Goal: Task Accomplishment & Management: Manage account settings

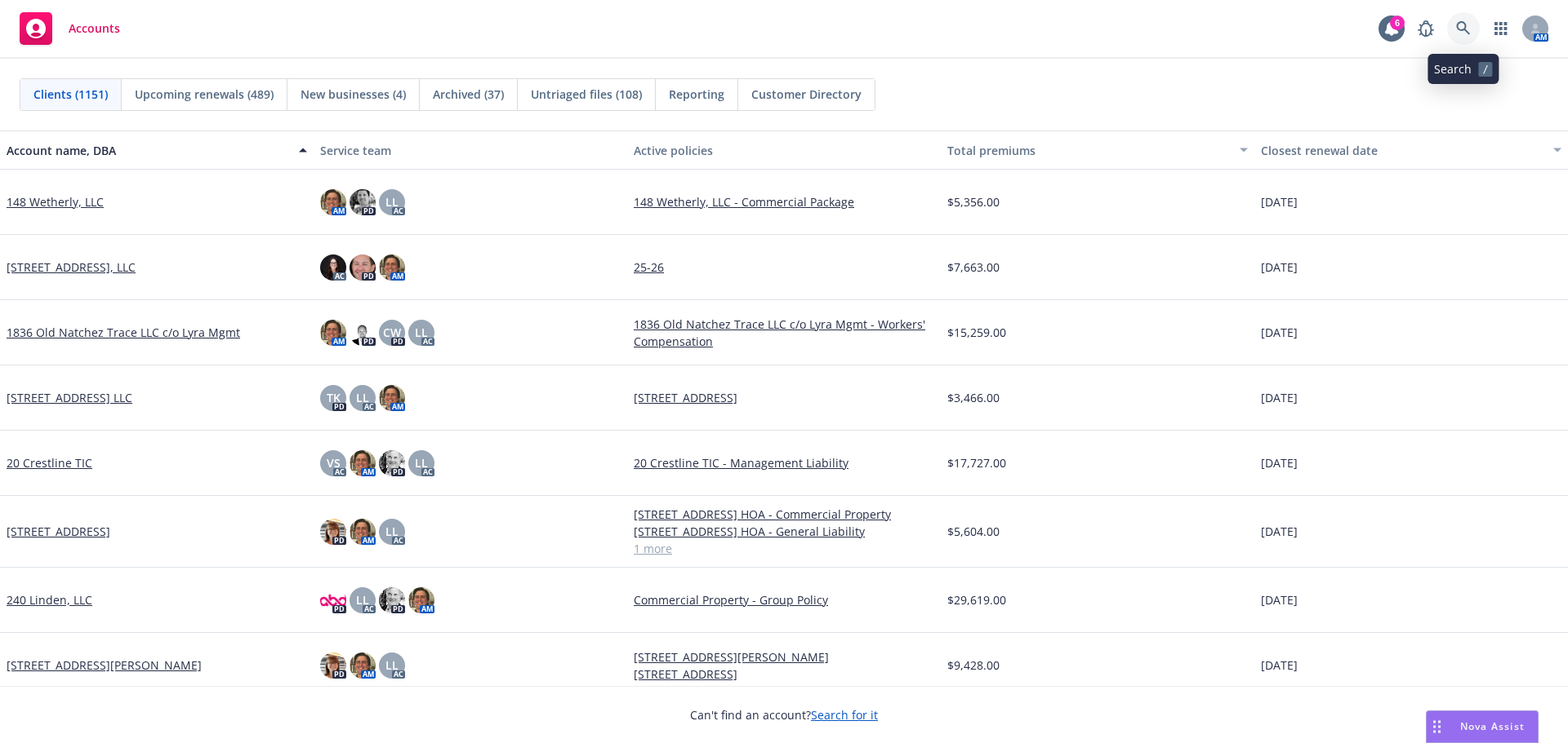
click at [1467, 29] on icon at bounding box center [1462, 28] width 14 height 14
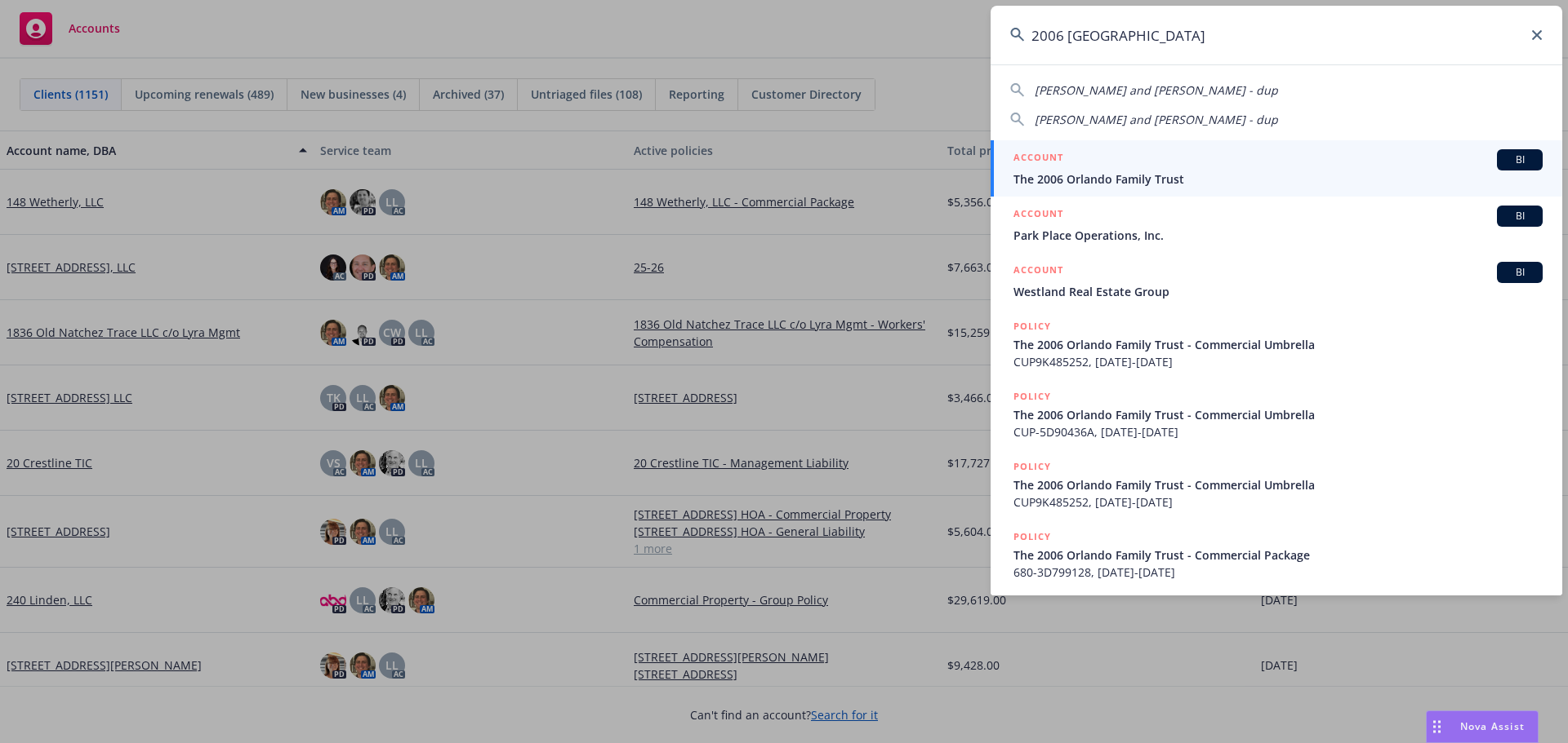
type input "2006 orlando"
click at [1138, 171] on span "The 2006 Orlando Family Trust" at bounding box center [1277, 179] width 529 height 17
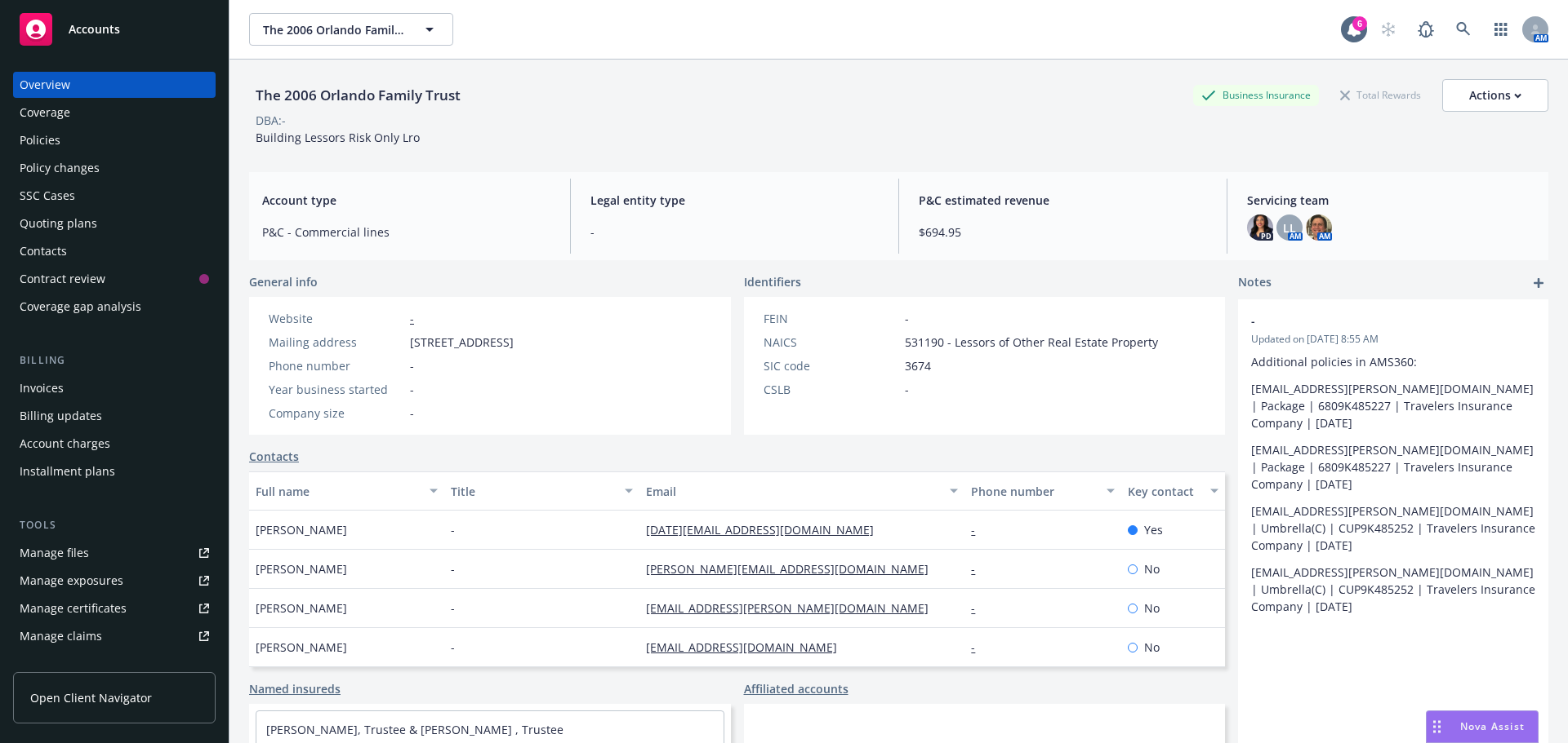
click at [62, 136] on div "Policies" at bounding box center [114, 140] width 190 height 26
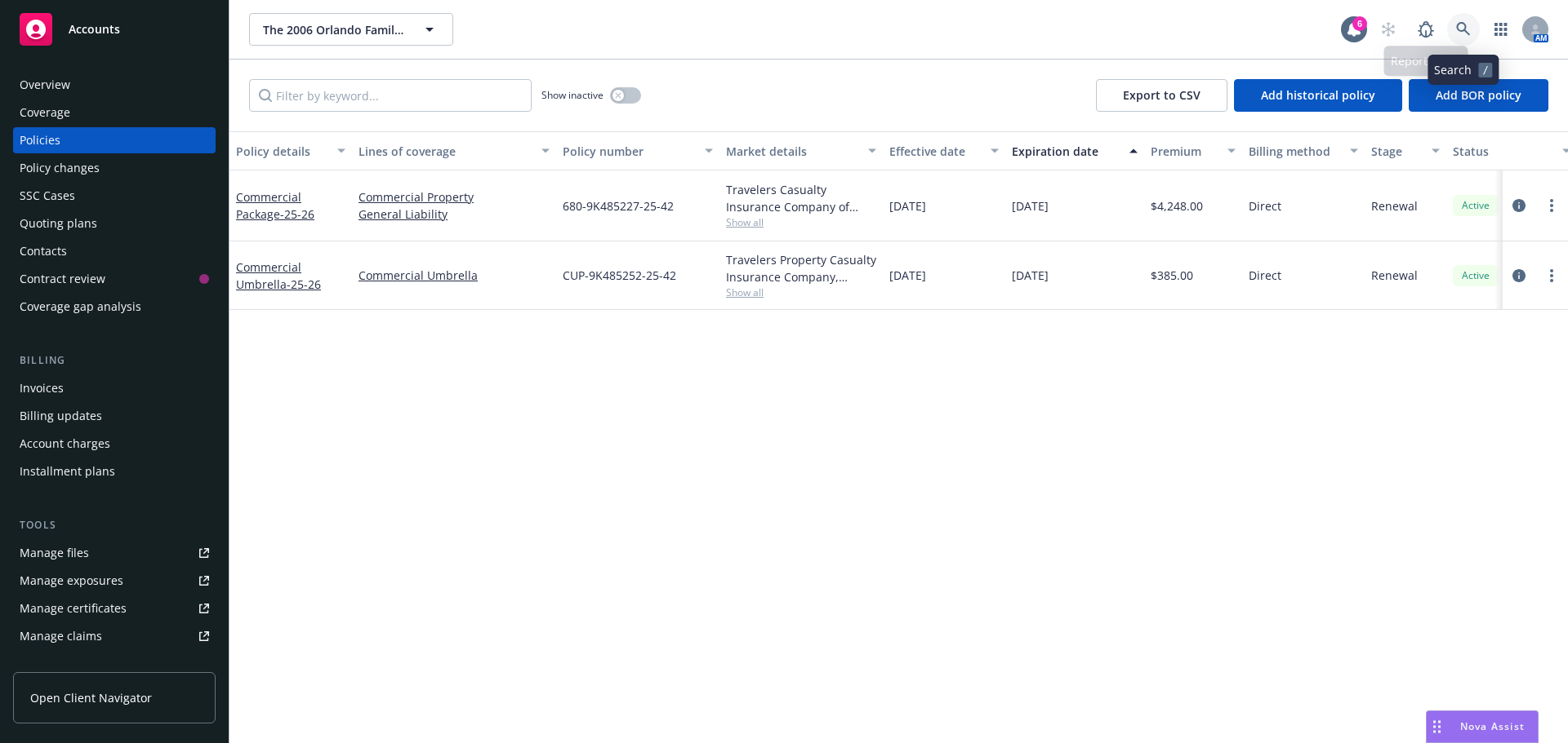
click at [1457, 31] on icon at bounding box center [1462, 29] width 14 height 14
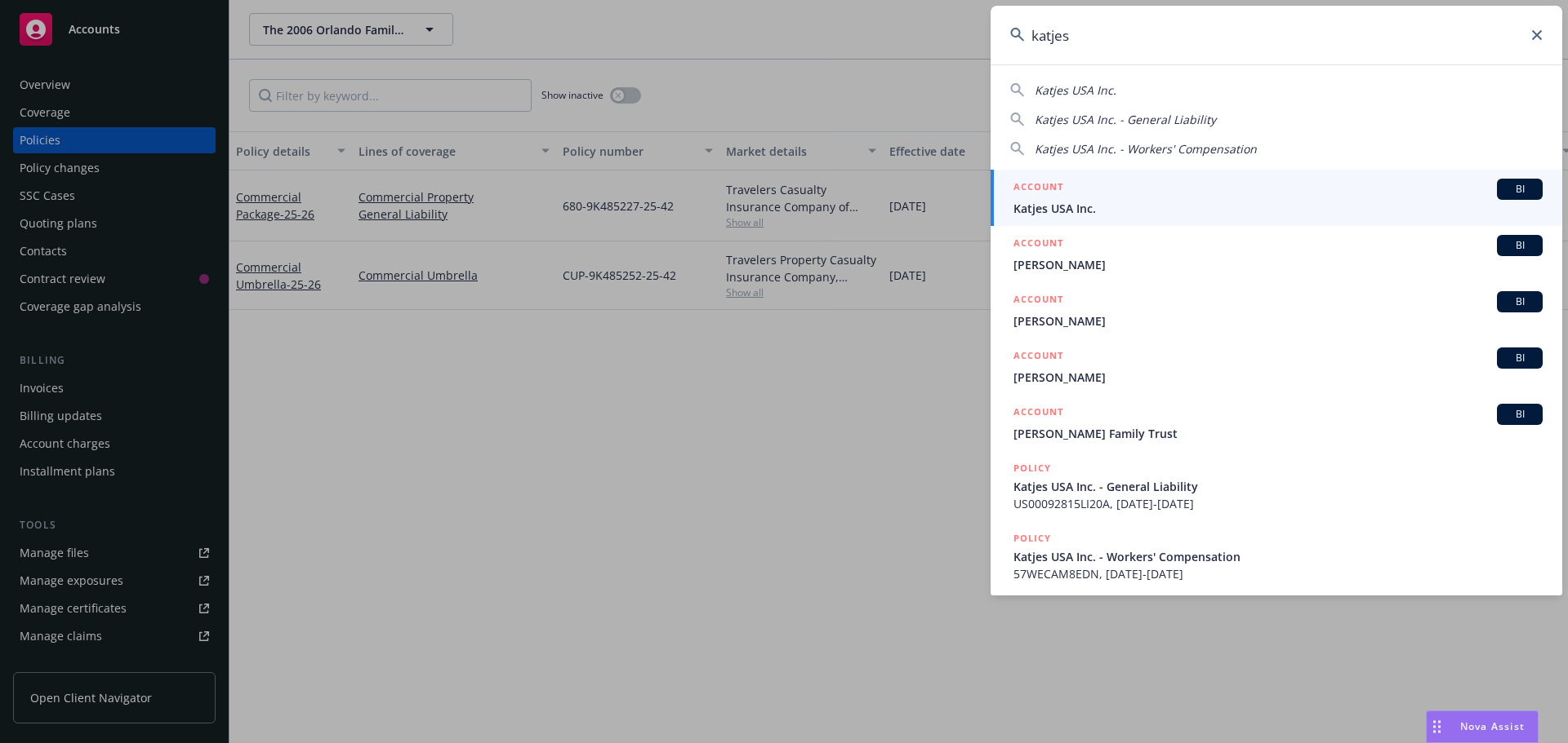
type input "katjes"
click at [1078, 206] on span "Katjes USA Inc." at bounding box center [1277, 209] width 529 height 17
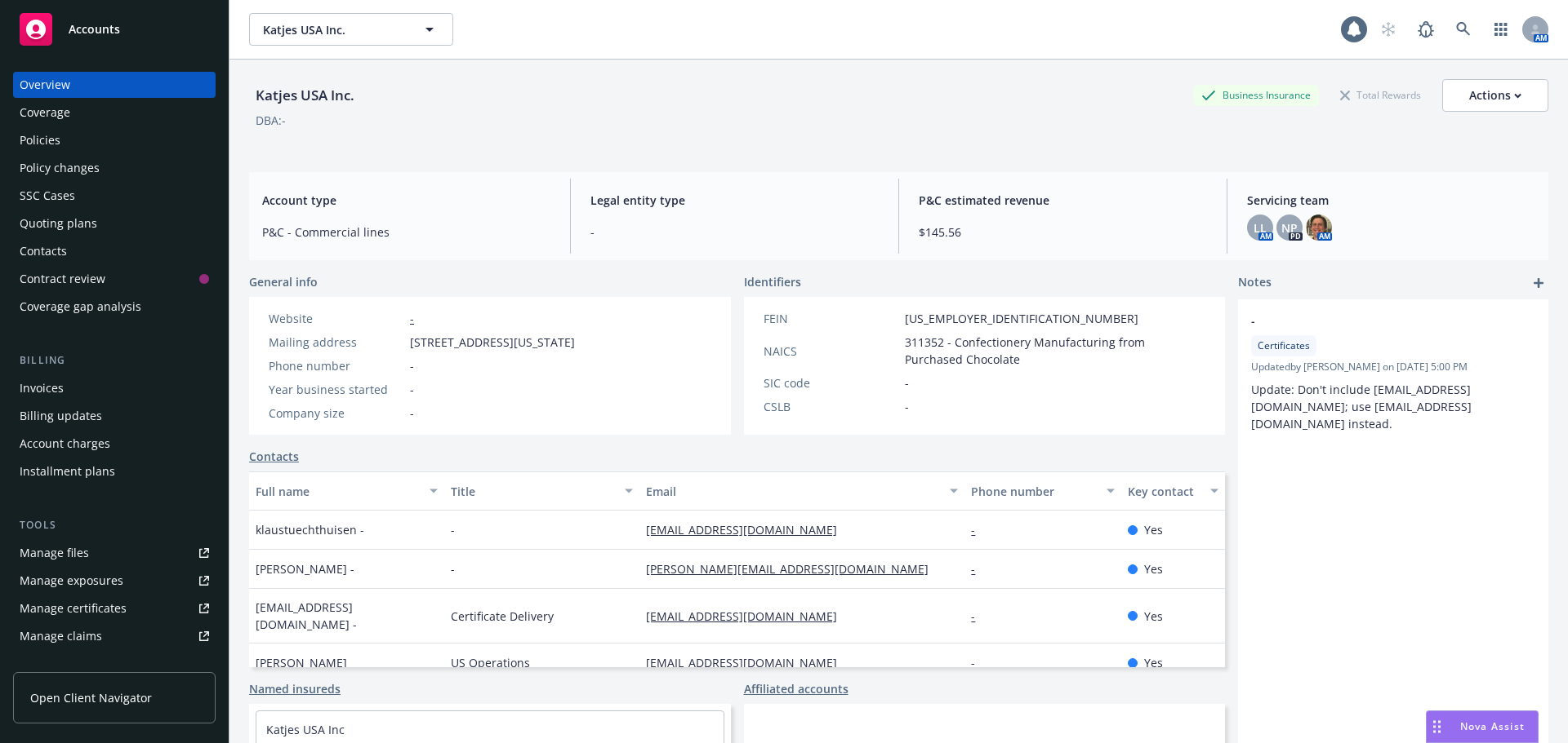
click at [76, 139] on div "Policies" at bounding box center [114, 140] width 190 height 26
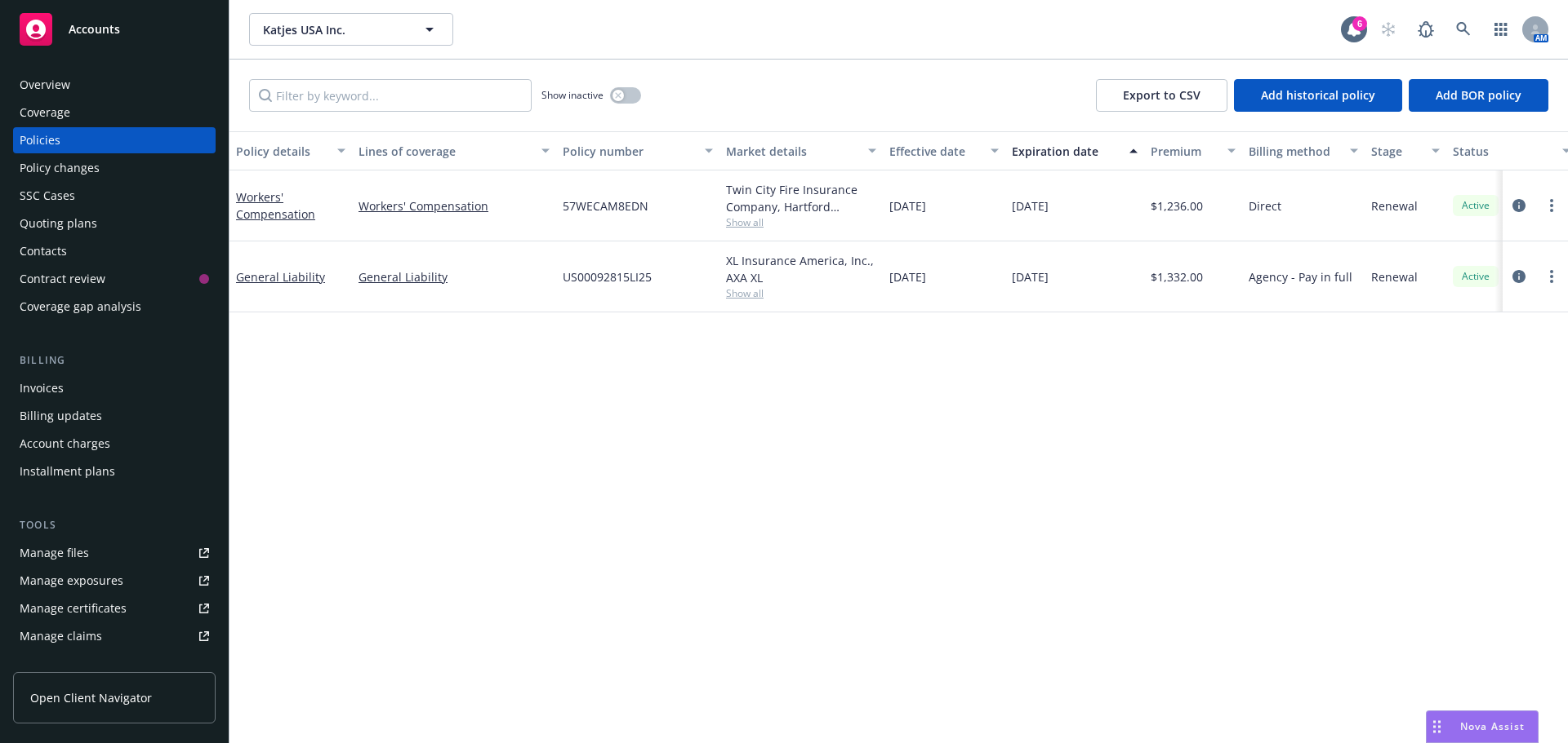
click at [77, 220] on div "Quoting plans" at bounding box center [58, 223] width 77 height 26
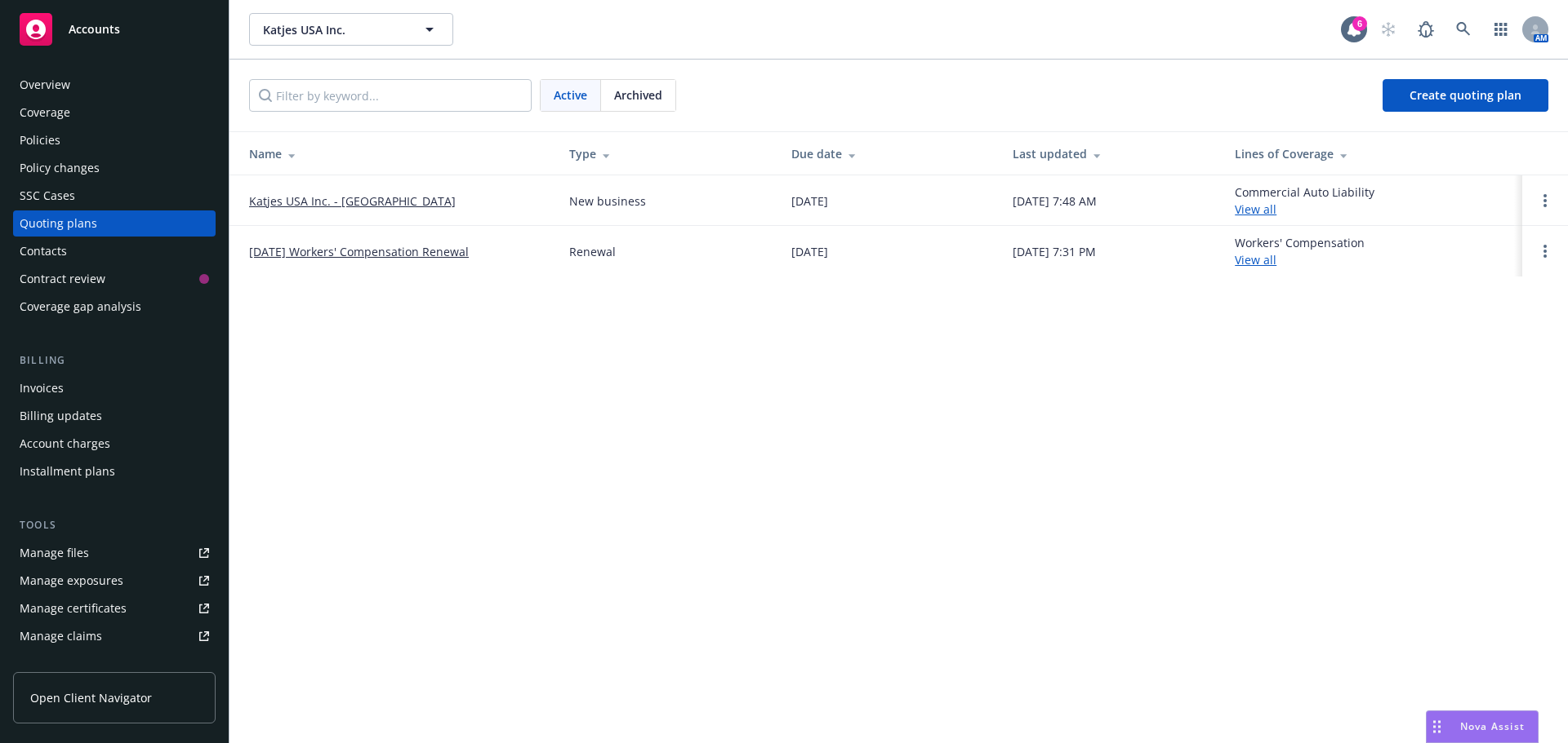
click at [324, 200] on link "Katjes USA Inc. - HNOA" at bounding box center [352, 201] width 207 height 17
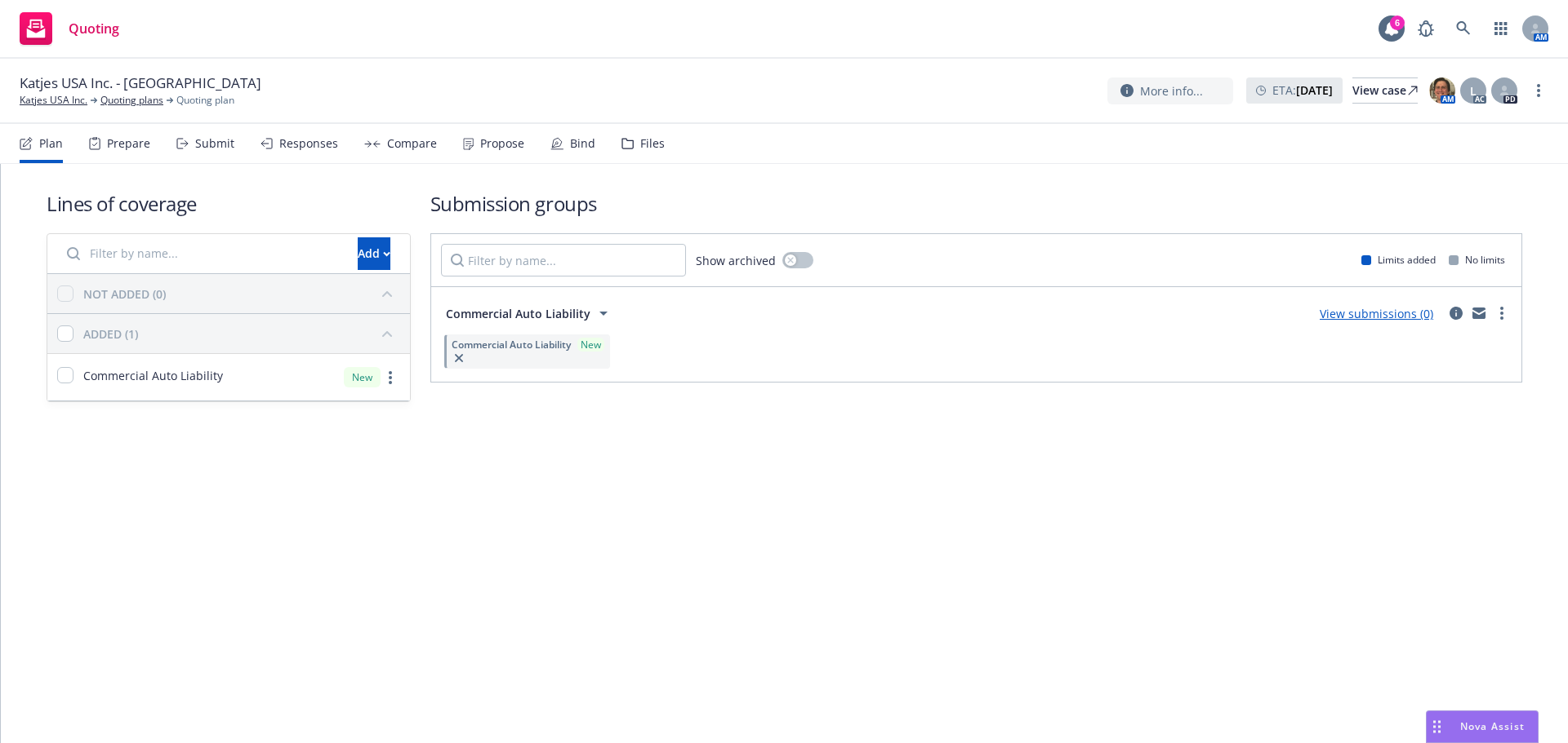
click at [470, 130] on div "Propose" at bounding box center [494, 143] width 61 height 39
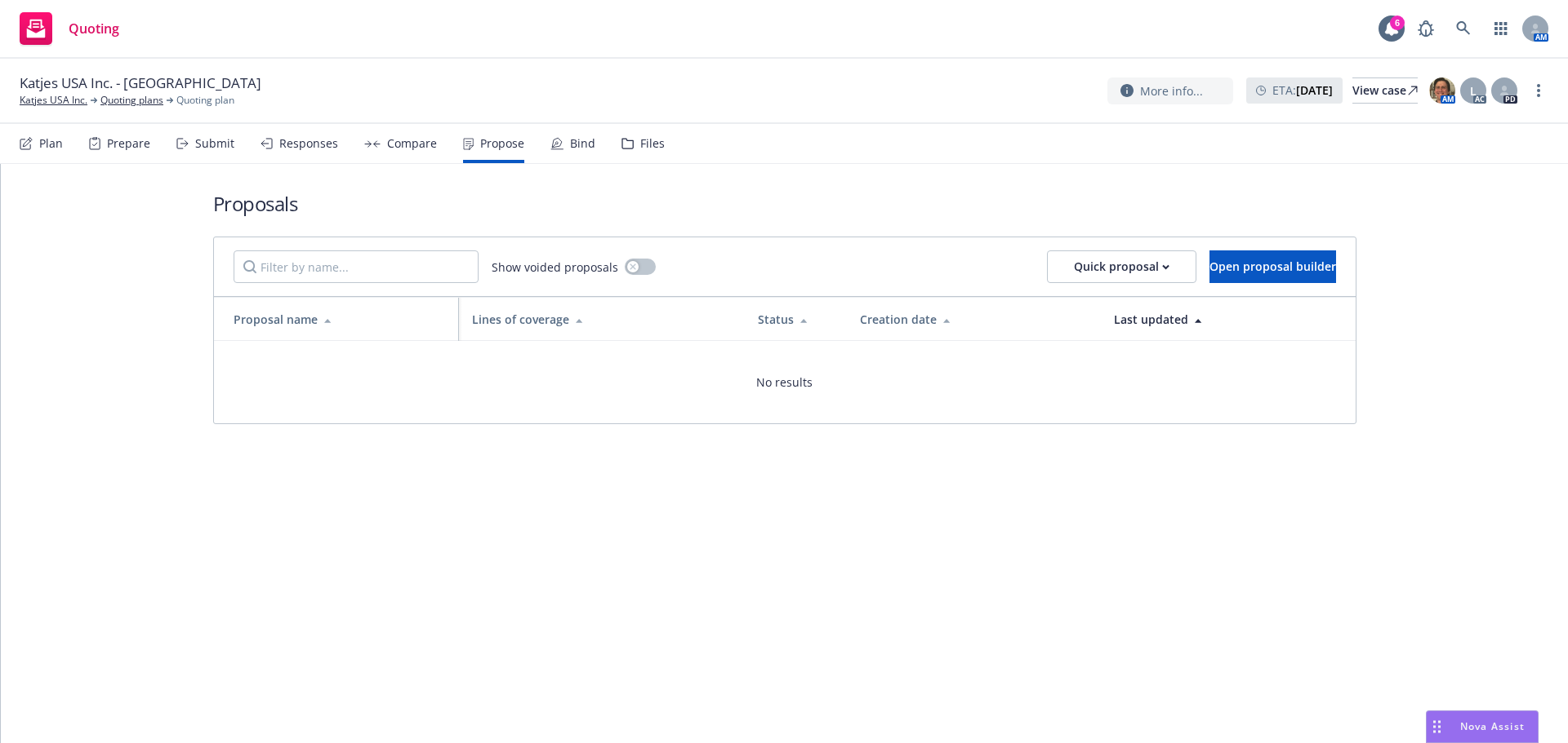
click at [51, 142] on div "Plan" at bounding box center [51, 144] width 24 height 13
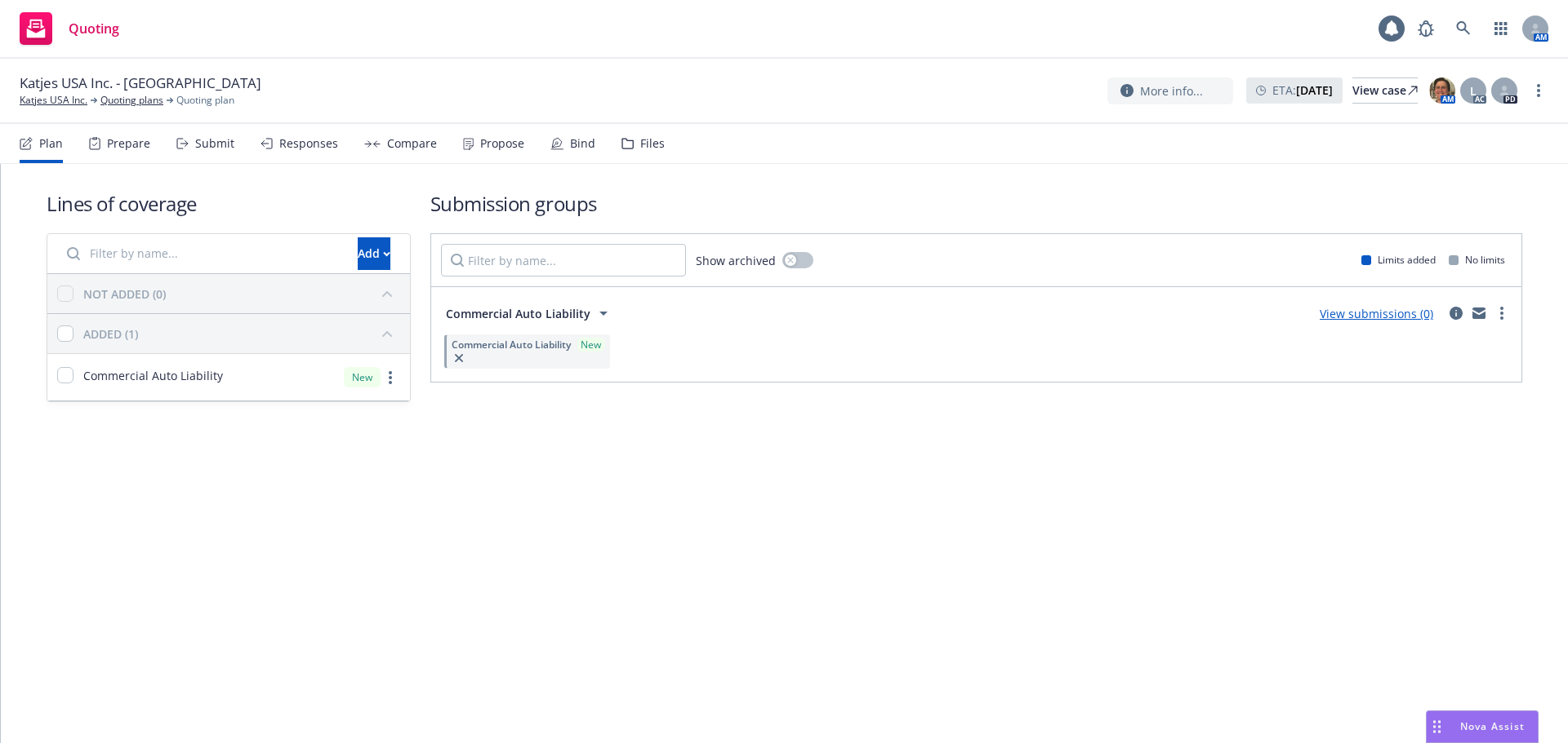
click at [1393, 324] on div "Commercial Auto Liability View submissions (0)" at bounding box center [976, 313] width 1070 height 32
click at [1390, 309] on link "View submissions (0)" at bounding box center [1375, 313] width 113 height 15
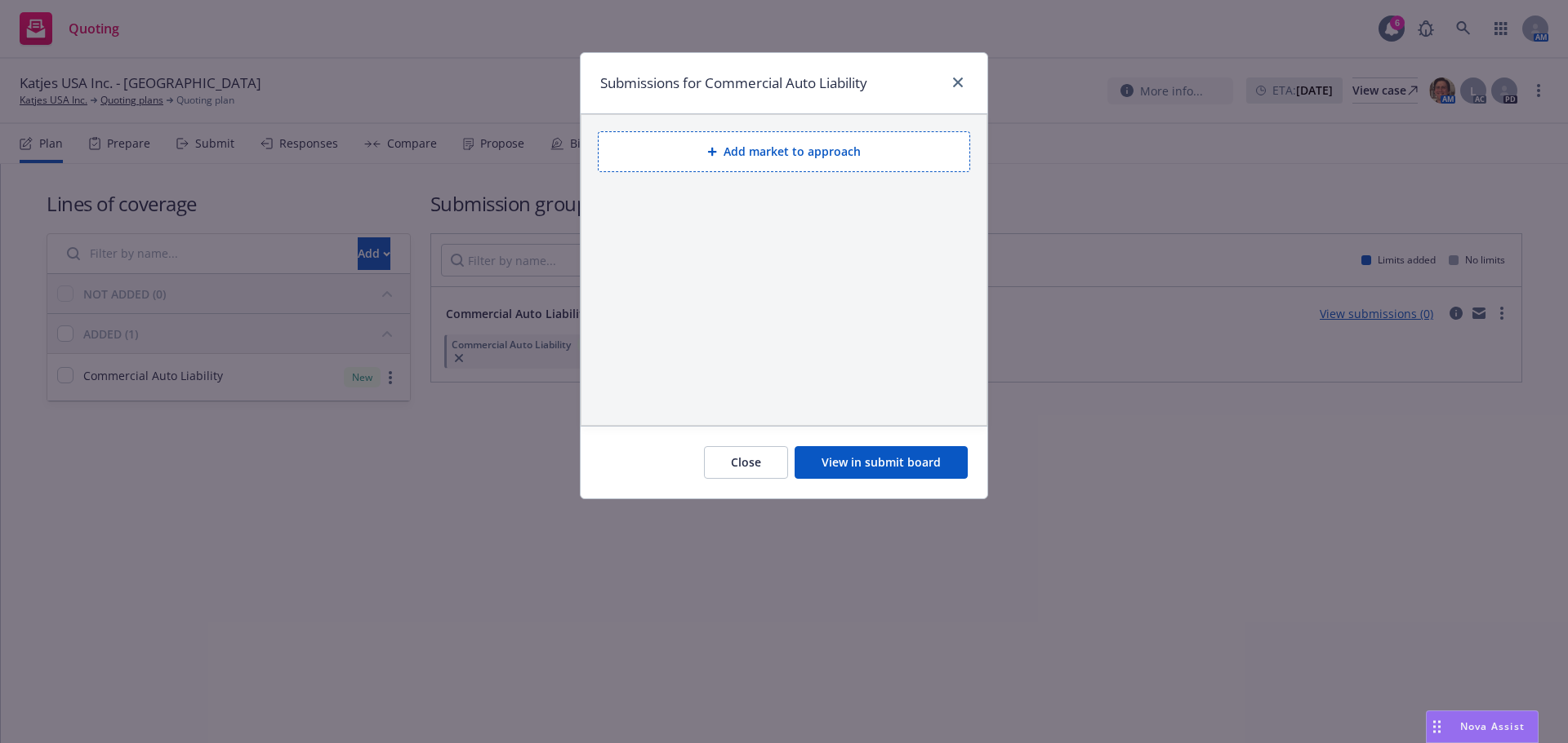
click at [860, 151] on button "Add market to approach" at bounding box center [784, 151] width 373 height 41
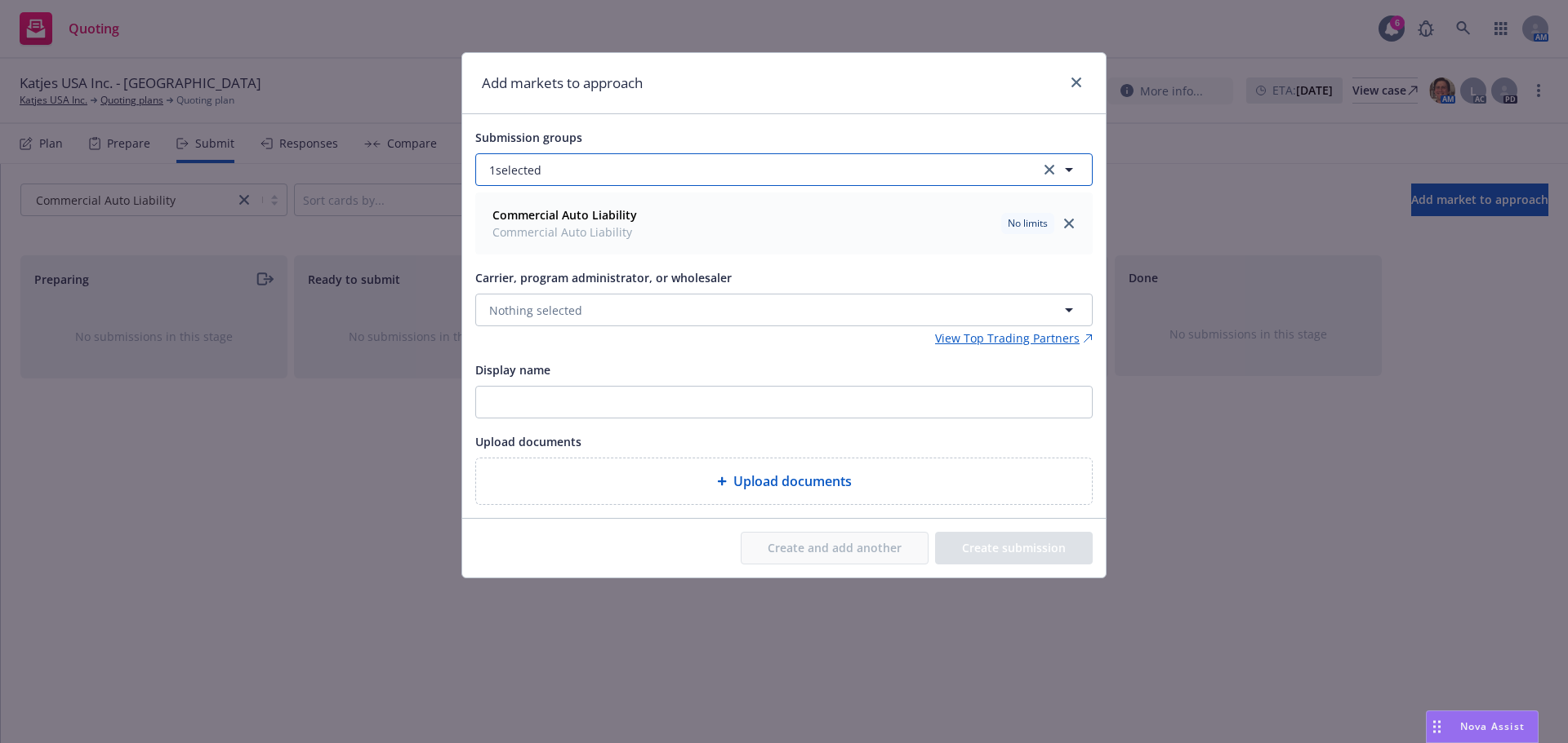
click at [559, 175] on button "1 selected" at bounding box center [784, 170] width 618 height 32
click at [619, 70] on div "Add markets to approach" at bounding box center [784, 84] width 643 height 61
drag, startPoint x: 577, startPoint y: 308, endPoint x: 594, endPoint y: 276, distance: 36.2
click at [577, 309] on span "Nothing selected" at bounding box center [536, 311] width 93 height 17
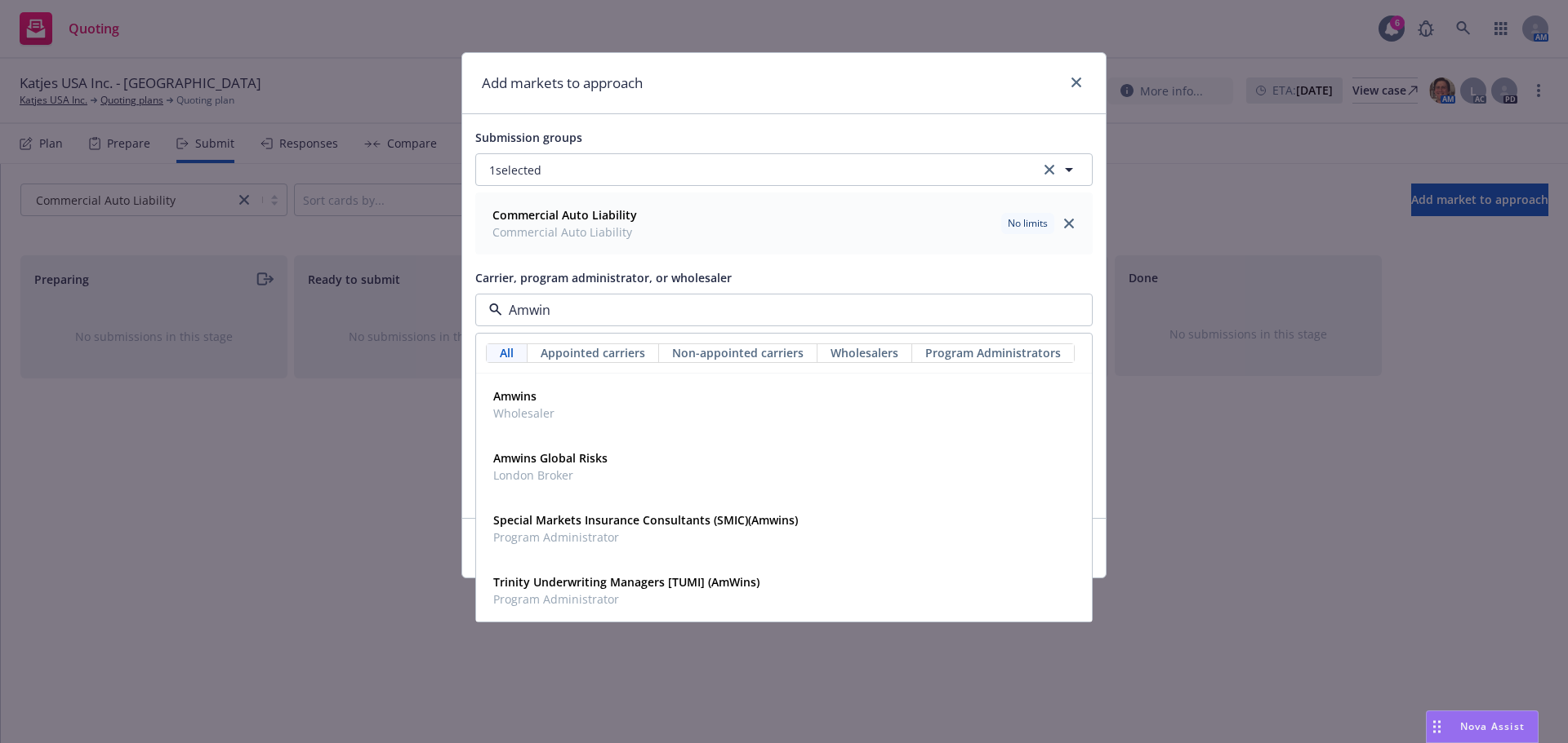
type input "Amwins"
click at [540, 399] on span "Amwins" at bounding box center [523, 396] width 61 height 17
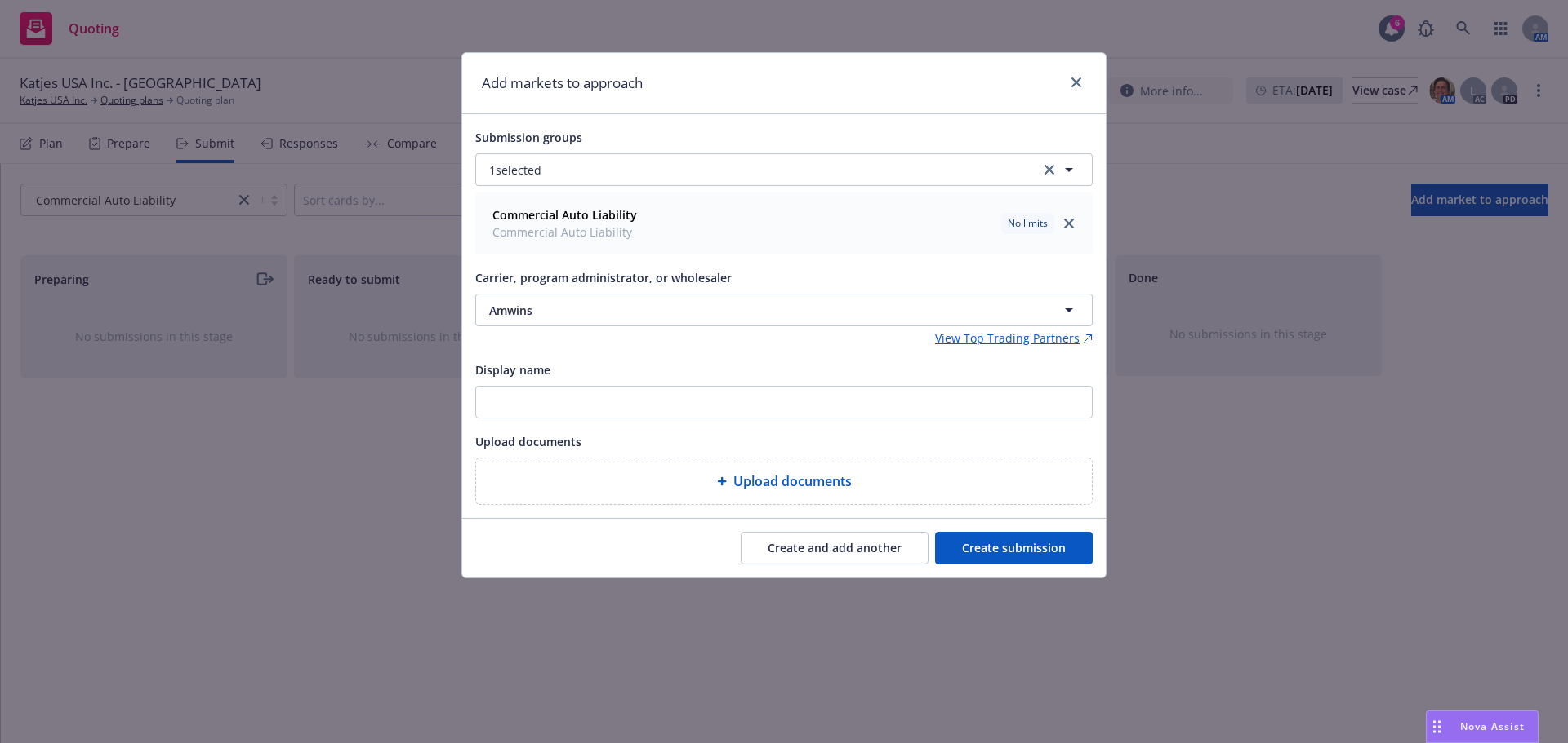
drag, startPoint x: 1033, startPoint y: 548, endPoint x: 1539, endPoint y: 510, distance: 507.4
click at [1033, 549] on button "Create submission" at bounding box center [1013, 548] width 157 height 32
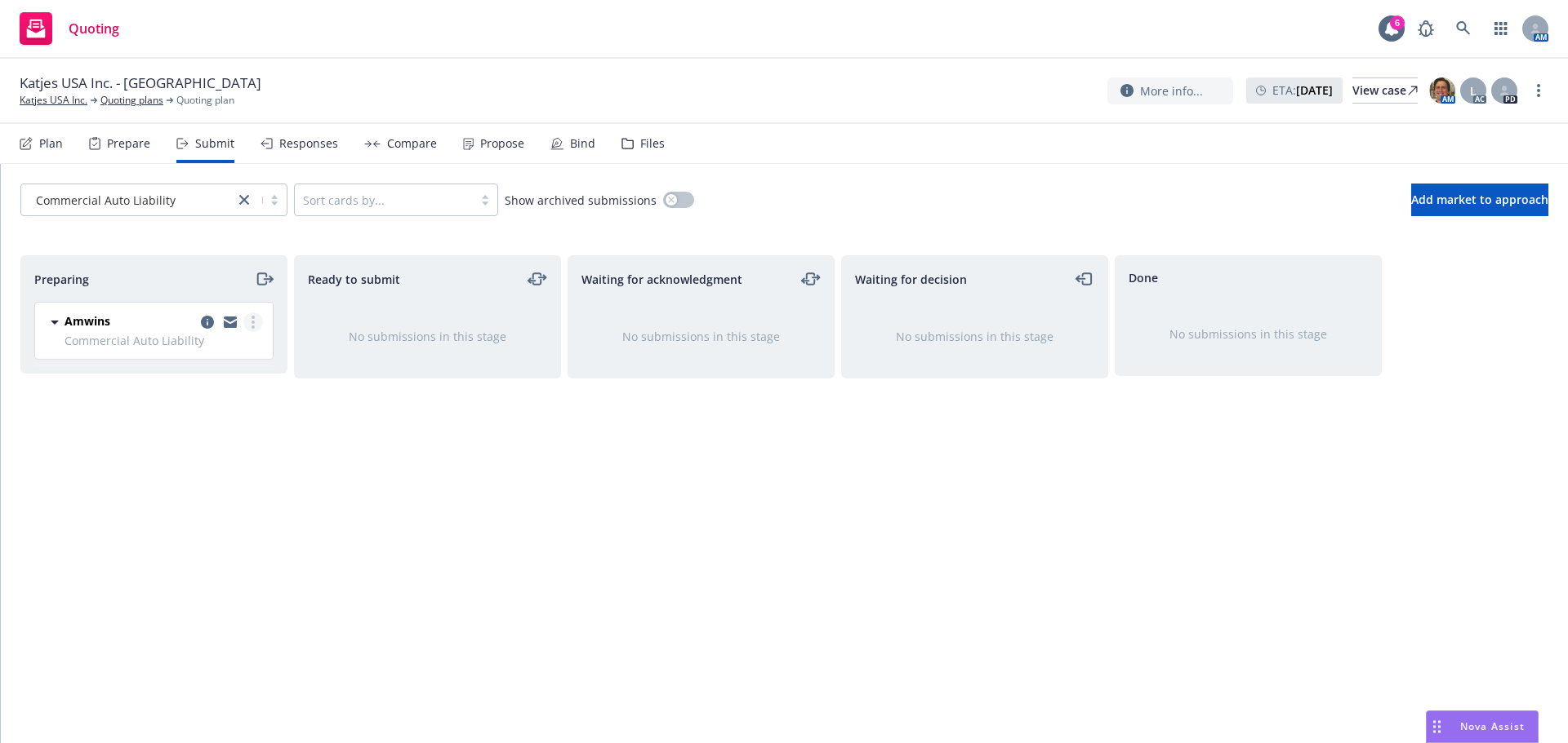
click at [255, 317] on link "more" at bounding box center [253, 322] width 20 height 20
click at [194, 459] on span "Add accepted decision" at bounding box center [180, 453] width 163 height 15
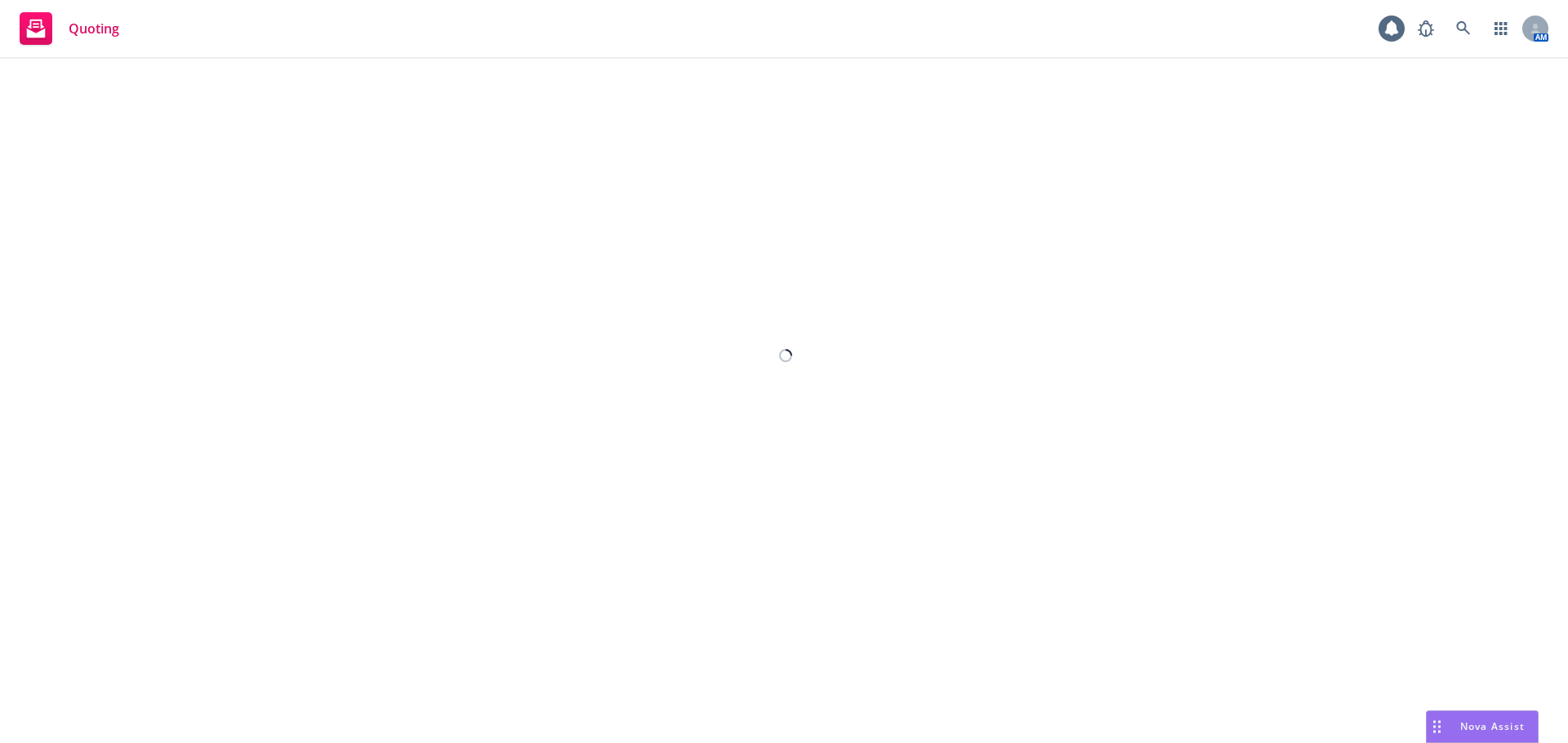
select select "12"
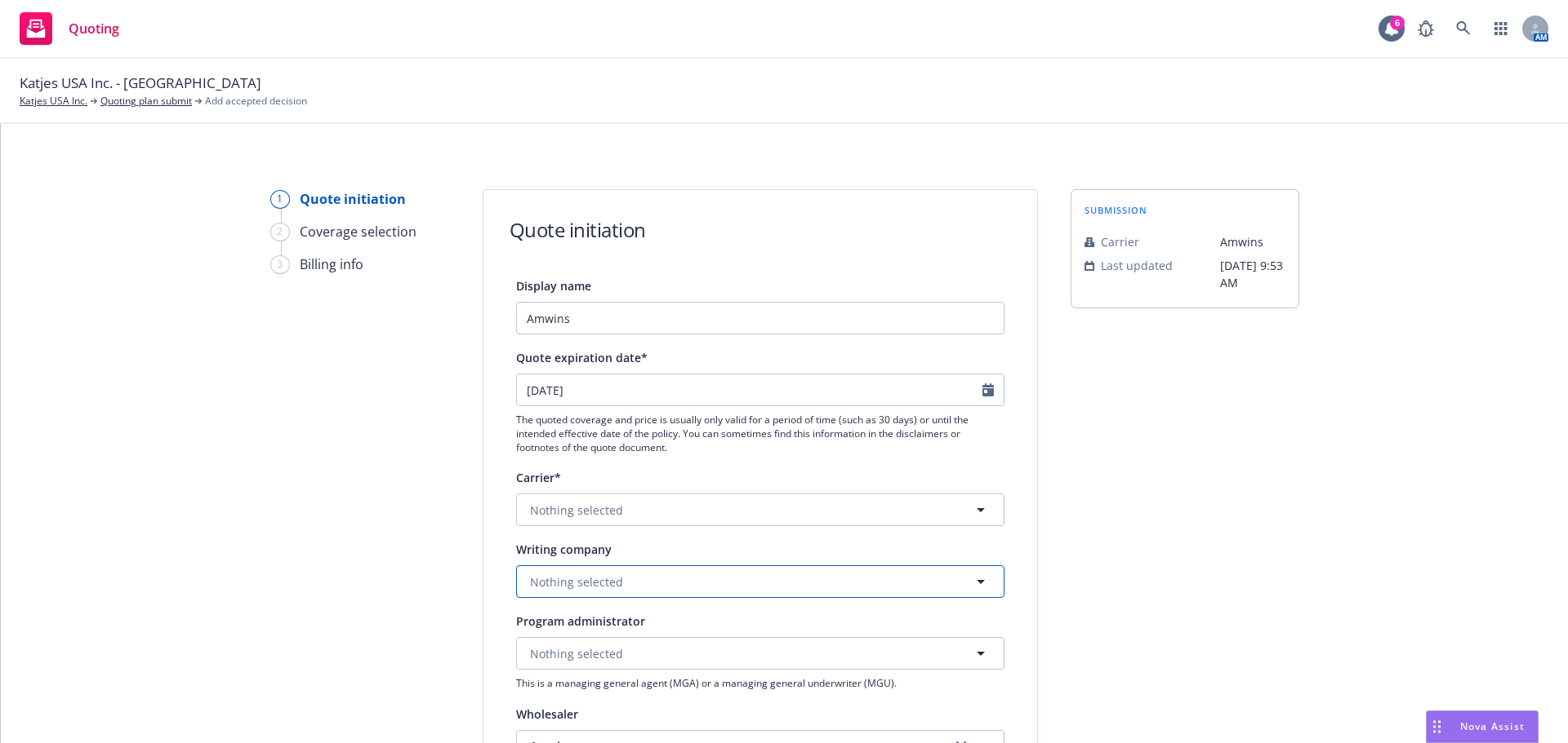
drag, startPoint x: 593, startPoint y: 583, endPoint x: 597, endPoint y: 574, distance: 9.8
click at [593, 583] on span "Nothing selected" at bounding box center [577, 582] width 93 height 17
type input "fortegr"
select select "12"
drag, startPoint x: 569, startPoint y: 575, endPoint x: 577, endPoint y: 569, distance: 10.0
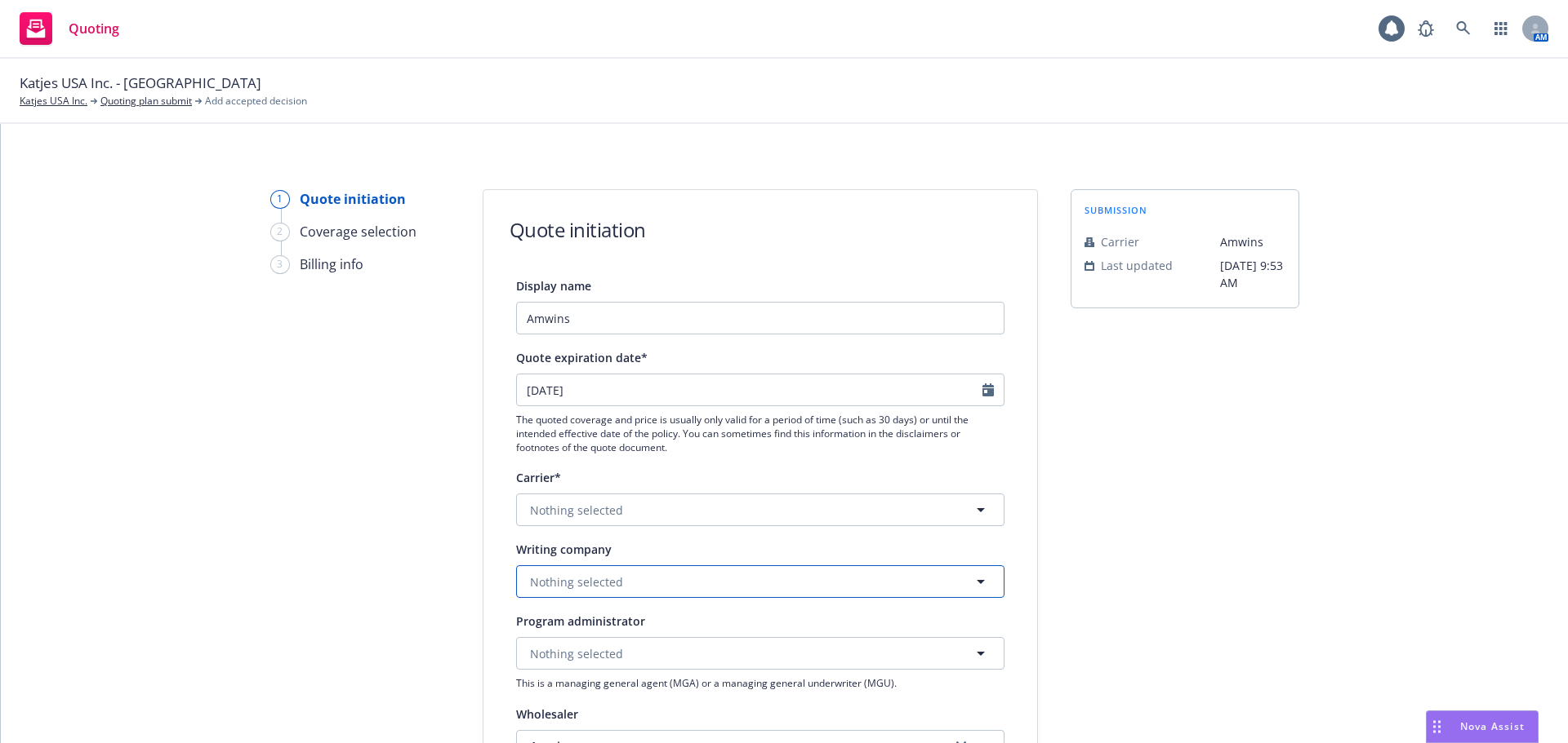
click at [570, 575] on span "Nothing selected" at bounding box center [577, 582] width 93 height 17
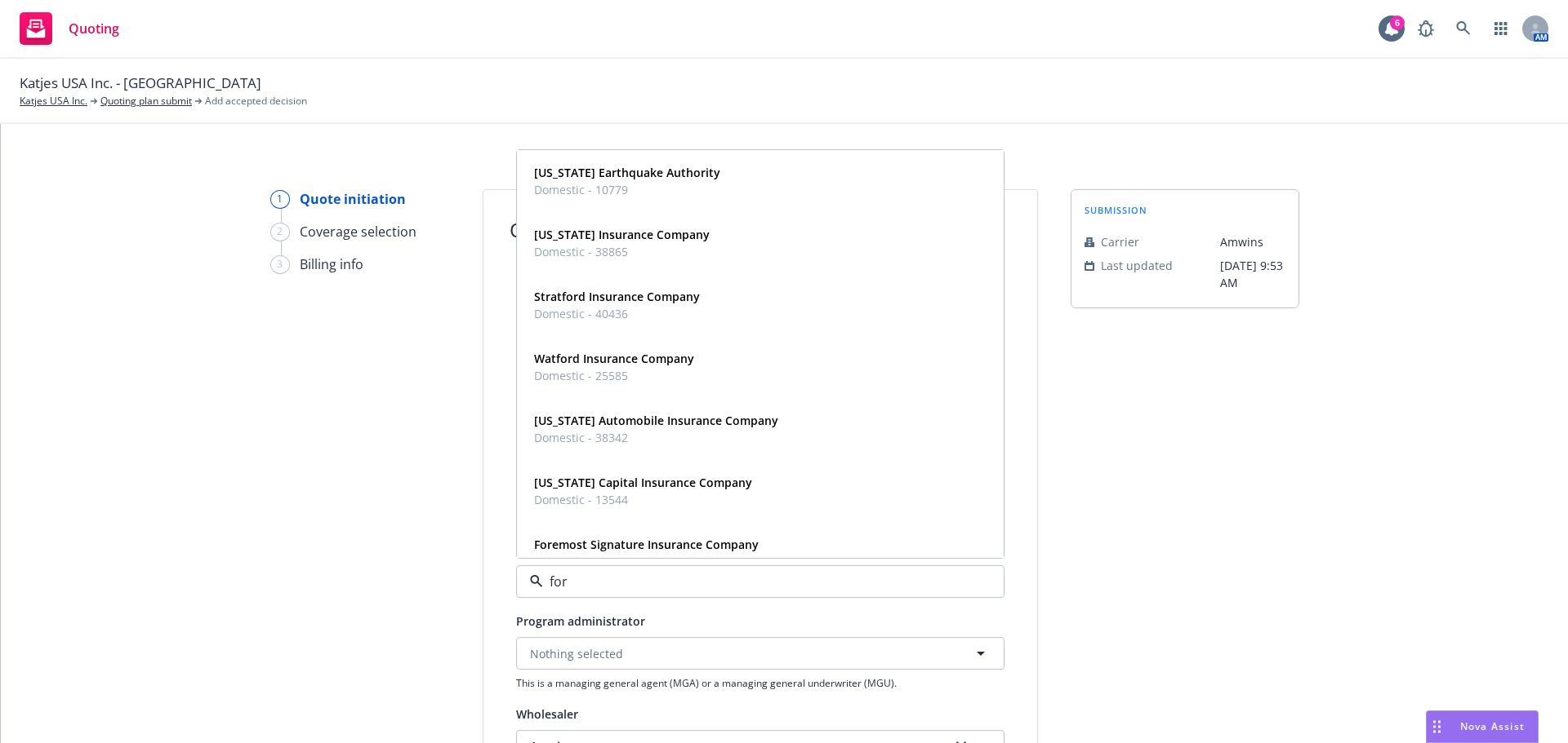
type input "fort"
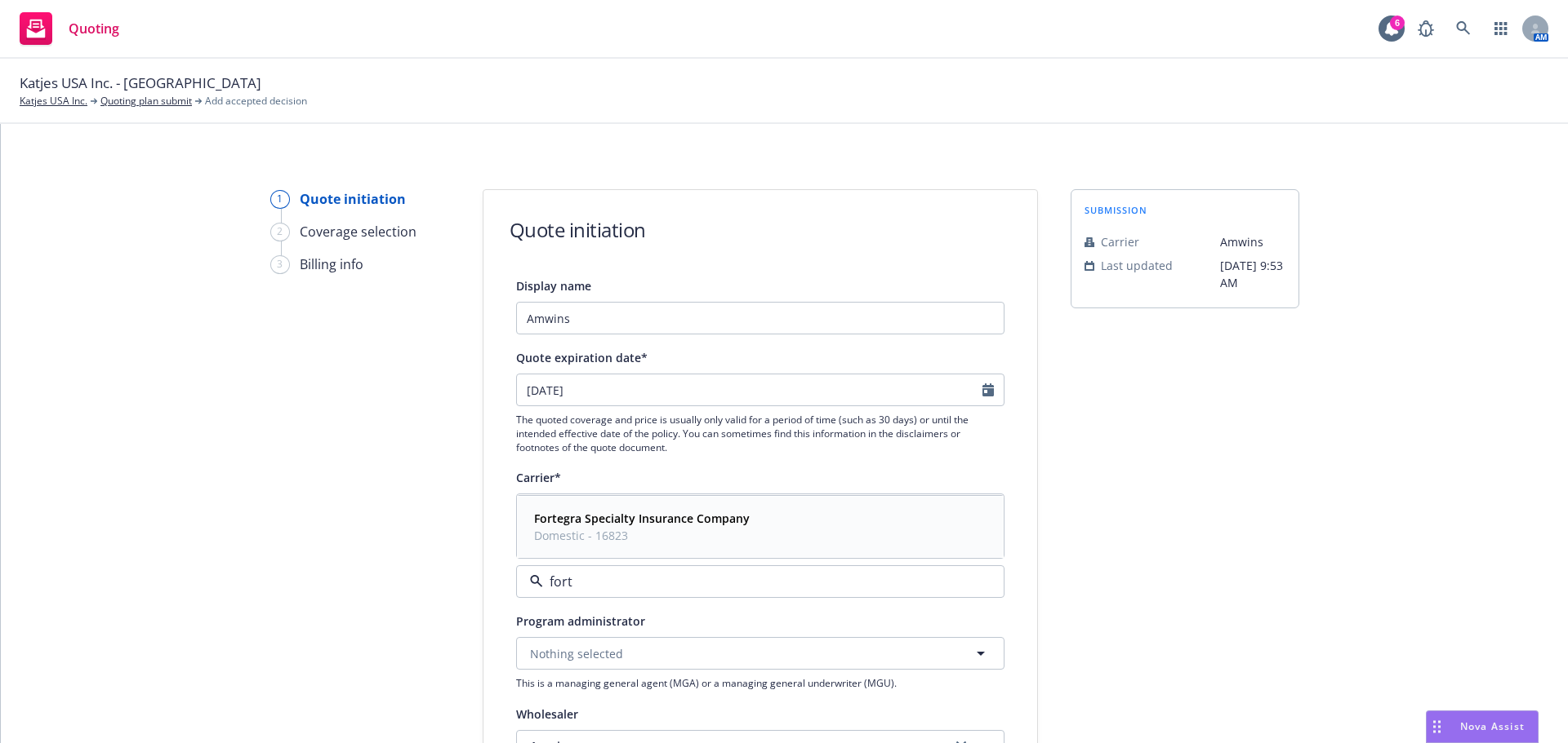
click at [641, 532] on span "Domestic - 16823" at bounding box center [641, 535] width 215 height 17
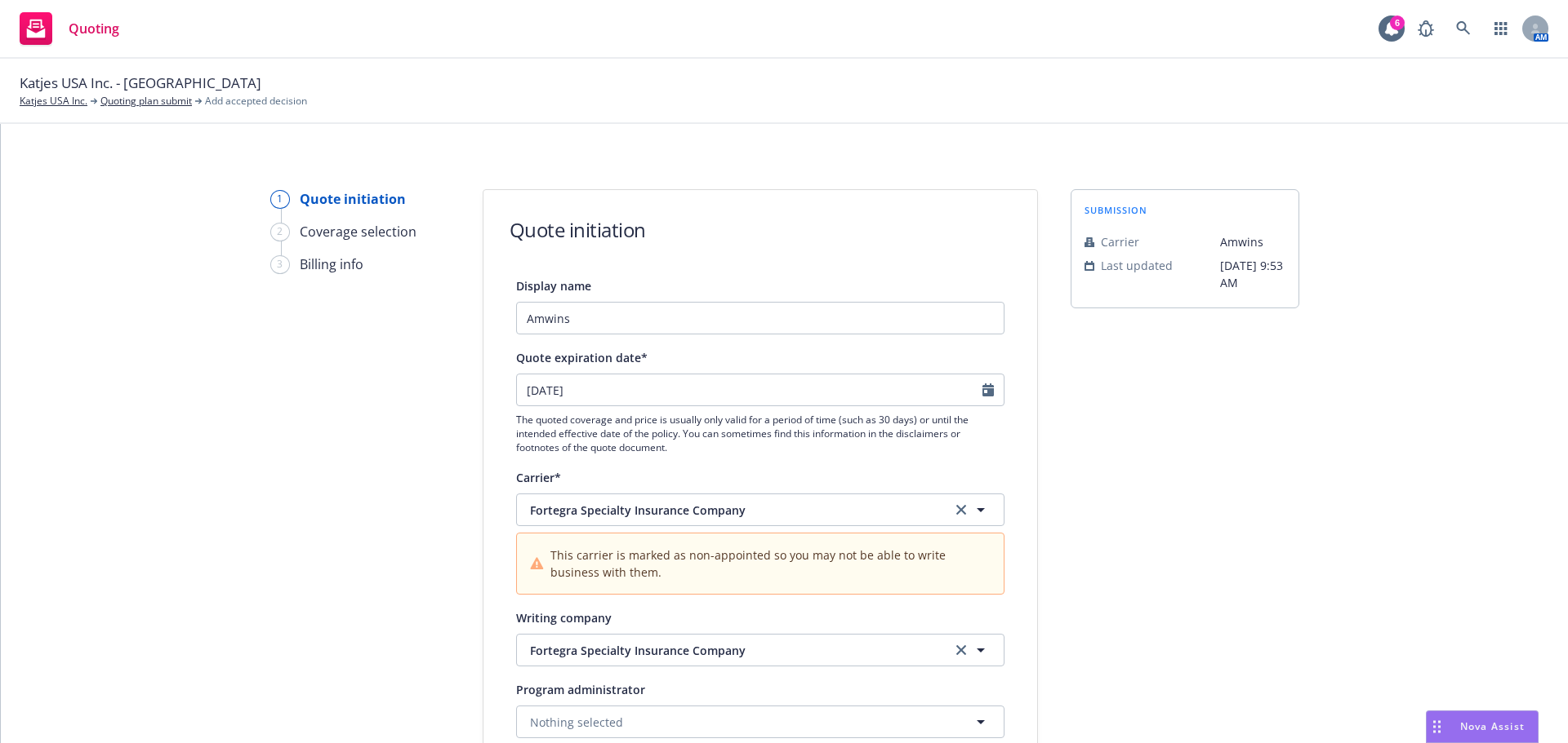
drag, startPoint x: 236, startPoint y: 513, endPoint x: 310, endPoint y: 514, distance: 74.0
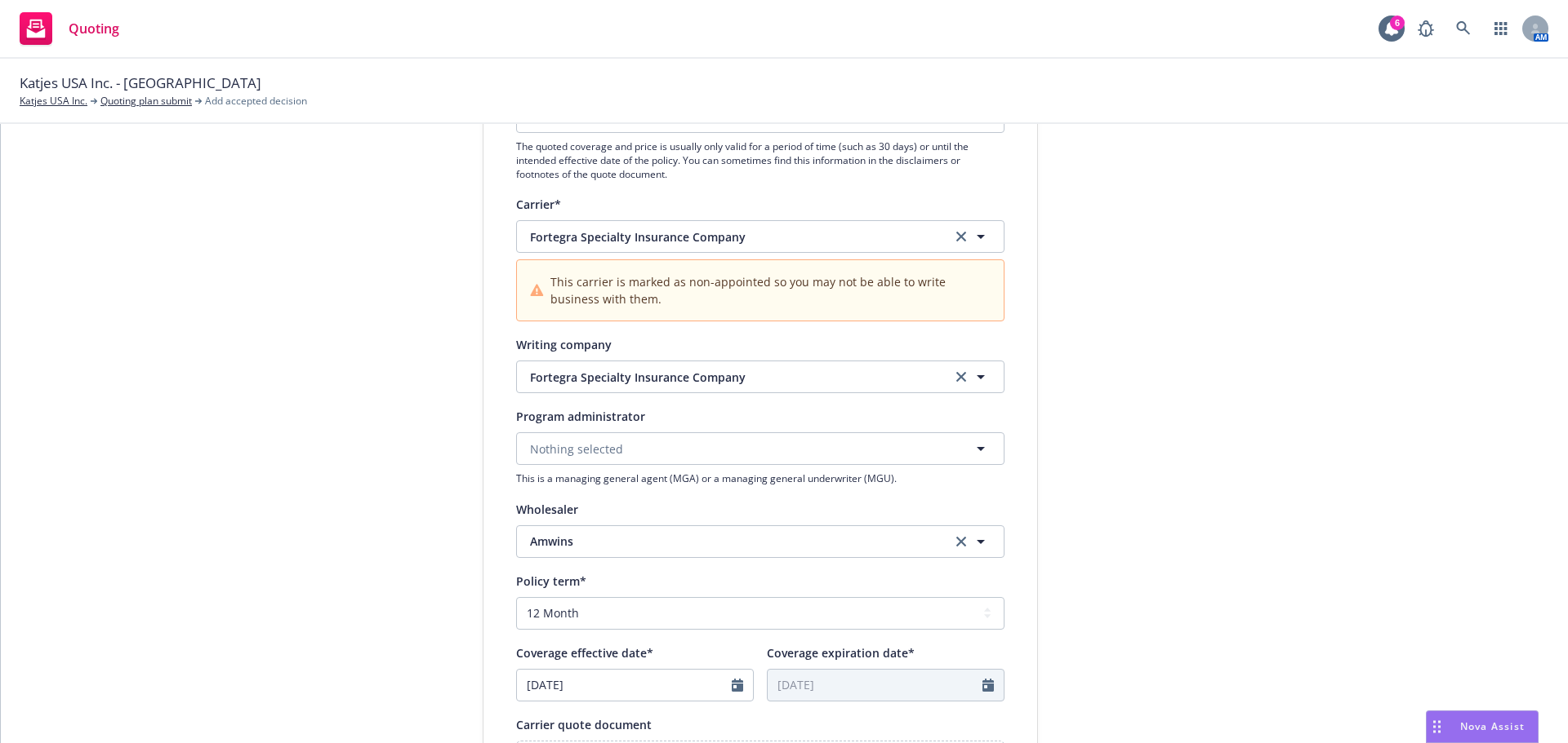
scroll to position [327, 0]
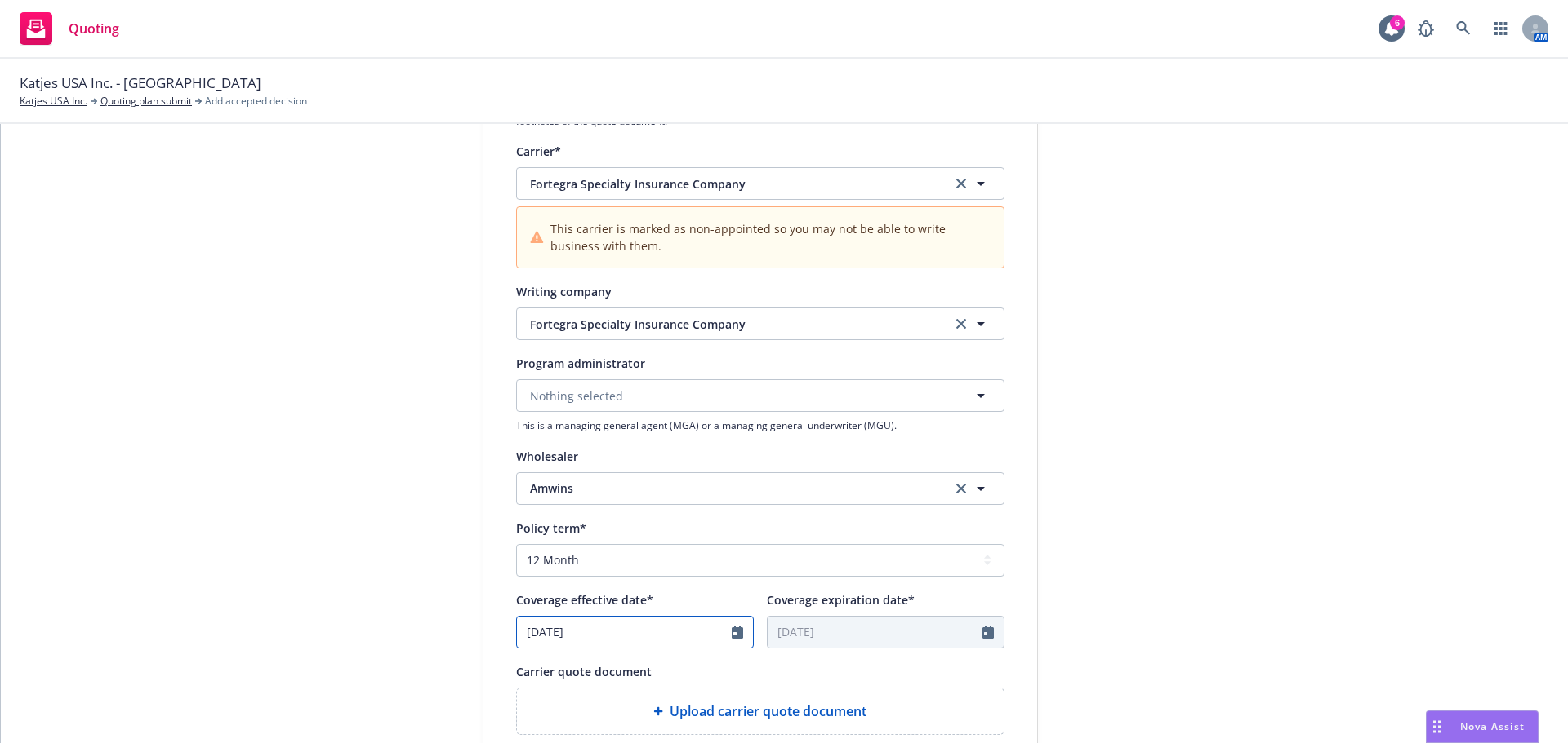
click at [732, 632] on icon "Calendar" at bounding box center [737, 633] width 11 height 13
select select "8"
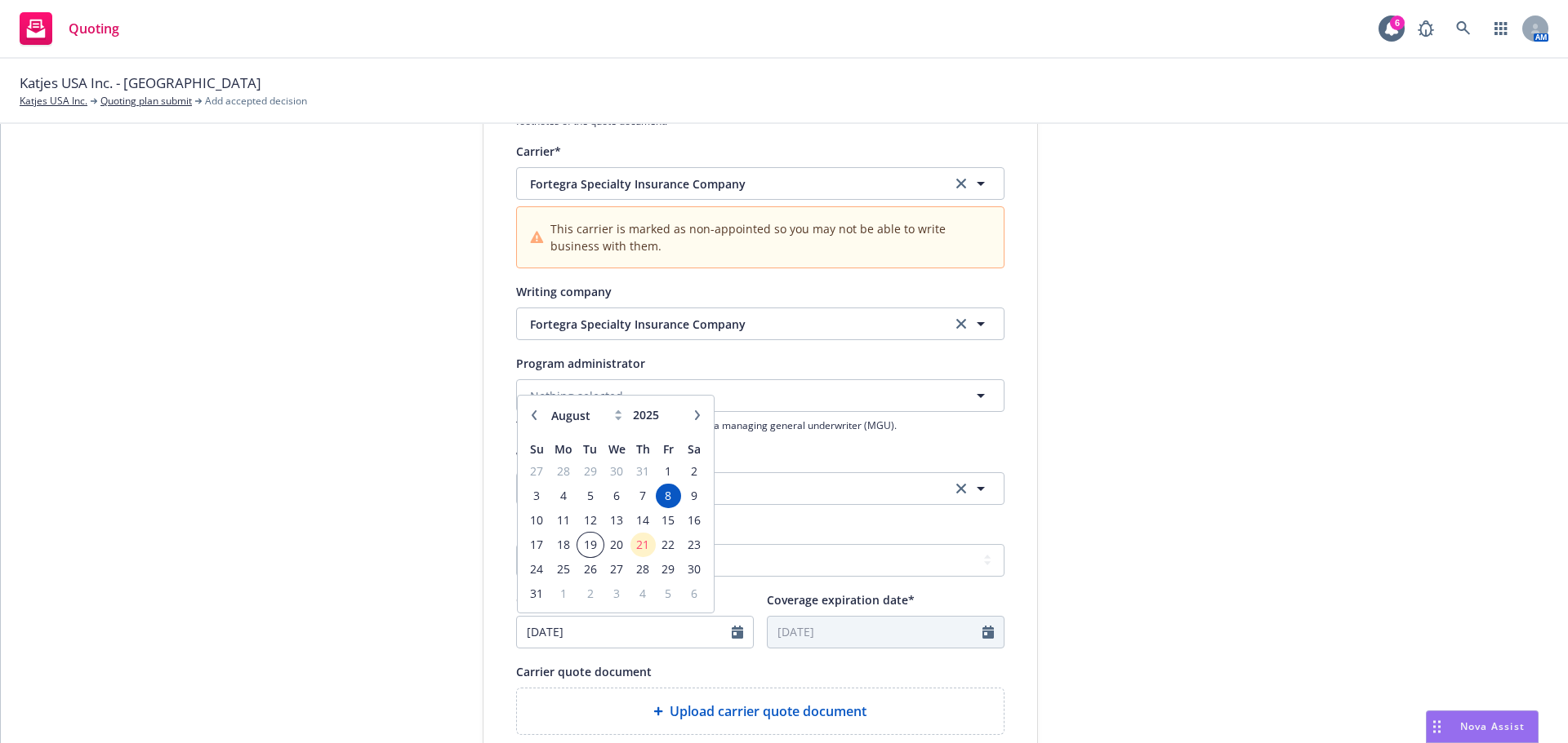
click at [588, 545] on span "19" at bounding box center [589, 544] width 22 height 20
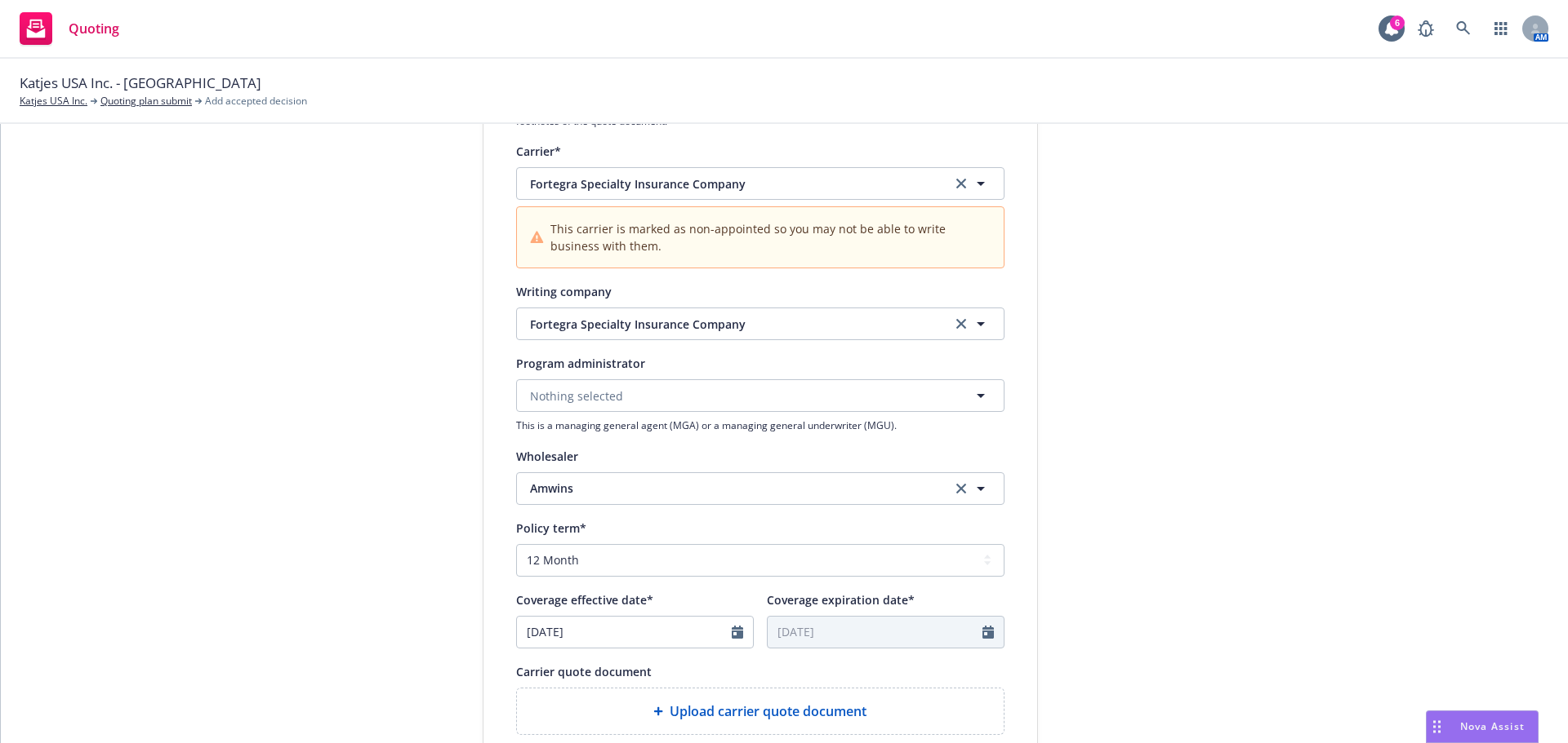
type input "08/19/2025"
type input "08/19/2026"
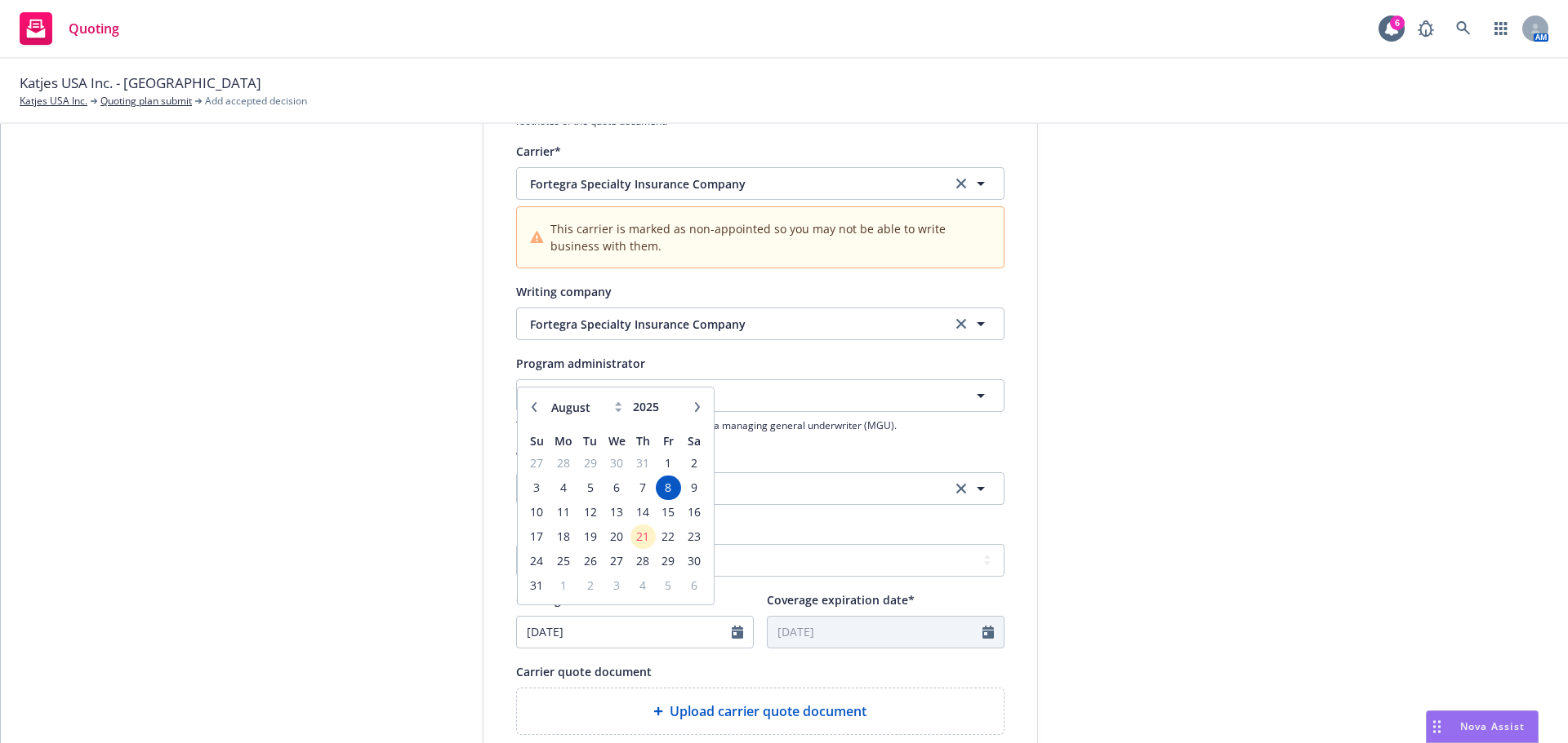
click at [1251, 575] on div "submission Carrier Amwins Last updated 8/21, 9:53 AM" at bounding box center [1185, 444] width 229 height 1163
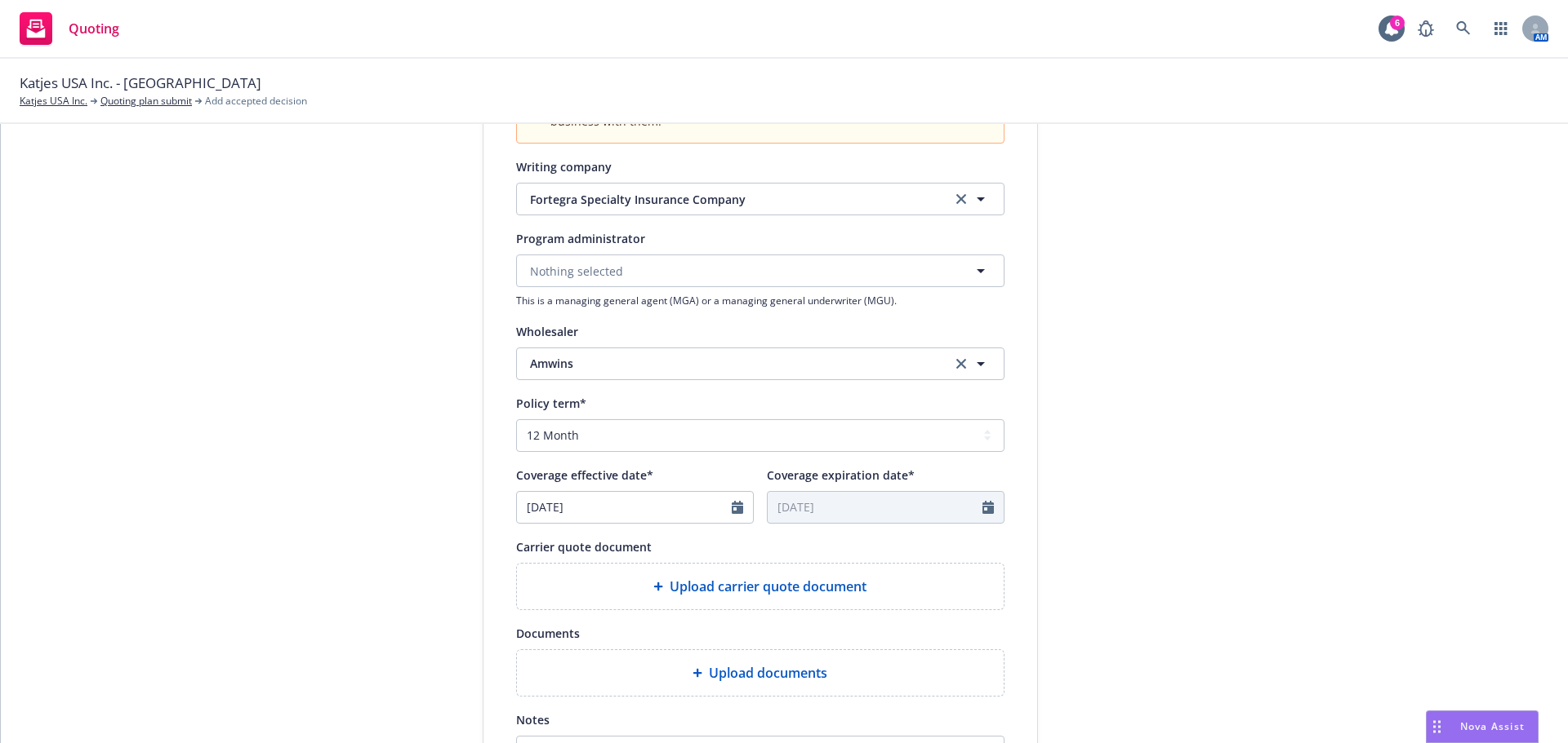
scroll to position [572, 0]
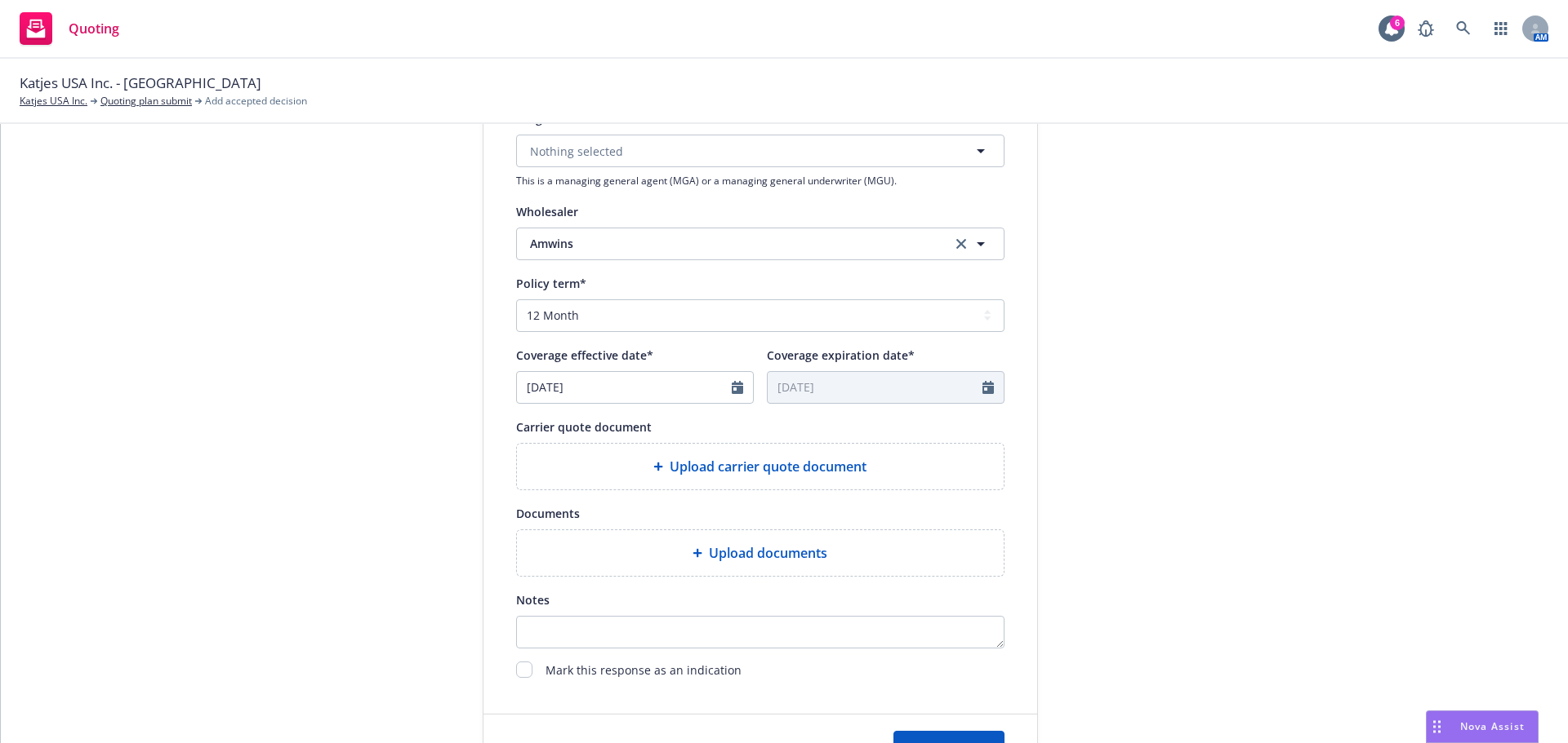
click at [690, 483] on div "Upload carrier quote document" at bounding box center [760, 467] width 486 height 46
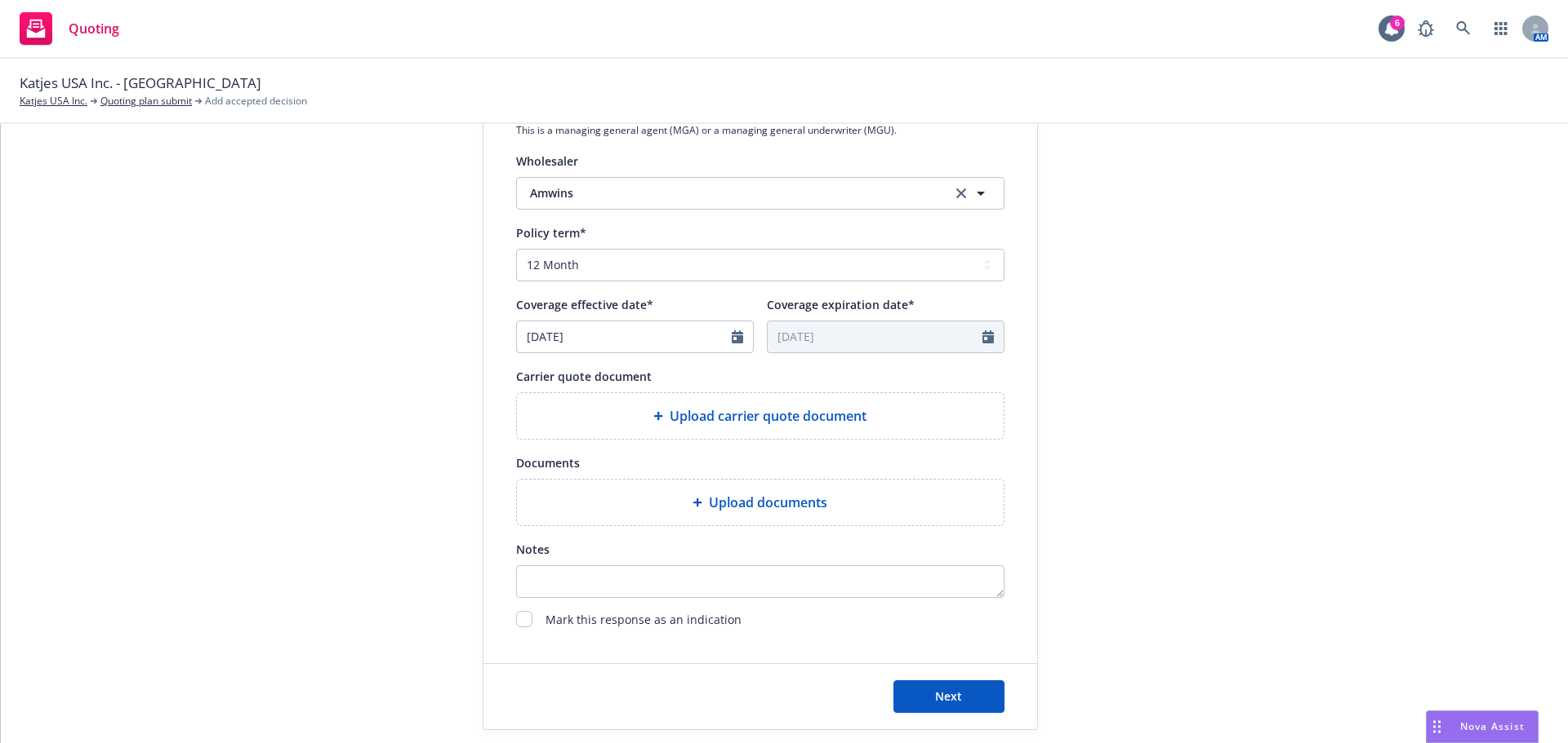
scroll to position [673, 0]
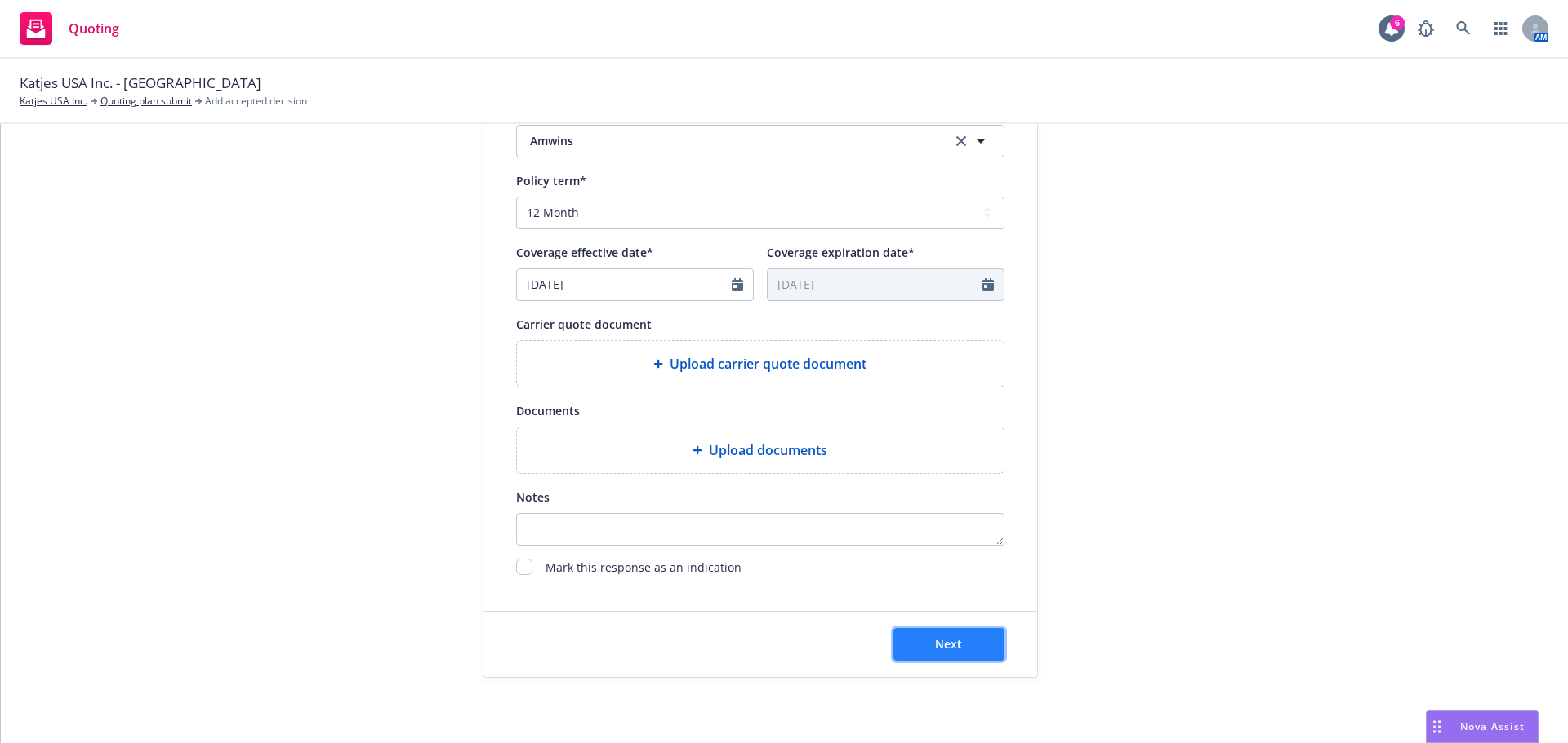
click at [954, 647] on span "Next" at bounding box center [948, 644] width 27 height 15
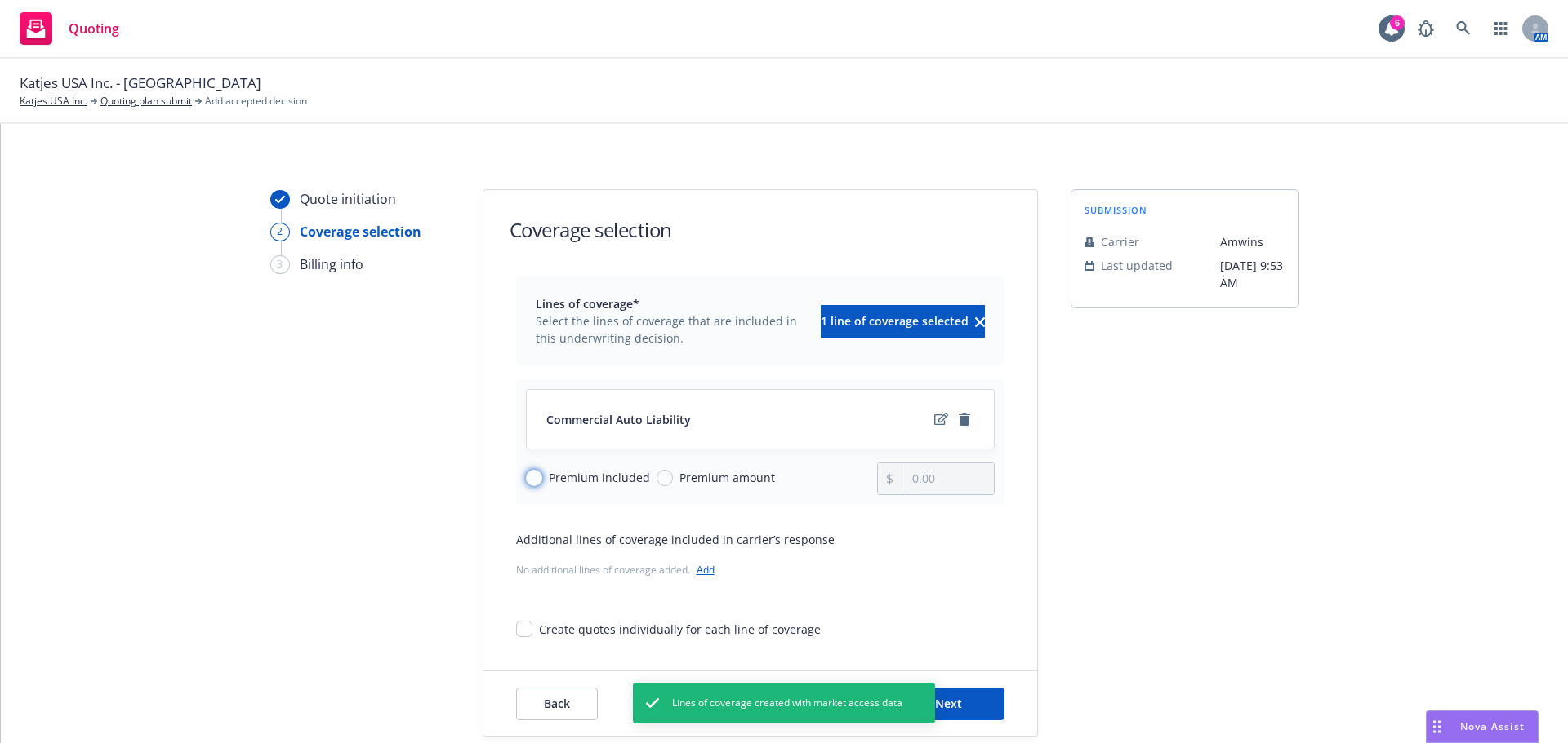
click at [526, 474] on input "Premium included" at bounding box center [534, 477] width 16 height 16
radio input "true"
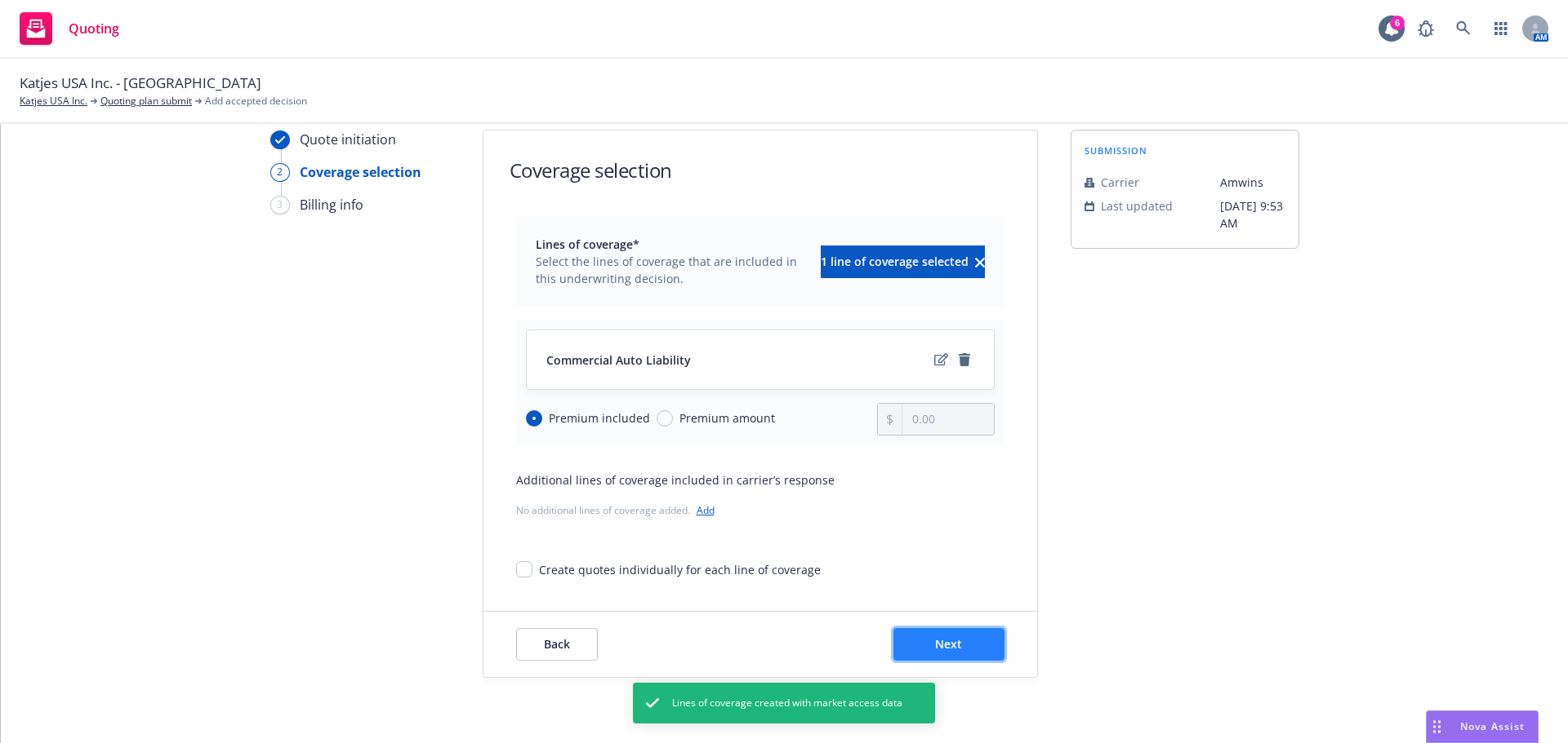
click at [948, 641] on span "Next" at bounding box center [948, 644] width 27 height 15
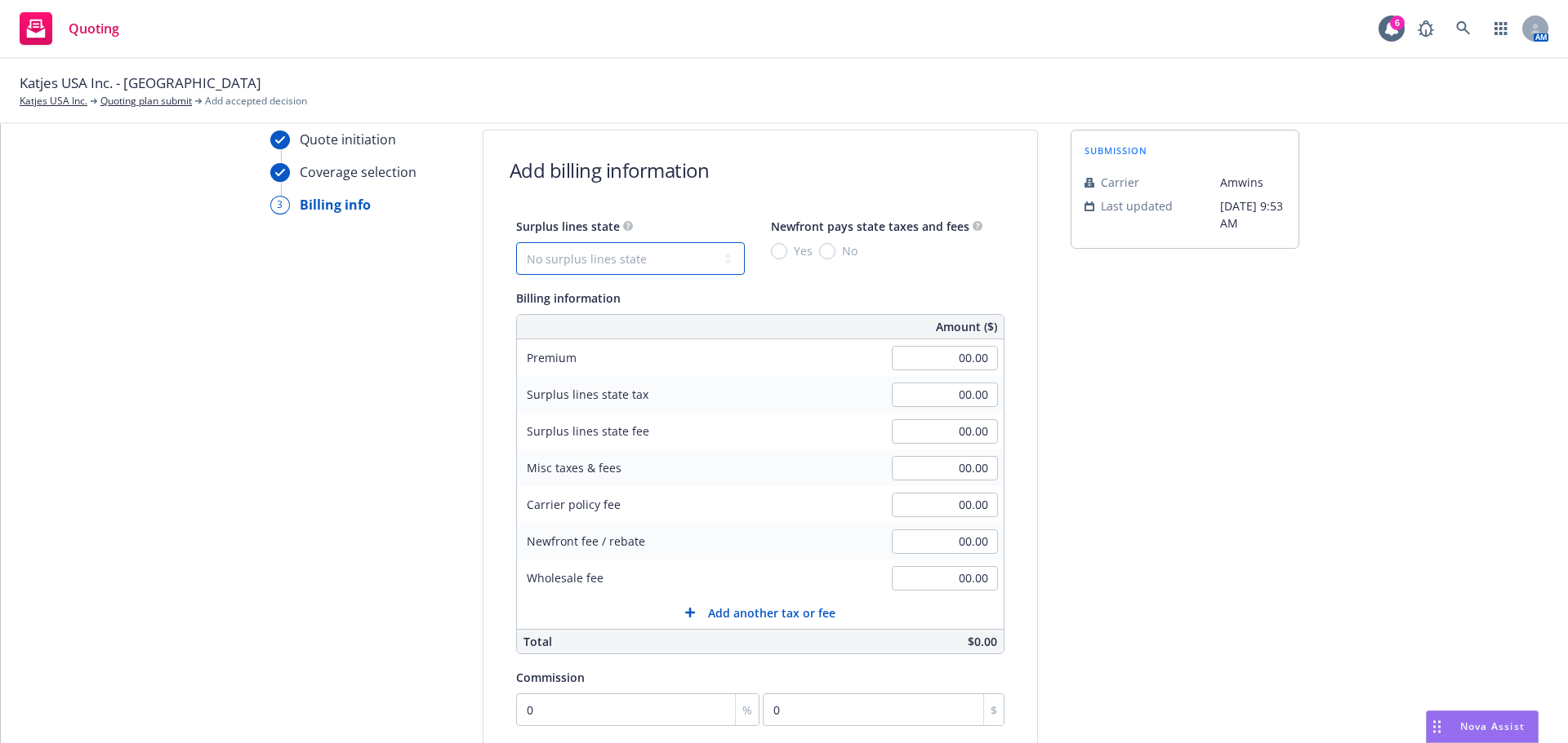
click at [598, 273] on select "No surplus lines state Alaska Alabama Arkansas Arizona California Colorado Conn…" at bounding box center [630, 258] width 229 height 32
select select "NY"
click at [516, 242] on select "No surplus lines state Alaska Alabama Arkansas Arizona California Colorado Conn…" at bounding box center [630, 258] width 229 height 32
click at [819, 248] on input "No" at bounding box center [826, 251] width 16 height 16
radio input "true"
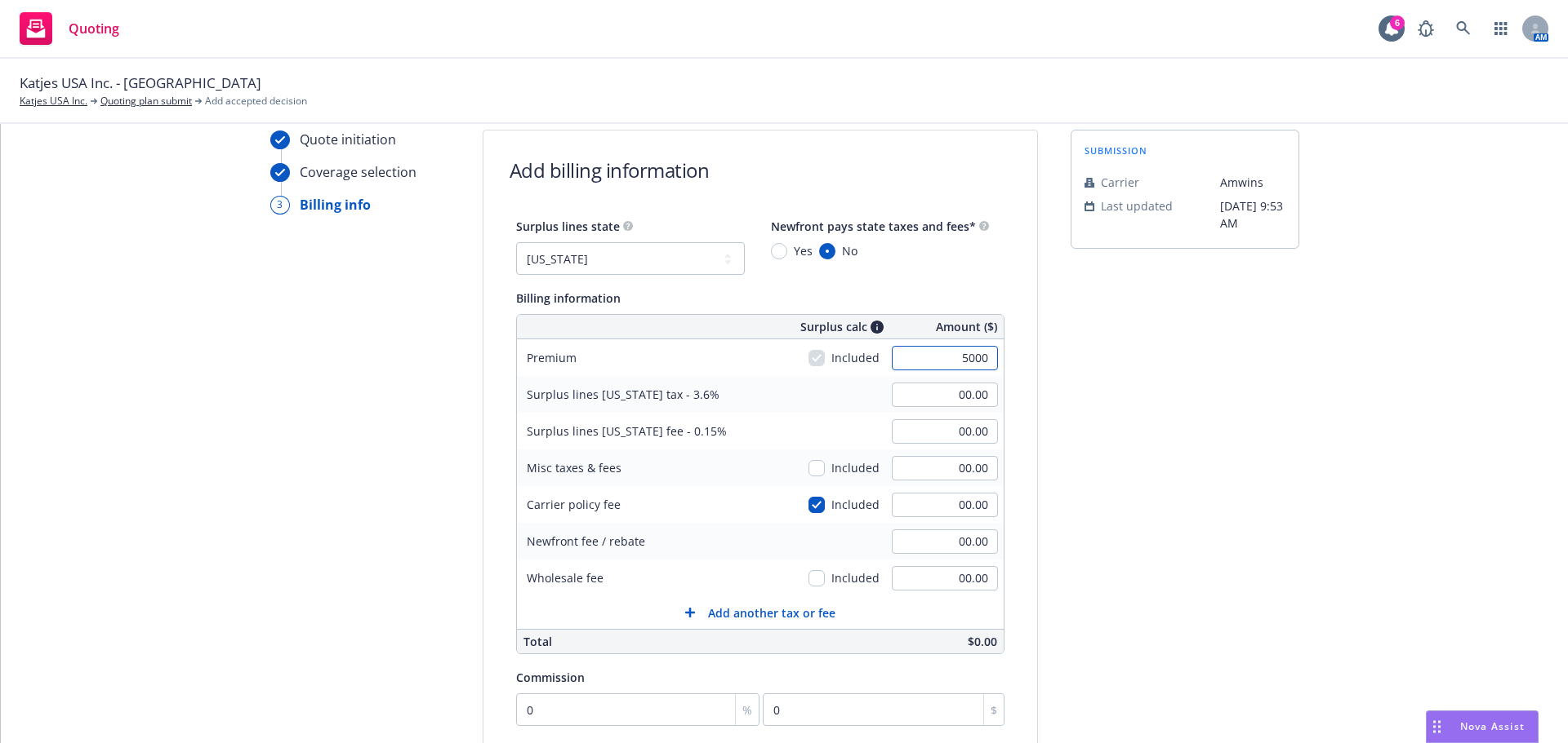
type input "5000"
type input "180.00"
type input "5,000.00"
type input "7.50"
click at [907, 384] on input "180.00" at bounding box center [944, 395] width 106 height 25
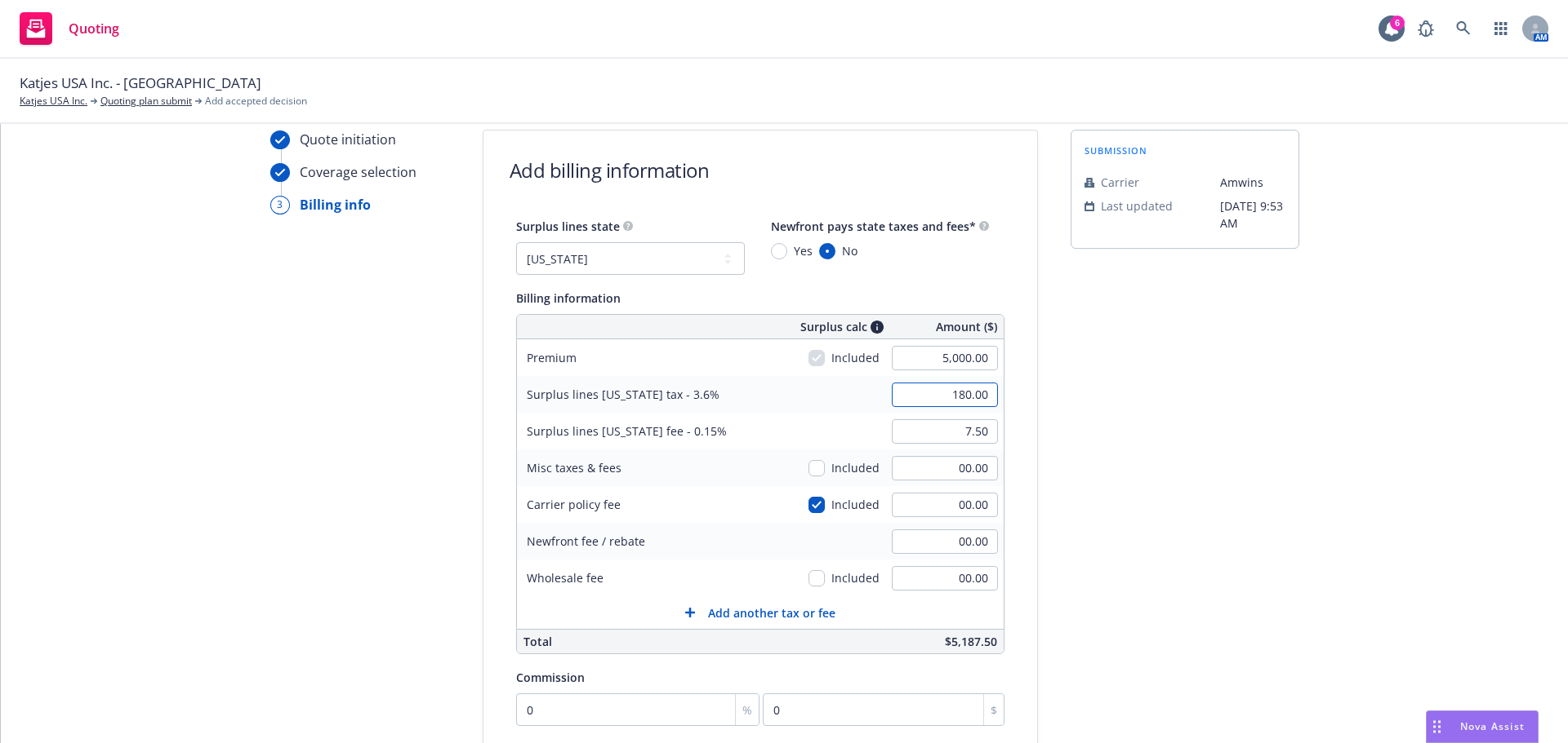
drag, startPoint x: 912, startPoint y: 395, endPoint x: 1152, endPoint y: 382, distance: 240.4
click at [1135, 384] on div "Quote initiation Coverage selection 3 Billing info Add billing information Surp…" at bounding box center [784, 547] width 1528 height 834
type input "194.40"
type input "8.10"
click at [946, 496] on input "00.00" at bounding box center [944, 505] width 106 height 25
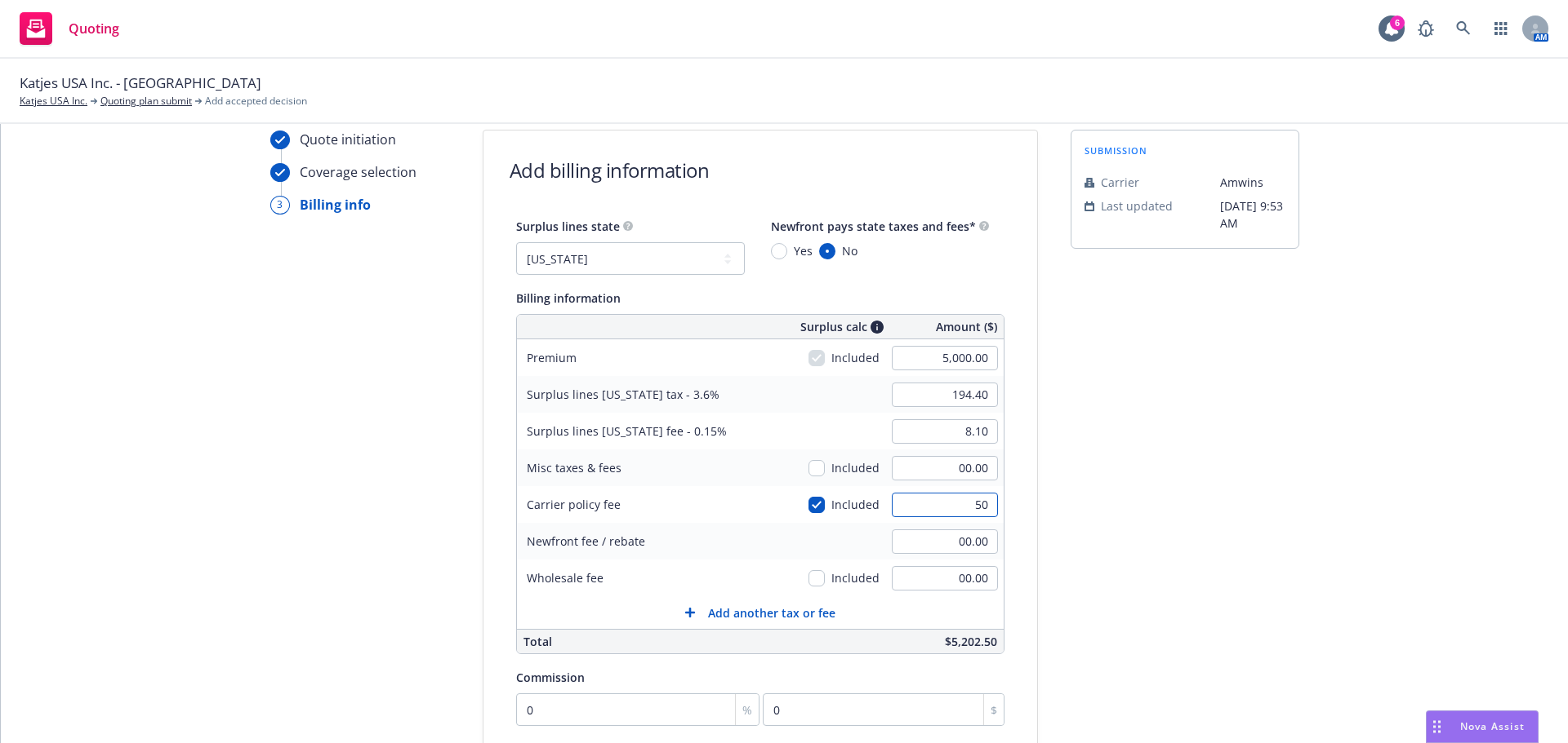
type input "50"
type input "181.80"
type input "7.58"
type input "50.00"
click at [714, 608] on span "Add another tax or fee" at bounding box center [772, 613] width 128 height 17
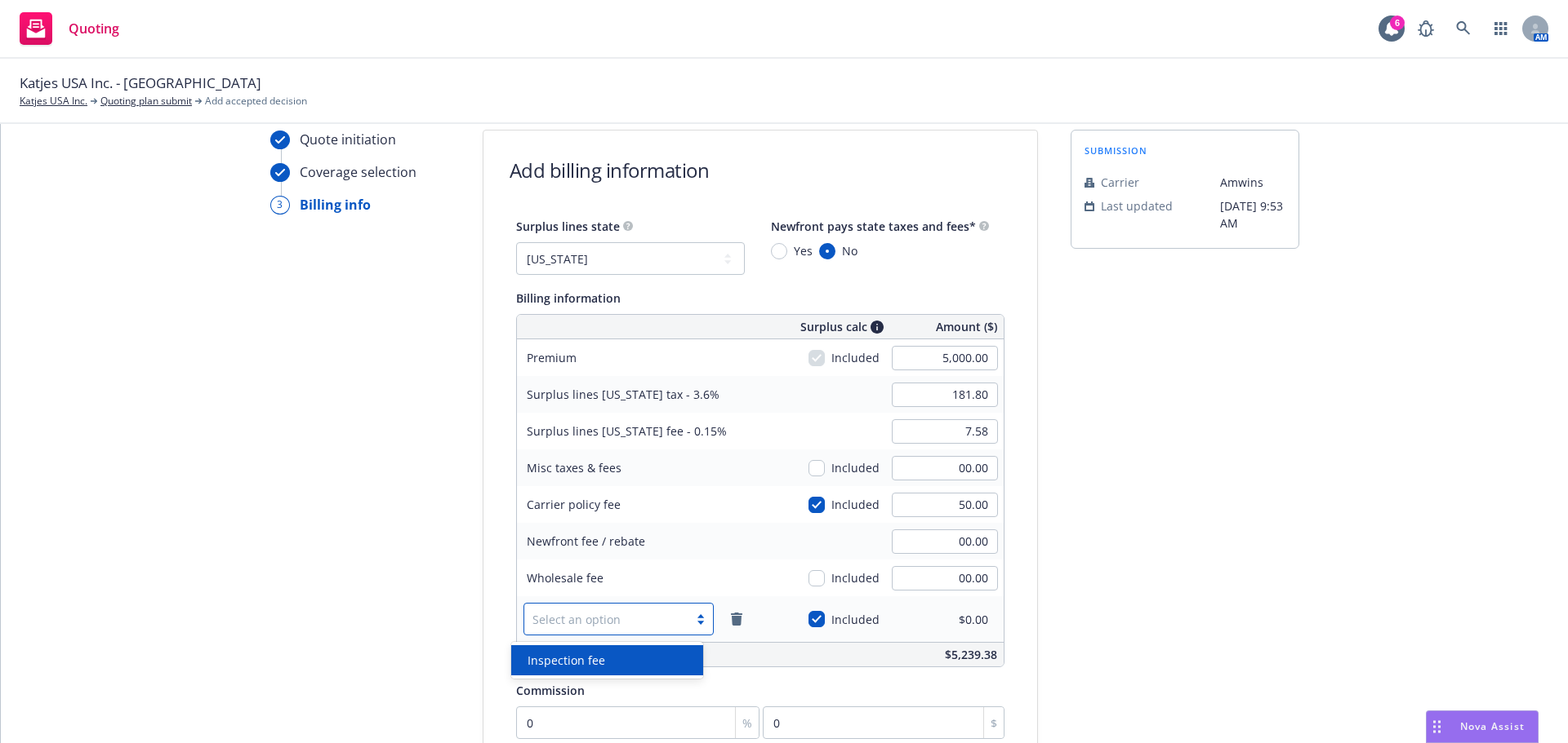
click at [629, 629] on div "Select an option" at bounding box center [606, 618] width 165 height 26
click at [597, 659] on span "Inspection fee" at bounding box center [565, 660] width 77 height 17
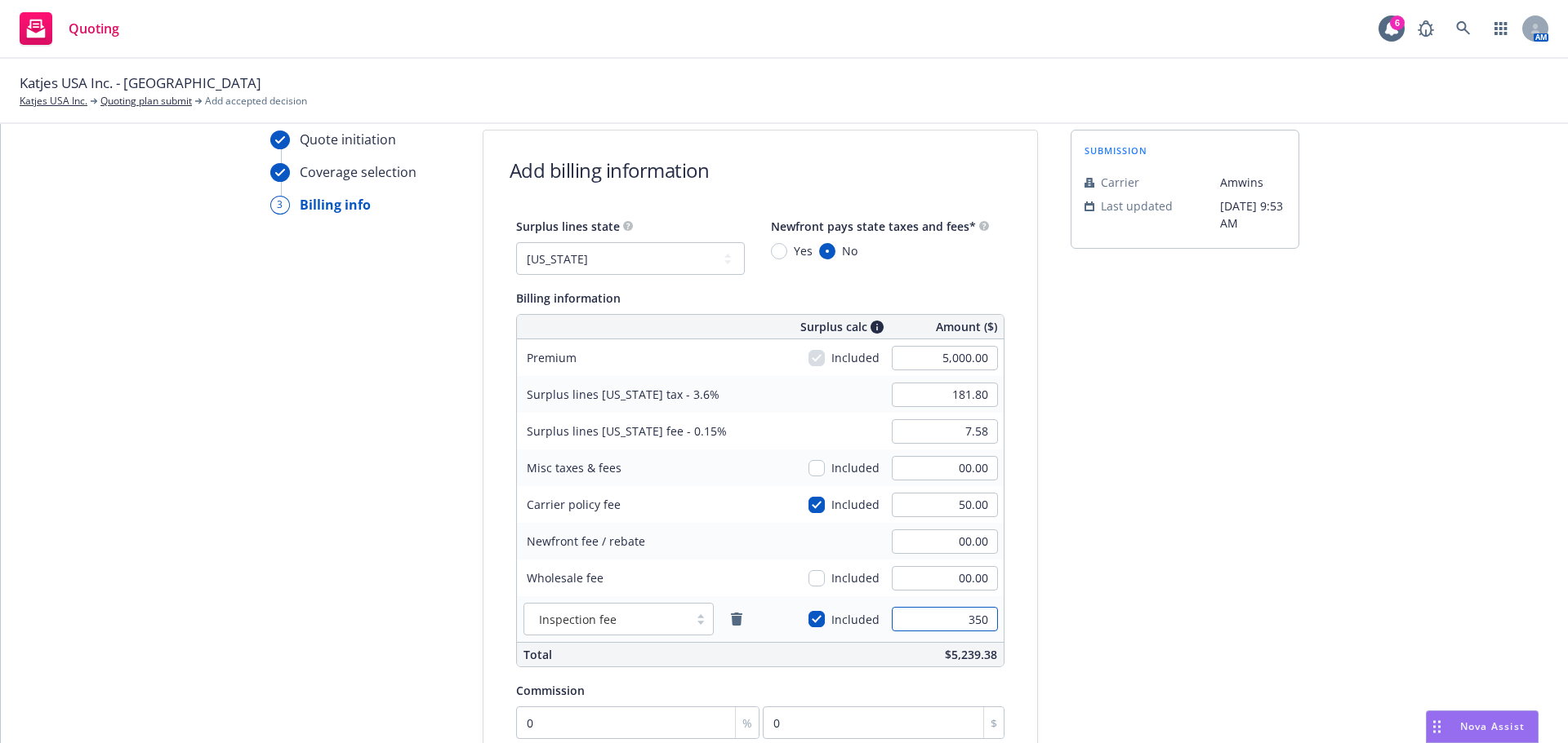
type input "350"
type input "194.40"
type input "8.10"
type input "350.00"
type input "250.00"
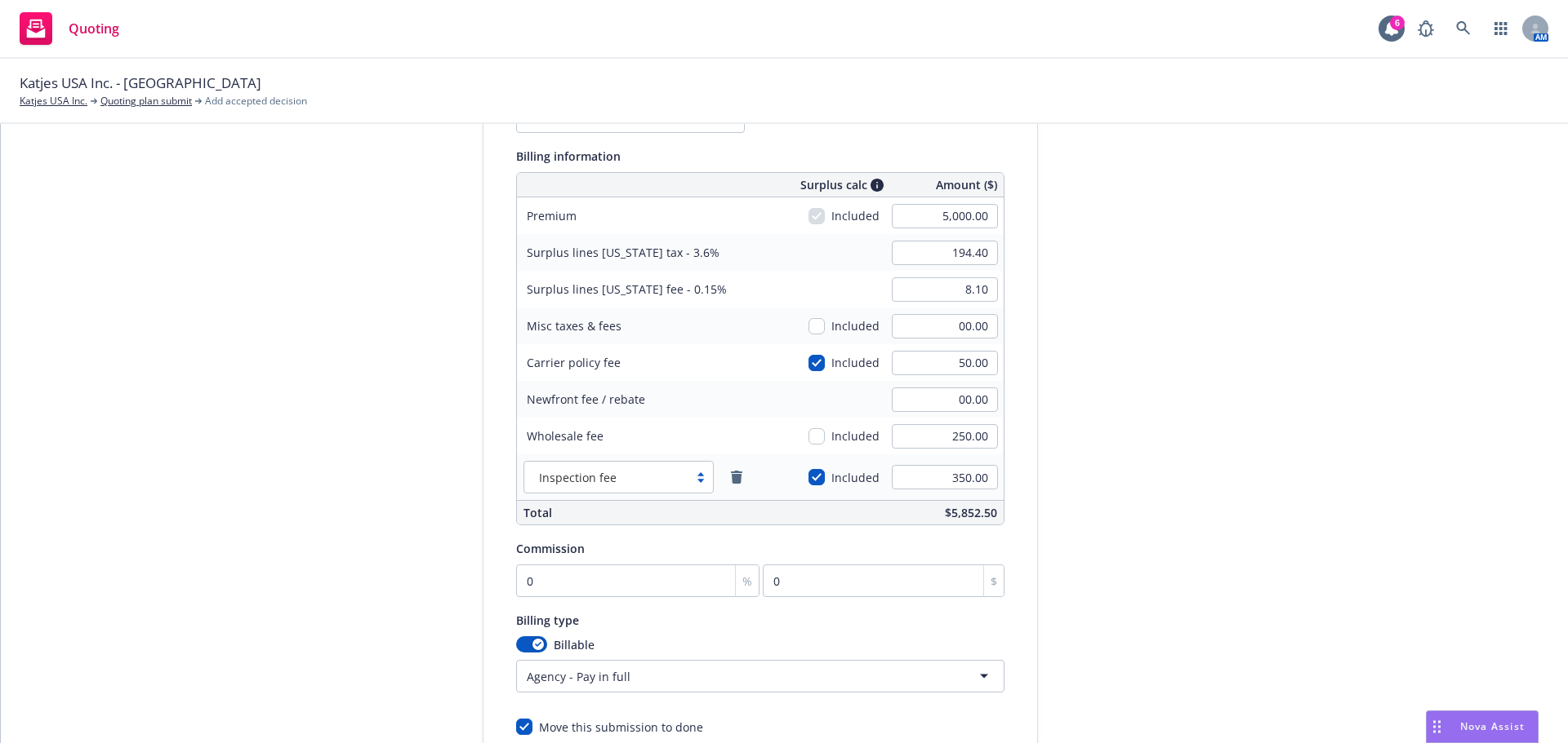
scroll to position [304, 0]
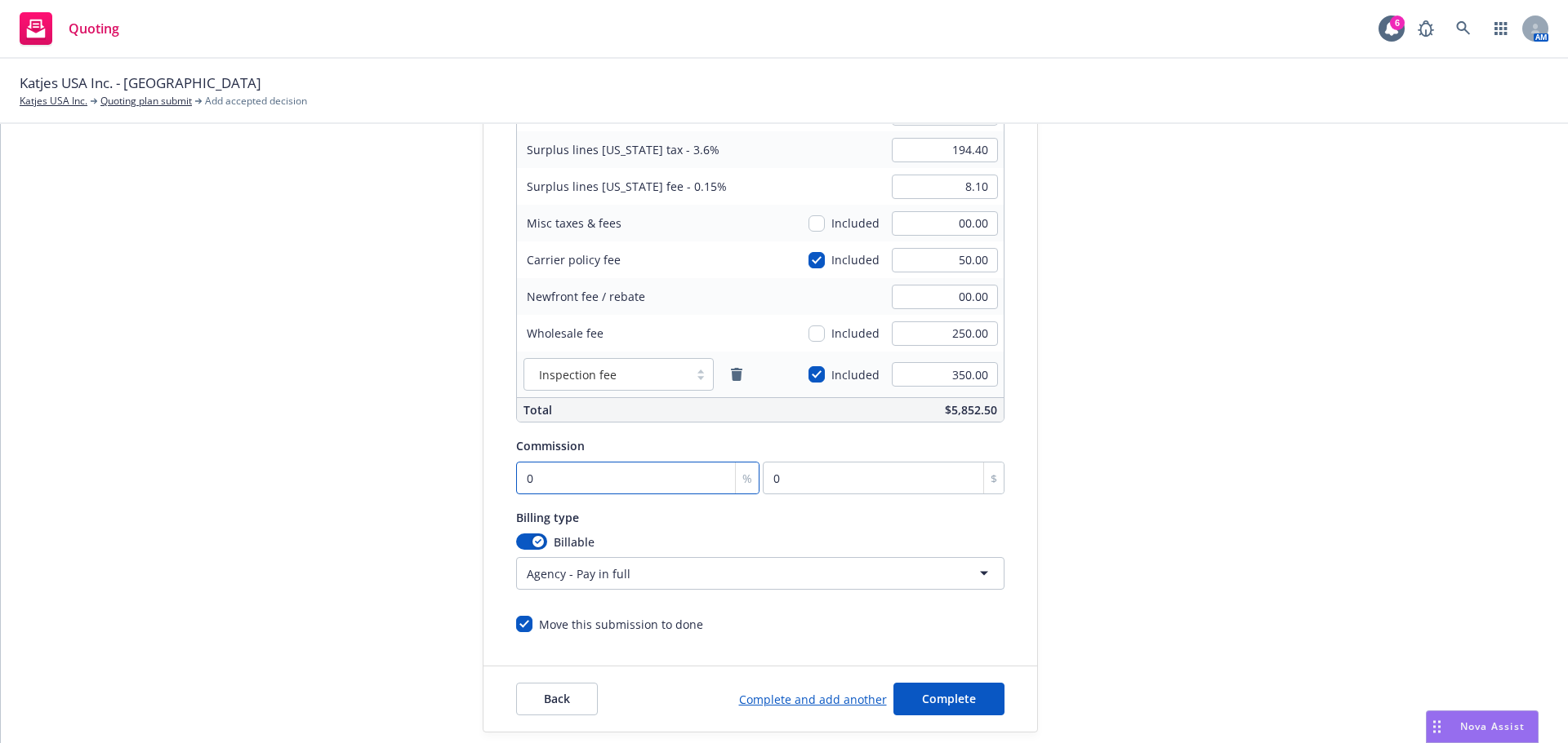
type input "1"
type input "50"
type input "10"
type input "500"
type input "10"
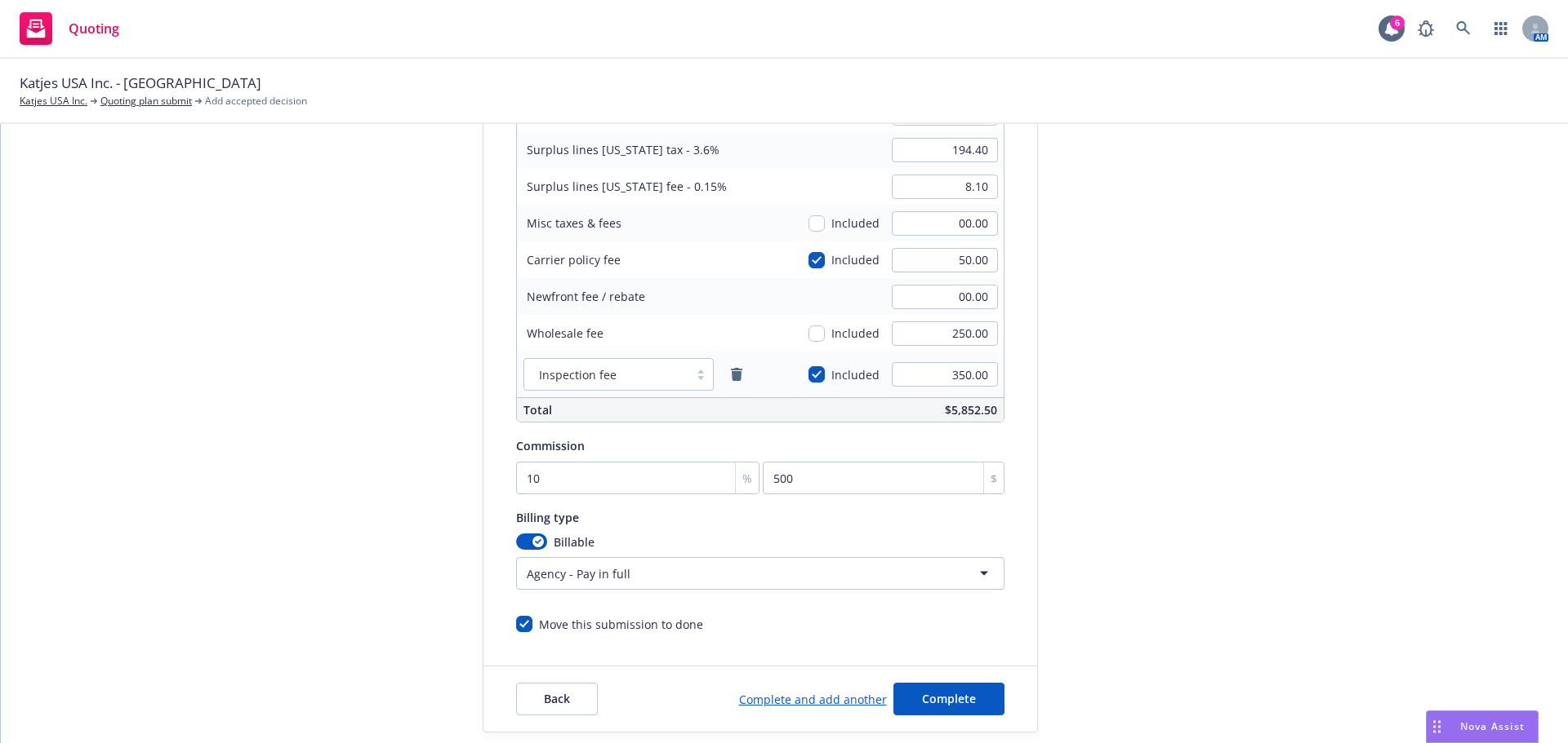
drag, startPoint x: 1367, startPoint y: 462, endPoint x: 1383, endPoint y: 475, distance: 20.6
click at [1373, 466] on div "Quote initiation Coverage selection 3 Billing info Add billing information Surp…" at bounding box center [784, 309] width 1528 height 848
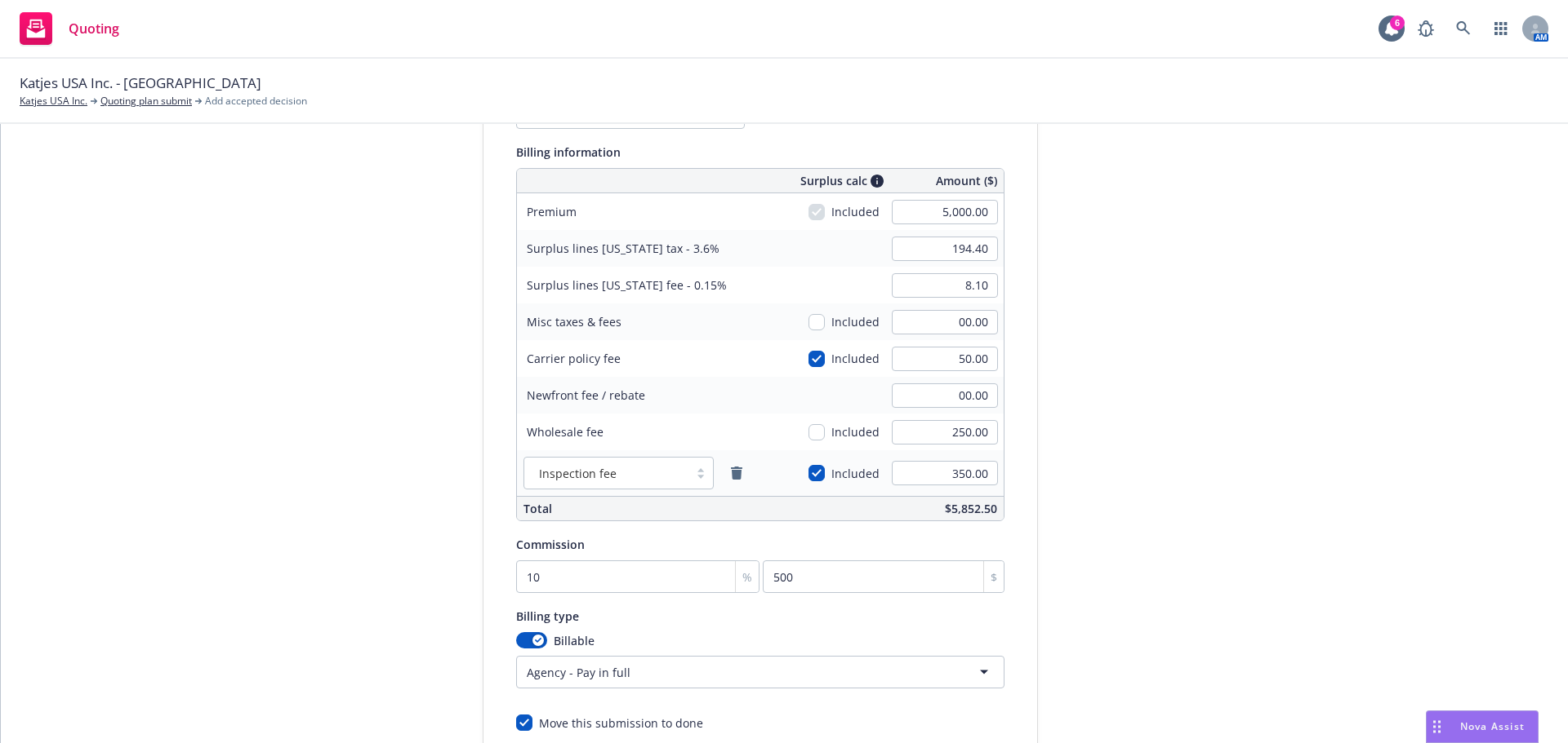
scroll to position [359, 0]
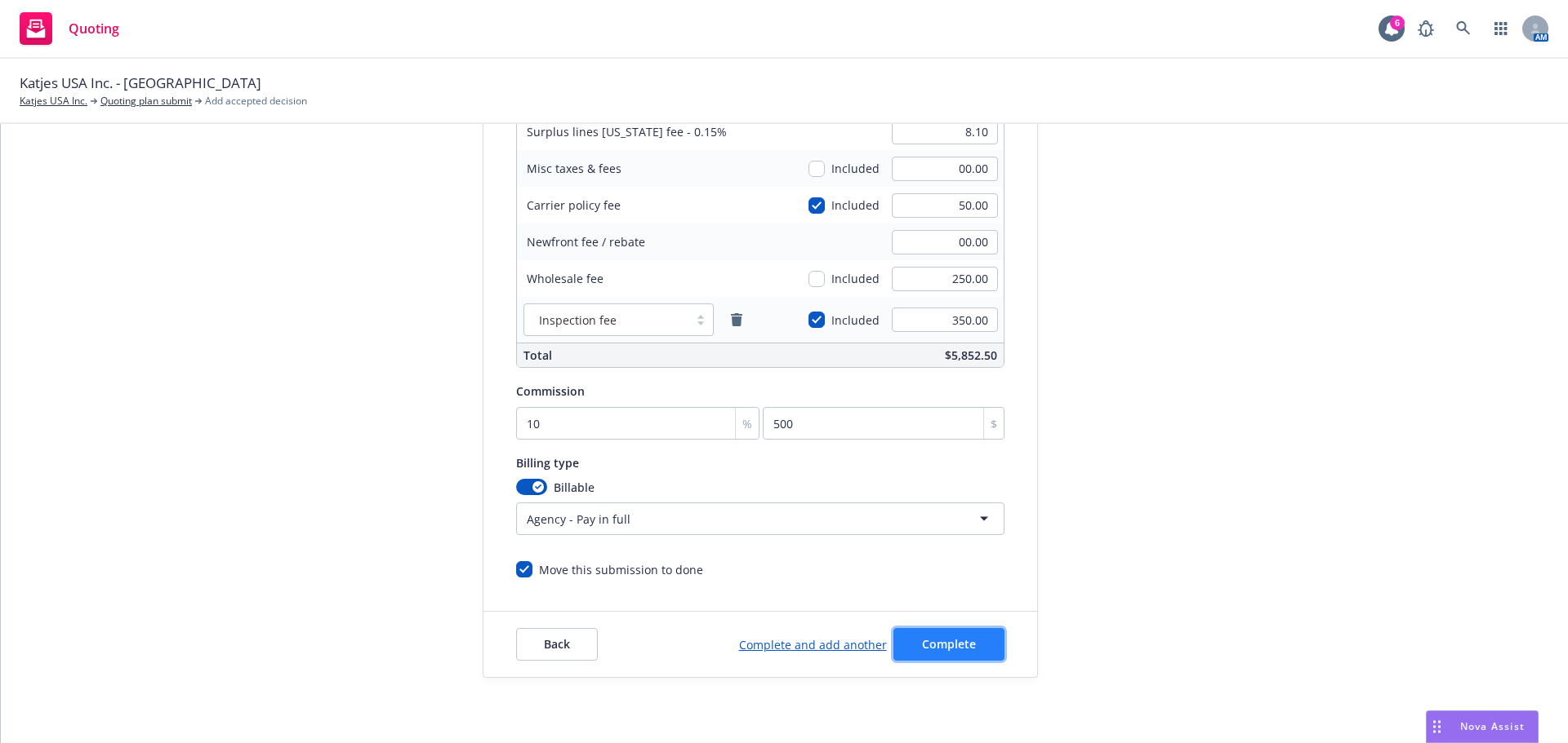
click at [922, 651] on span "Complete" at bounding box center [948, 644] width 54 height 15
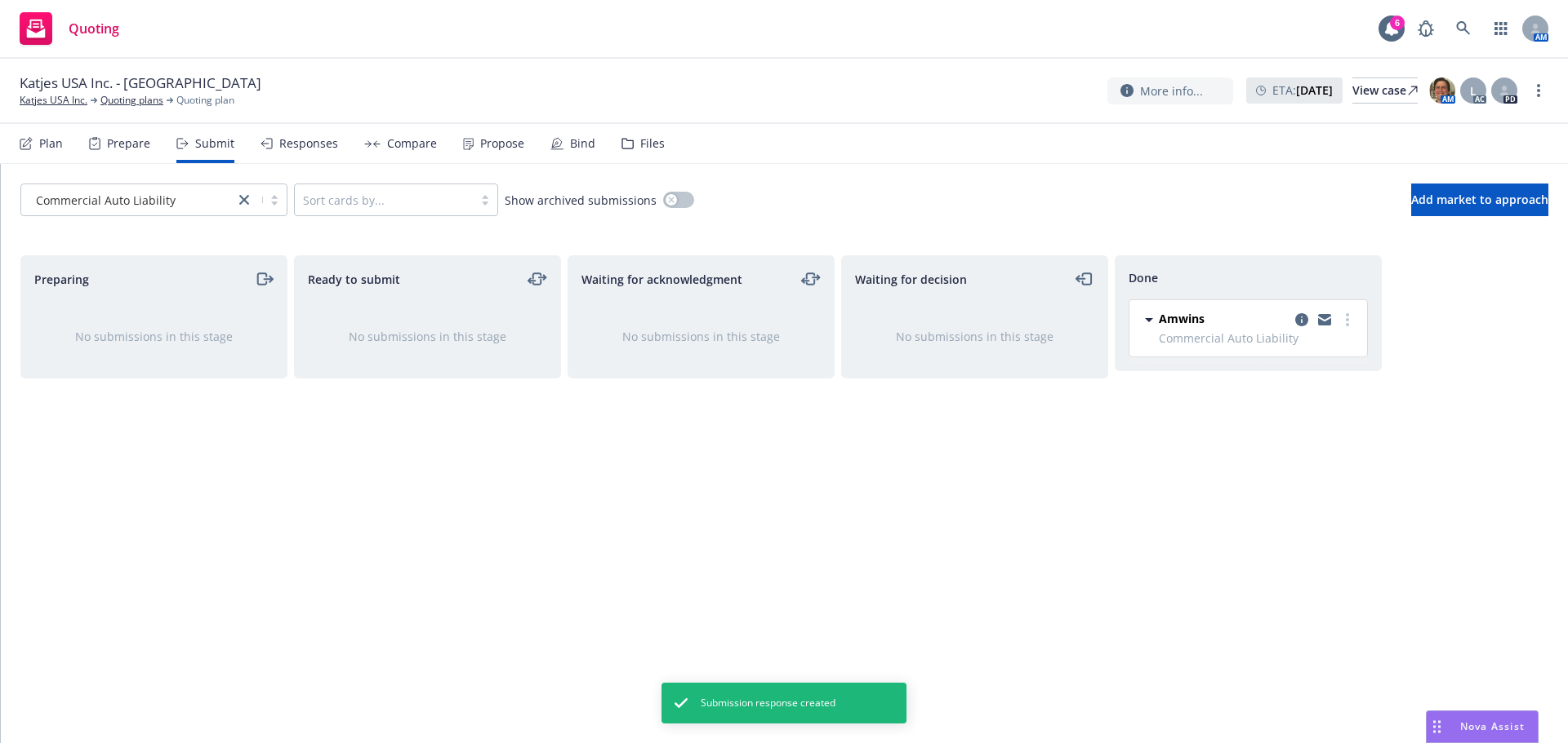
drag, startPoint x: 532, startPoint y: 145, endPoint x: 513, endPoint y: 145, distance: 19.0
click at [532, 145] on div "Plan Prepare Submit Responses Compare Propose Bind Files" at bounding box center [342, 143] width 645 height 39
click at [509, 144] on div "Propose" at bounding box center [502, 144] width 44 height 13
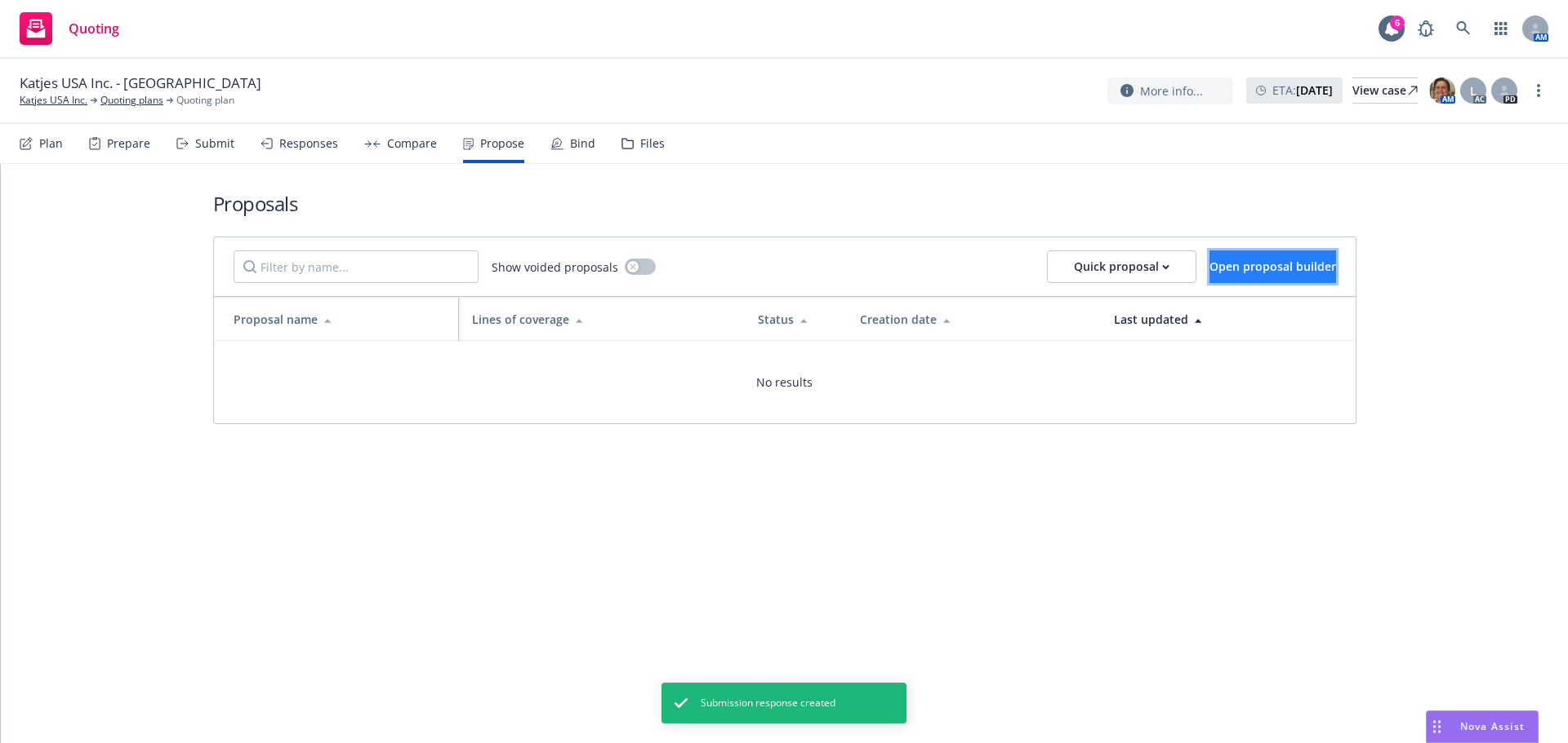
click at [1258, 275] on button "Open proposal builder" at bounding box center [1273, 267] width 127 height 32
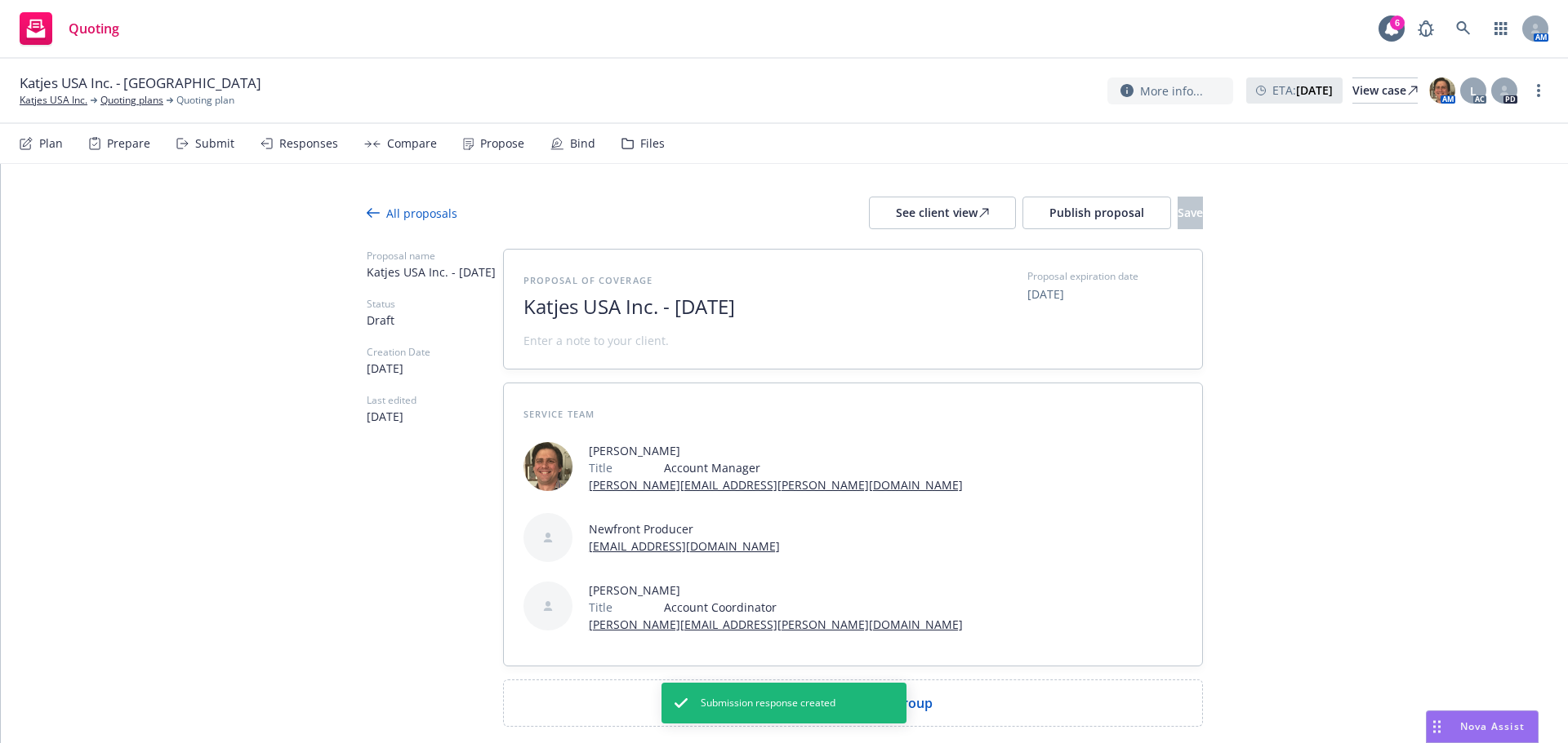
click at [205, 140] on div "Submit" at bounding box center [214, 144] width 39 height 13
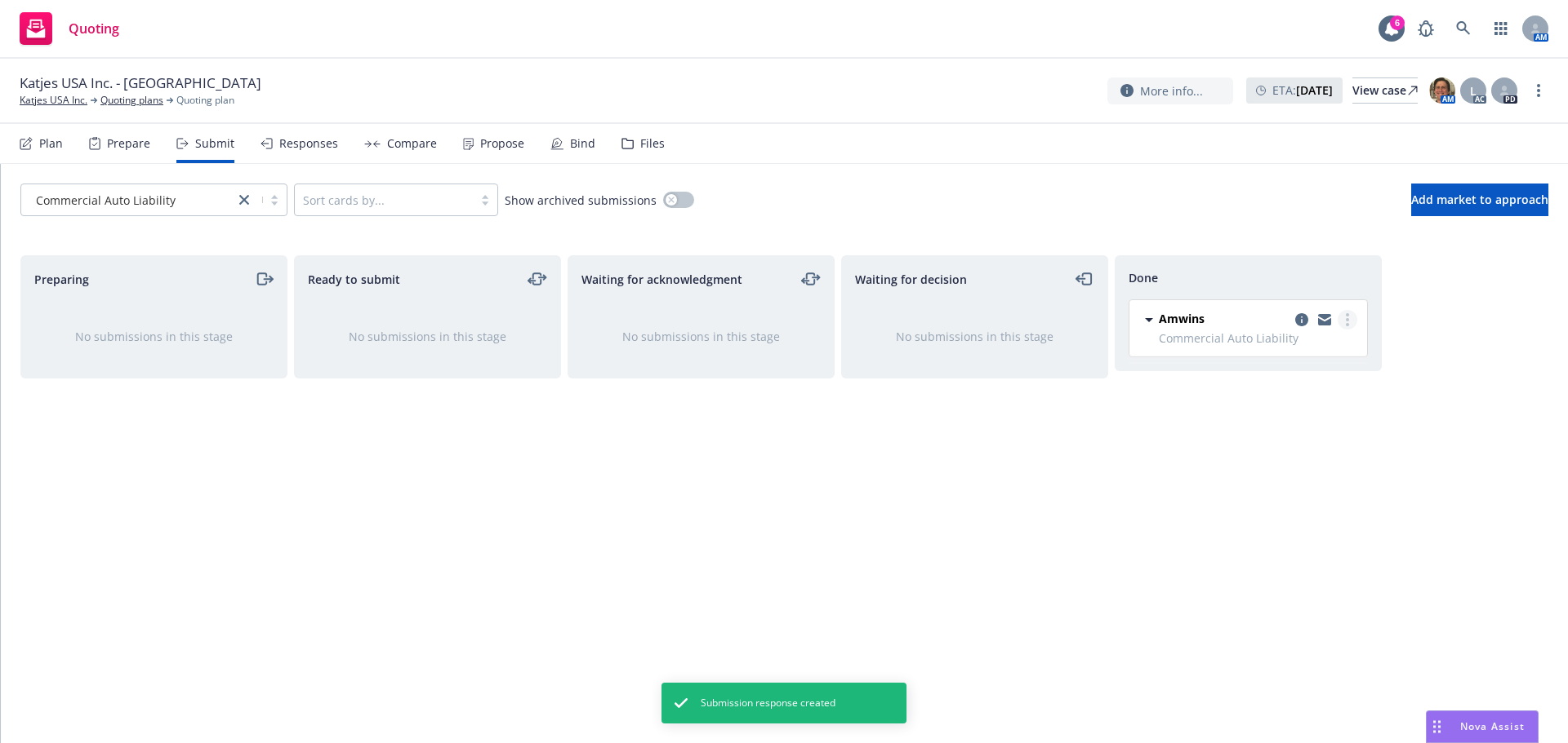
click at [1343, 322] on link "more" at bounding box center [1347, 319] width 20 height 20
click at [910, 480] on div "Waiting for decision No submissions in this stage" at bounding box center [974, 482] width 267 height 453
click at [503, 144] on div "Propose" at bounding box center [502, 144] width 44 height 13
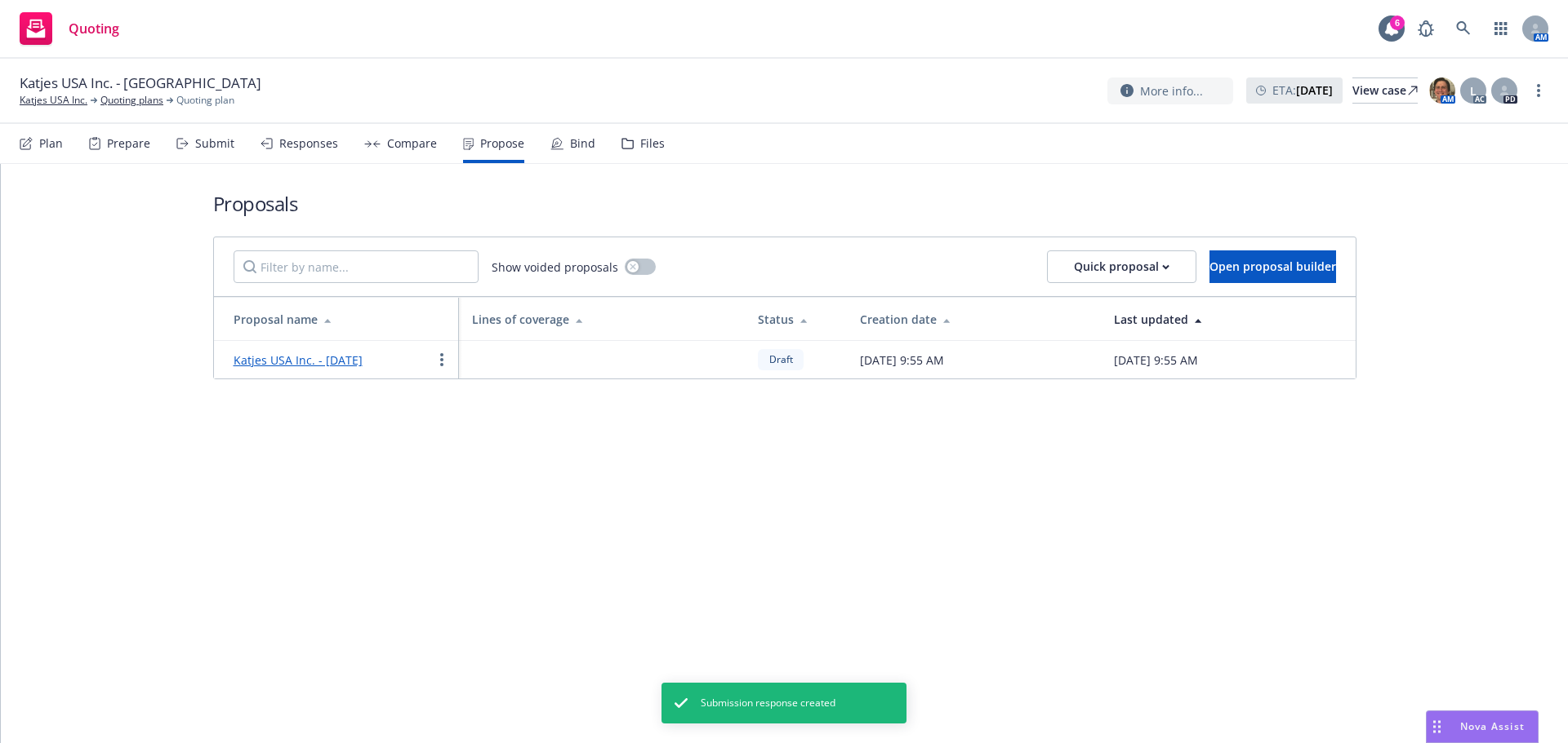
click at [339, 361] on link "Katjes USA Inc. - August 2025" at bounding box center [297, 360] width 129 height 15
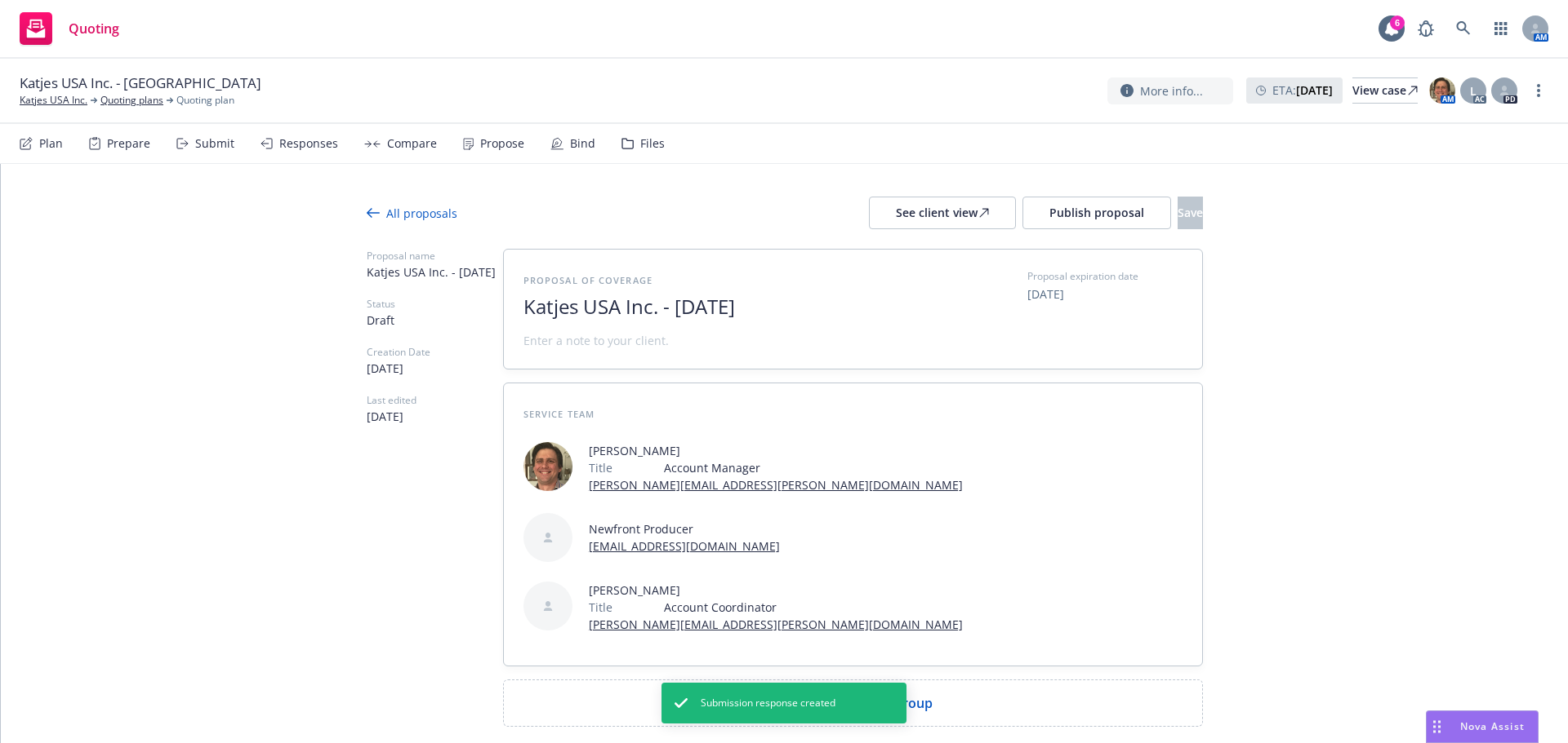
click at [868, 693] on span "Add comparison group" at bounding box center [860, 703] width 144 height 20
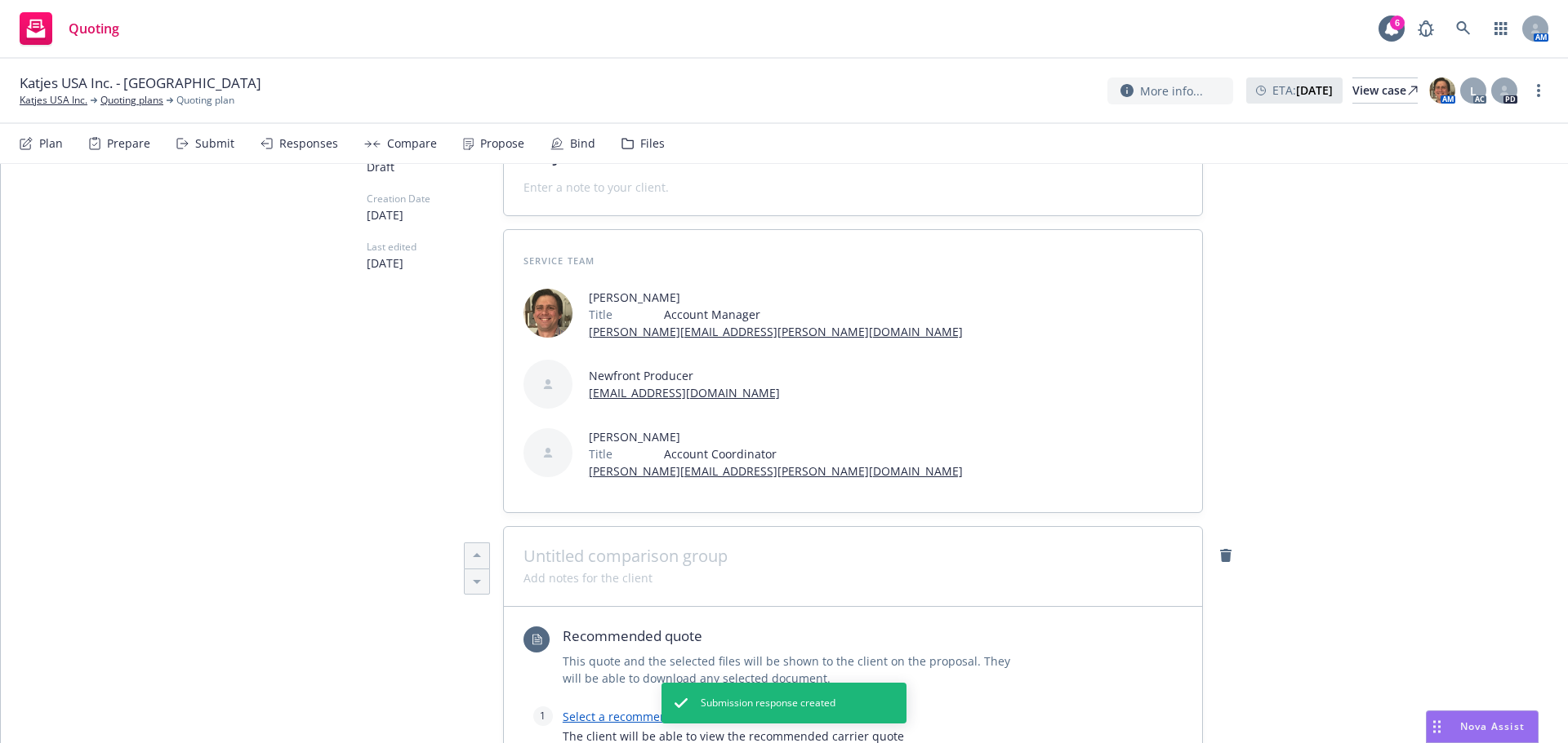
scroll to position [327, 0]
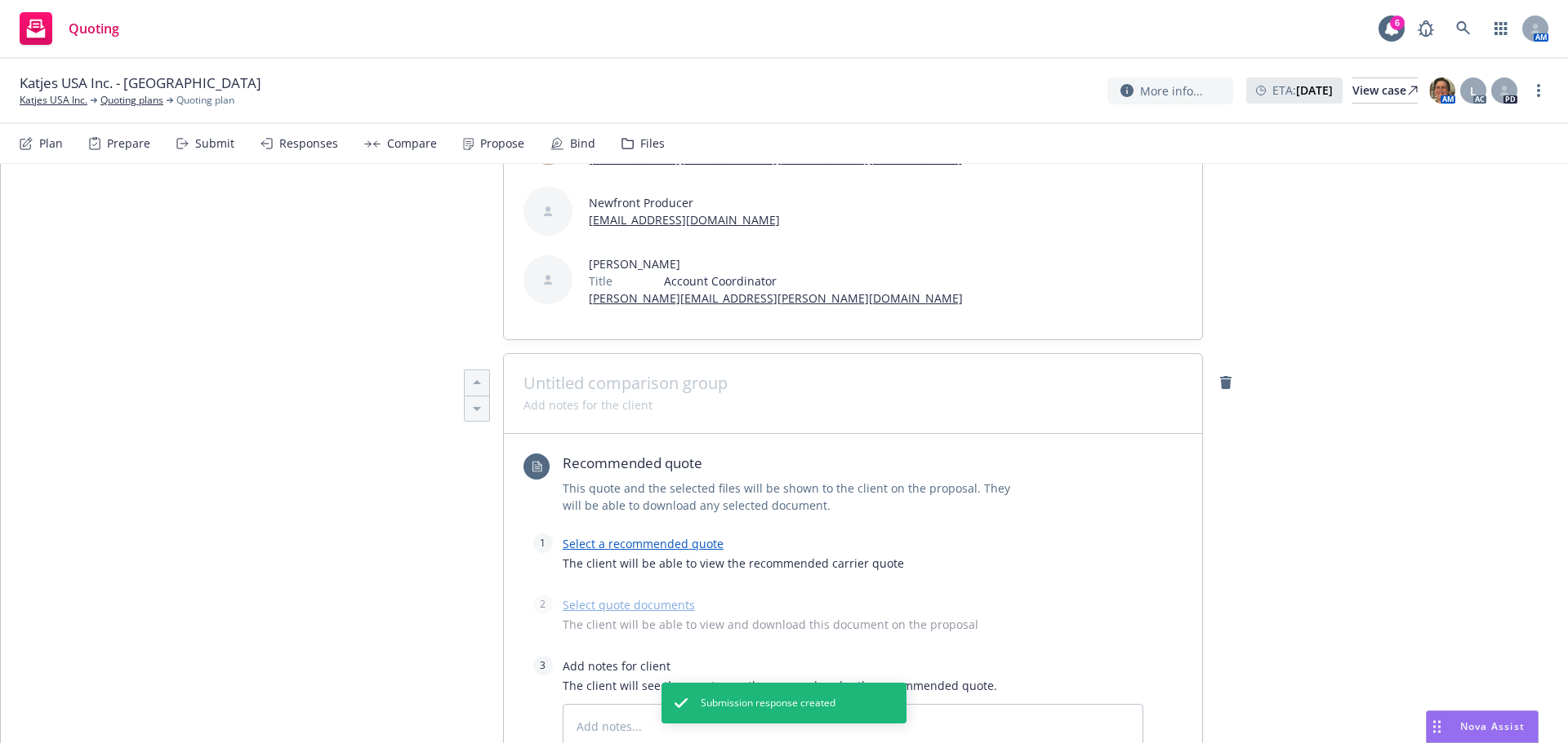
click at [634, 536] on link "Select a recommended quote" at bounding box center [642, 544] width 161 height 15
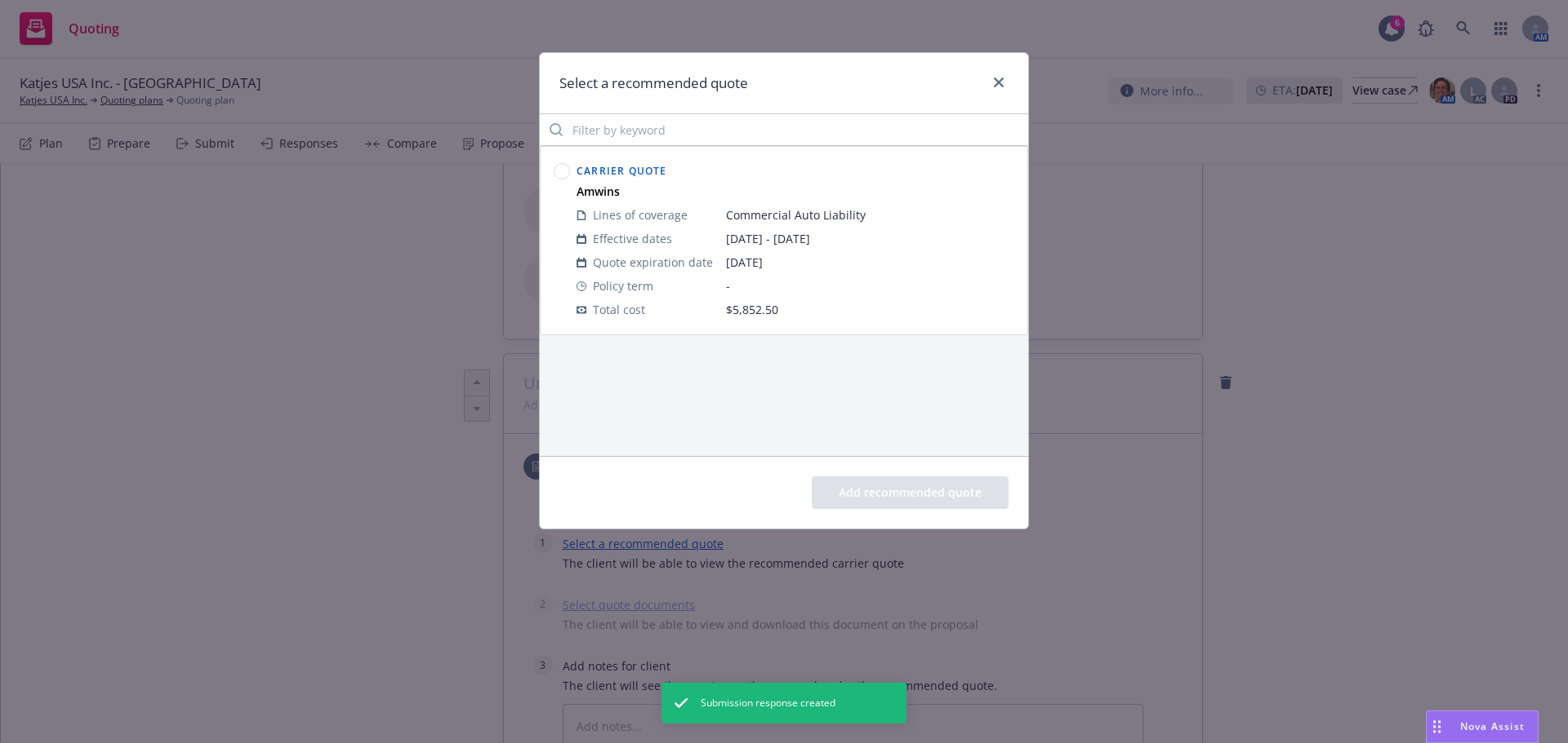
click at [572, 175] on div "Carrier Quote Amwins Lines of coverage Commercial Auto Liability Effective date…" at bounding box center [784, 240] width 467 height 168
click at [572, 174] on div at bounding box center [561, 240] width 23 height 168
drag, startPoint x: 568, startPoint y: 172, endPoint x: 659, endPoint y: 214, distance: 100.2
click at [566, 172] on circle at bounding box center [562, 171] width 15 height 15
click at [942, 505] on button "Add recommended quote" at bounding box center [909, 492] width 196 height 32
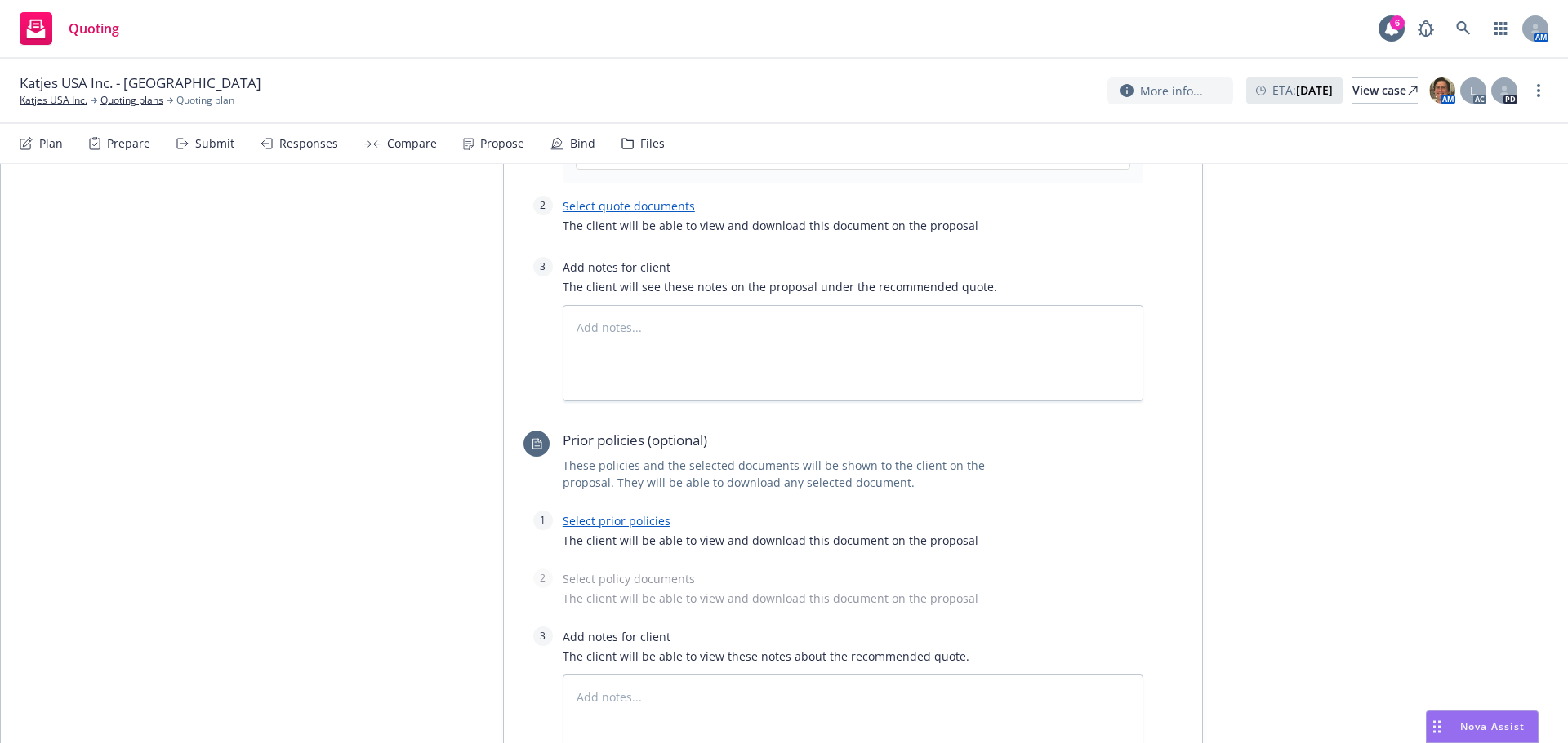
scroll to position [653, 0]
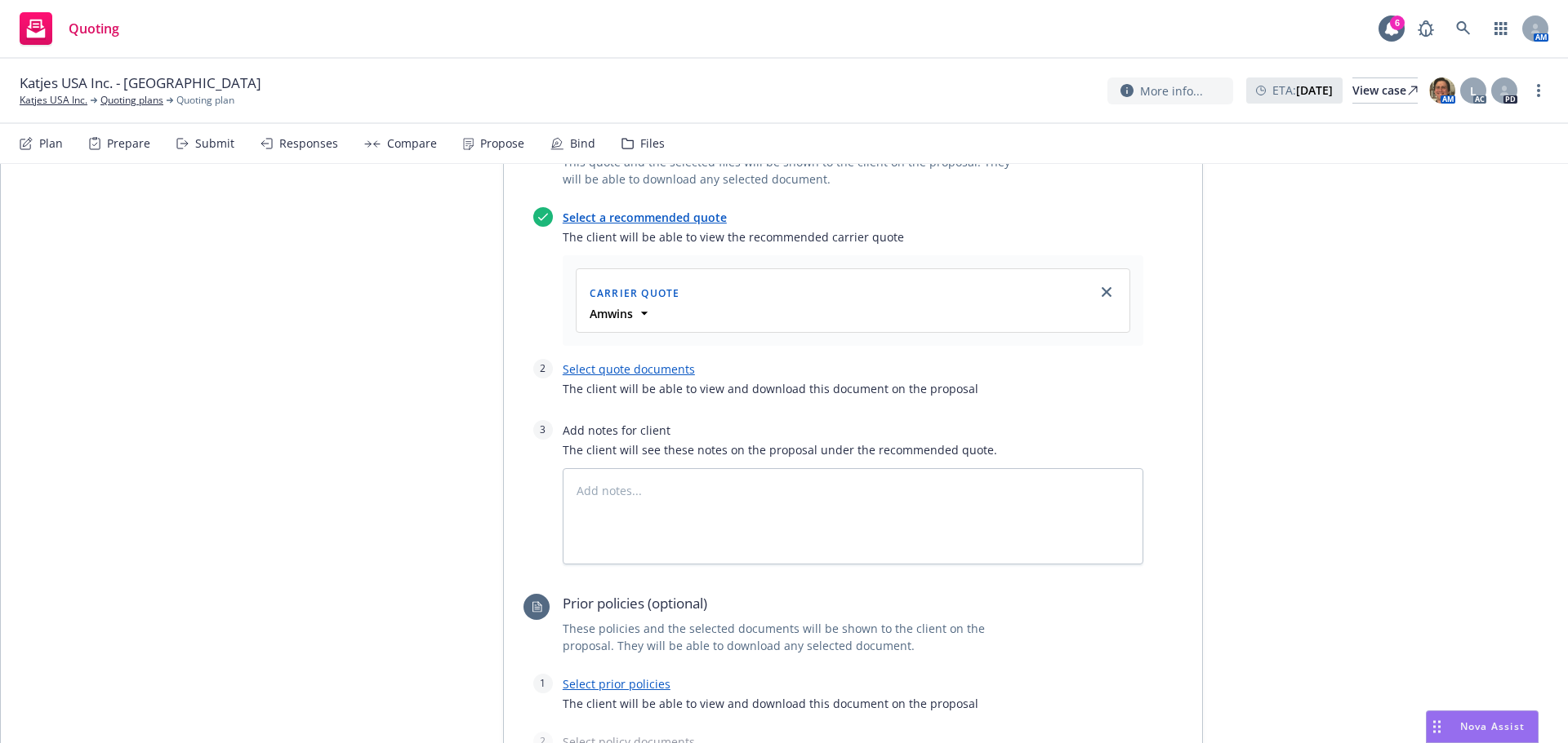
click at [663, 359] on div "Select quote documents The client will be able to view and download this docume…" at bounding box center [852, 383] width 580 height 49
click at [654, 361] on link "Select quote documents" at bounding box center [628, 369] width 132 height 15
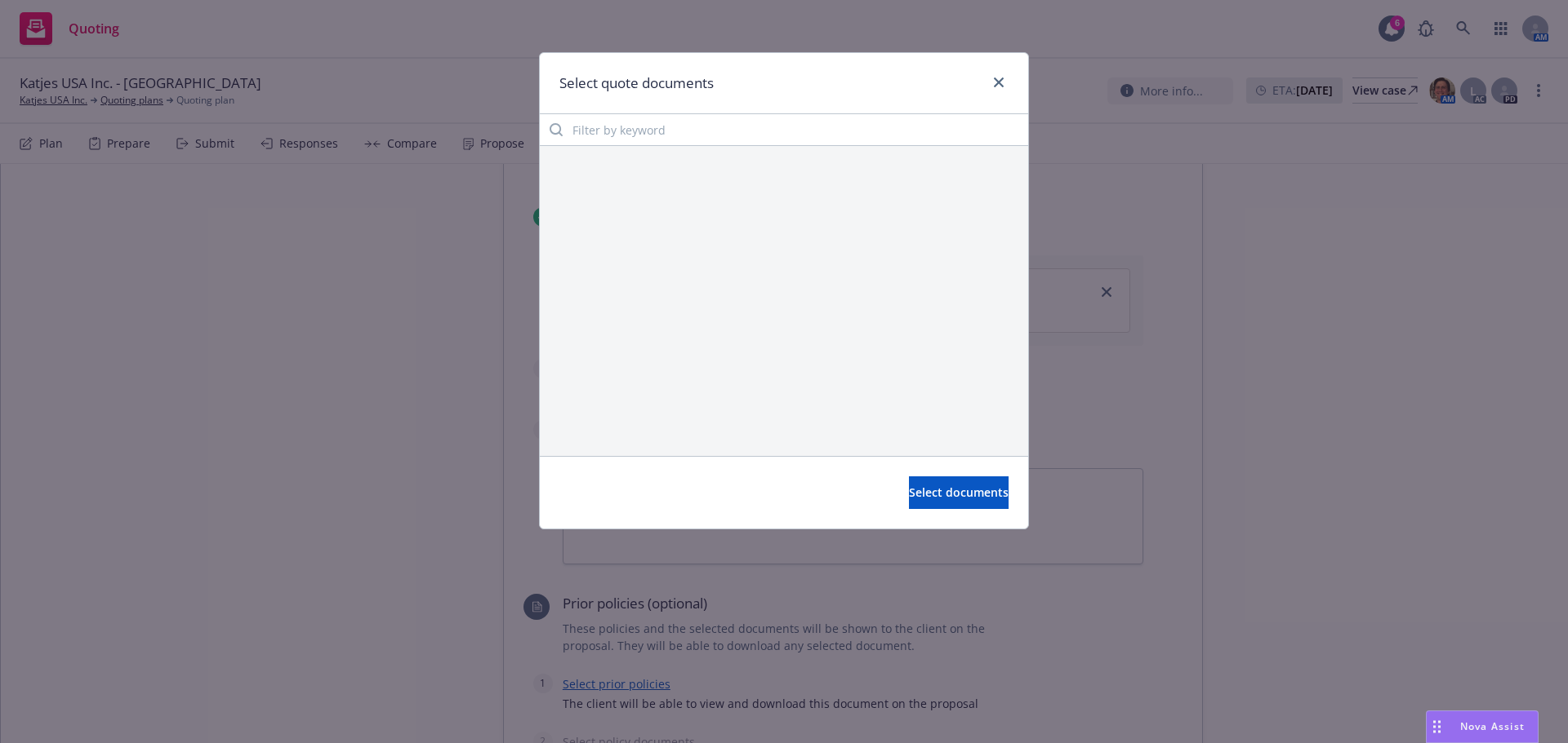
drag, startPoint x: 996, startPoint y: 92, endPoint x: 1005, endPoint y: 94, distance: 9.2
click at [998, 94] on div at bounding box center [994, 83] width 26 height 21
click at [995, 87] on link "close" at bounding box center [998, 82] width 20 height 20
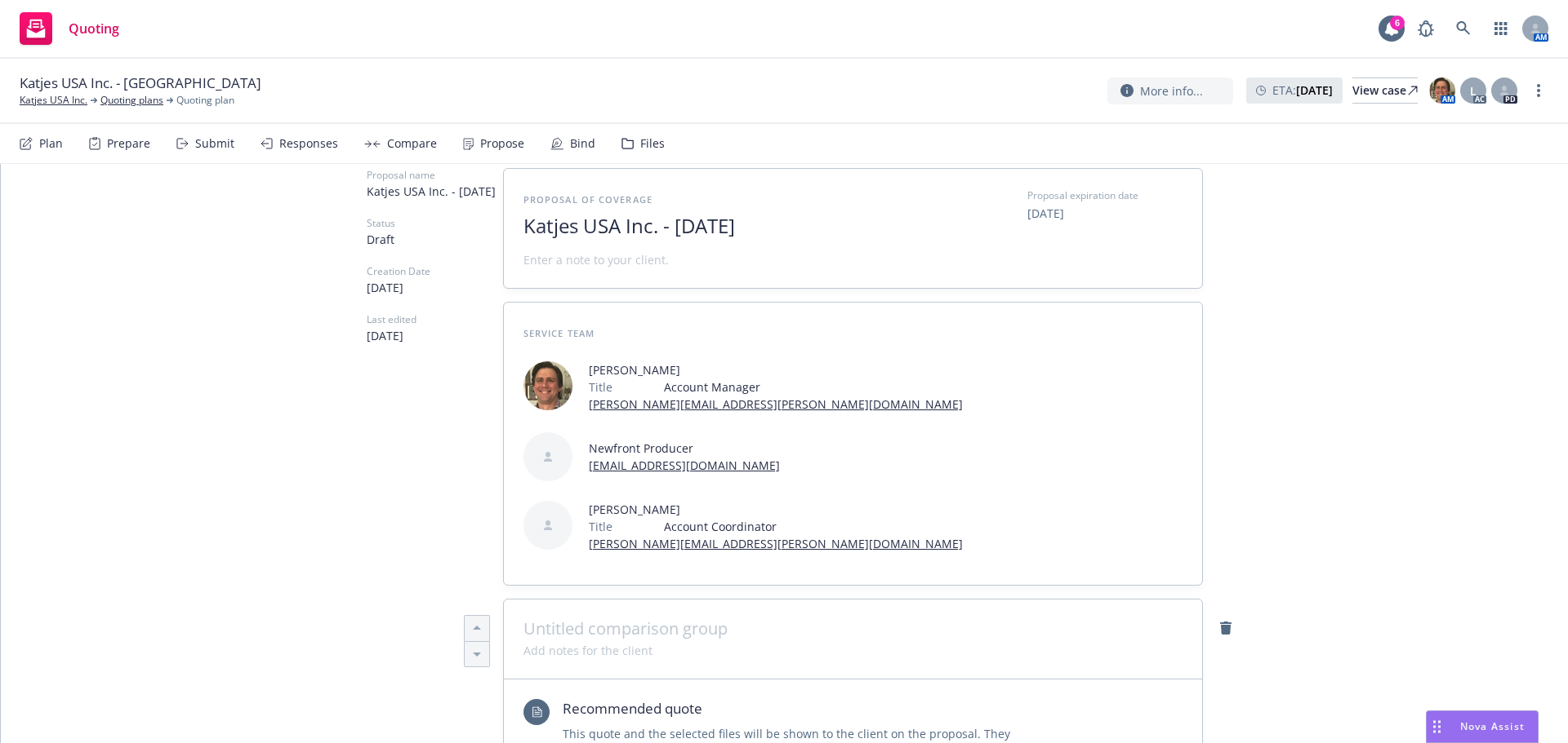
scroll to position [0, 0]
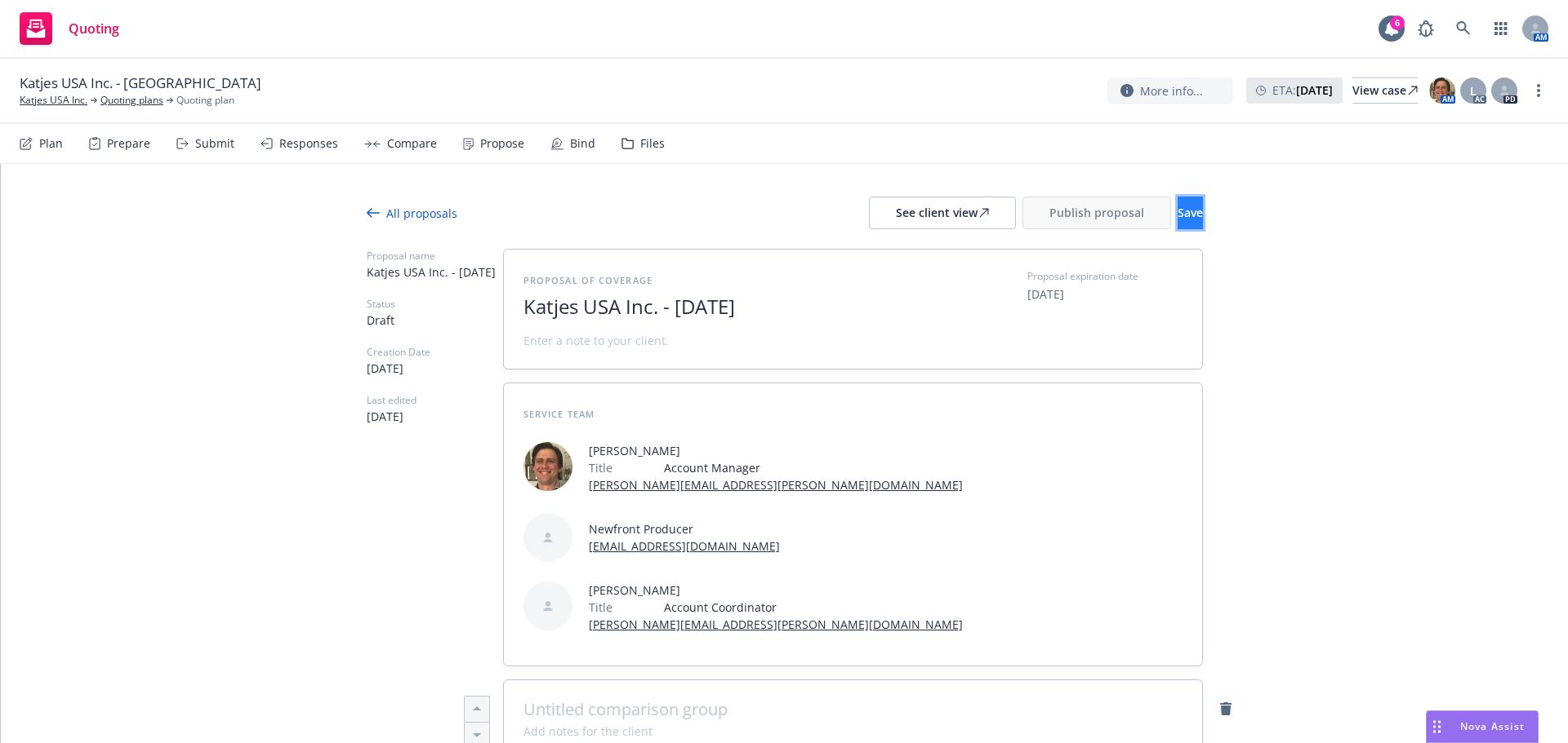
click at [1177, 225] on button "Save" at bounding box center [1190, 212] width 26 height 32
click at [1049, 211] on span "Publish proposal" at bounding box center [1096, 212] width 94 height 15
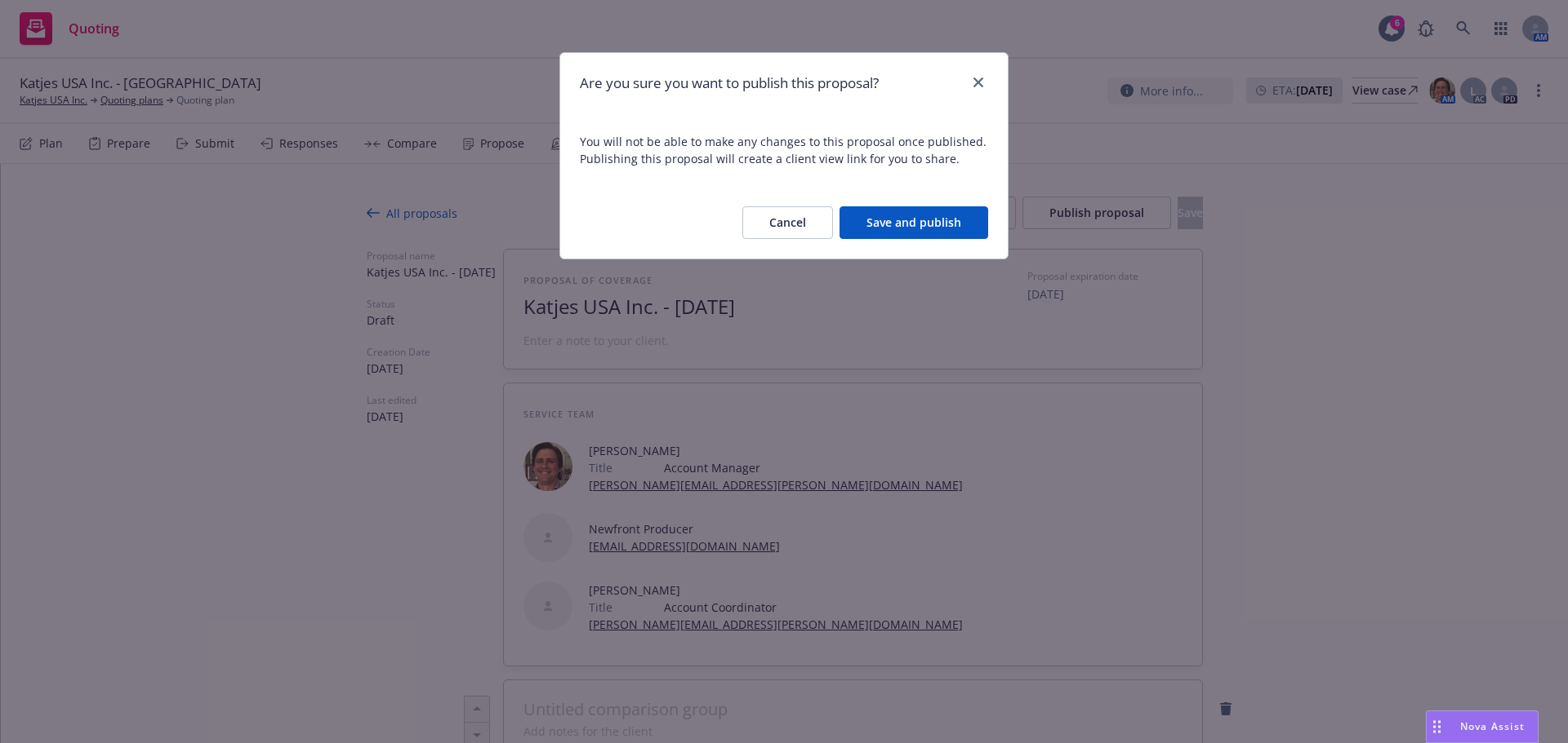
click at [898, 214] on button "Save and publish" at bounding box center [914, 223] width 149 height 32
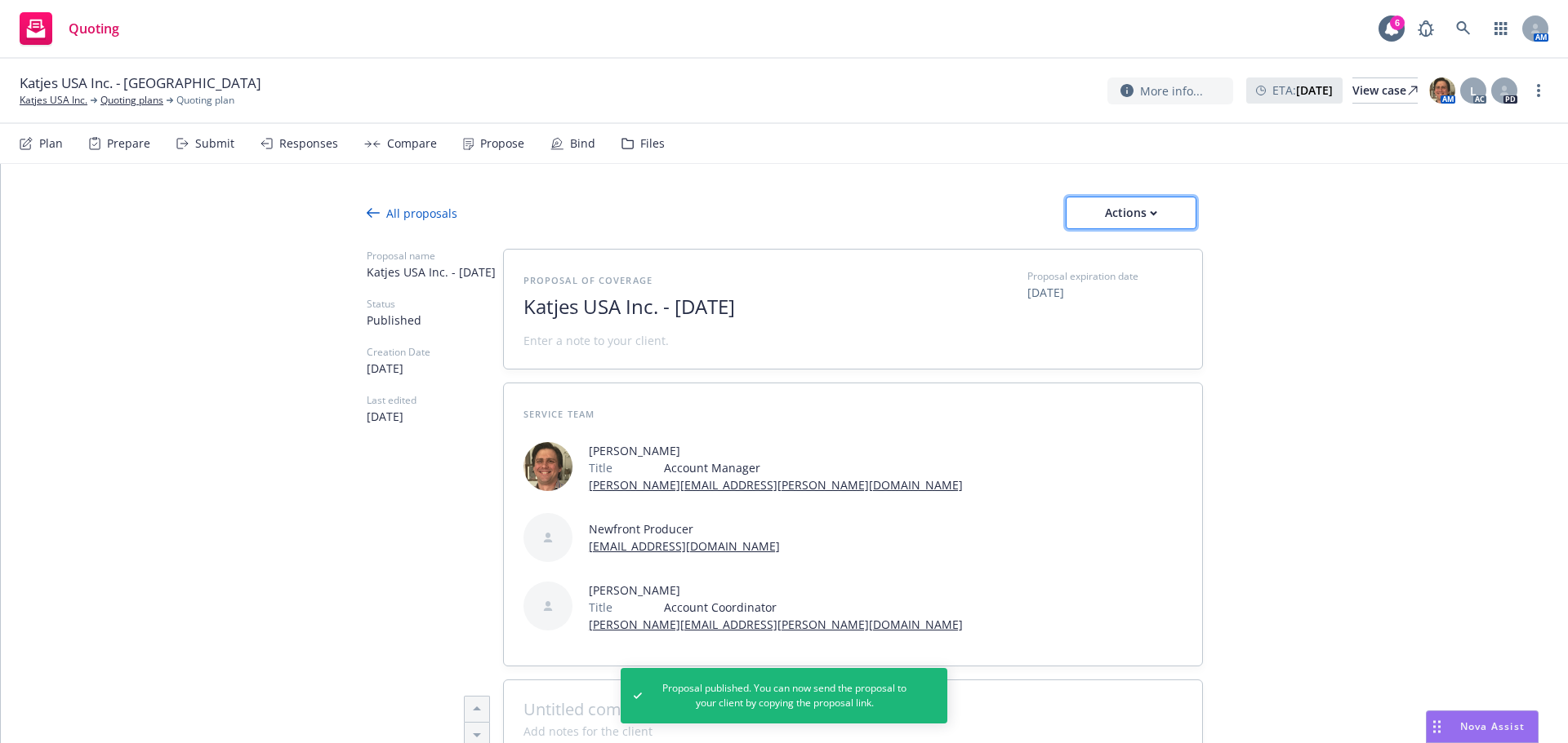
click at [1104, 218] on div "Actions" at bounding box center [1130, 212] width 77 height 31
click at [560, 139] on div "Bind" at bounding box center [572, 143] width 45 height 39
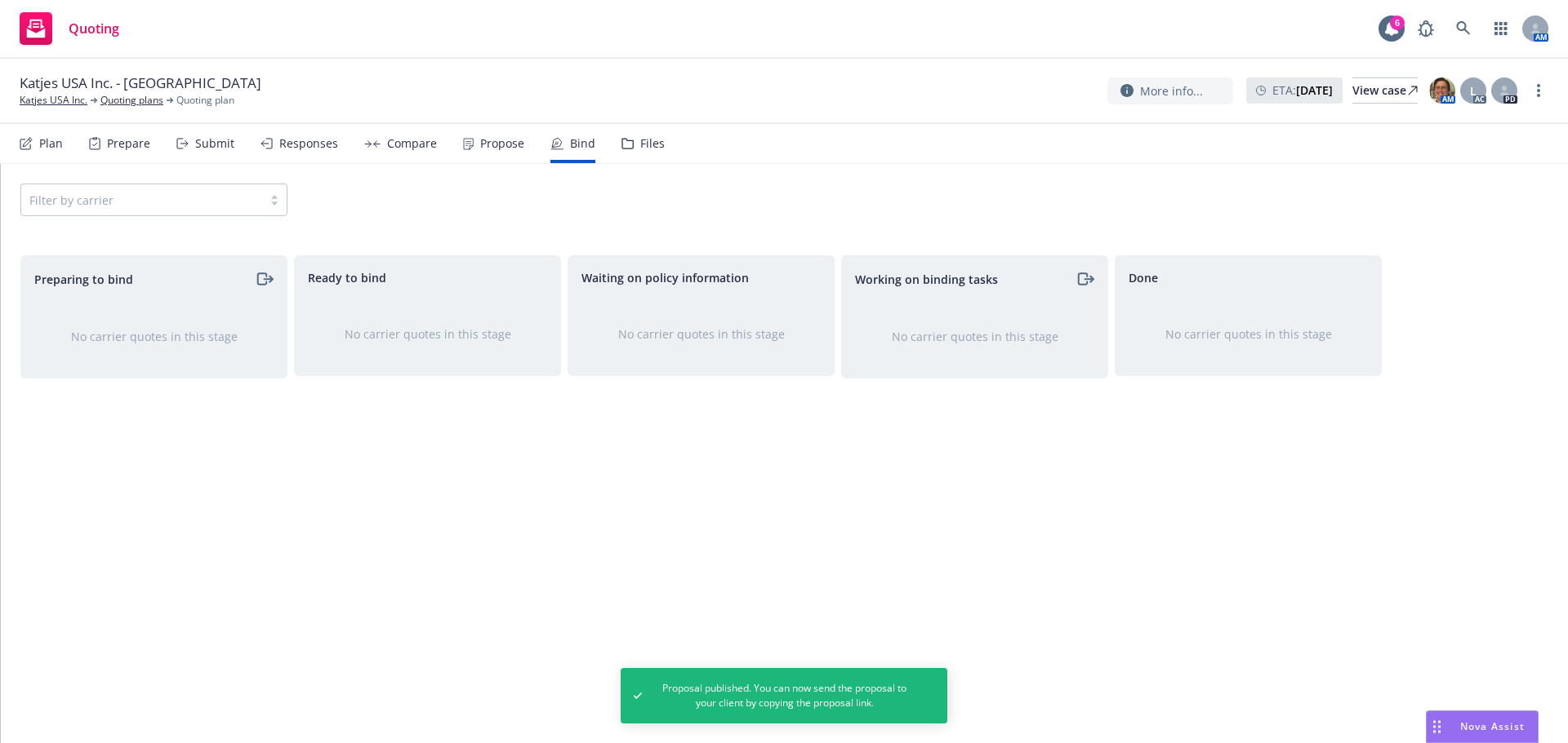
click at [492, 144] on div "Propose" at bounding box center [502, 144] width 44 height 13
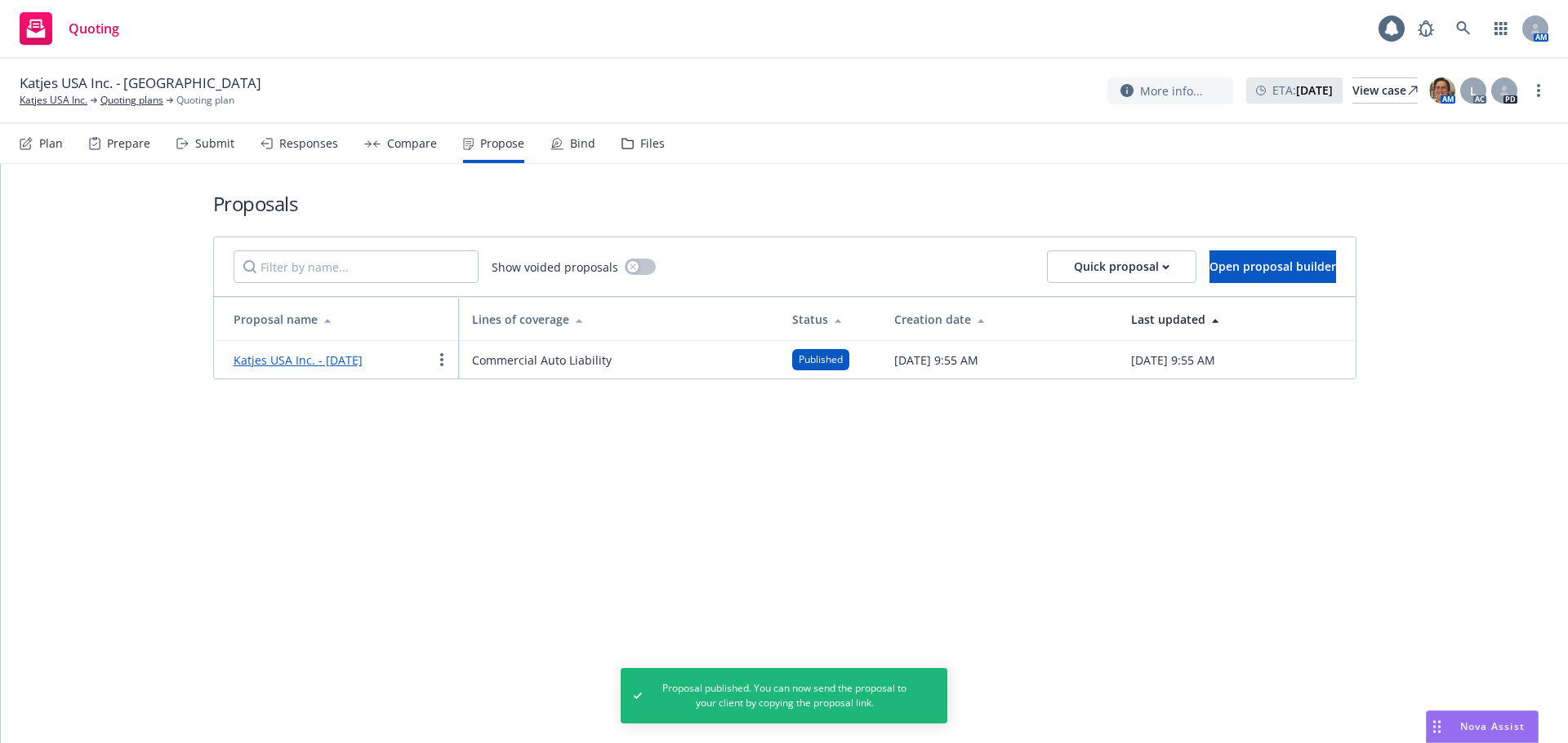
click at [361, 361] on link "Katjes USA Inc. - August 2025" at bounding box center [297, 360] width 129 height 15
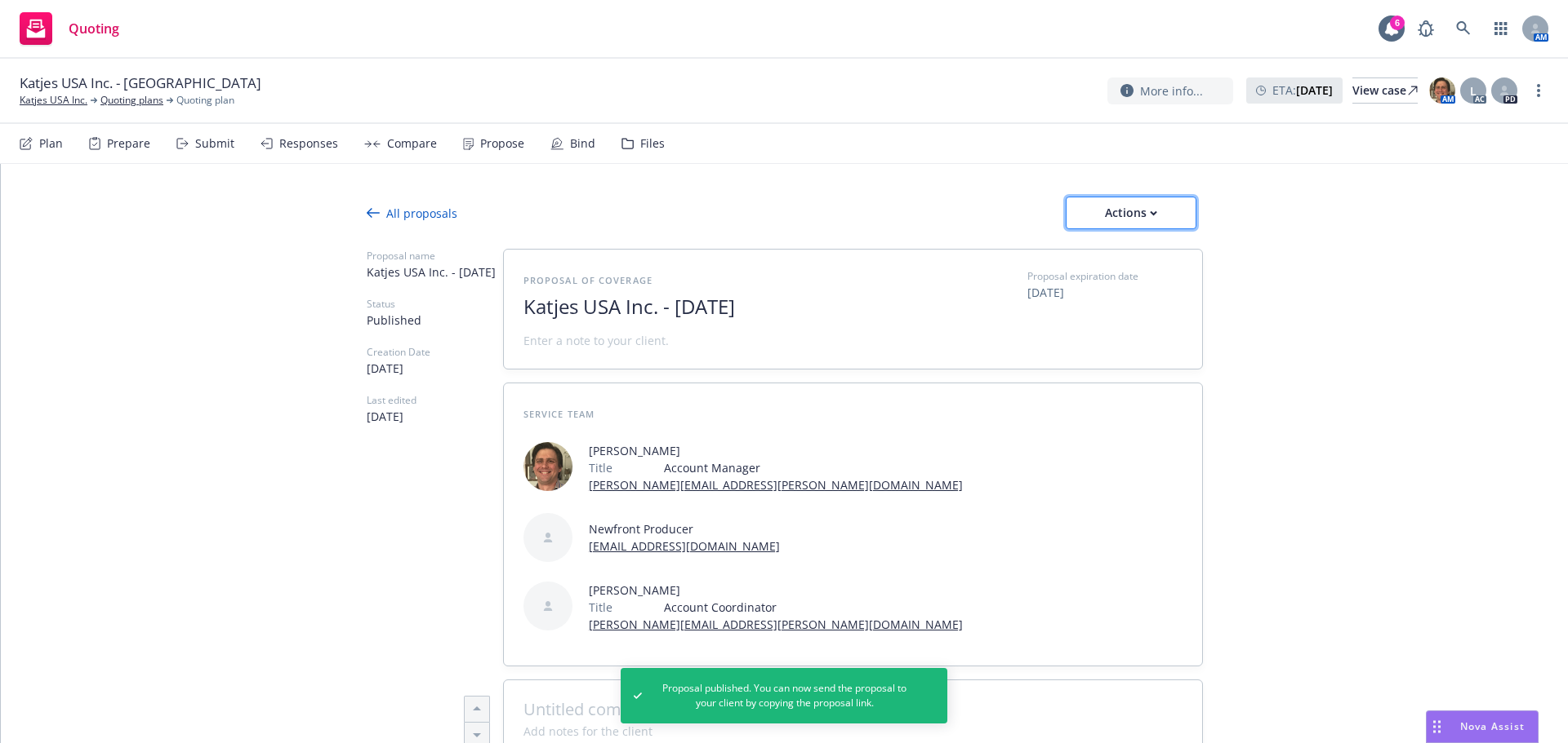
click at [1143, 225] on div "Actions" at bounding box center [1130, 212] width 77 height 31
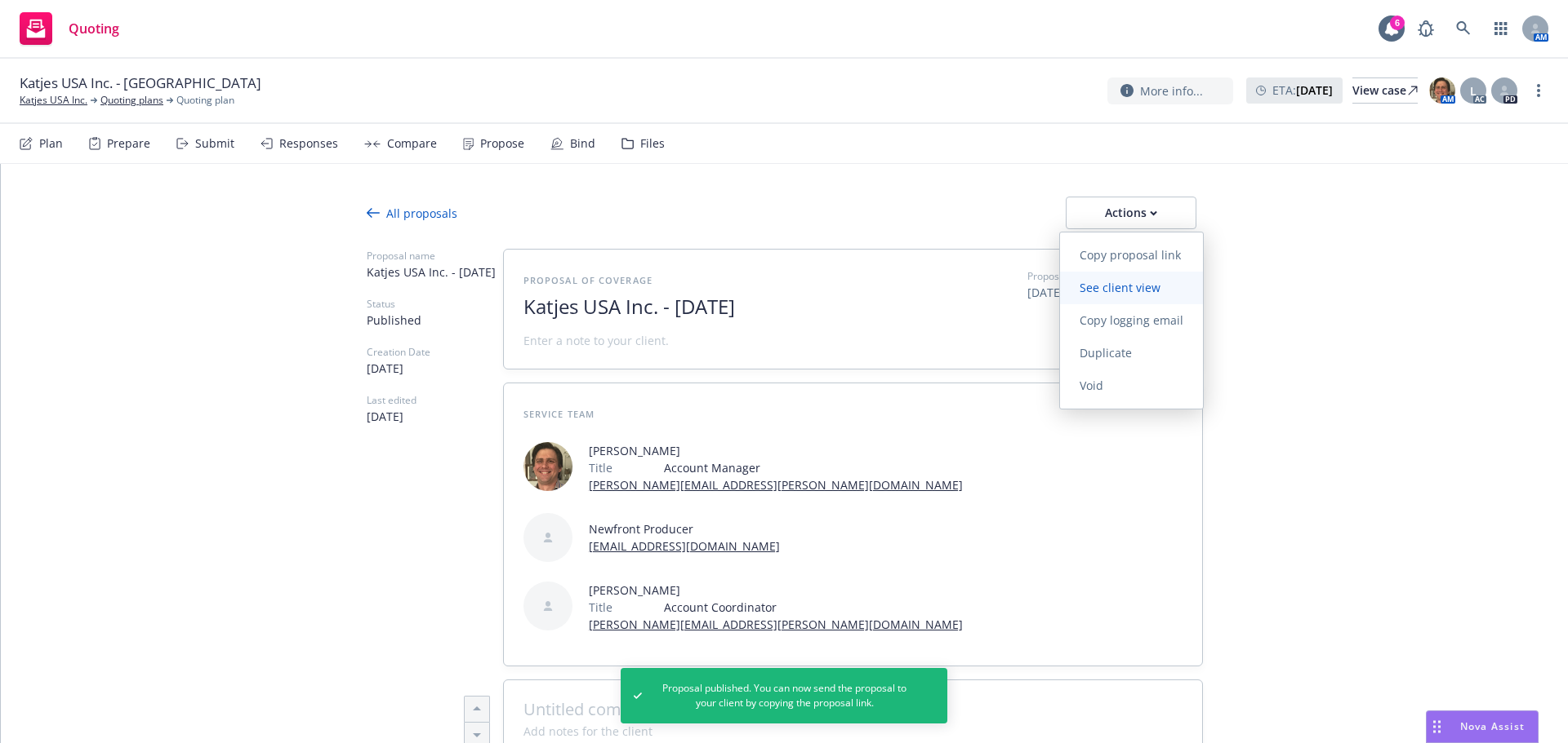
click at [1124, 289] on span "See client view" at bounding box center [1120, 288] width 120 height 15
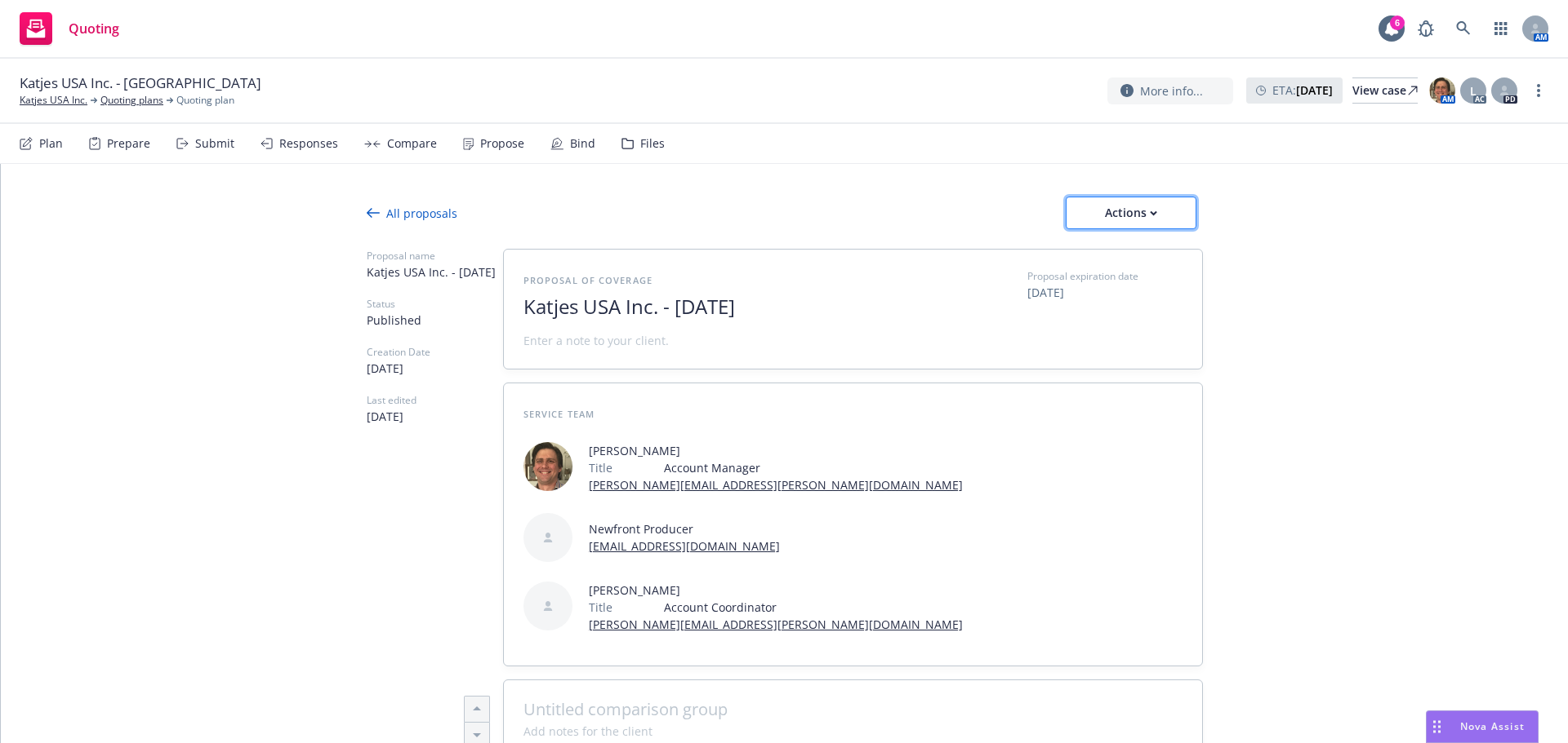
drag, startPoint x: 1146, startPoint y: 222, endPoint x: 1144, endPoint y: 213, distance: 9.2
click at [1144, 212] on div "Actions" at bounding box center [1130, 212] width 77 height 31
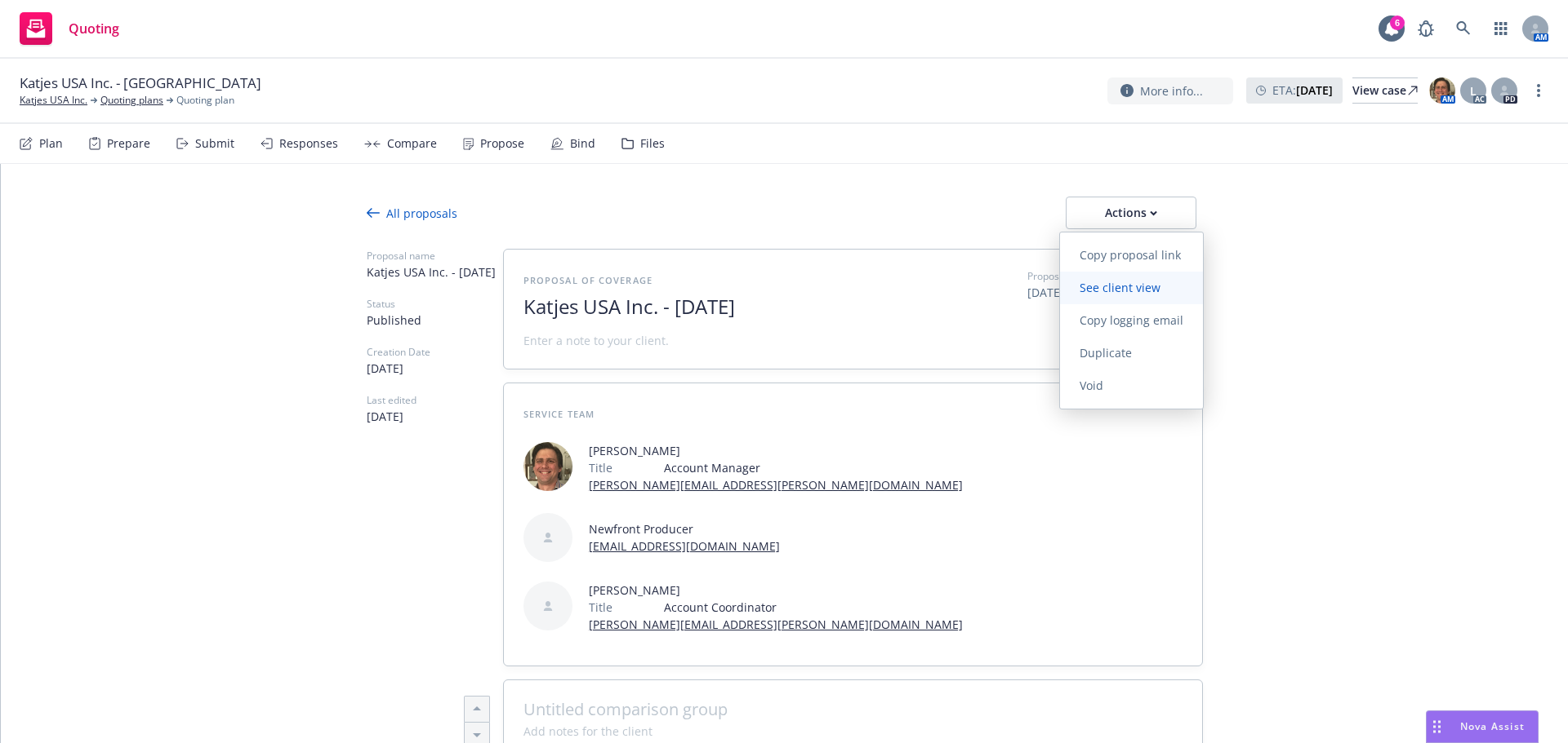
click at [1164, 279] on link "See client view" at bounding box center [1131, 288] width 143 height 32
type textarea "x"
click at [1135, 231] on div at bounding box center [784, 239] width 836 height 20
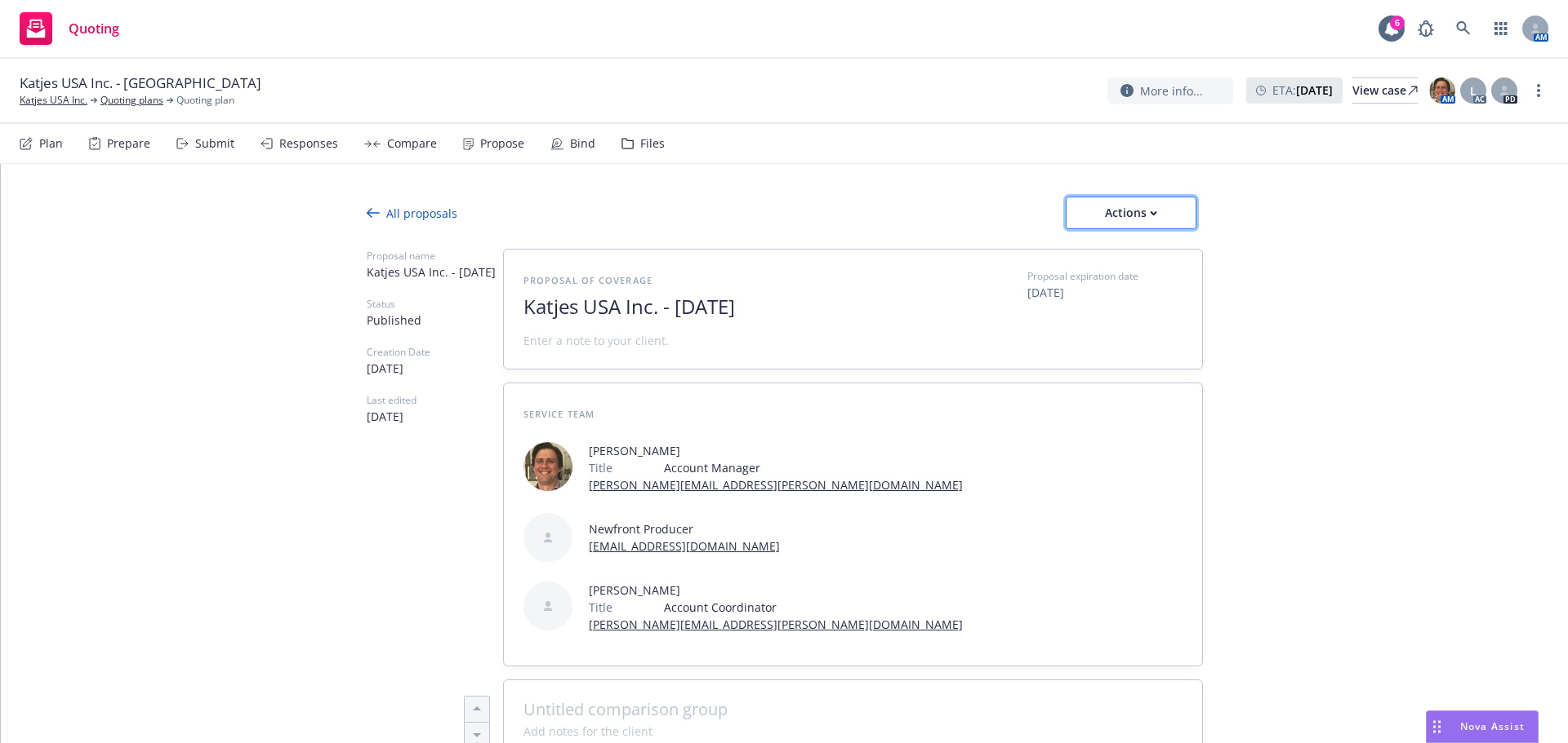
click at [1135, 215] on div "Actions" at bounding box center [1130, 212] width 77 height 31
drag, startPoint x: 936, startPoint y: 209, endPoint x: 900, endPoint y: 209, distance: 36.0
click at [934, 209] on div "All proposals Actions" at bounding box center [784, 212] width 836 height 32
click at [560, 134] on div "Bind" at bounding box center [572, 143] width 45 height 39
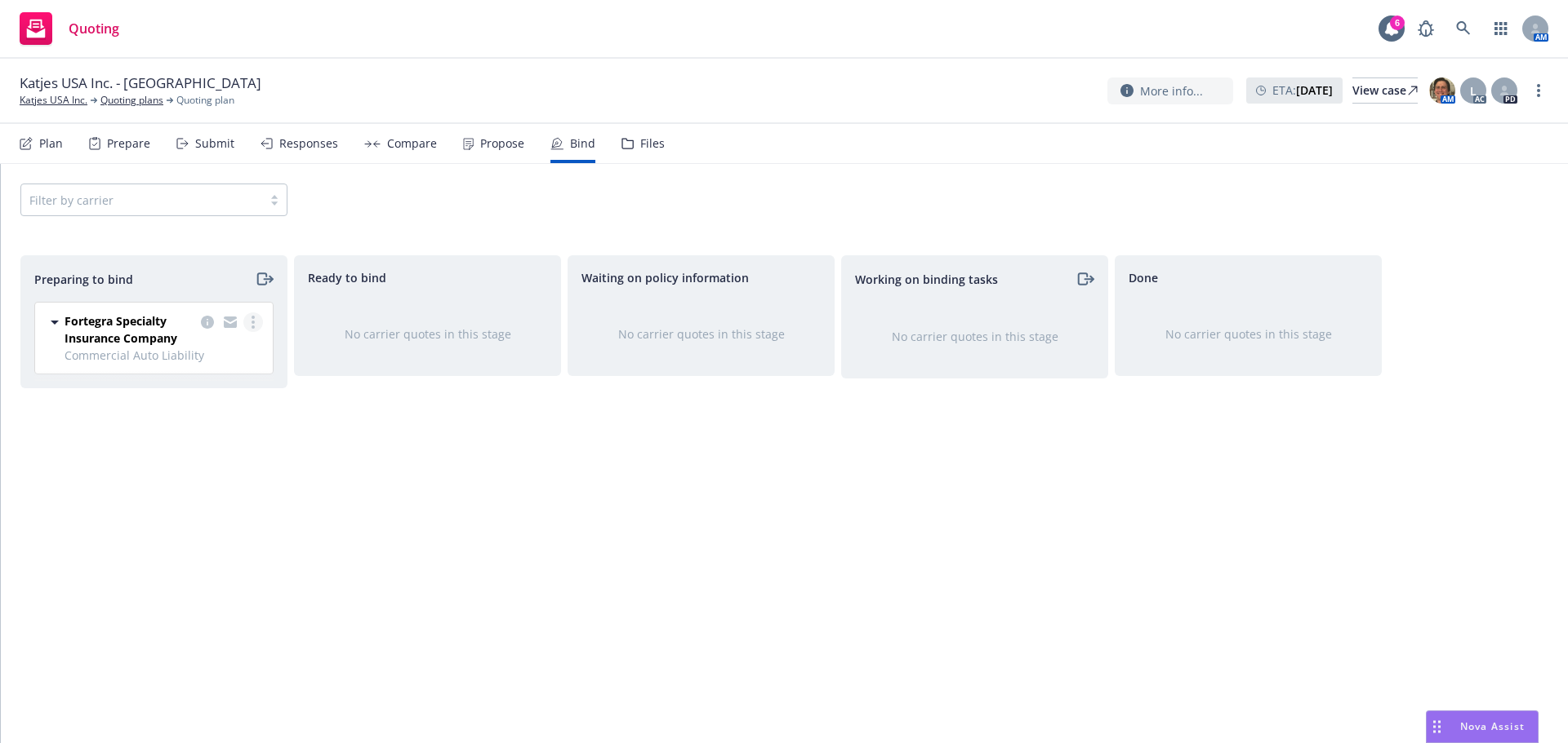
click at [255, 315] on link "more" at bounding box center [253, 322] width 20 height 20
click at [208, 394] on span "Log bind order" at bounding box center [162, 388] width 120 height 15
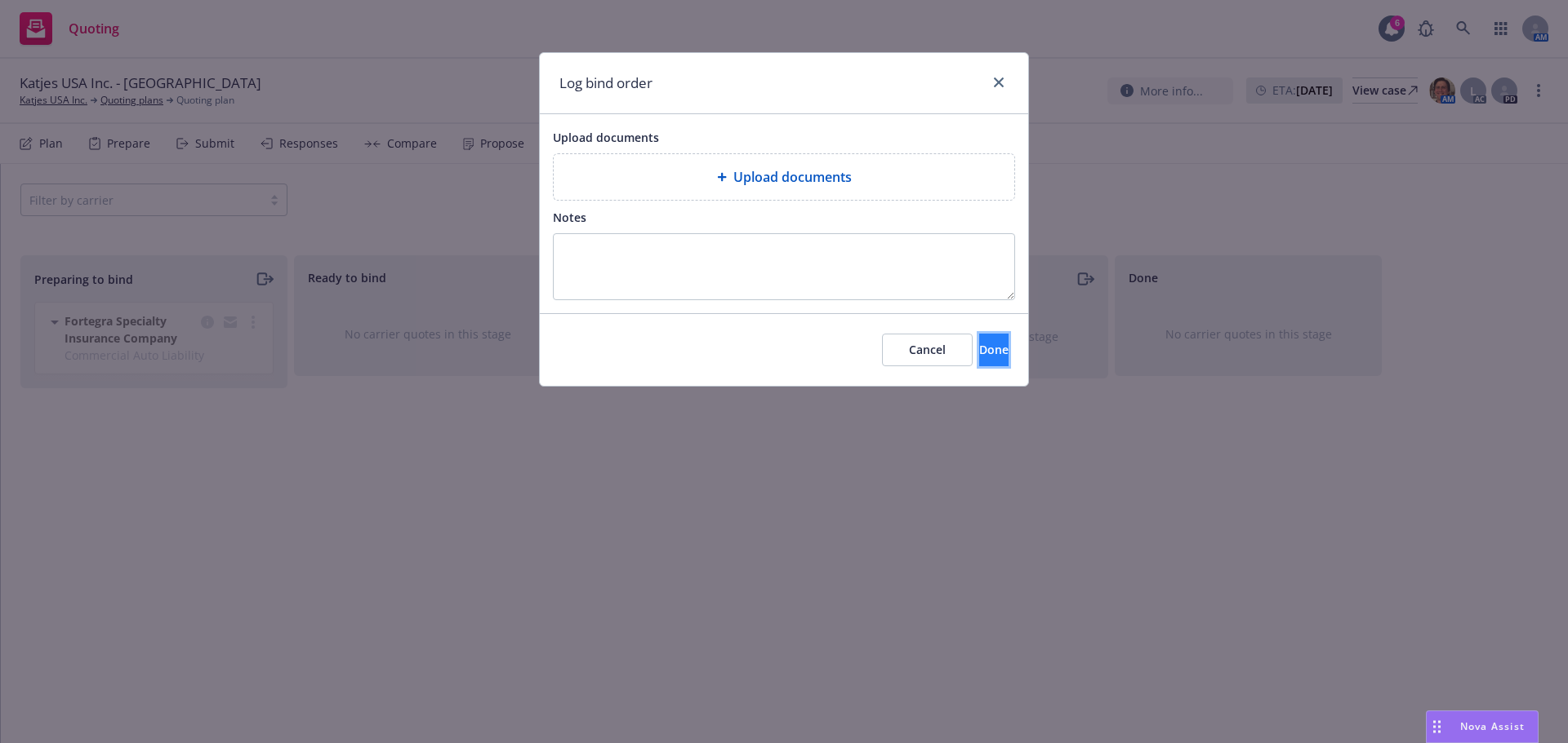
click at [991, 352] on button "Done" at bounding box center [993, 350] width 30 height 32
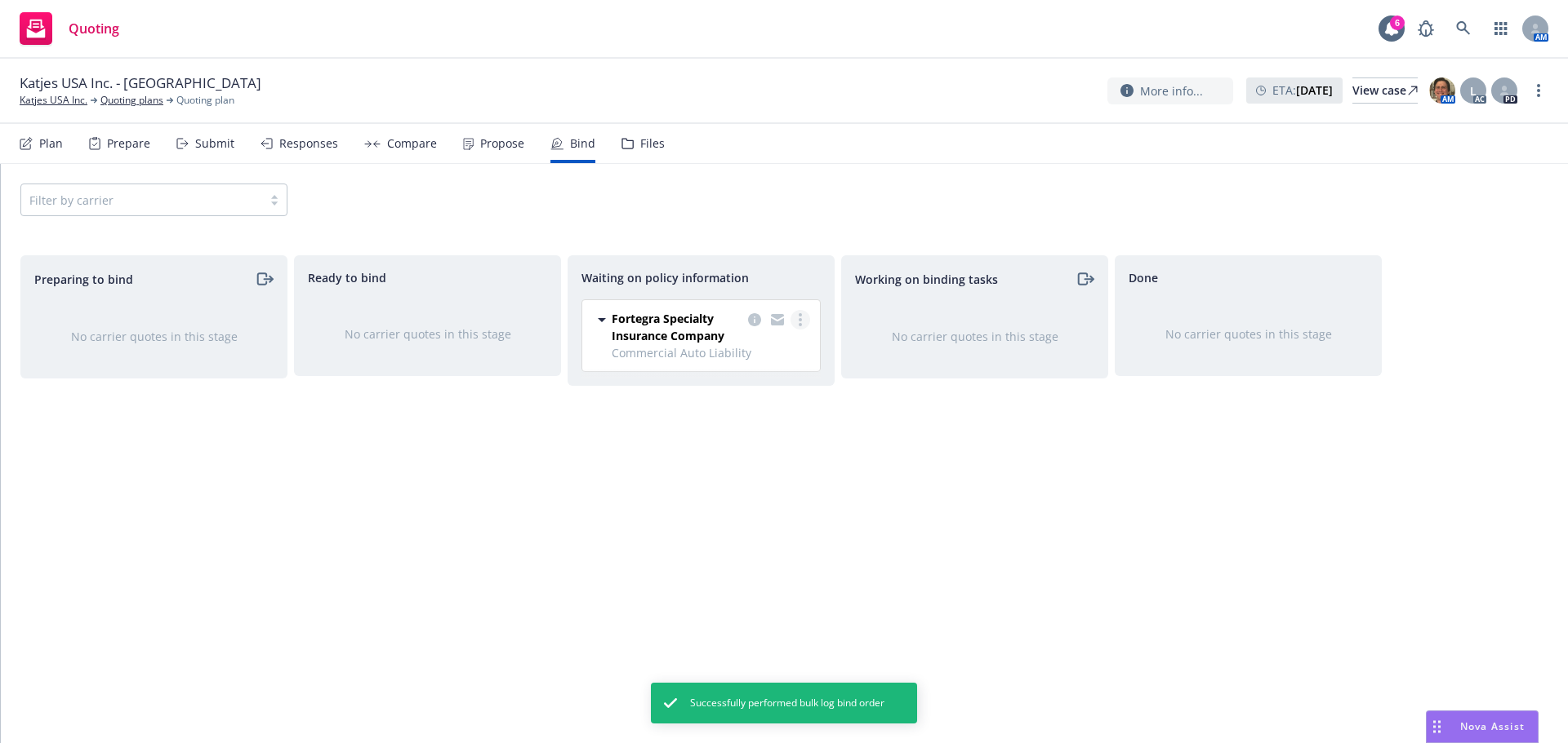
click at [806, 314] on link "more" at bounding box center [800, 319] width 20 height 20
click at [747, 355] on span "Create policies" at bounding box center [722, 352] width 120 height 15
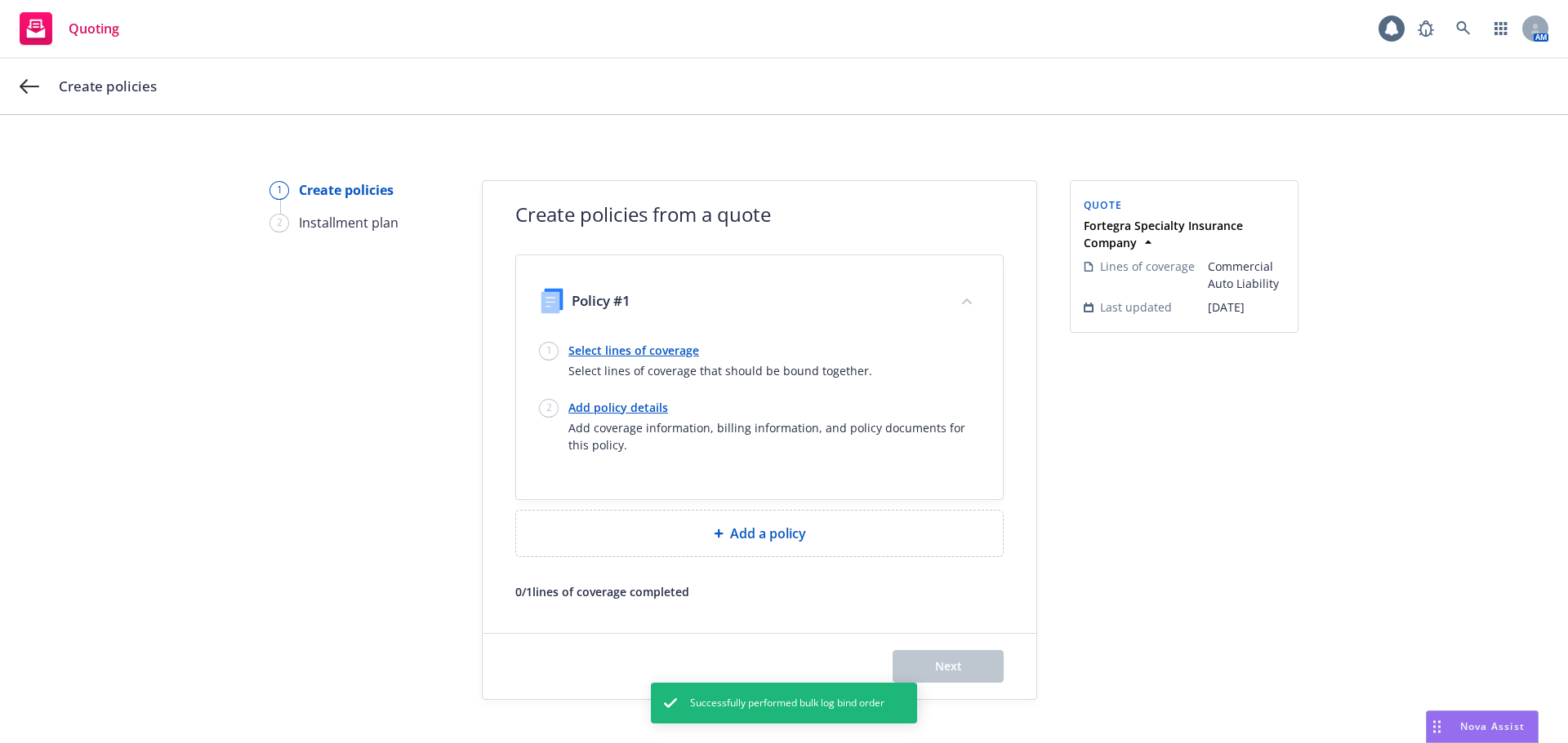
click at [646, 352] on link "Select lines of coverage" at bounding box center [720, 351] width 304 height 17
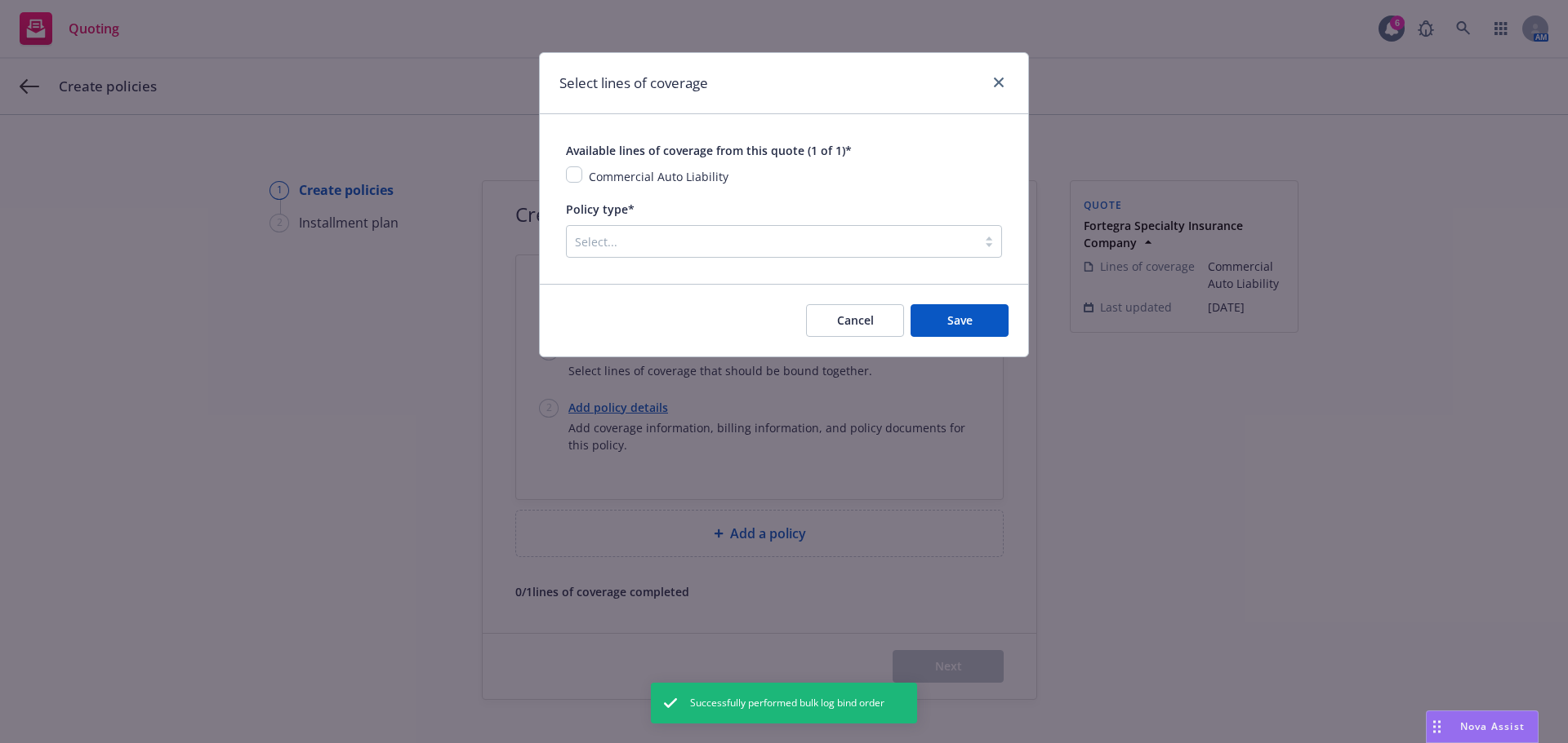
click at [580, 172] on div "Commercial Auto Liability" at bounding box center [784, 176] width 436 height 20
drag, startPoint x: 572, startPoint y: 176, endPoint x: 585, endPoint y: 196, distance: 23.9
click at [571, 176] on input "checkbox" at bounding box center [574, 174] width 16 height 16
checkbox input "true"
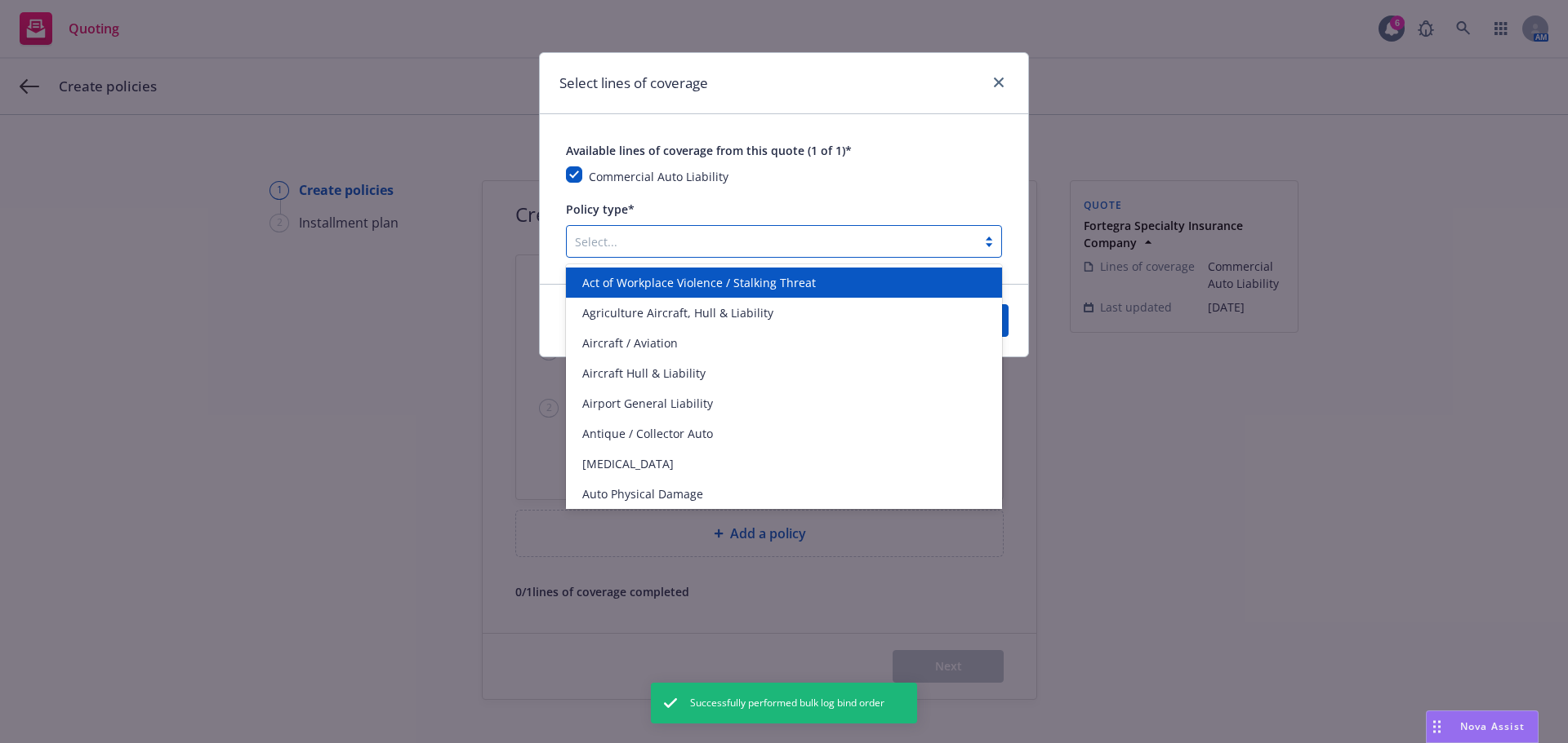
click at [607, 232] on div at bounding box center [771, 241] width 394 height 20
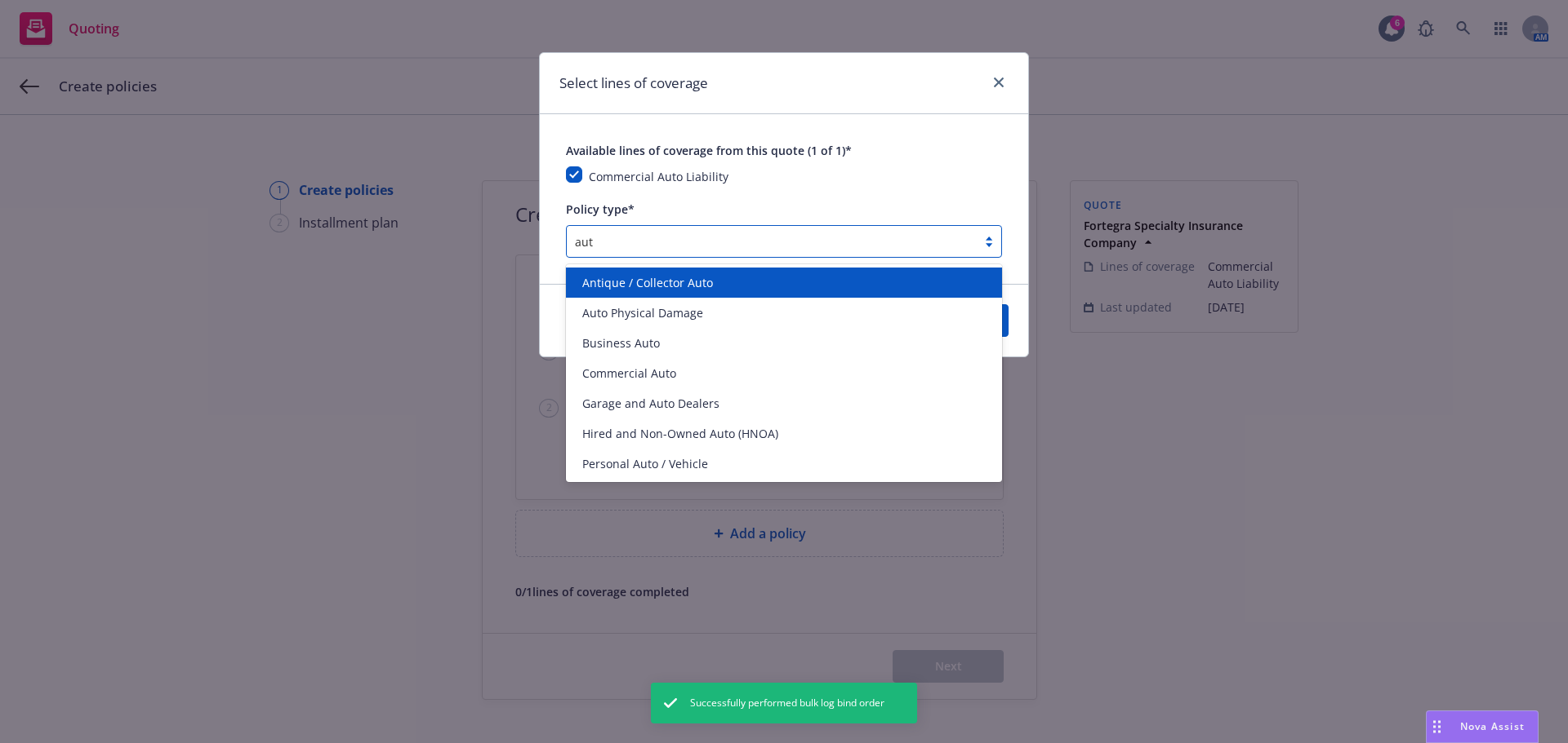
type input "auto"
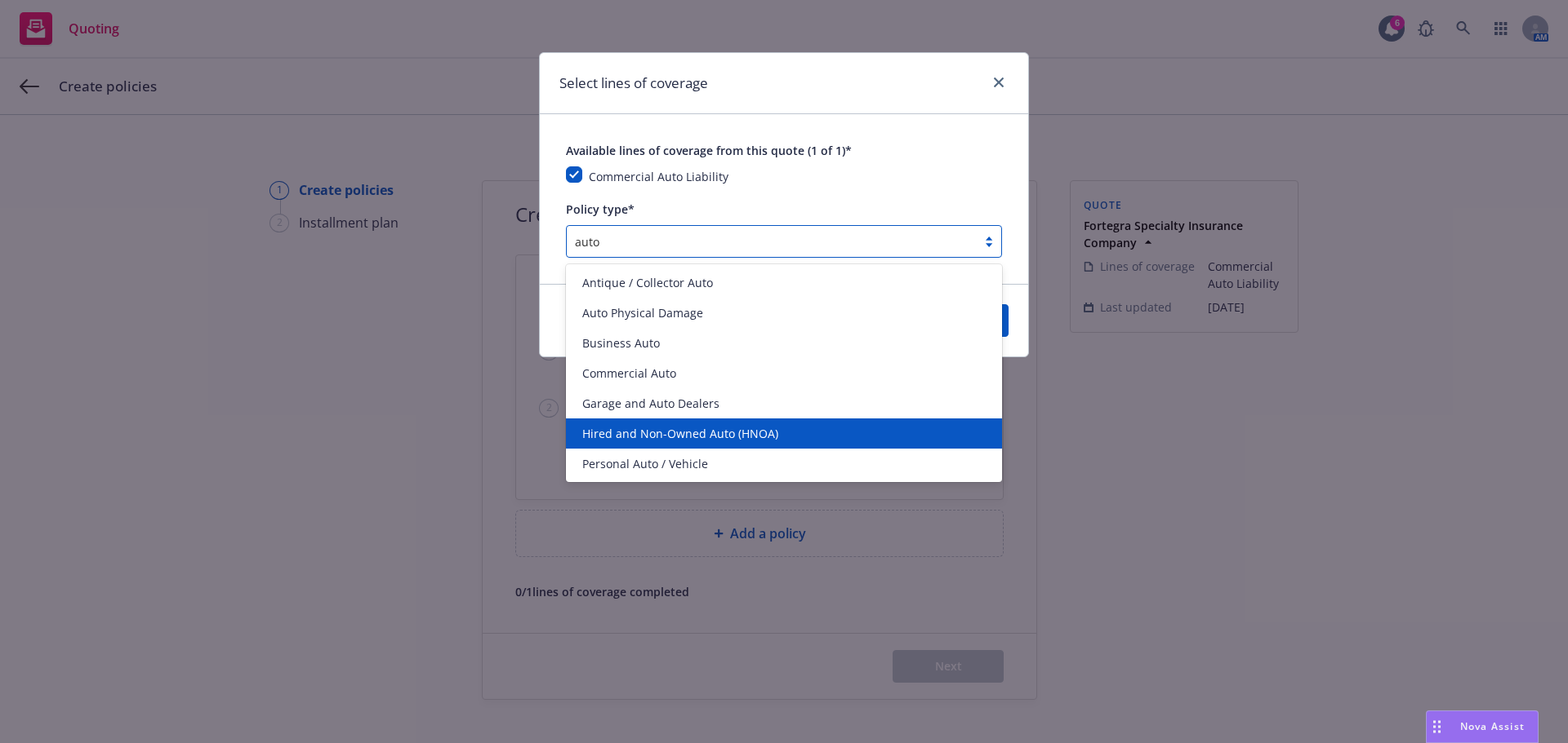
click at [732, 430] on span "Hired and Non-Owned Auto (HNOA)" at bounding box center [681, 433] width 196 height 17
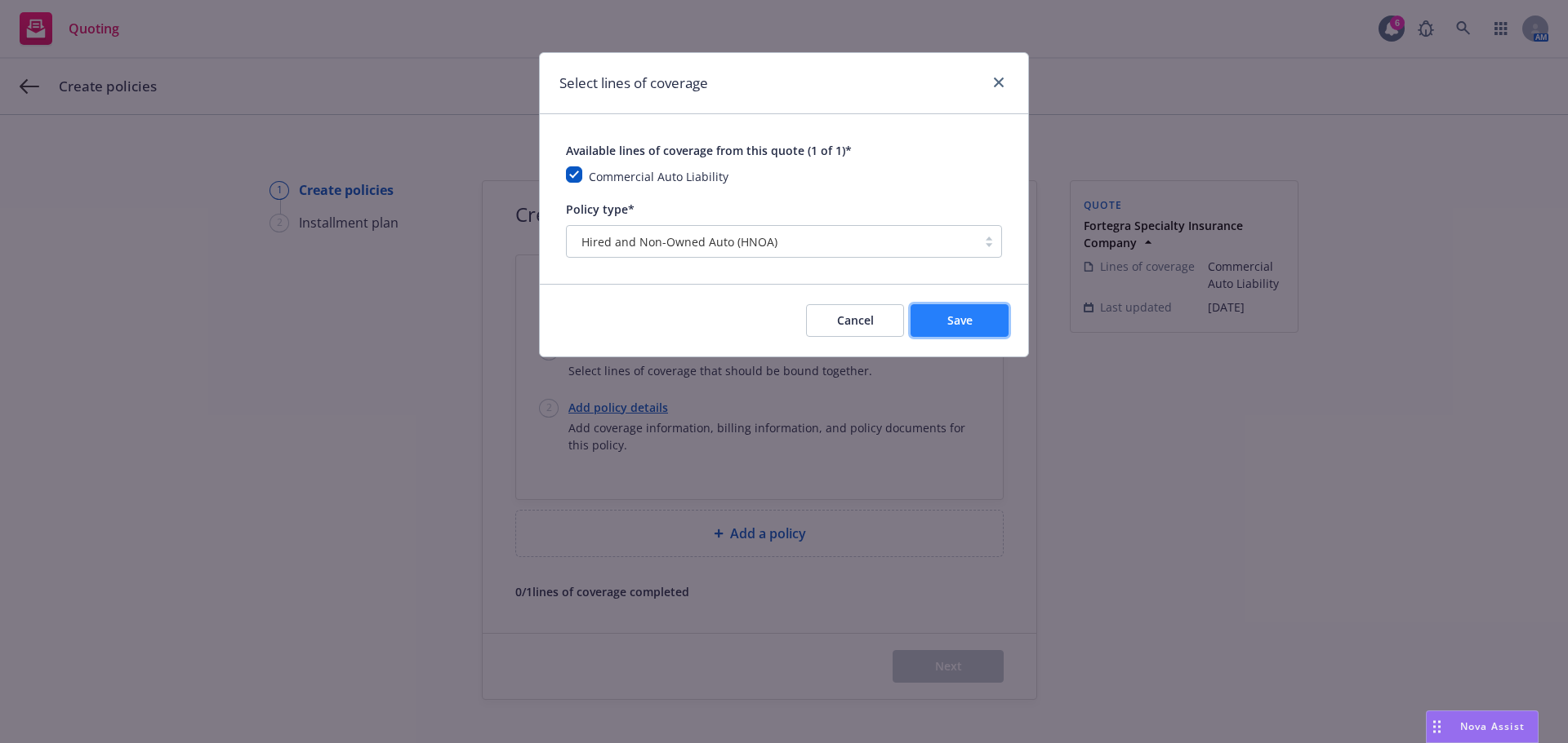
click at [970, 313] on span "Save" at bounding box center [960, 320] width 26 height 15
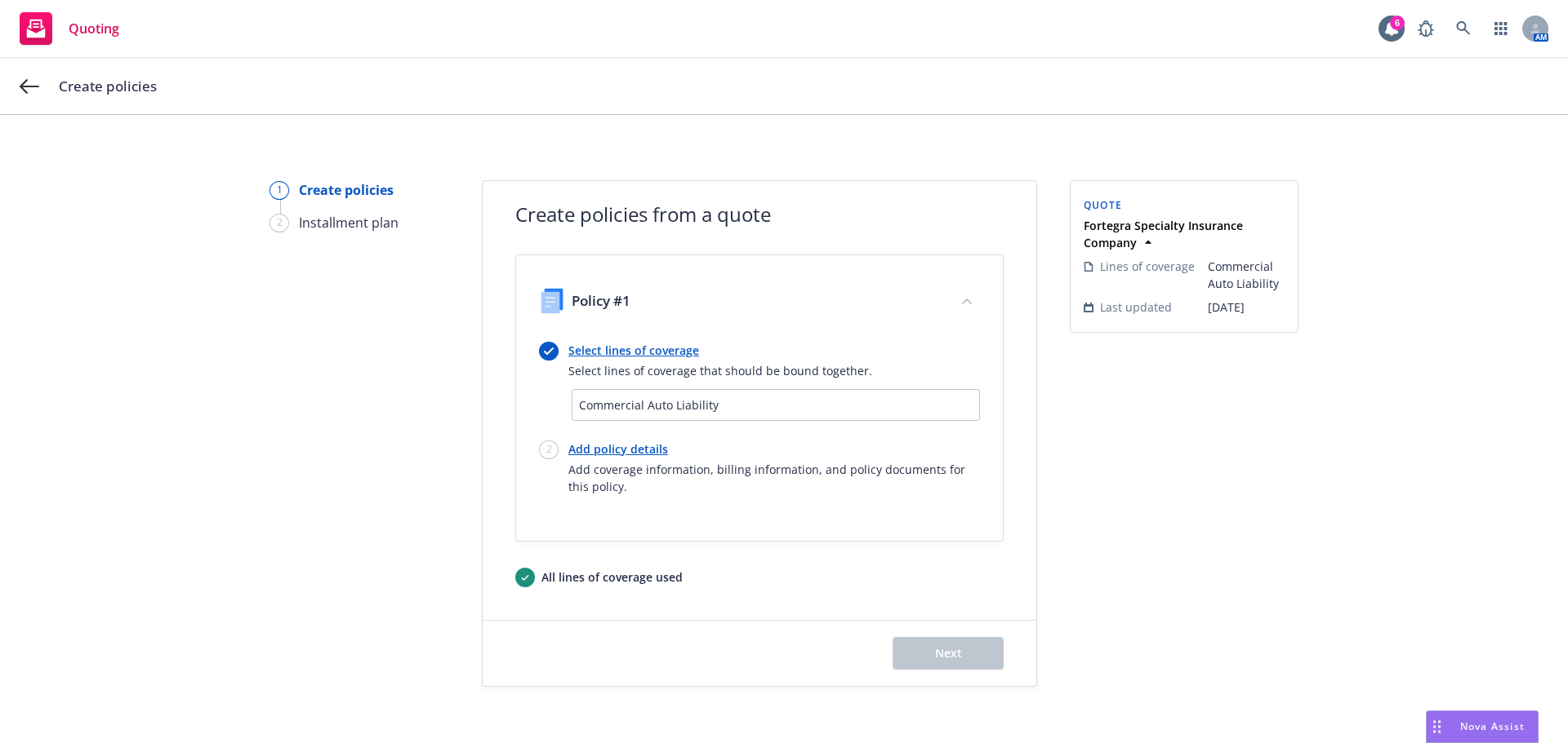
click at [629, 454] on link "Add policy details" at bounding box center [774, 450] width 412 height 17
select select "12"
select select "NY"
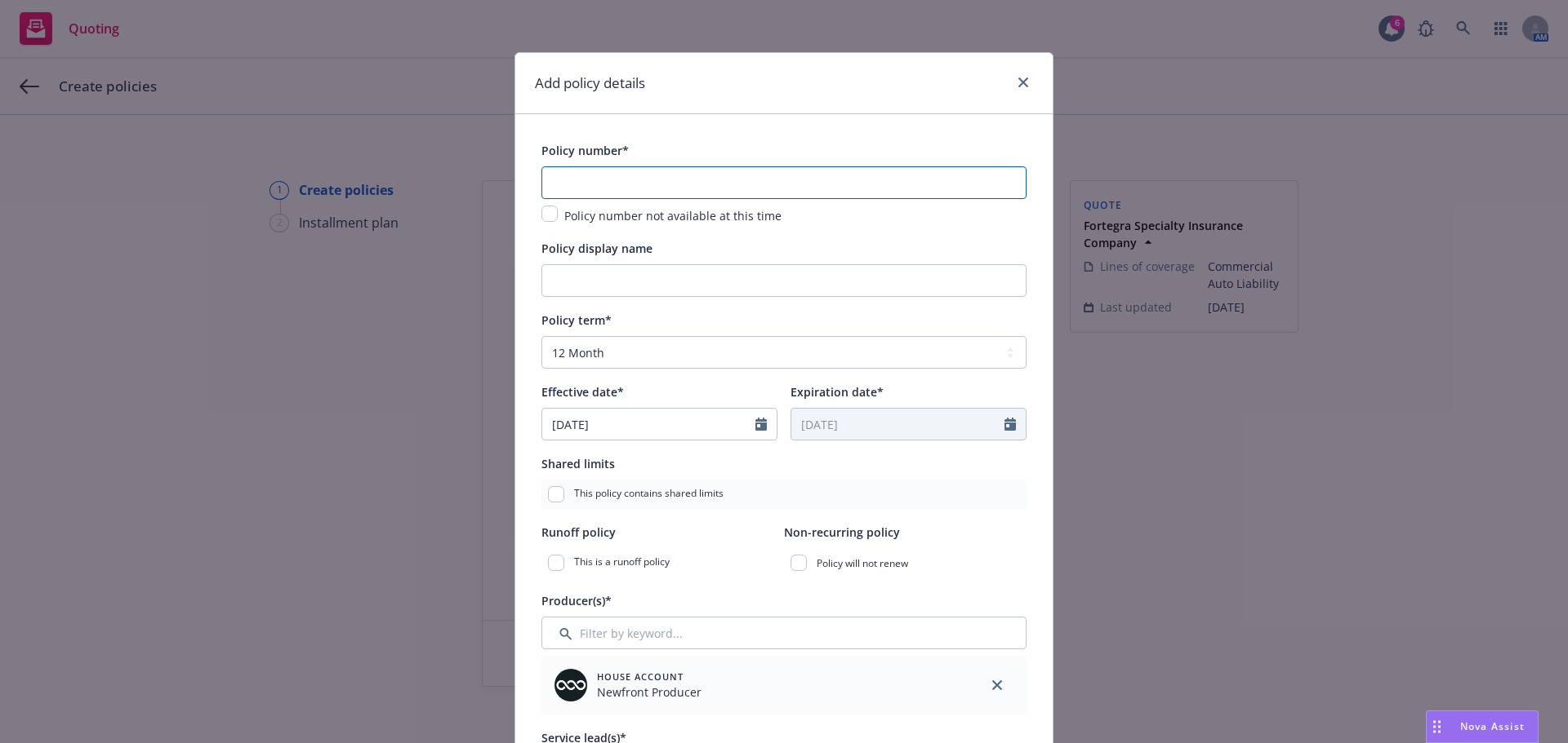
click at [665, 182] on input "text" at bounding box center [784, 183] width 485 height 32
paste input "FMC-HNO1001294-00"
type input "FMC-HNO1001294-00"
click at [575, 270] on input "Policy display name" at bounding box center [784, 281] width 485 height 32
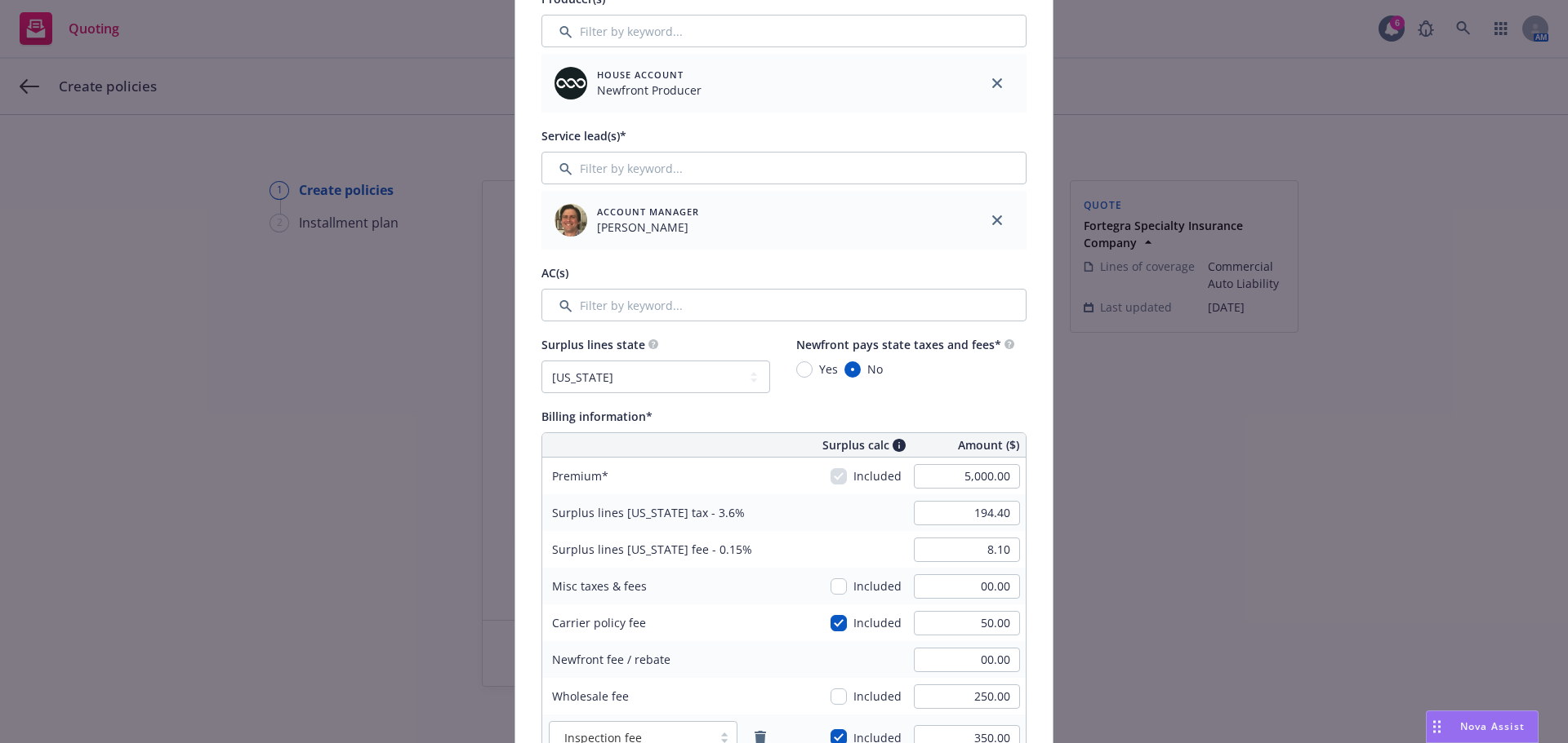
scroll to position [490, 0]
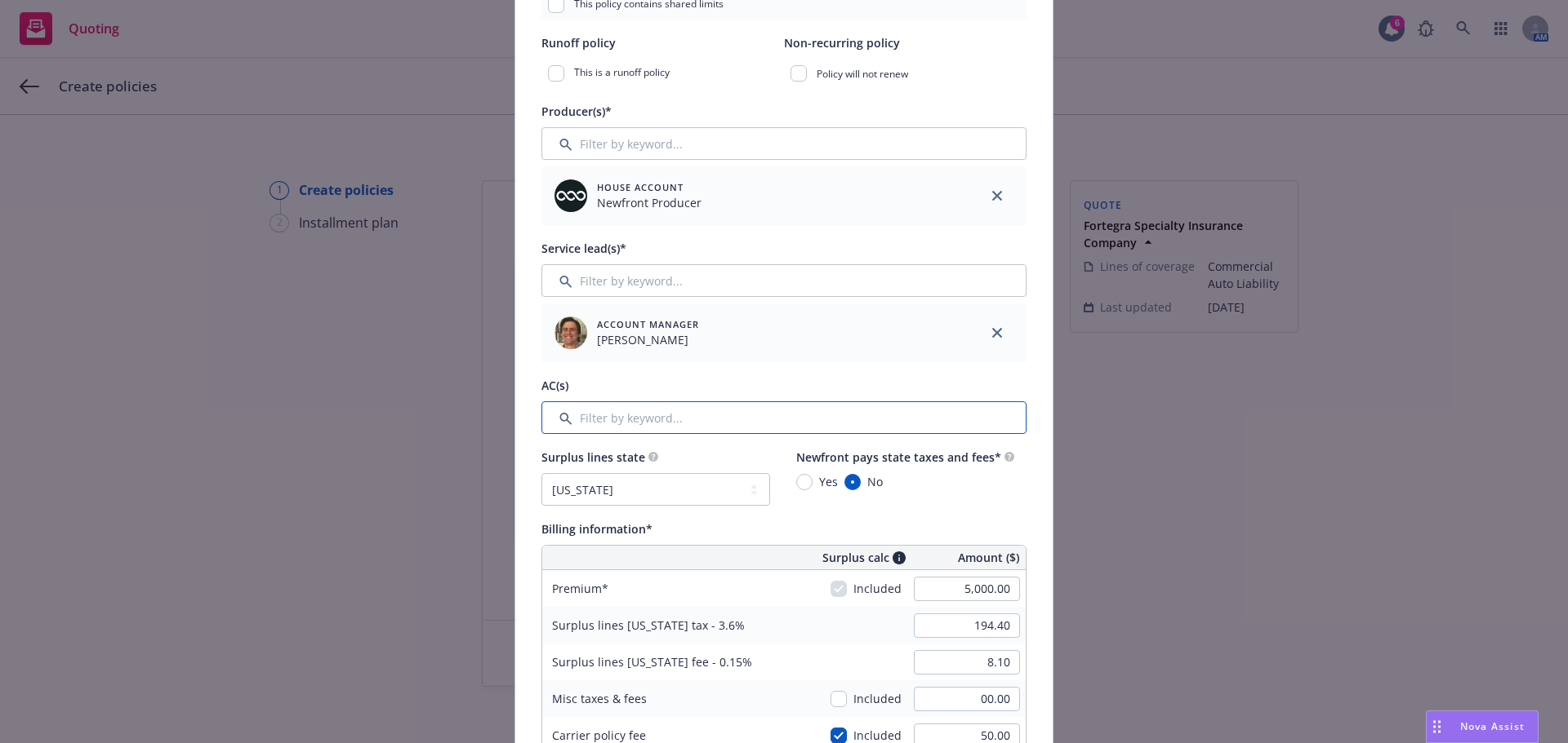
click at [624, 419] on input "Filter by keyword..." at bounding box center [784, 417] width 485 height 32
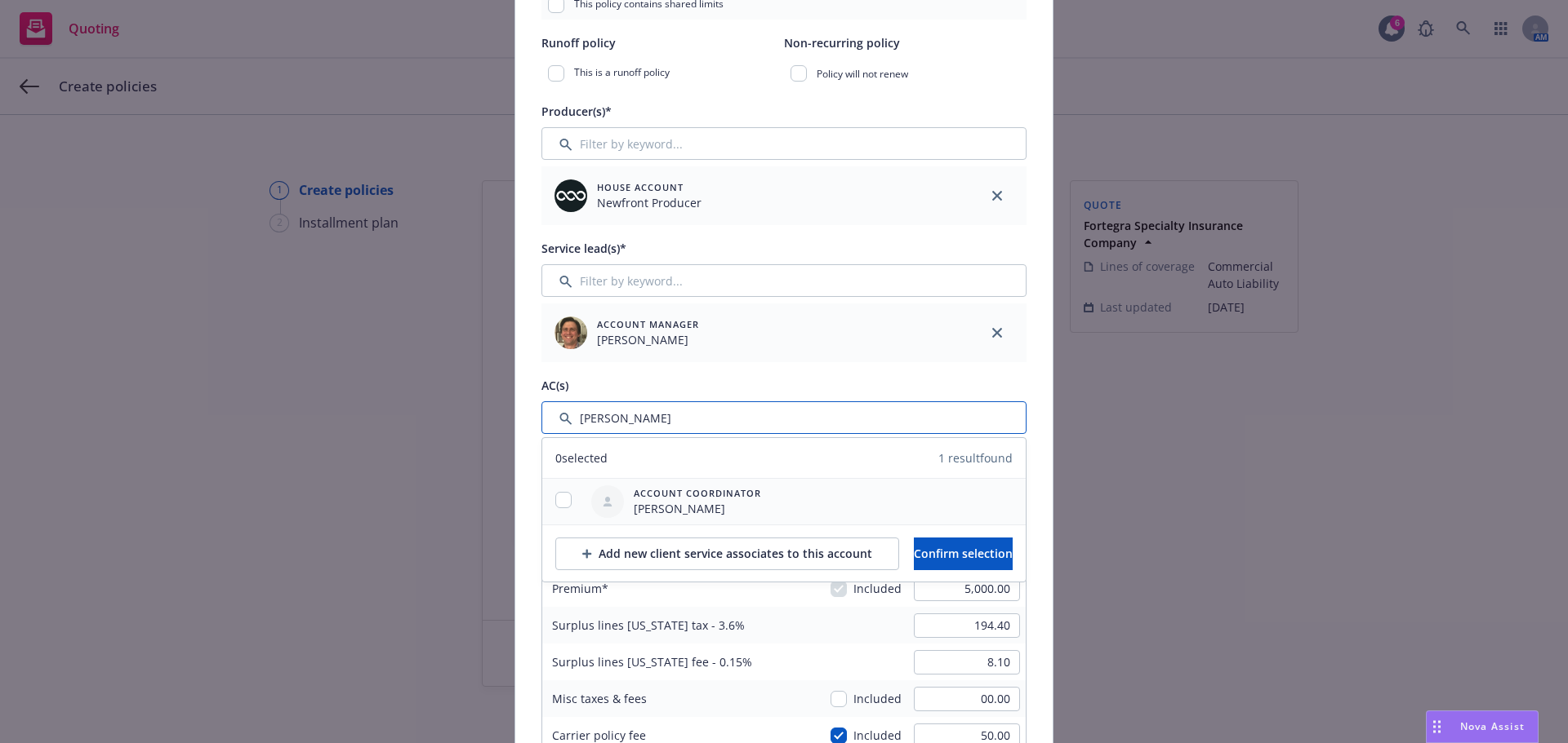
type input "lacy"
click at [561, 486] on div at bounding box center [563, 502] width 43 height 46
click at [561, 492] on div at bounding box center [563, 502] width 43 height 46
click at [561, 493] on input "checkbox" at bounding box center [562, 499] width 16 height 16
checkbox input "true"
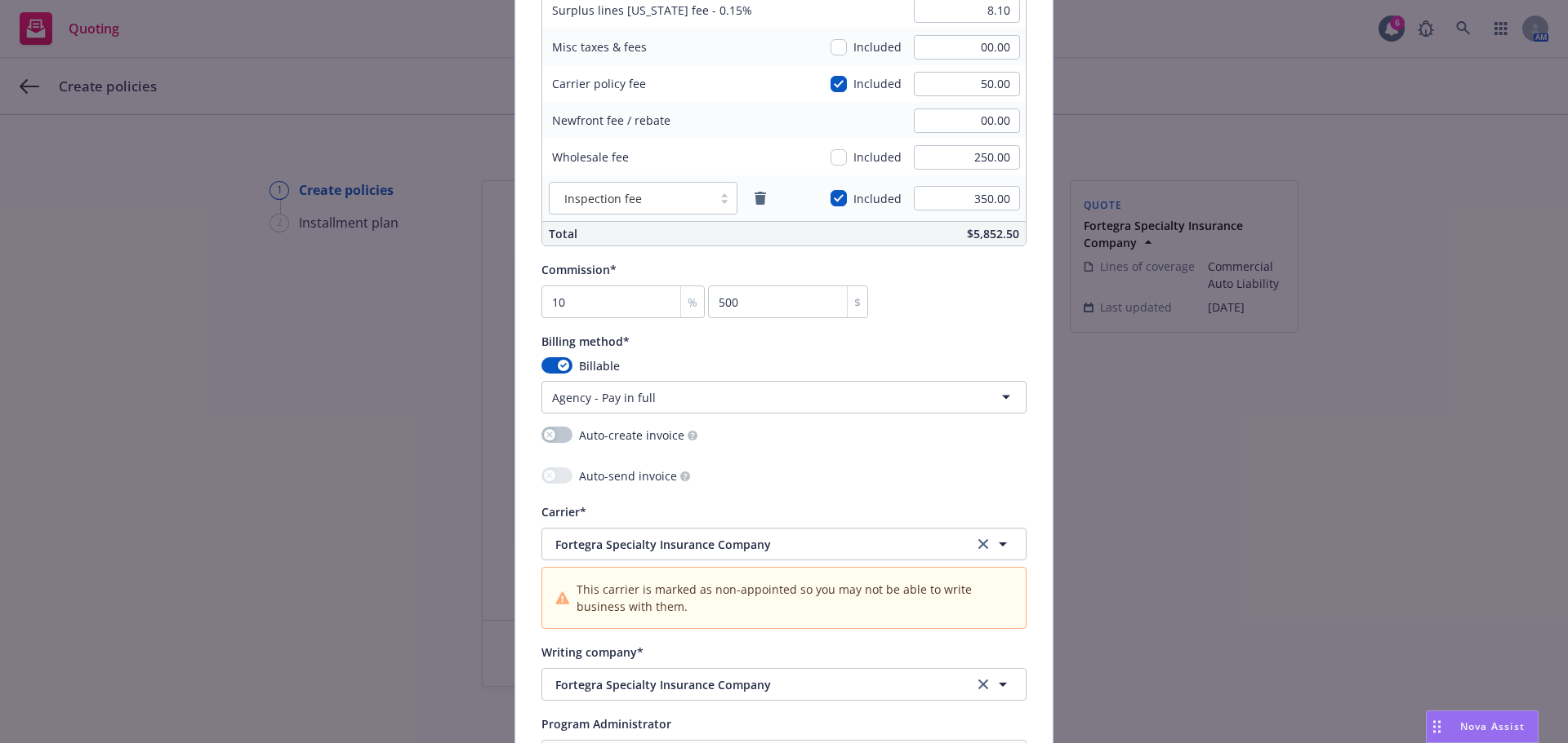
scroll to position [1142, 0]
click at [777, 439] on div "Auto-create invoice" at bounding box center [784, 436] width 485 height 21
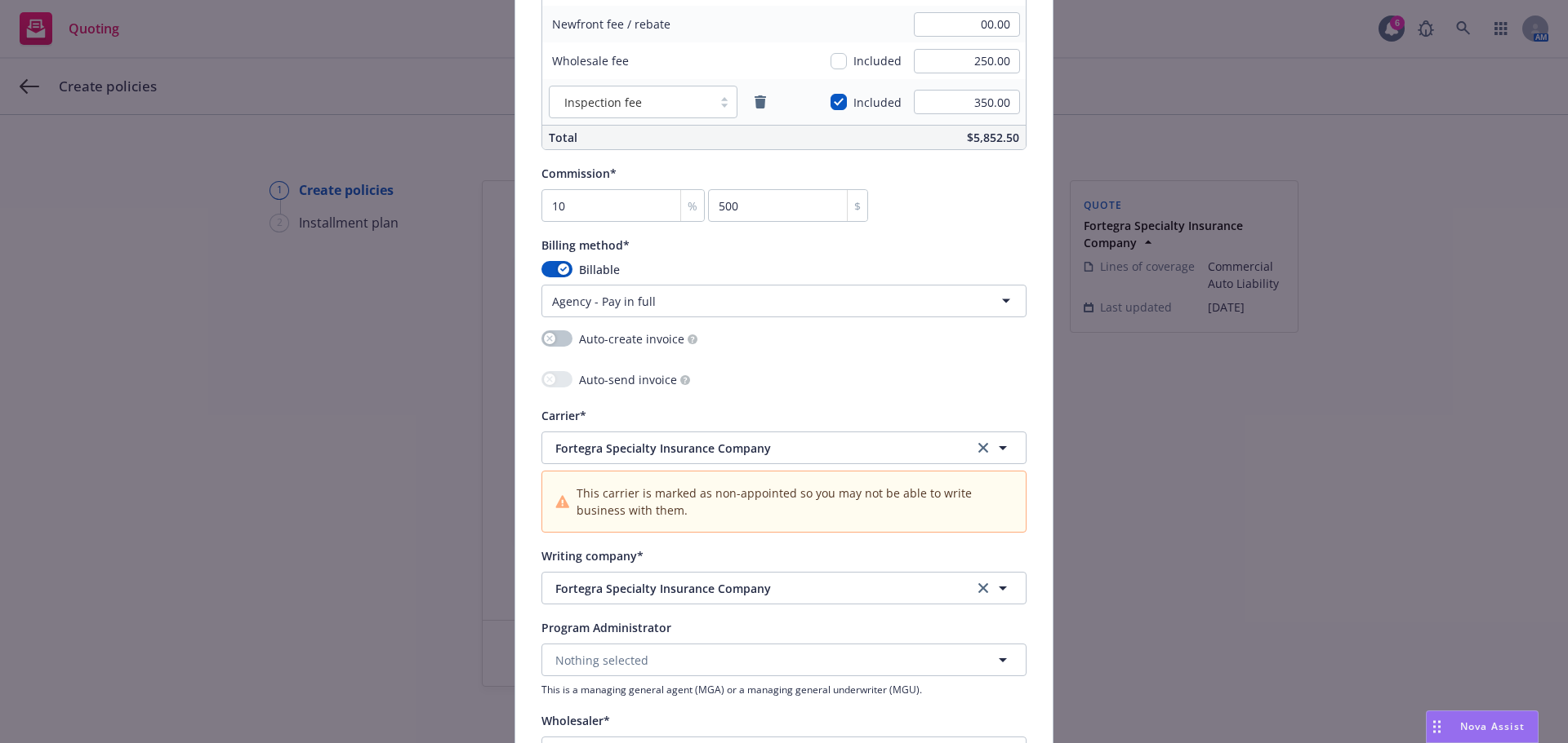
scroll to position [1387, 0]
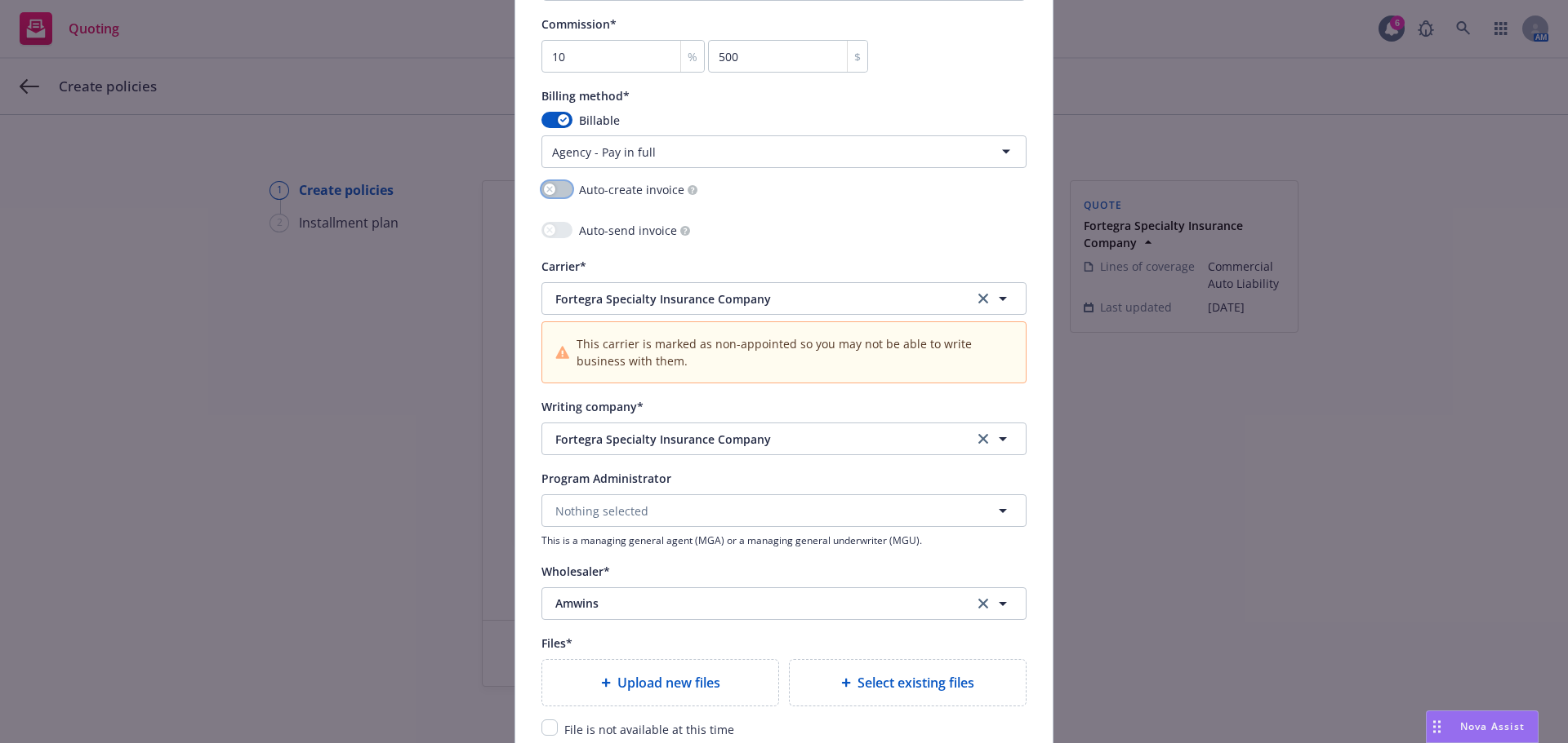
click at [554, 185] on button "button" at bounding box center [557, 189] width 31 height 16
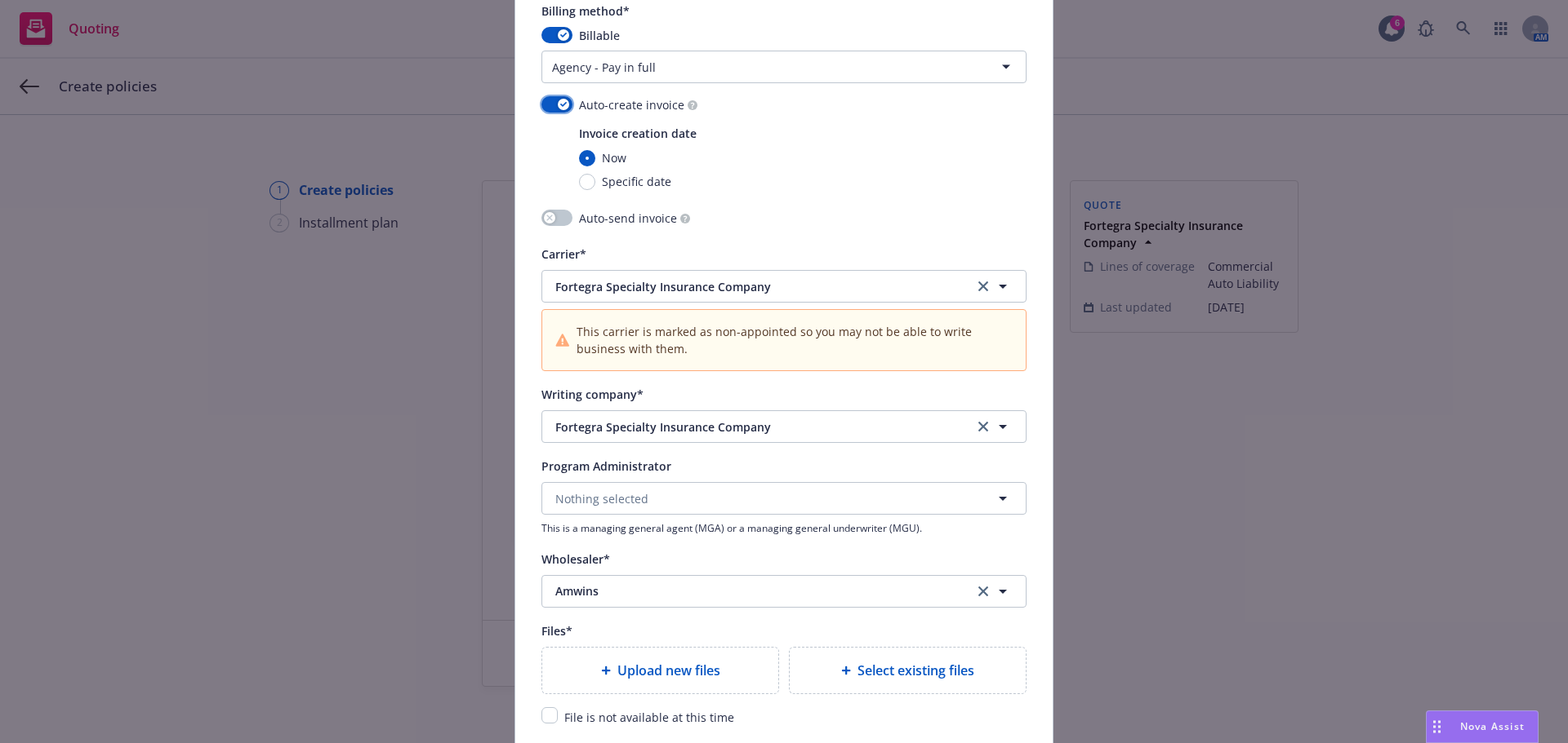
scroll to position [1714, 0]
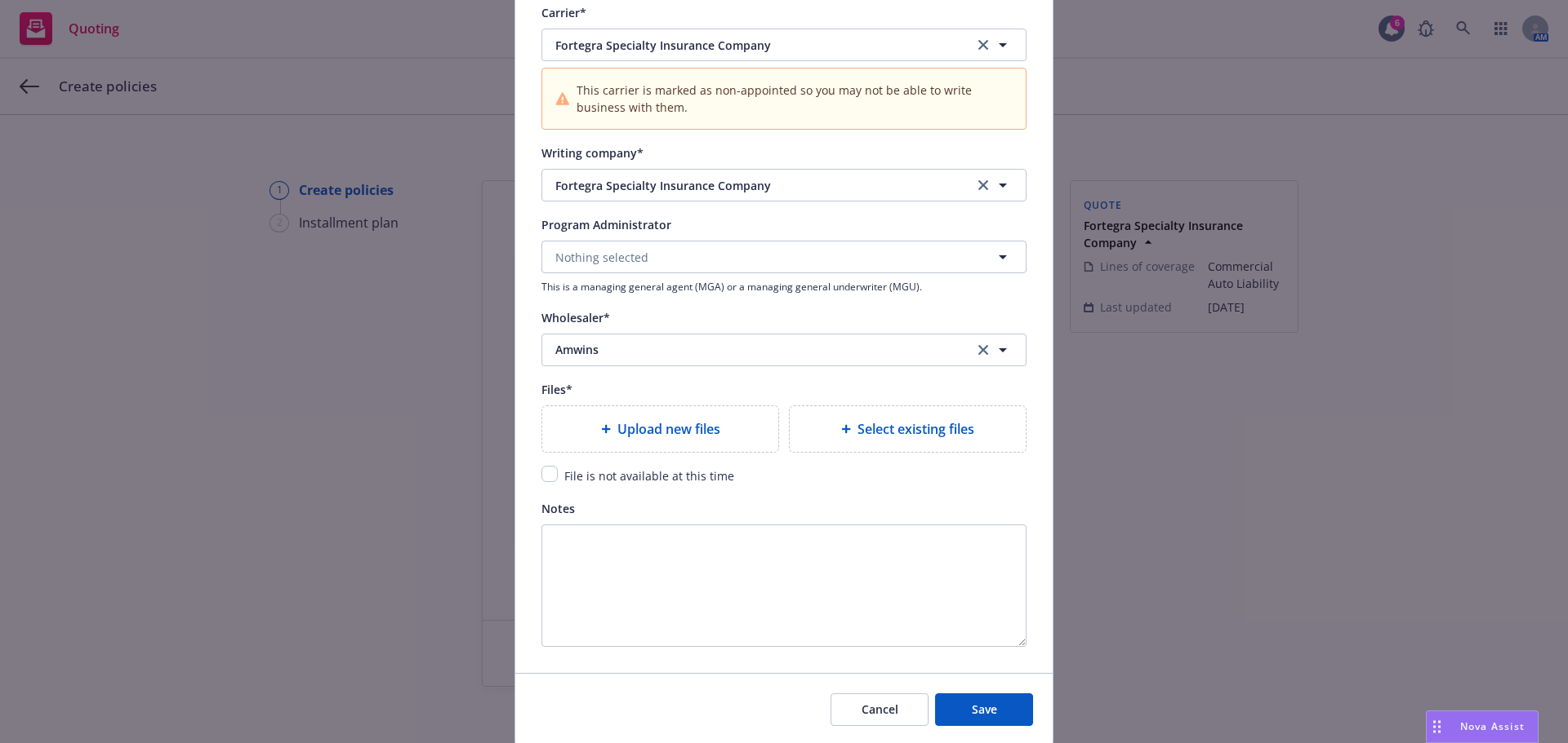
click at [706, 428] on span "Upload new files" at bounding box center [669, 429] width 103 height 20
type textarea "x"
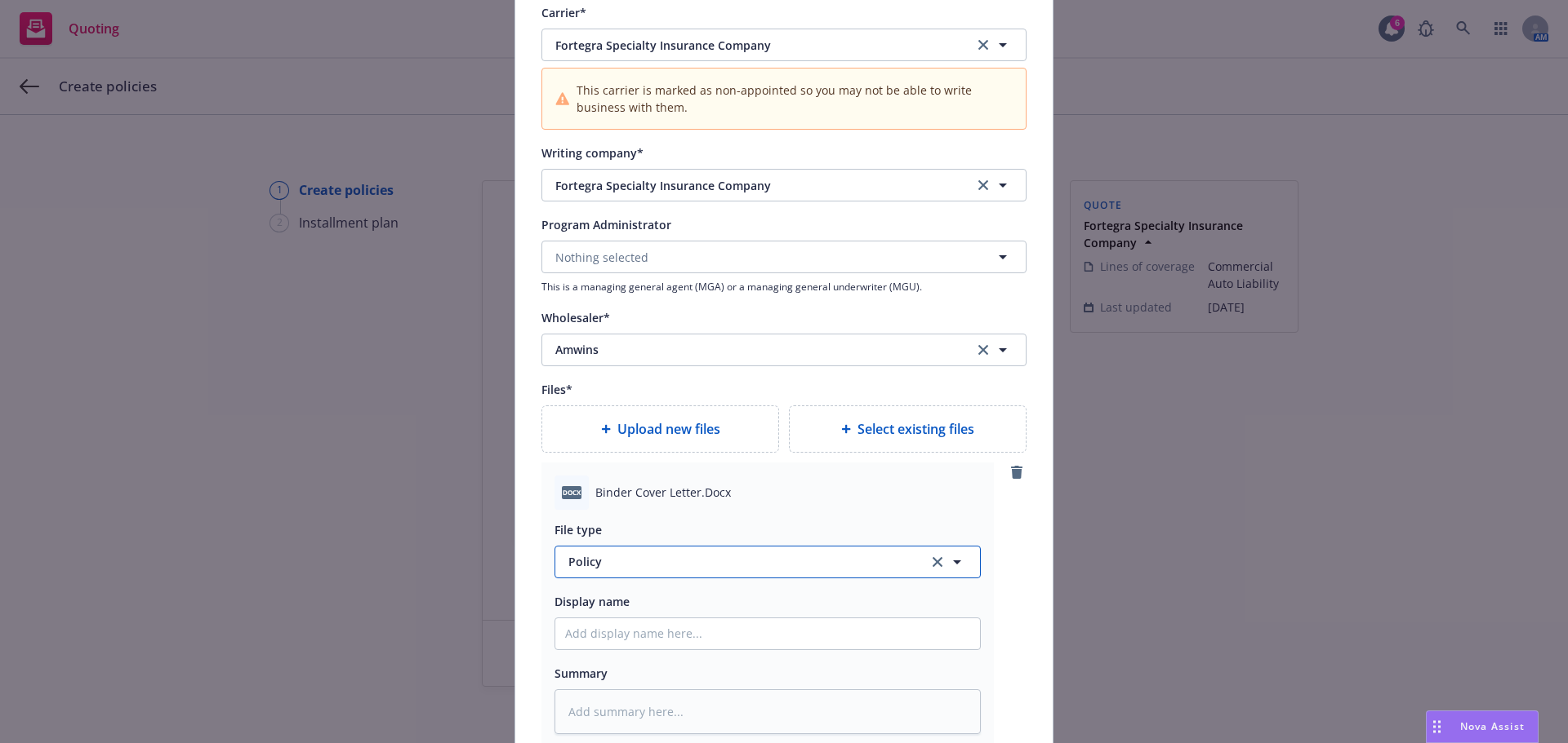
click at [697, 567] on span "Policy" at bounding box center [739, 562] width 341 height 17
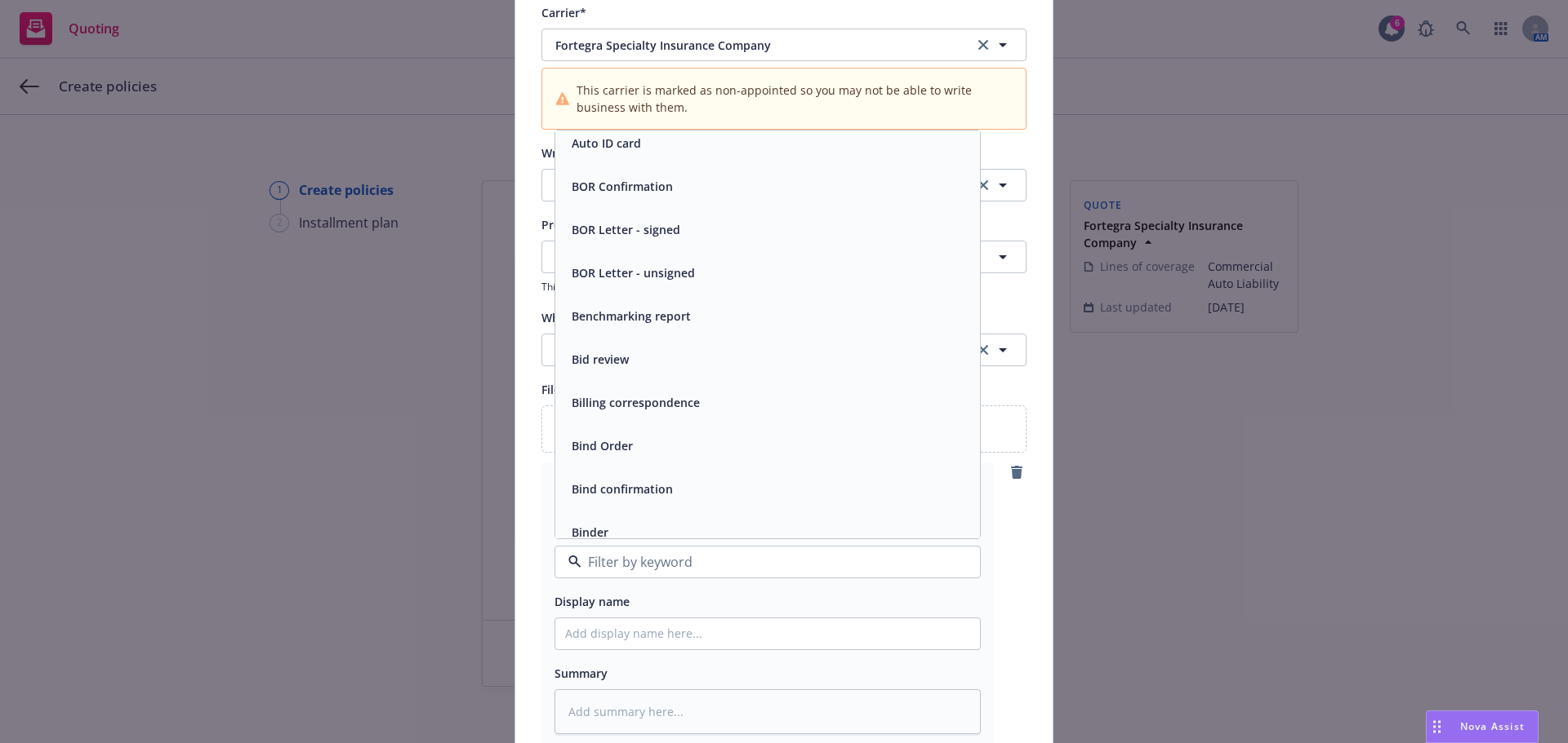
scroll to position [653, 0]
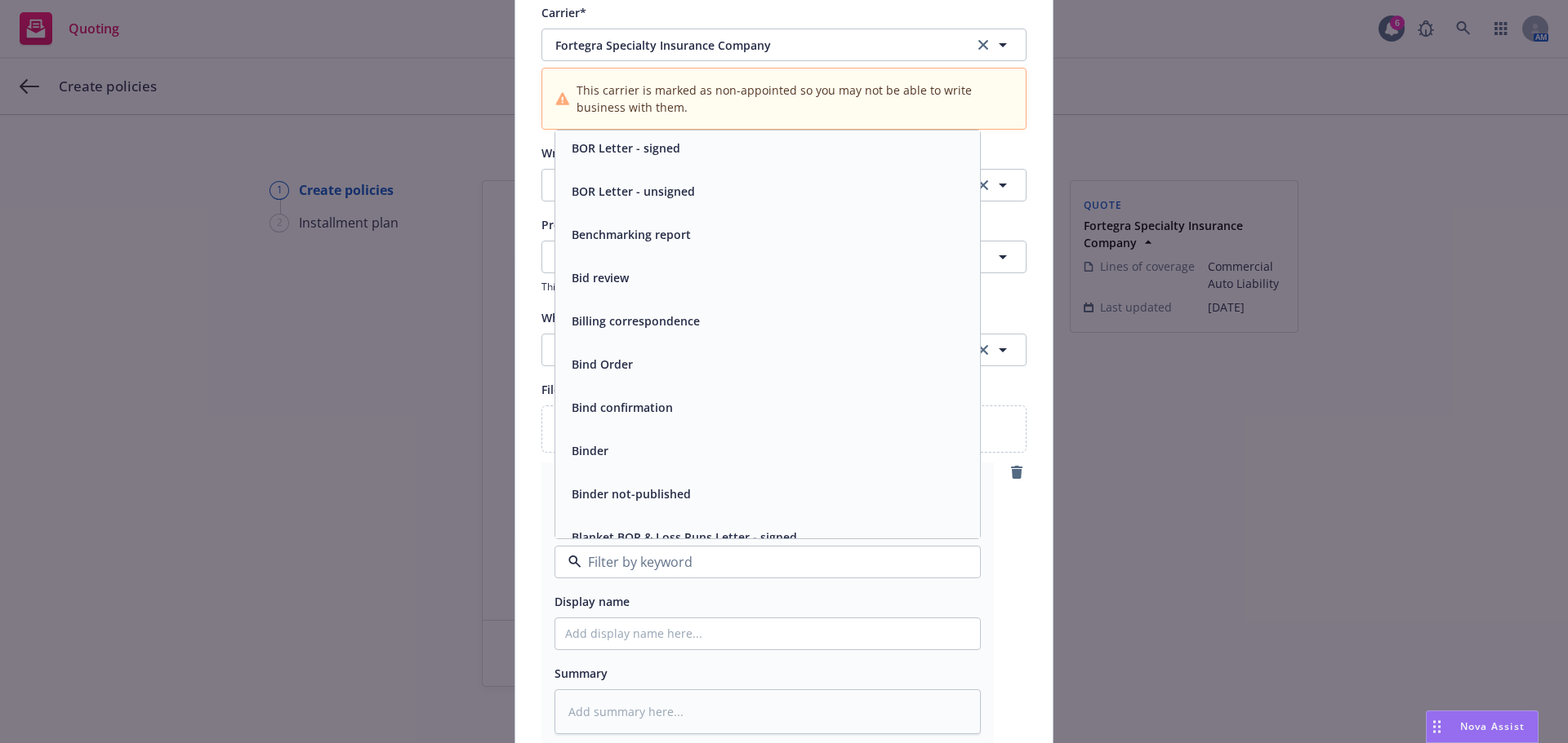
click at [637, 465] on div "Binder" at bounding box center [766, 451] width 424 height 43
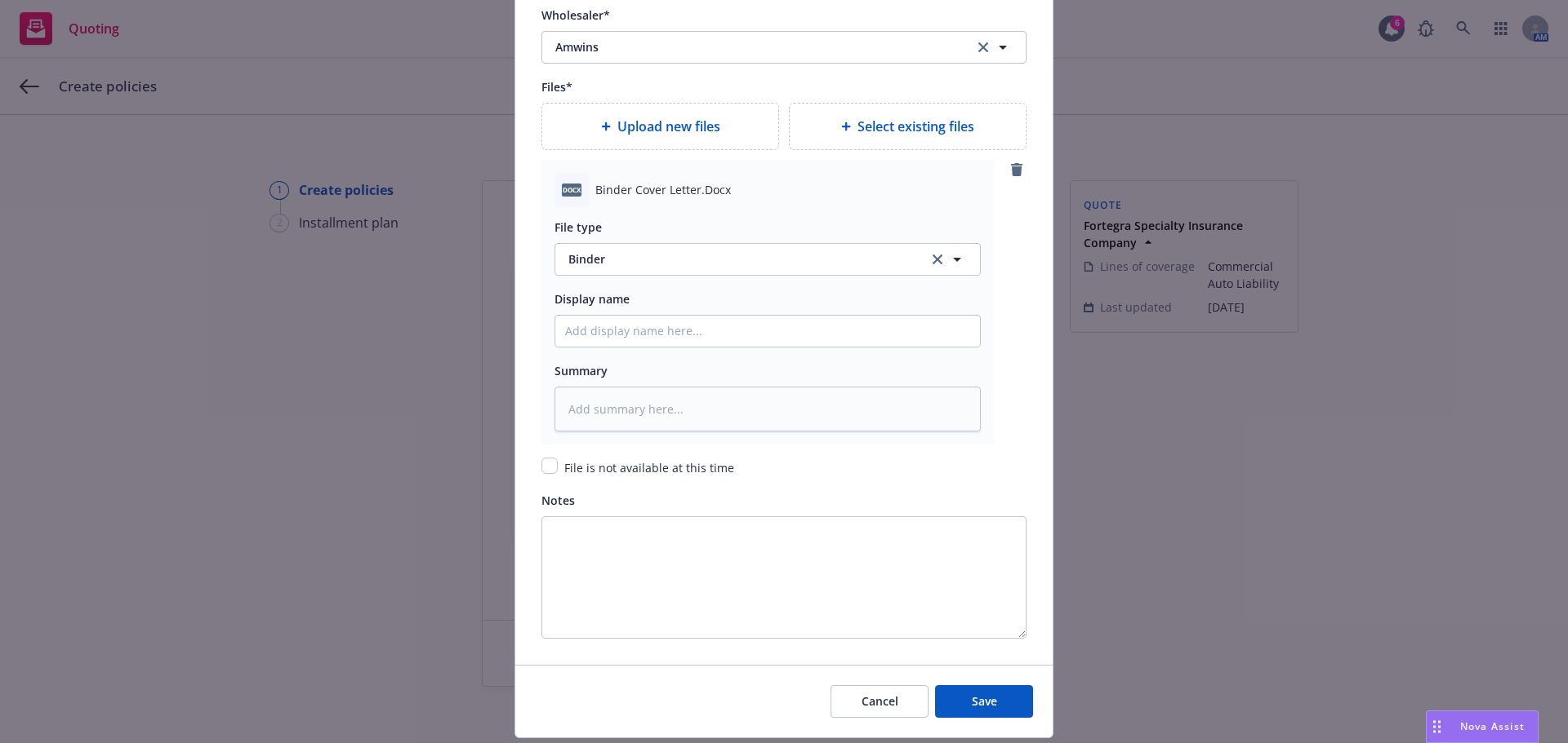
scroll to position [2039, 0]
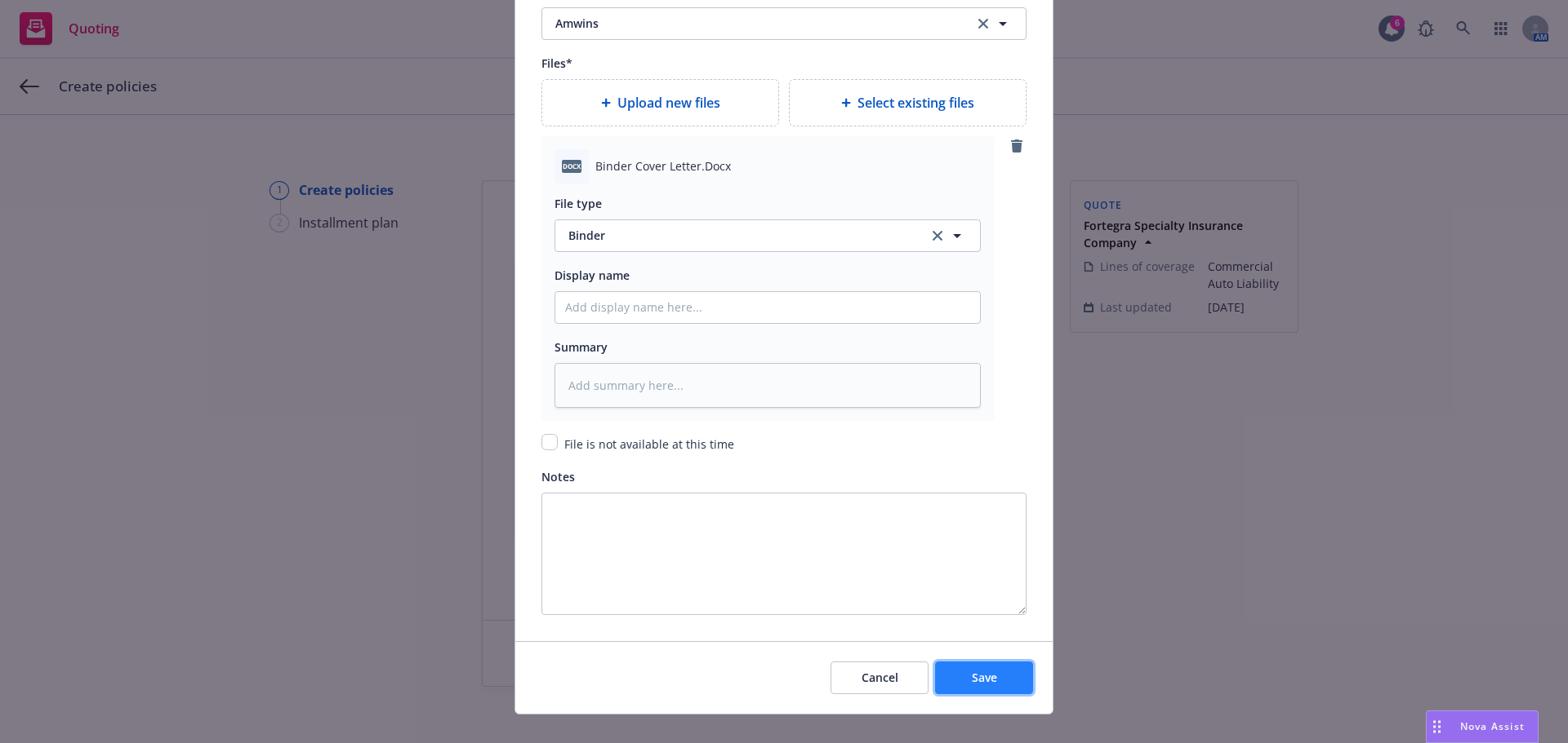
click at [959, 673] on button "Save" at bounding box center [984, 678] width 98 height 32
type textarea "x"
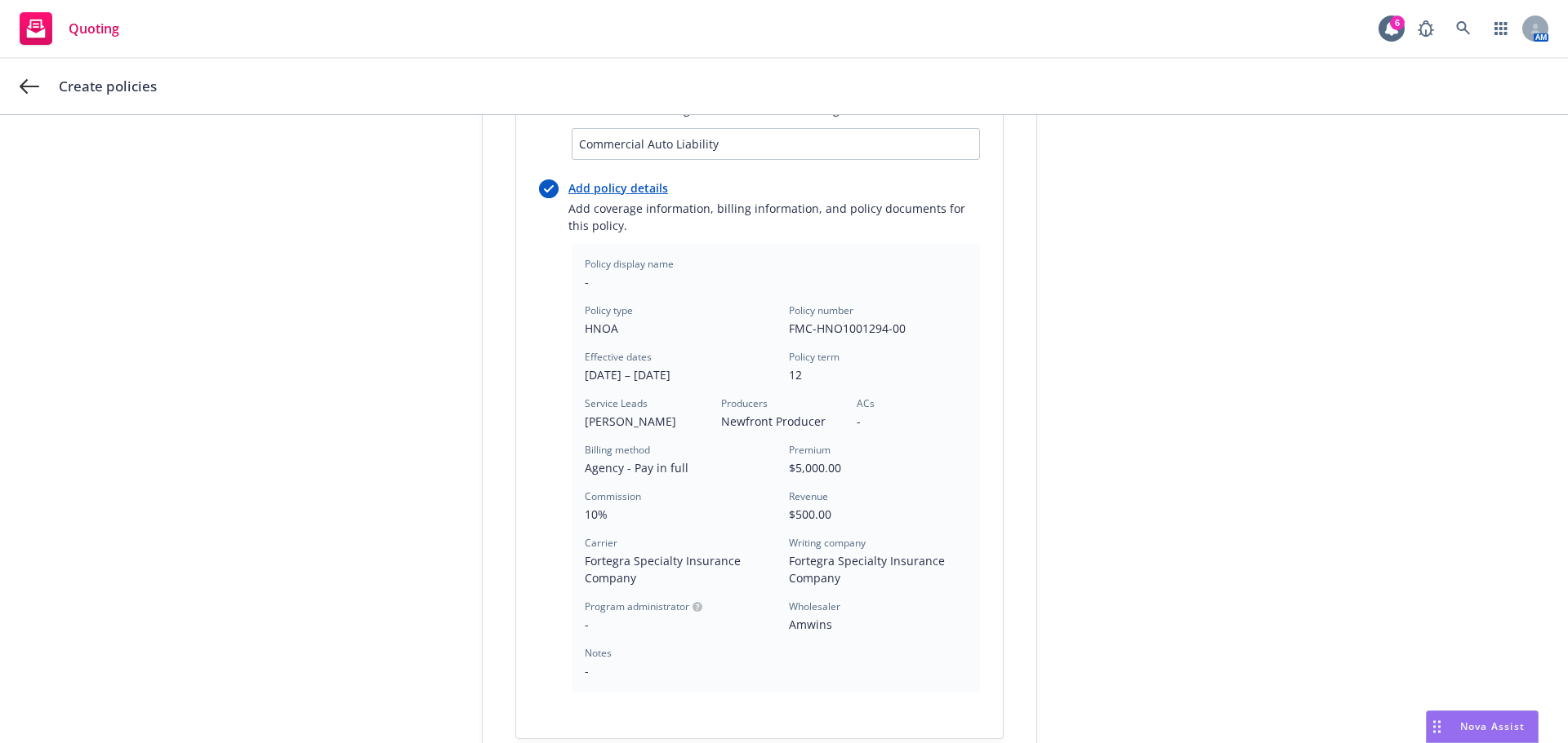
scroll to position [468, 0]
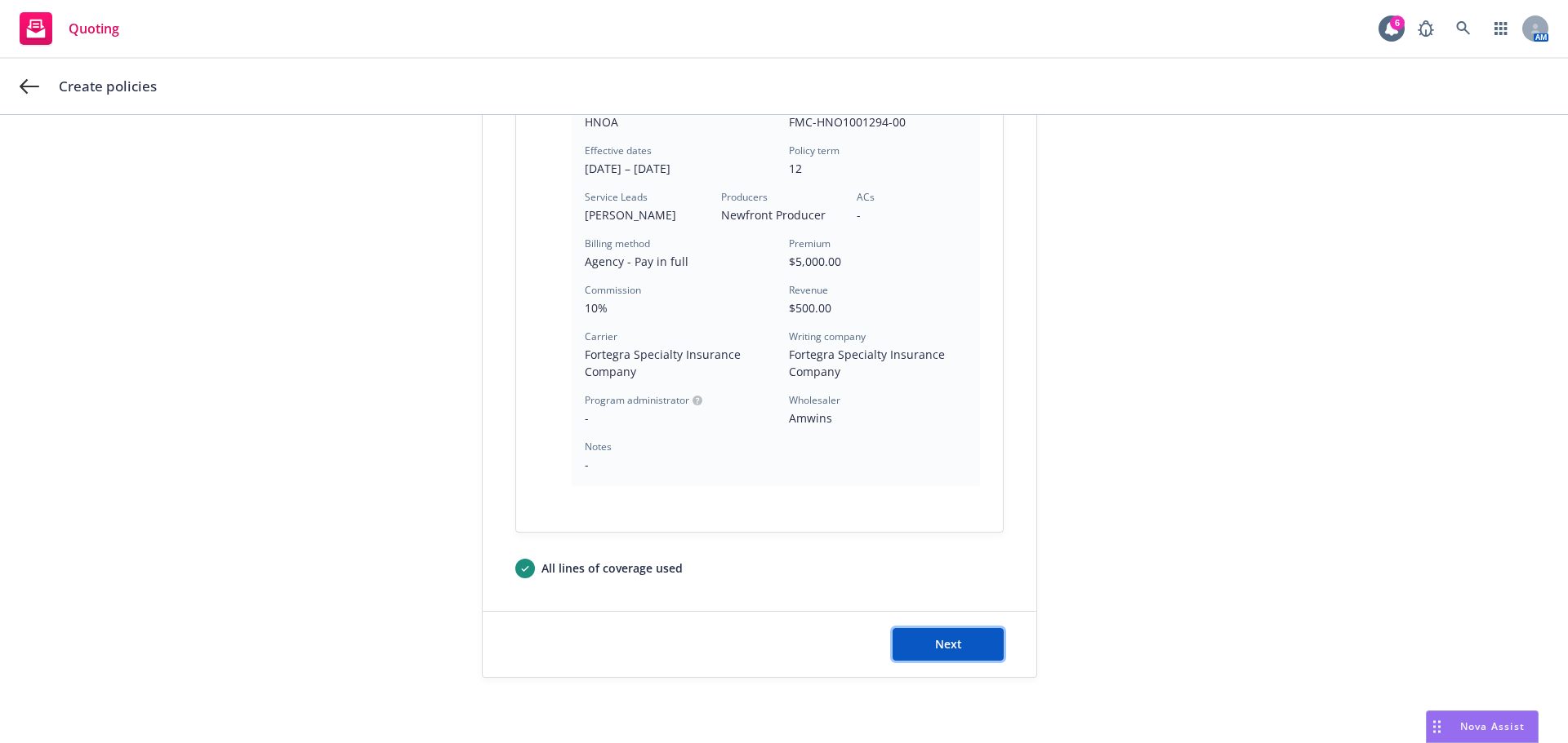
click at [914, 633] on button "Next" at bounding box center [947, 645] width 111 height 32
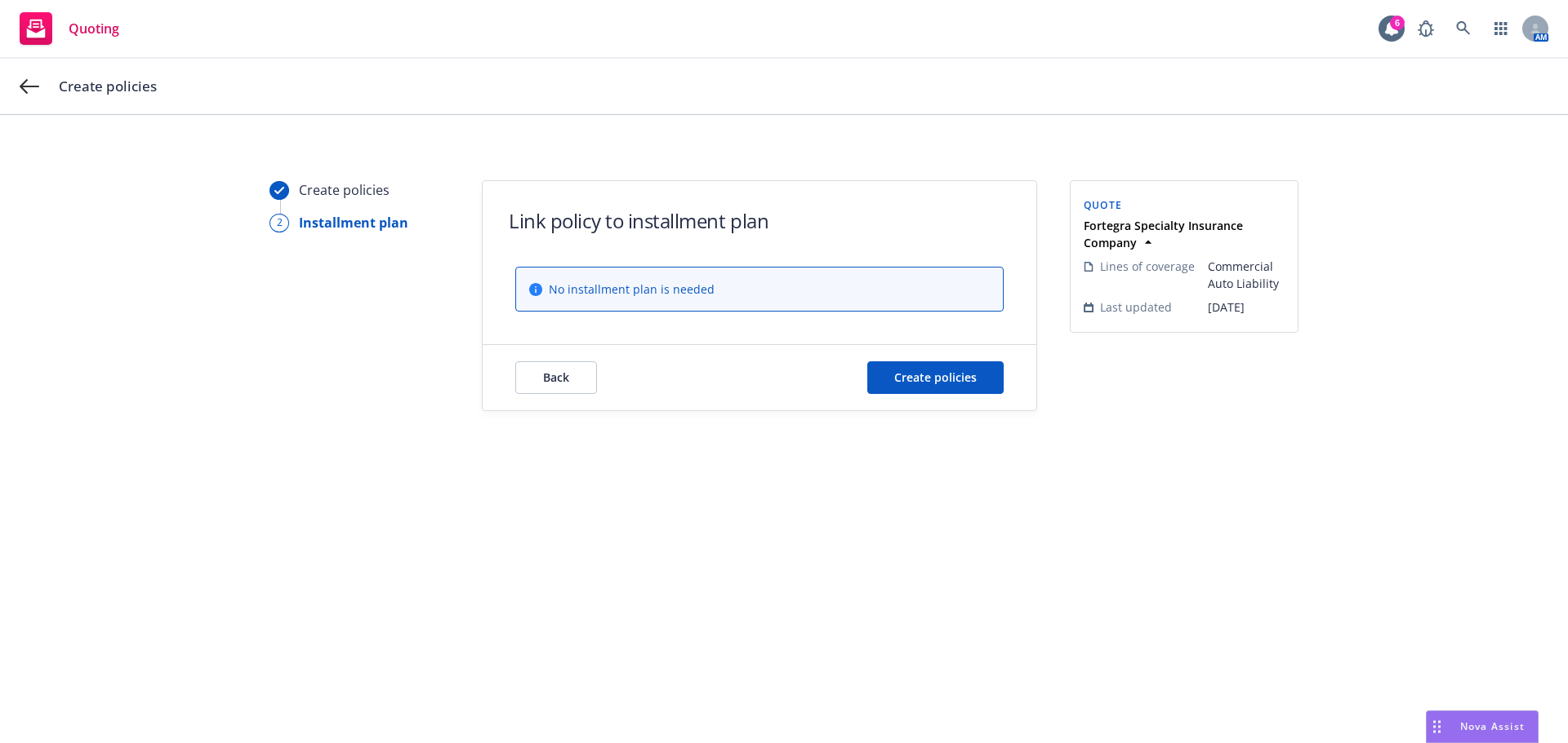
scroll to position [0, 0]
click at [937, 378] on span "Create policies" at bounding box center [935, 377] width 83 height 15
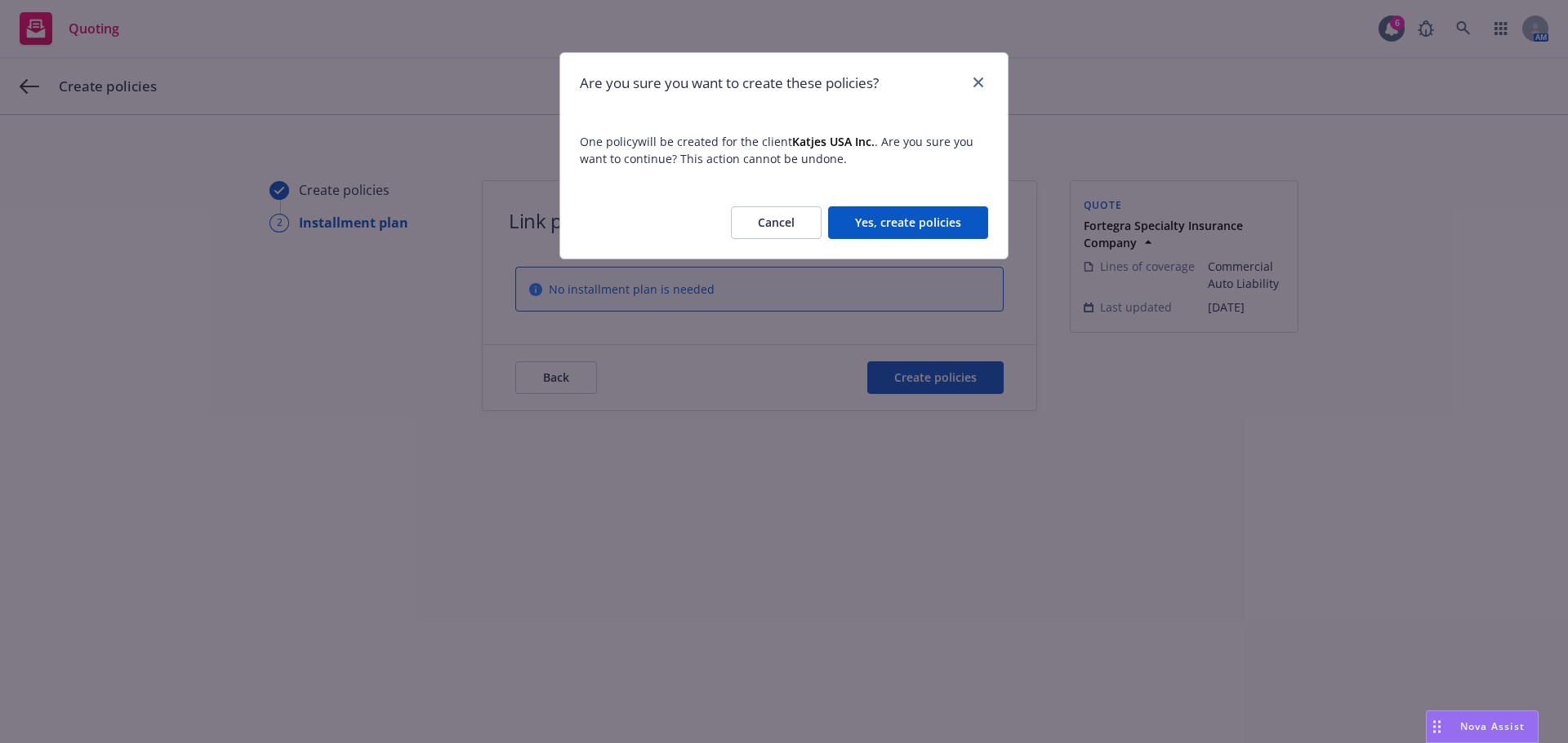
click at [884, 228] on button "Yes, create policies" at bounding box center [908, 223] width 160 height 32
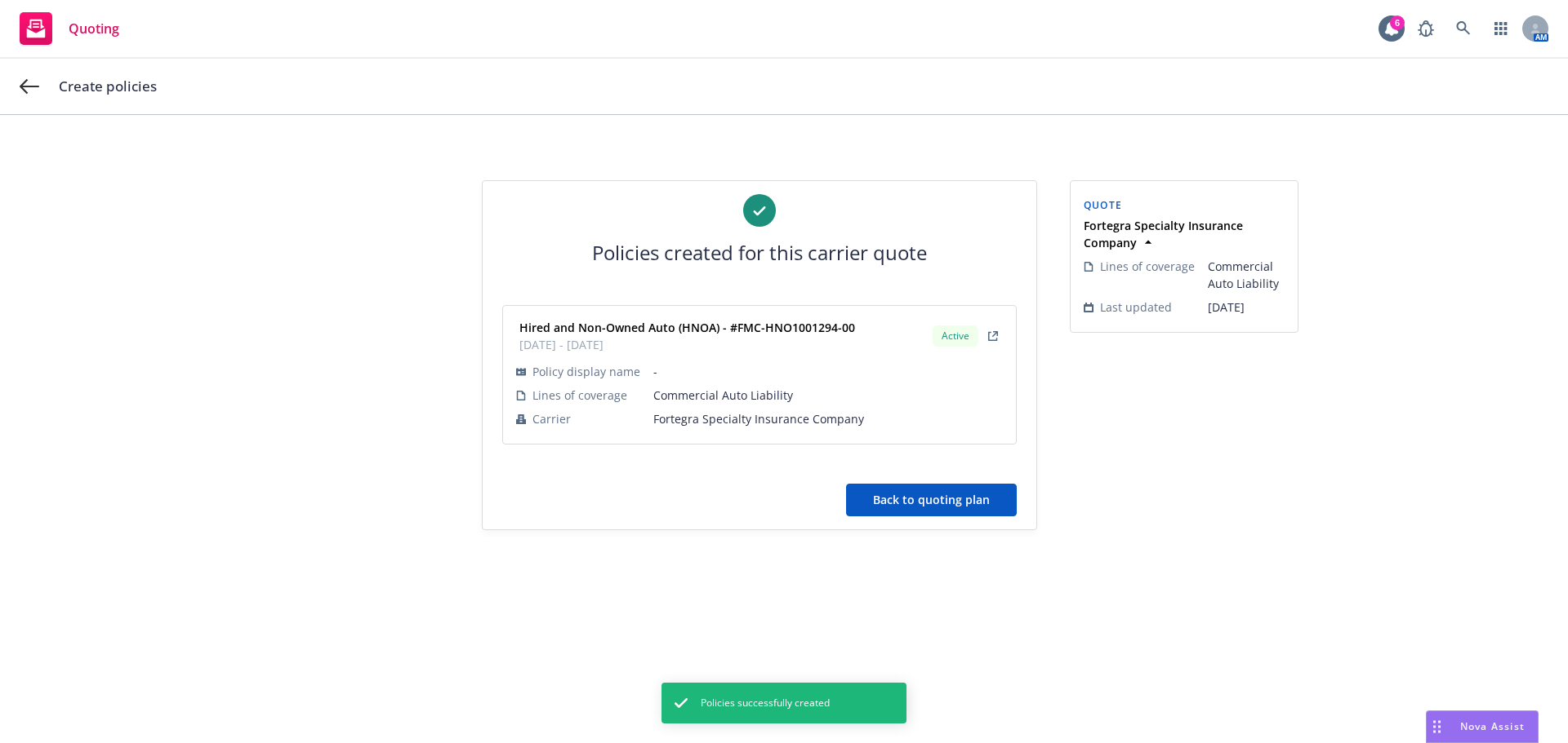
click at [891, 502] on button "Back to quoting plan" at bounding box center [930, 500] width 171 height 32
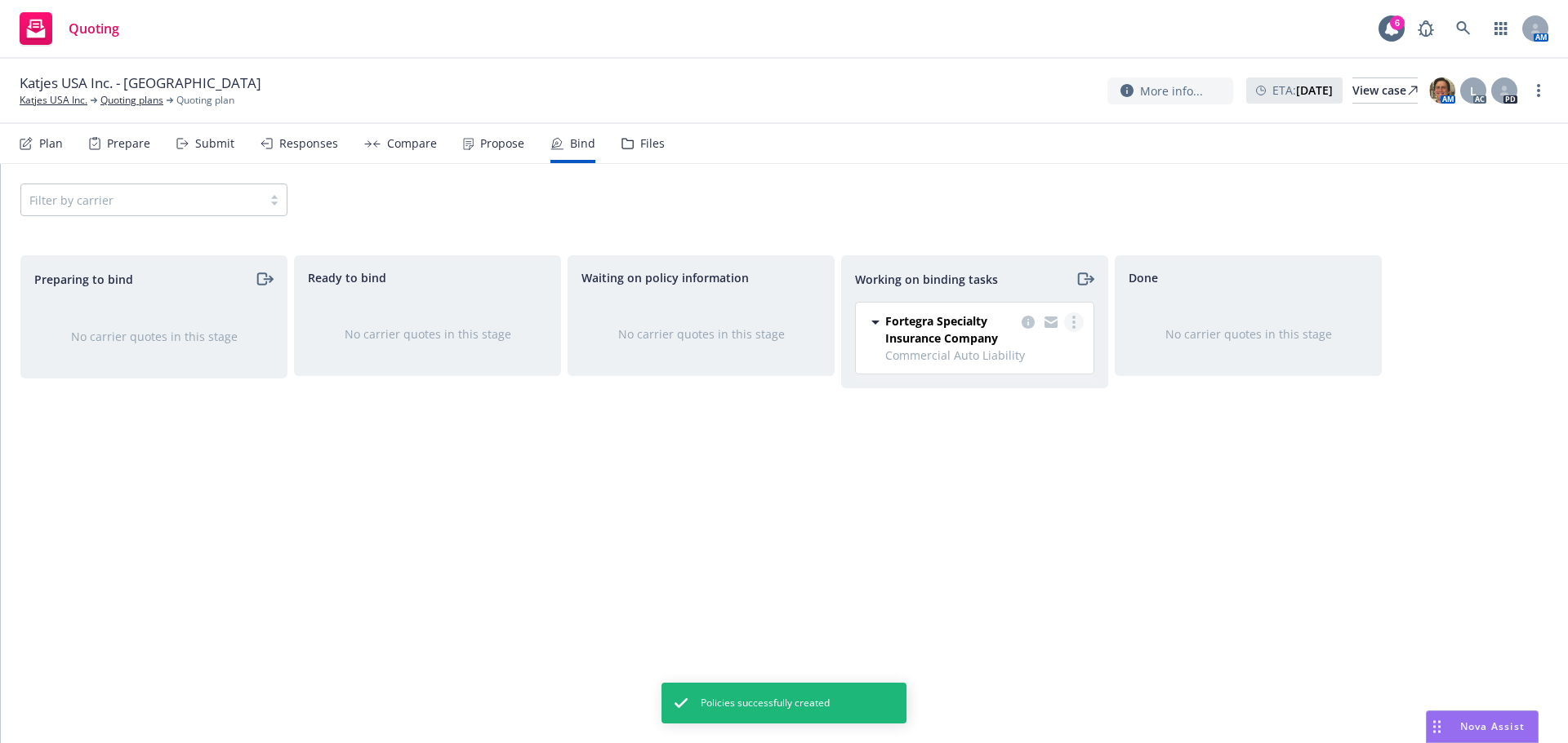
click at [1072, 322] on circle "more" at bounding box center [1073, 322] width 3 height 3
click at [1024, 359] on span "Move back one step" at bounding box center [1008, 355] width 148 height 15
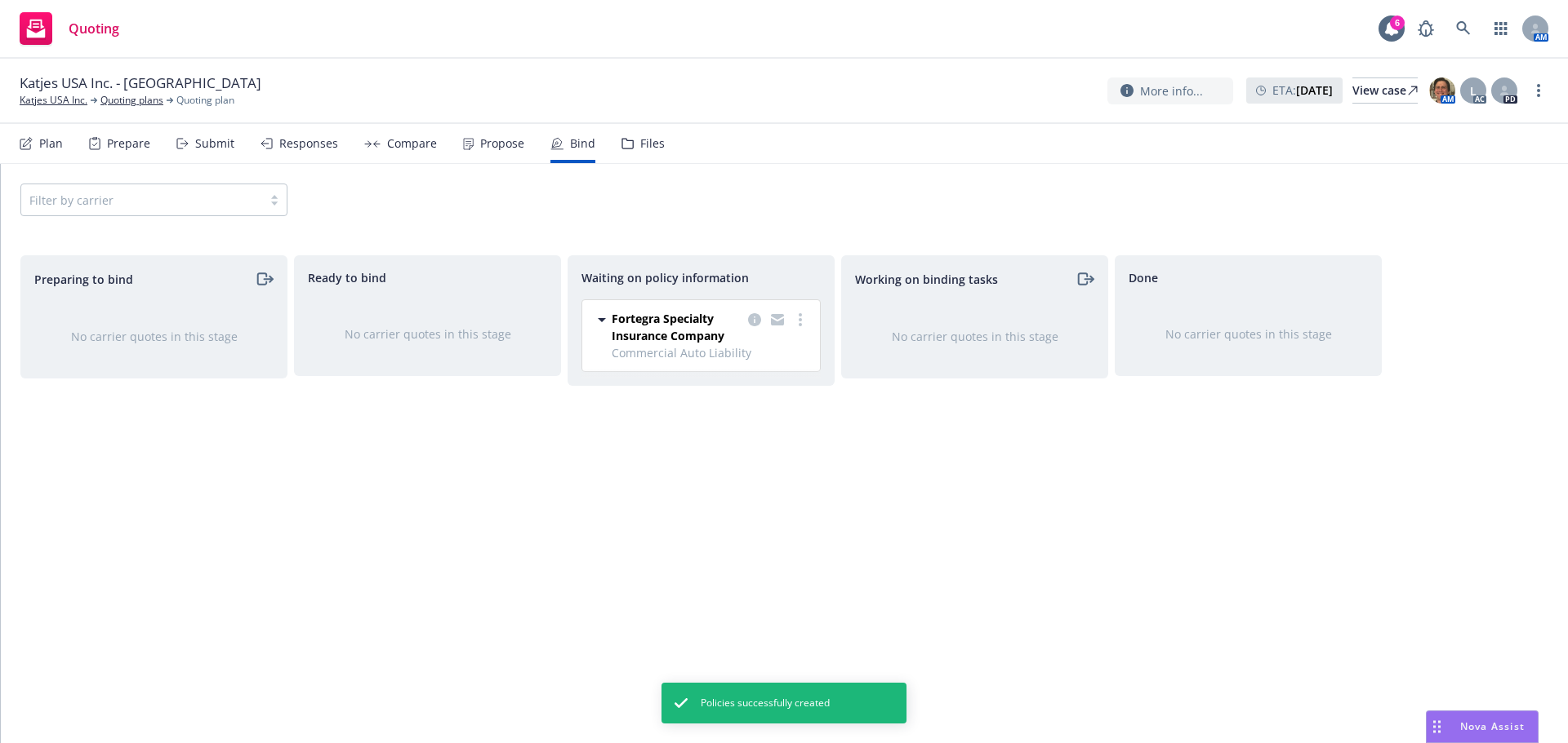
click at [1055, 321] on div "No carrier quotes in this stage" at bounding box center [974, 336] width 265 height 70
click at [804, 322] on link "more" at bounding box center [800, 319] width 20 height 20
click at [759, 424] on span "Move to done" at bounding box center [718, 418] width 113 height 15
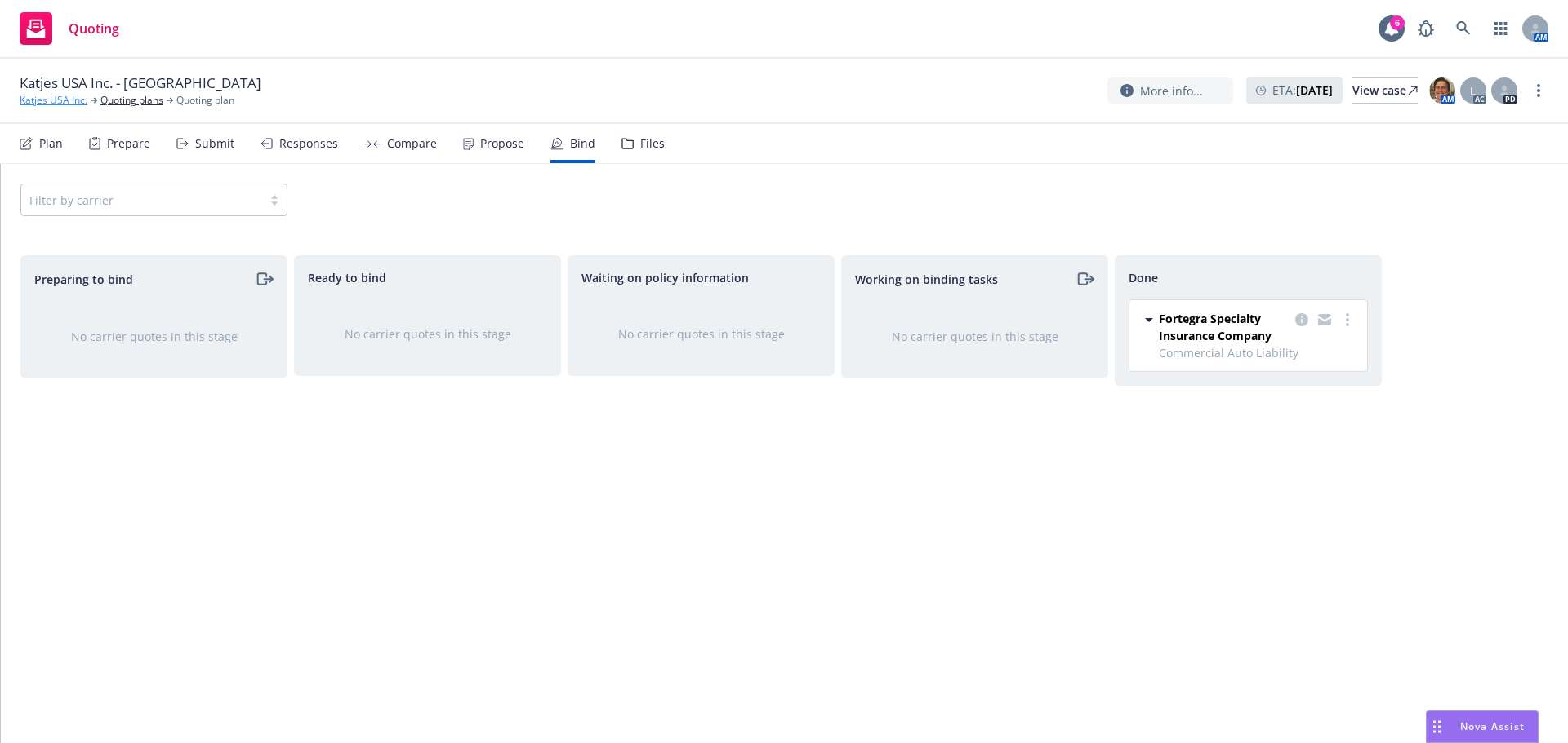
click at [45, 100] on link "Katjes USA Inc." at bounding box center [53, 100] width 68 height 14
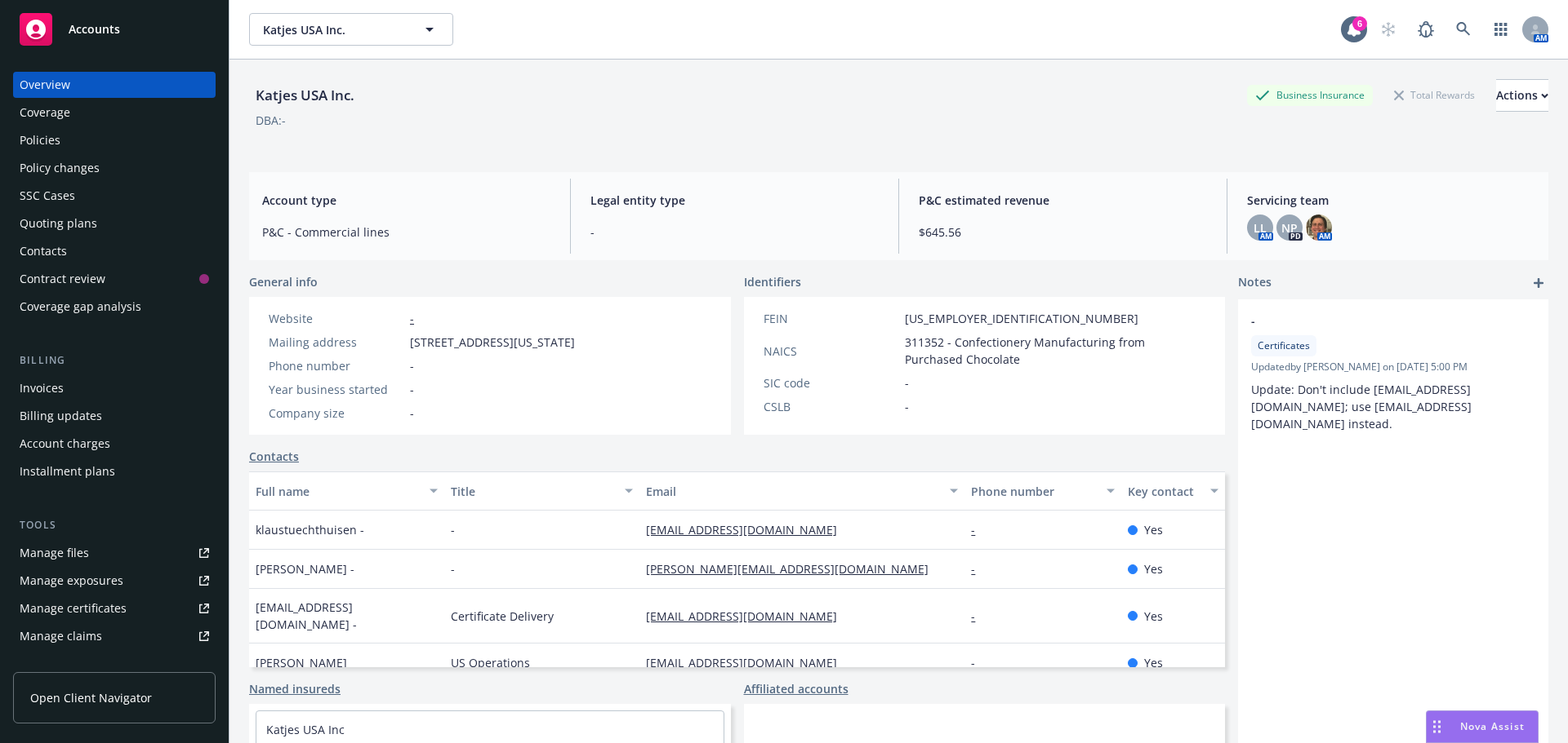
click at [82, 129] on div "Policies" at bounding box center [114, 140] width 190 height 26
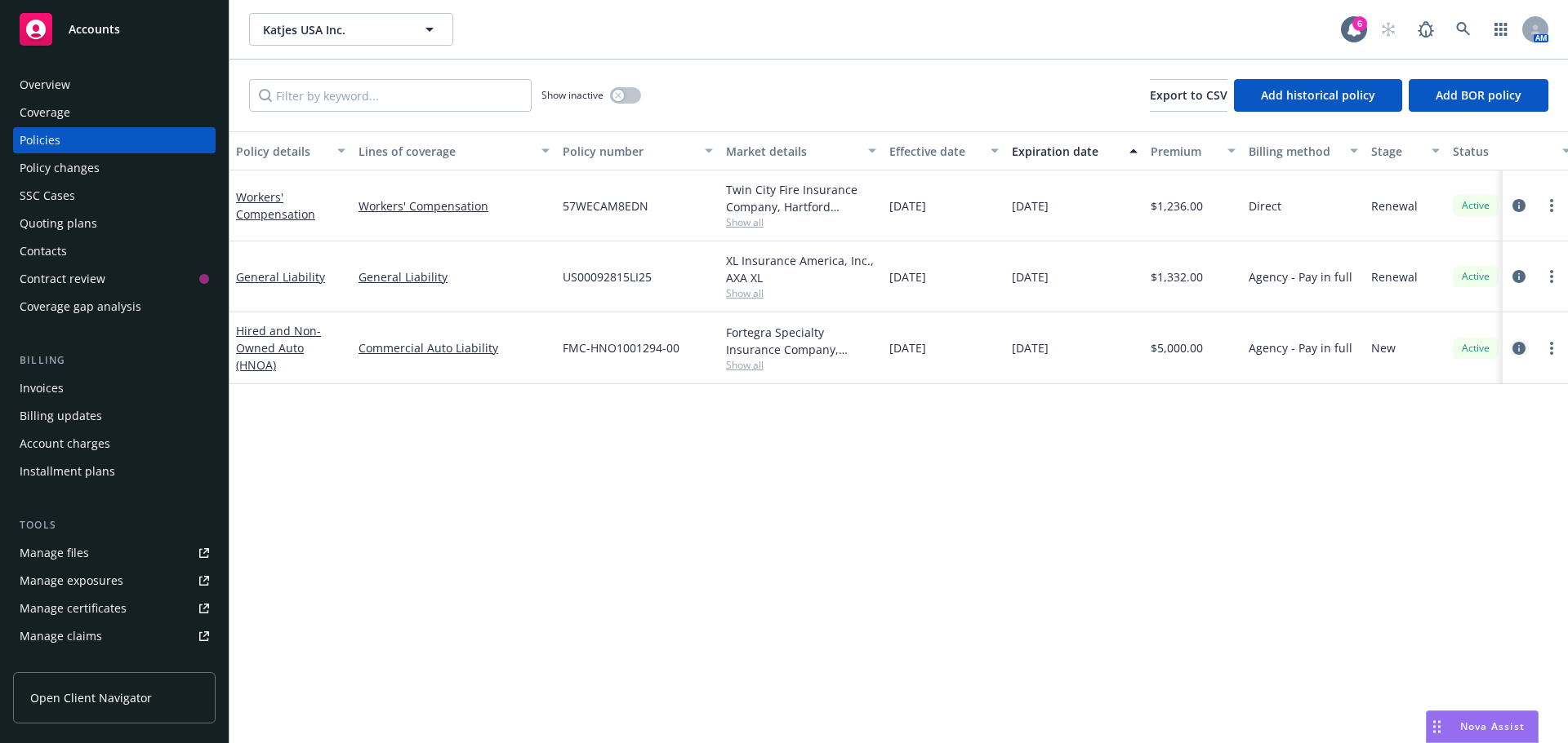
click at [1520, 347] on icon "circleInformation" at bounding box center [1518, 349] width 13 height 13
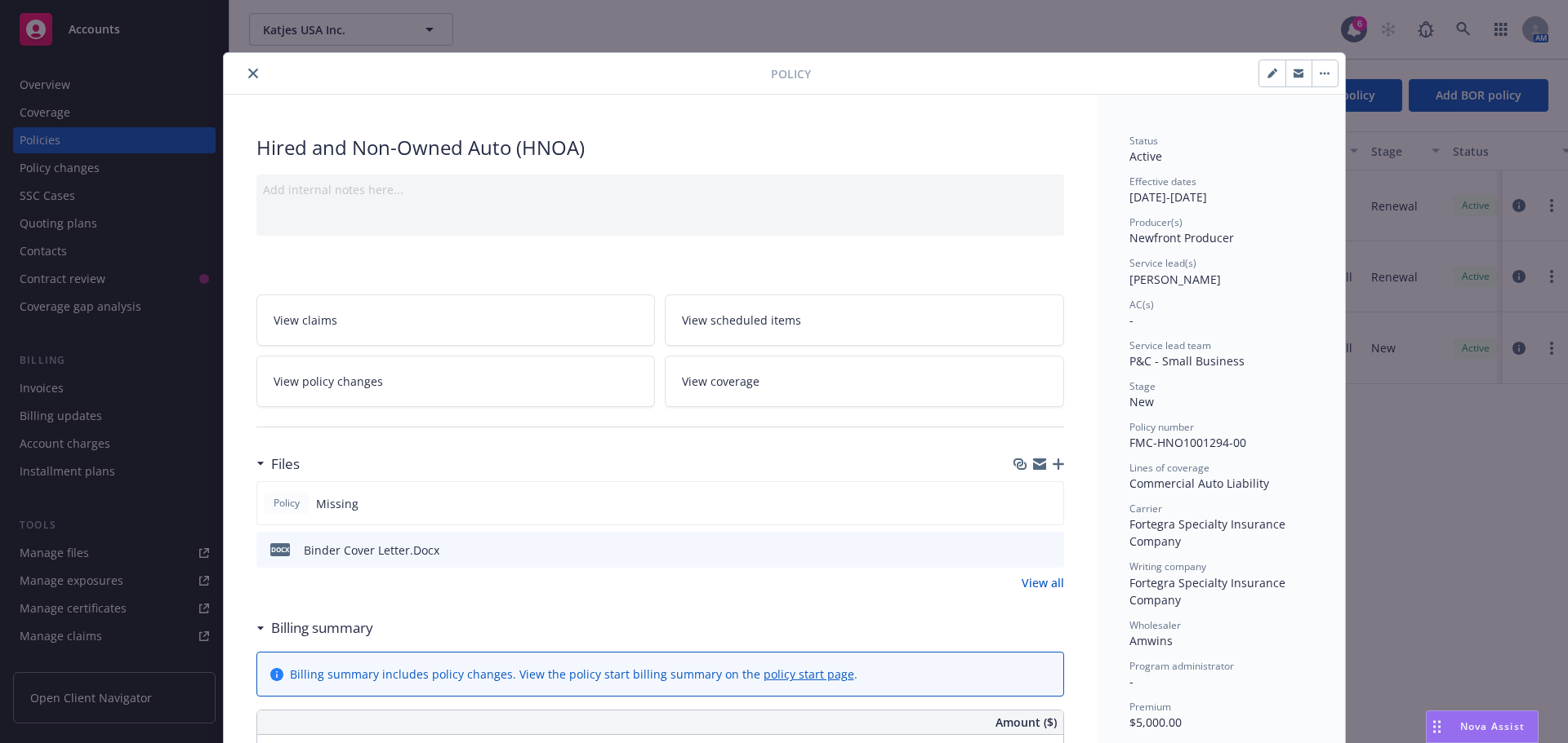
click at [247, 77] on button "close" at bounding box center [253, 73] width 20 height 20
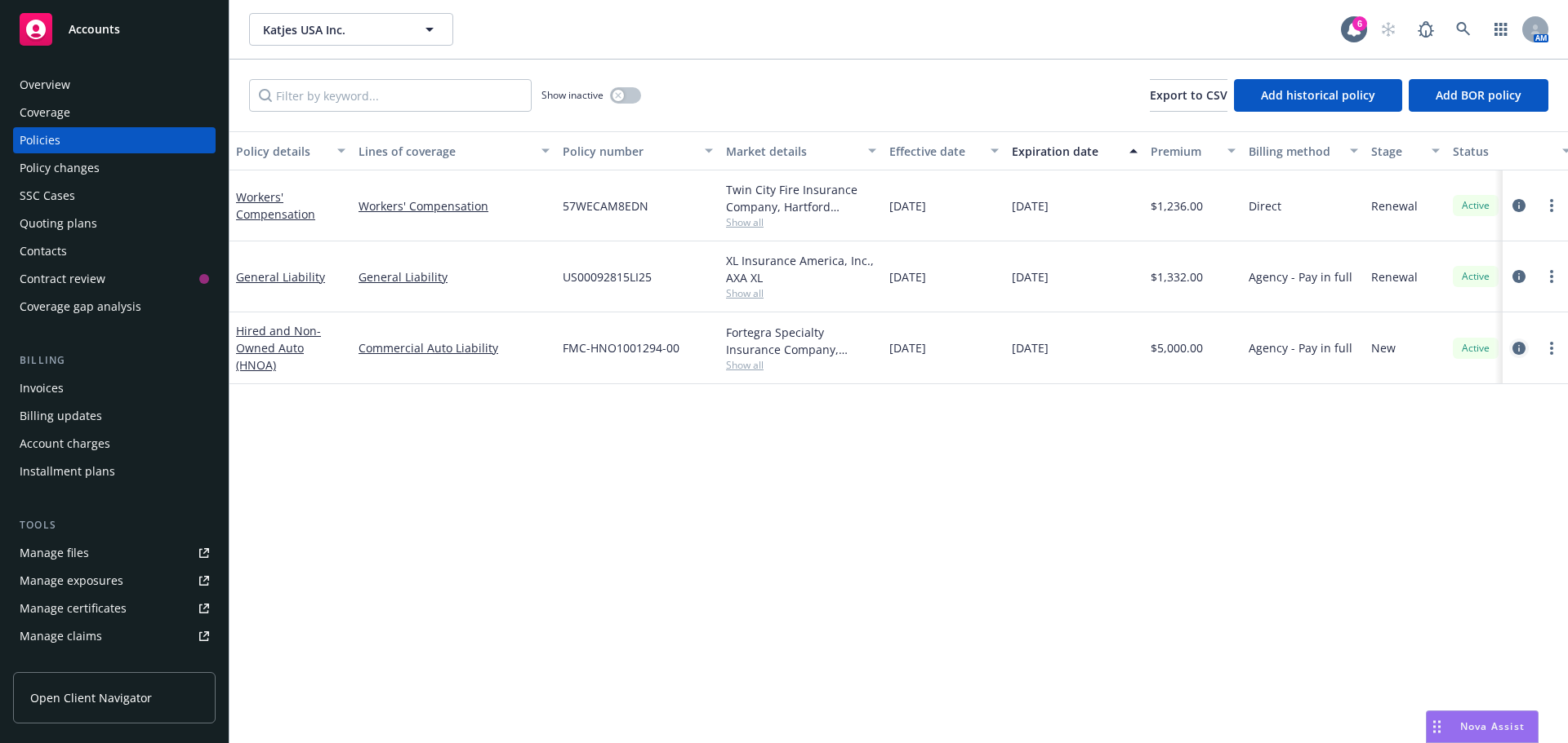
click at [1517, 348] on icon "circleInformation" at bounding box center [1518, 349] width 13 height 13
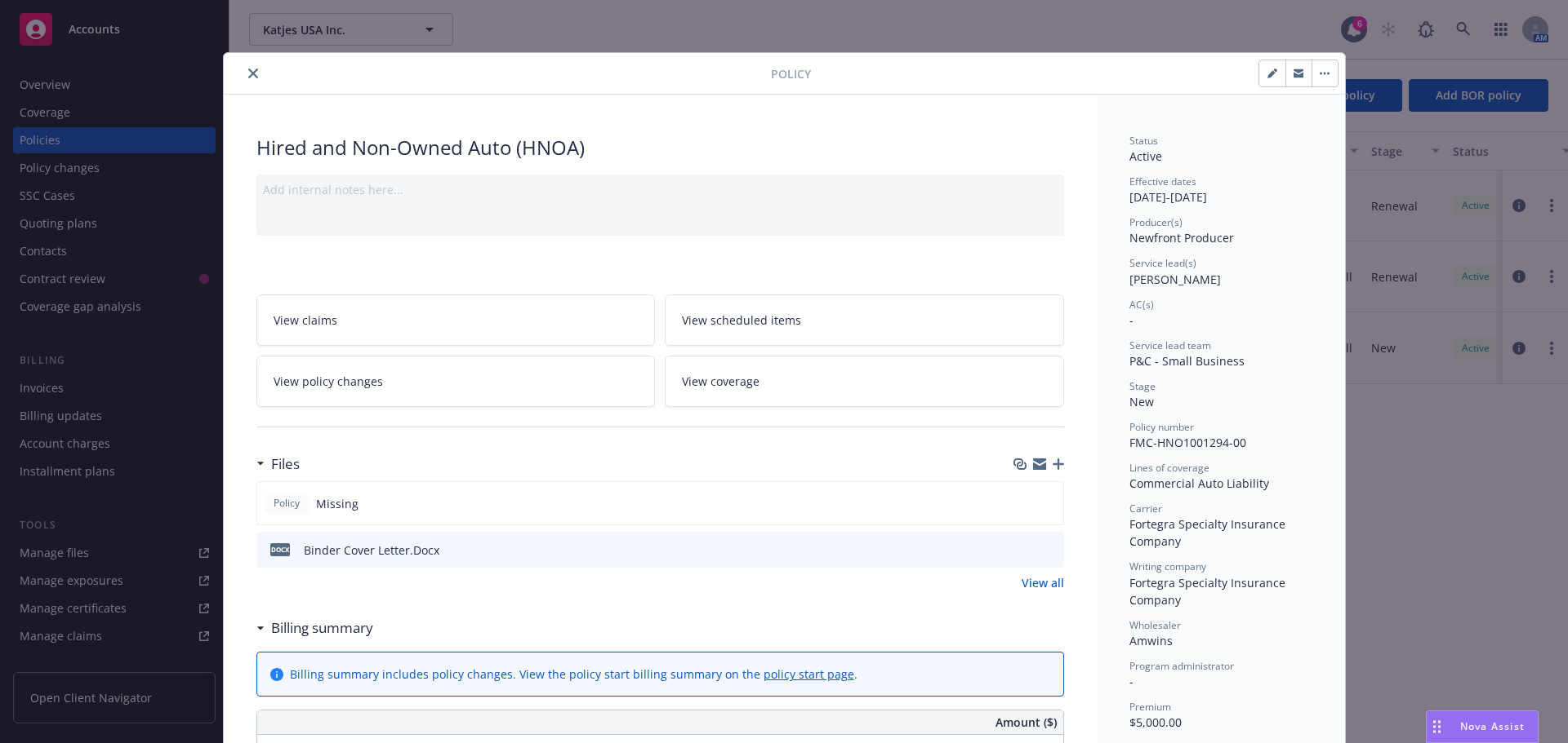
scroll to position [49, 0]
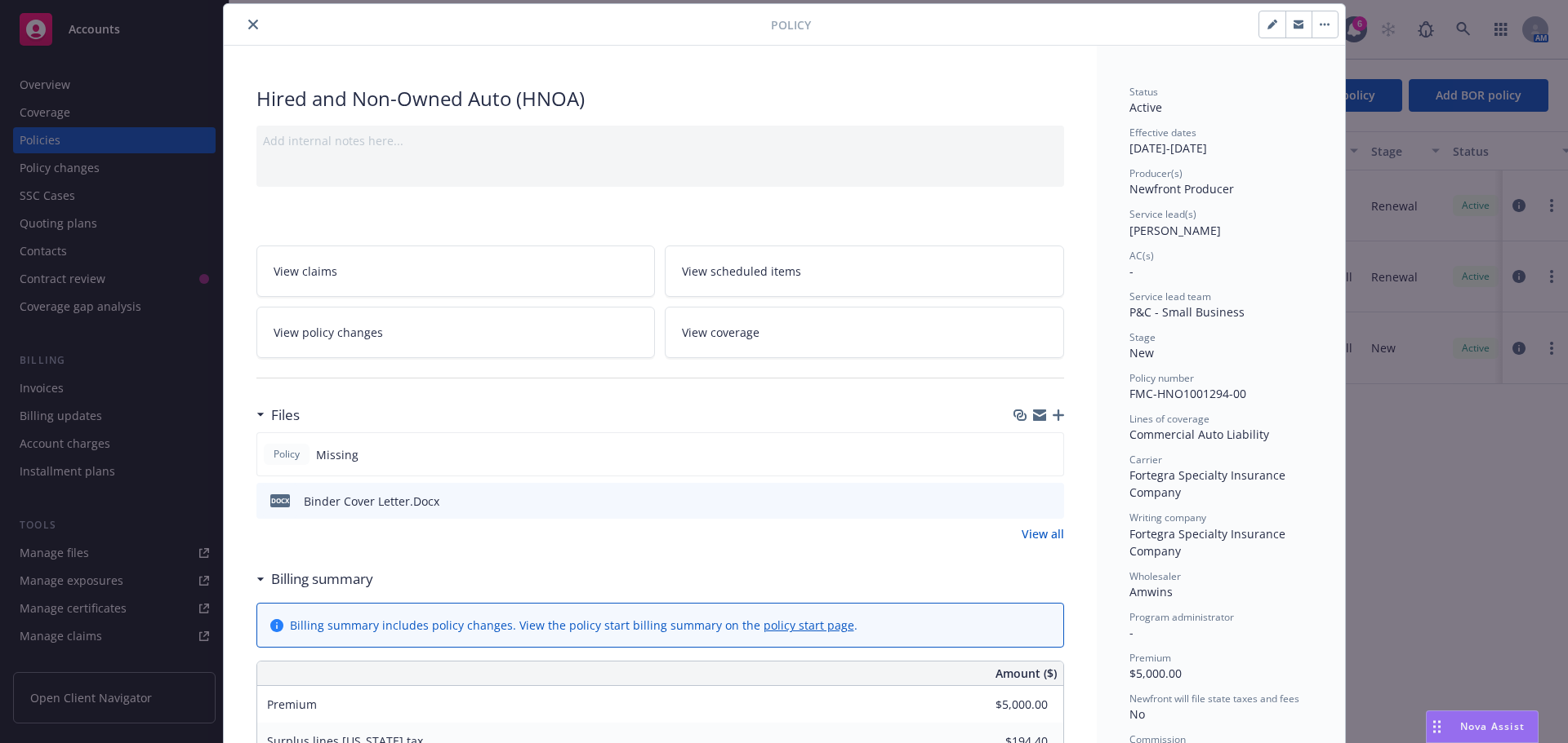
click at [772, 333] on link "View coverage" at bounding box center [864, 332] width 399 height 51
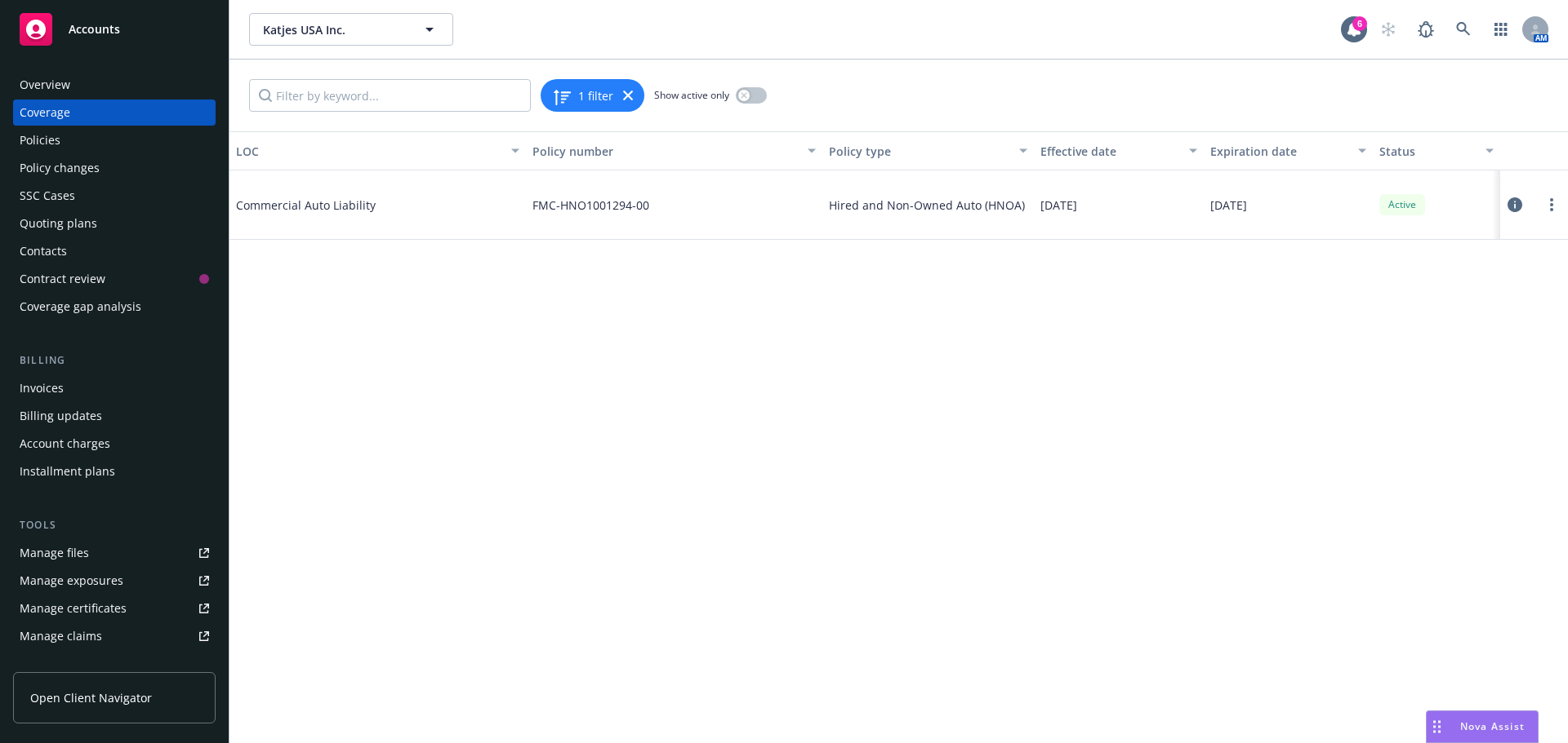
click at [1515, 202] on icon at bounding box center [1514, 204] width 14 height 14
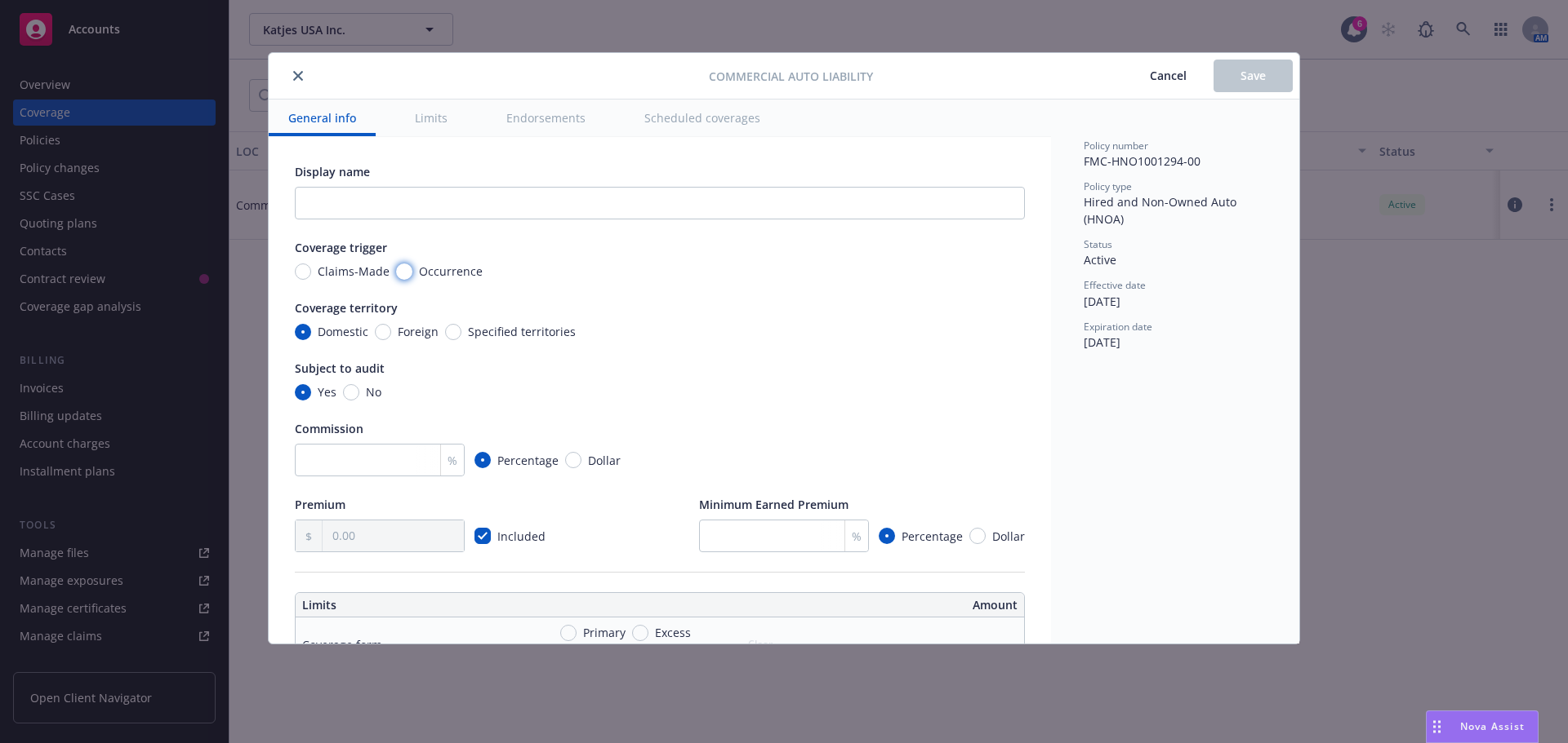
click at [406, 269] on input "Occurrence" at bounding box center [403, 271] width 16 height 16
radio input "true"
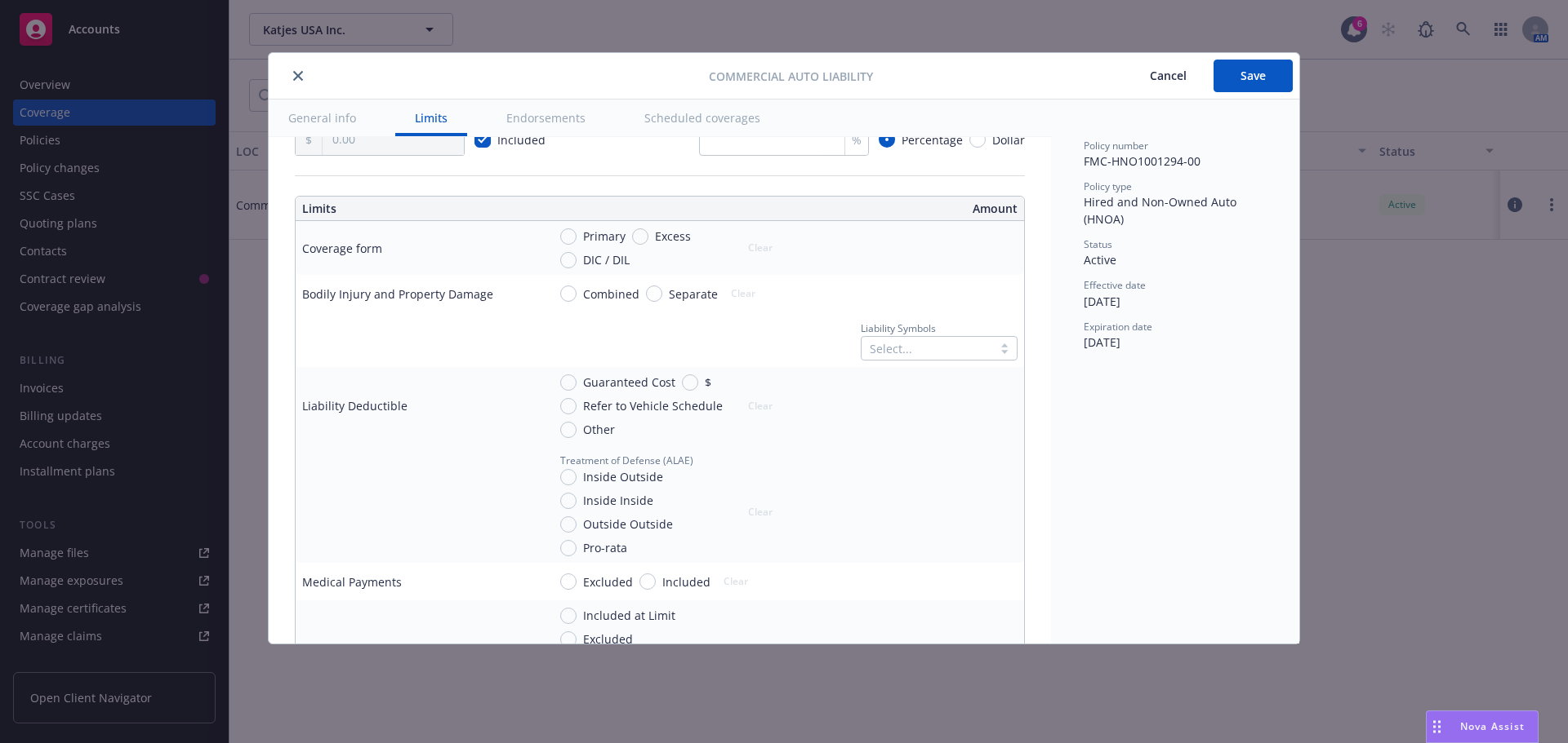
scroll to position [408, 0]
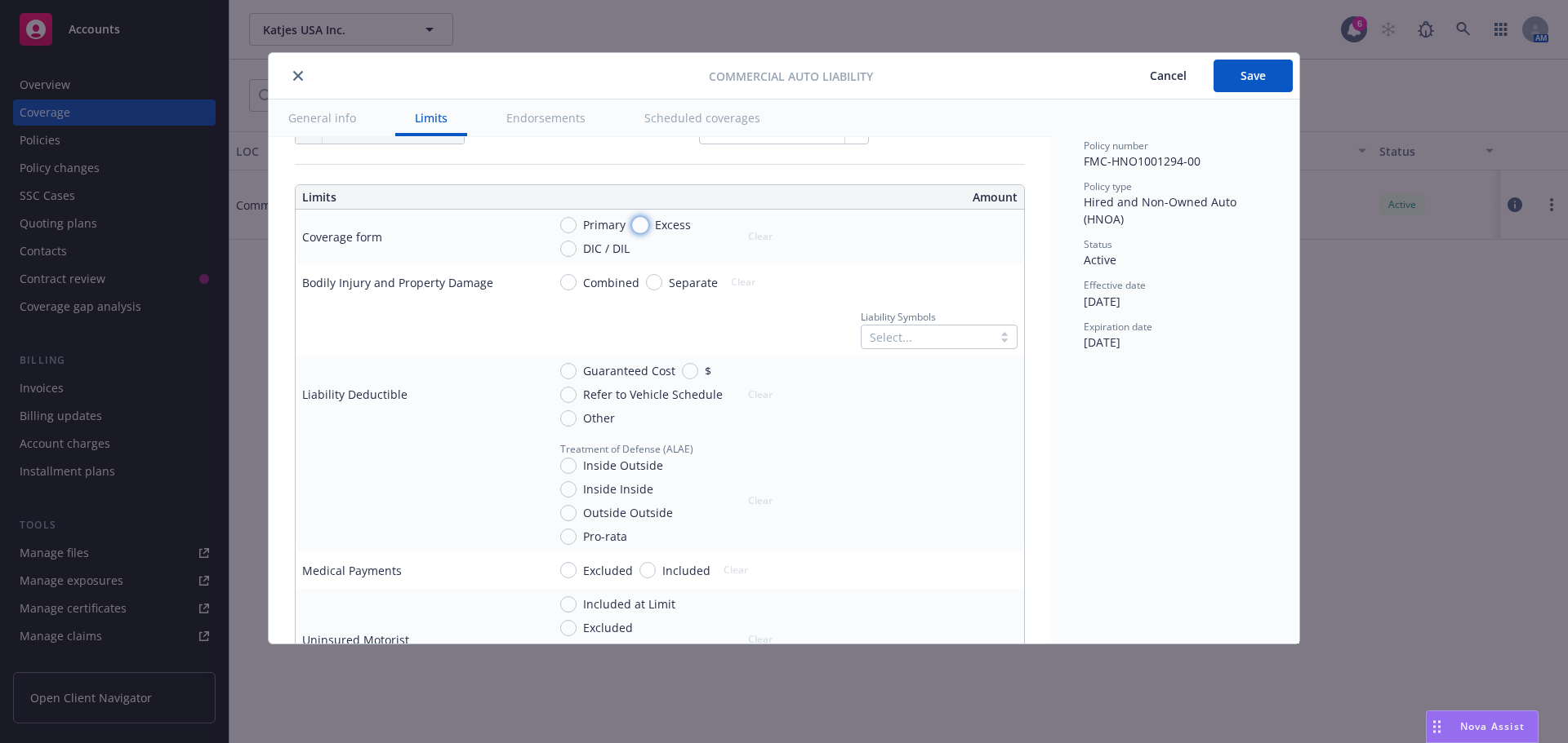
click at [637, 224] on input "Excess" at bounding box center [640, 225] width 16 height 16
radio input "true"
click at [571, 278] on input "Combined" at bounding box center [568, 282] width 16 height 16
radio input "true"
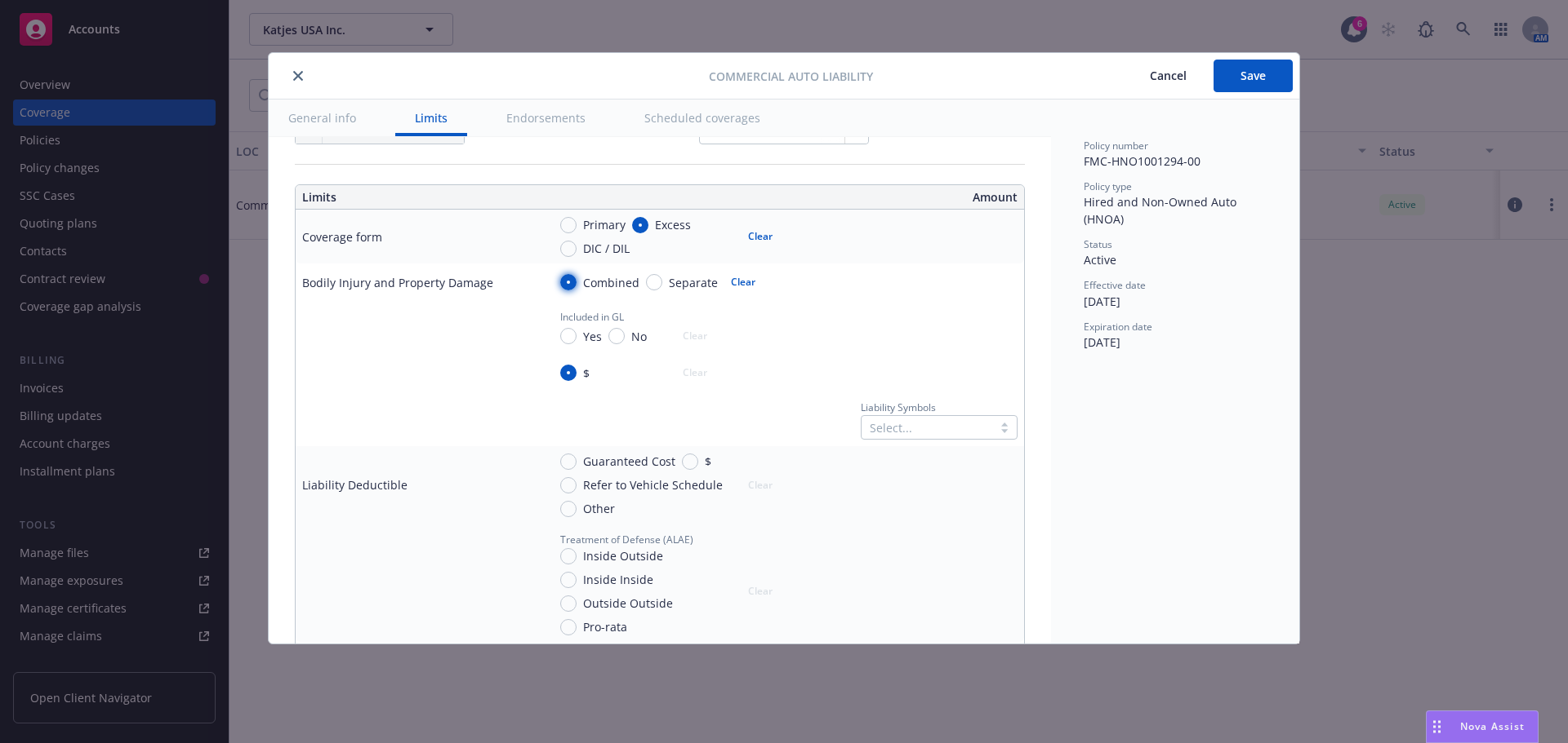
radio input "true"
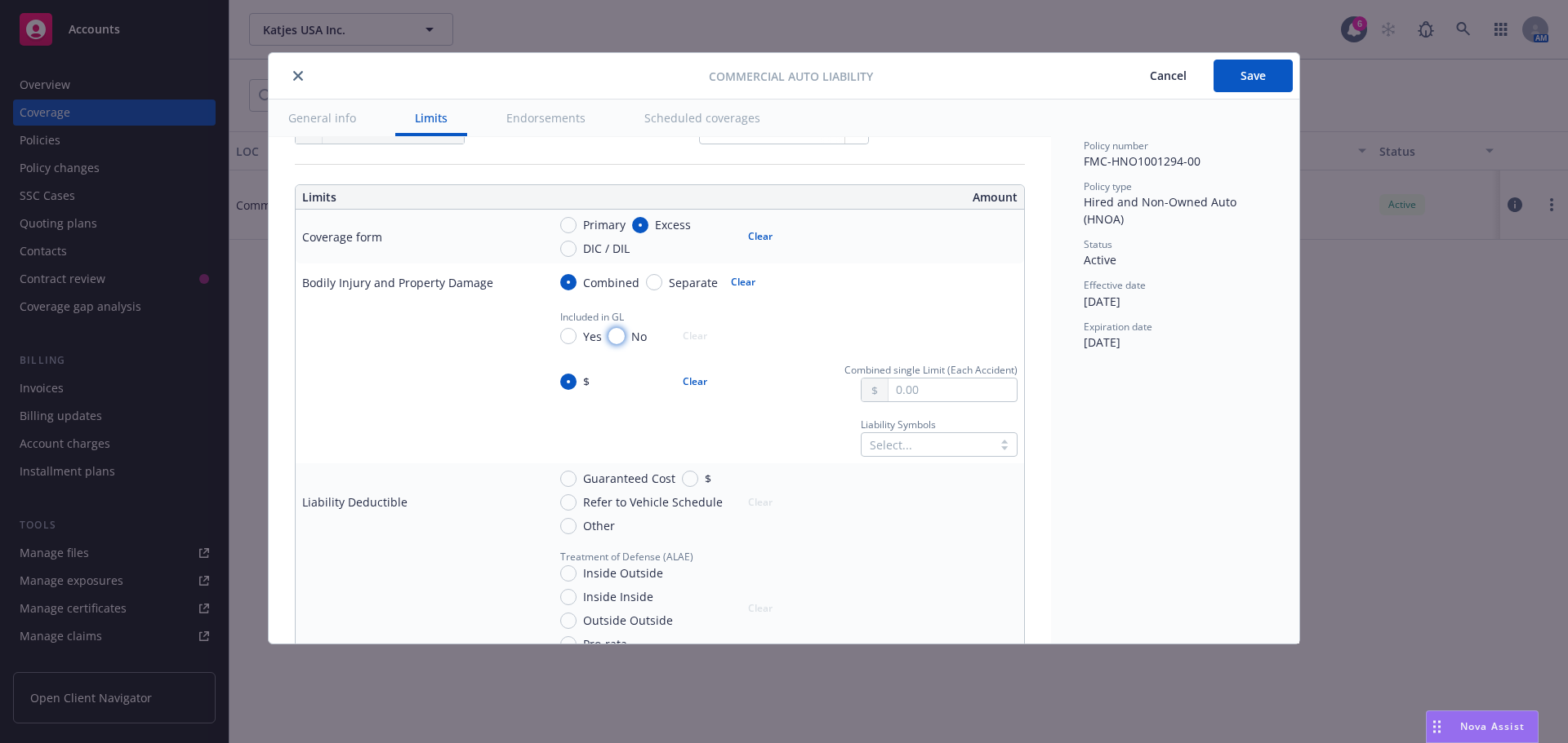
click at [616, 339] on input "No" at bounding box center [616, 335] width 16 height 16
radio input "true"
click at [901, 386] on input "text" at bounding box center [952, 390] width 128 height 23
click at [966, 457] on button "$1,000,000.00" at bounding box center [933, 462] width 140 height 30
type input "1,000,000.00"
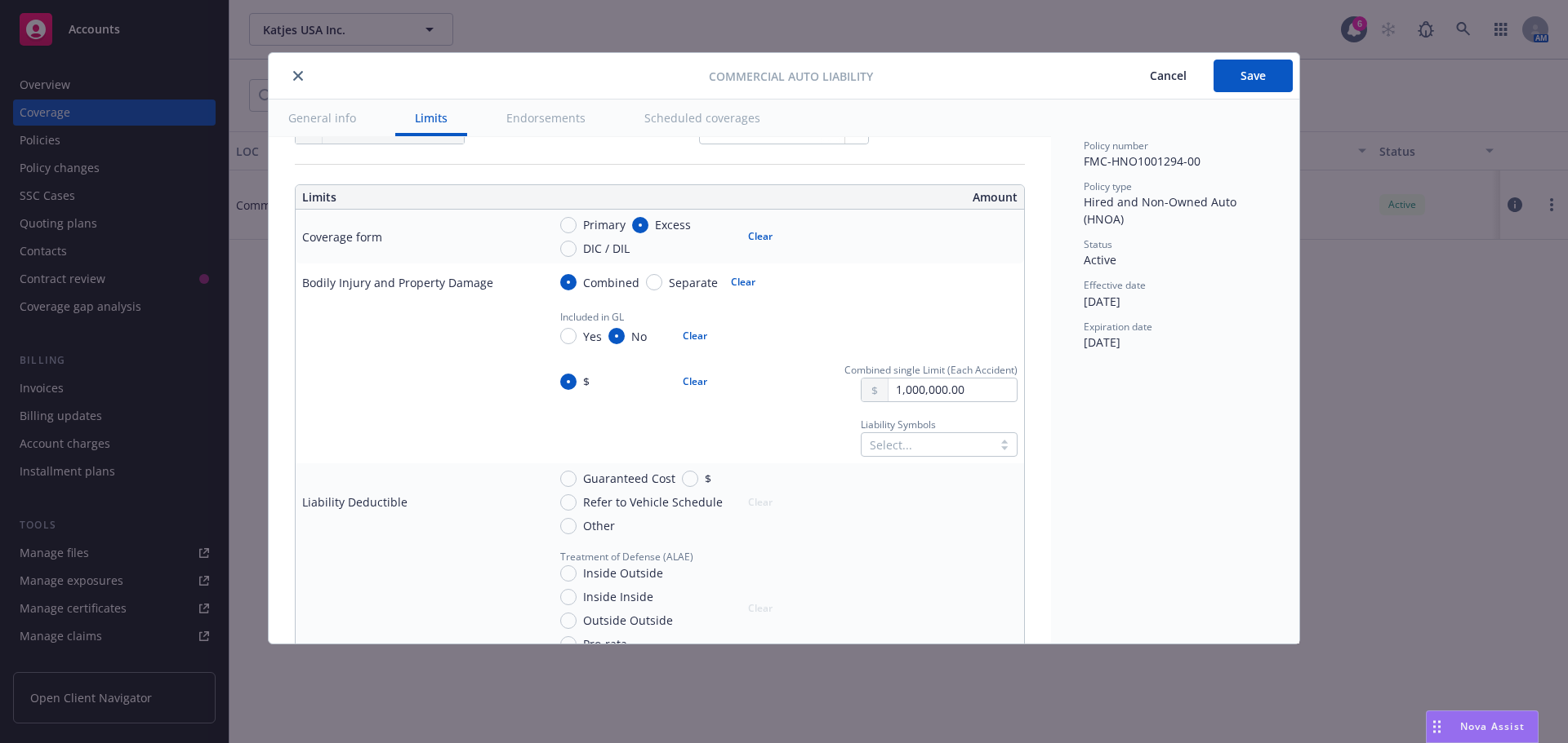
click at [947, 447] on div "Select..." at bounding box center [939, 445] width 156 height 25
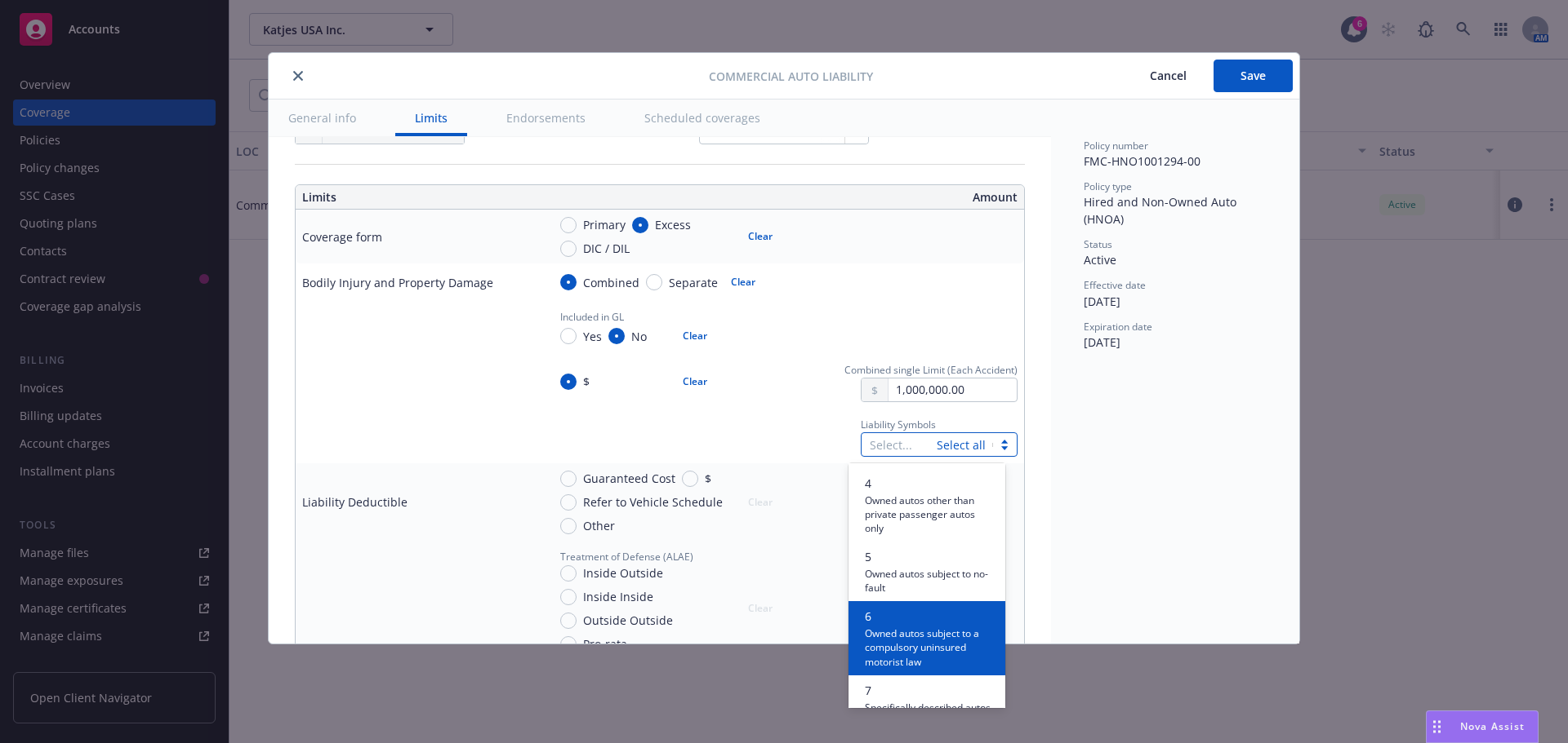
scroll to position [327, 0]
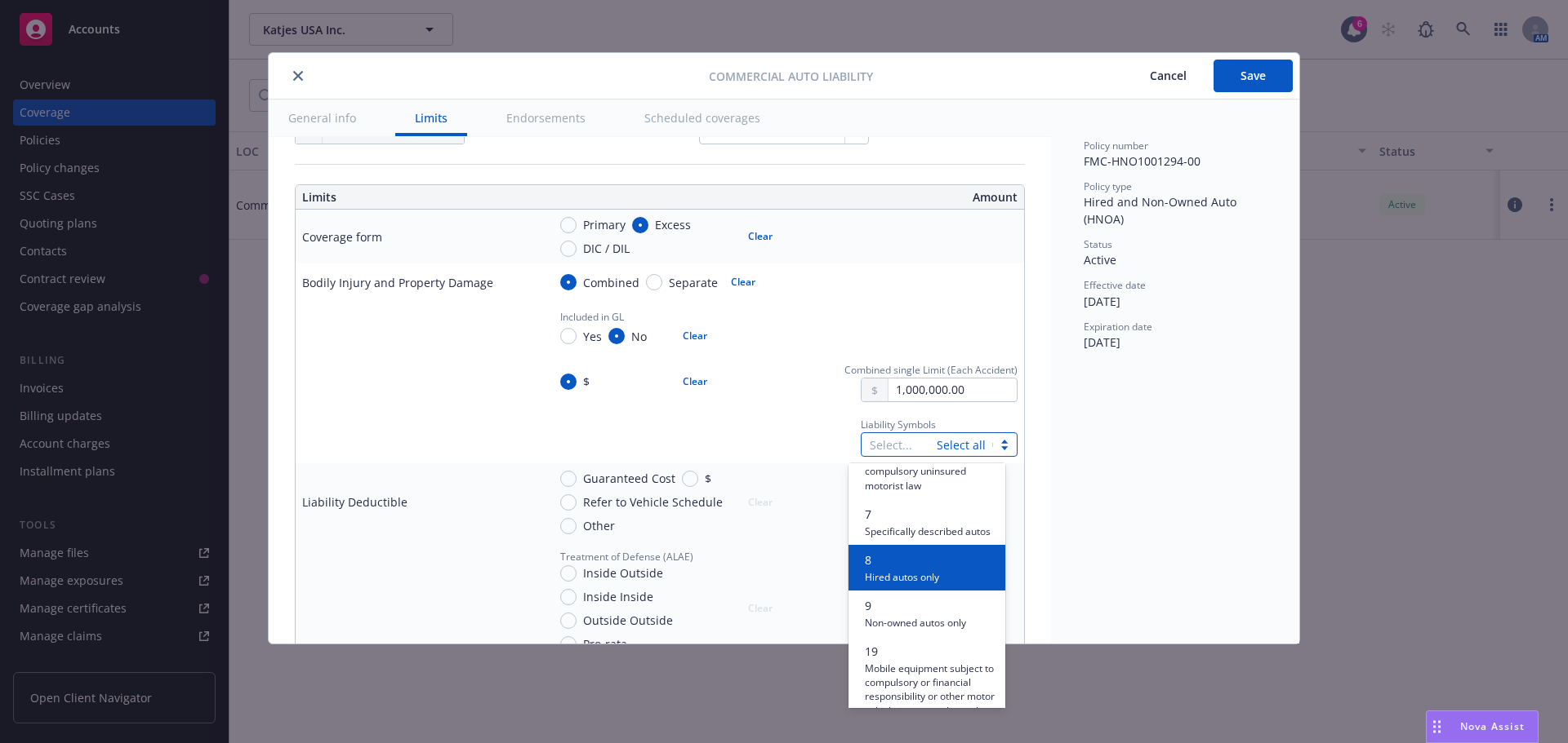
click at [907, 569] on span "8" at bounding box center [902, 560] width 74 height 17
click at [895, 584] on span "Non-owned autos only" at bounding box center [915, 576] width 101 height 15
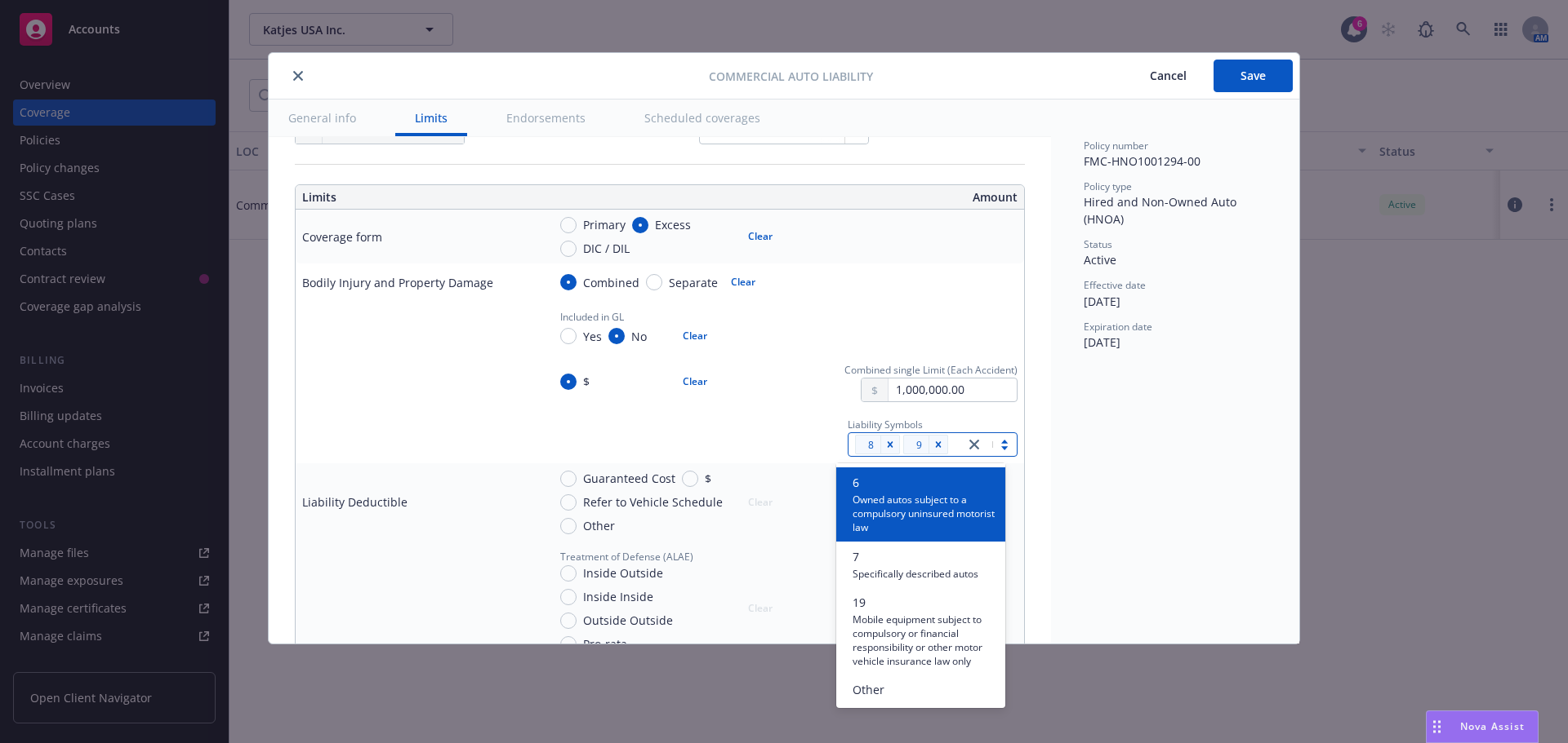
click at [737, 439] on div "Liability Symbols option 9, selected. option 6 focused, 6 of 9. 9 results avail…" at bounding box center [782, 436] width 470 height 42
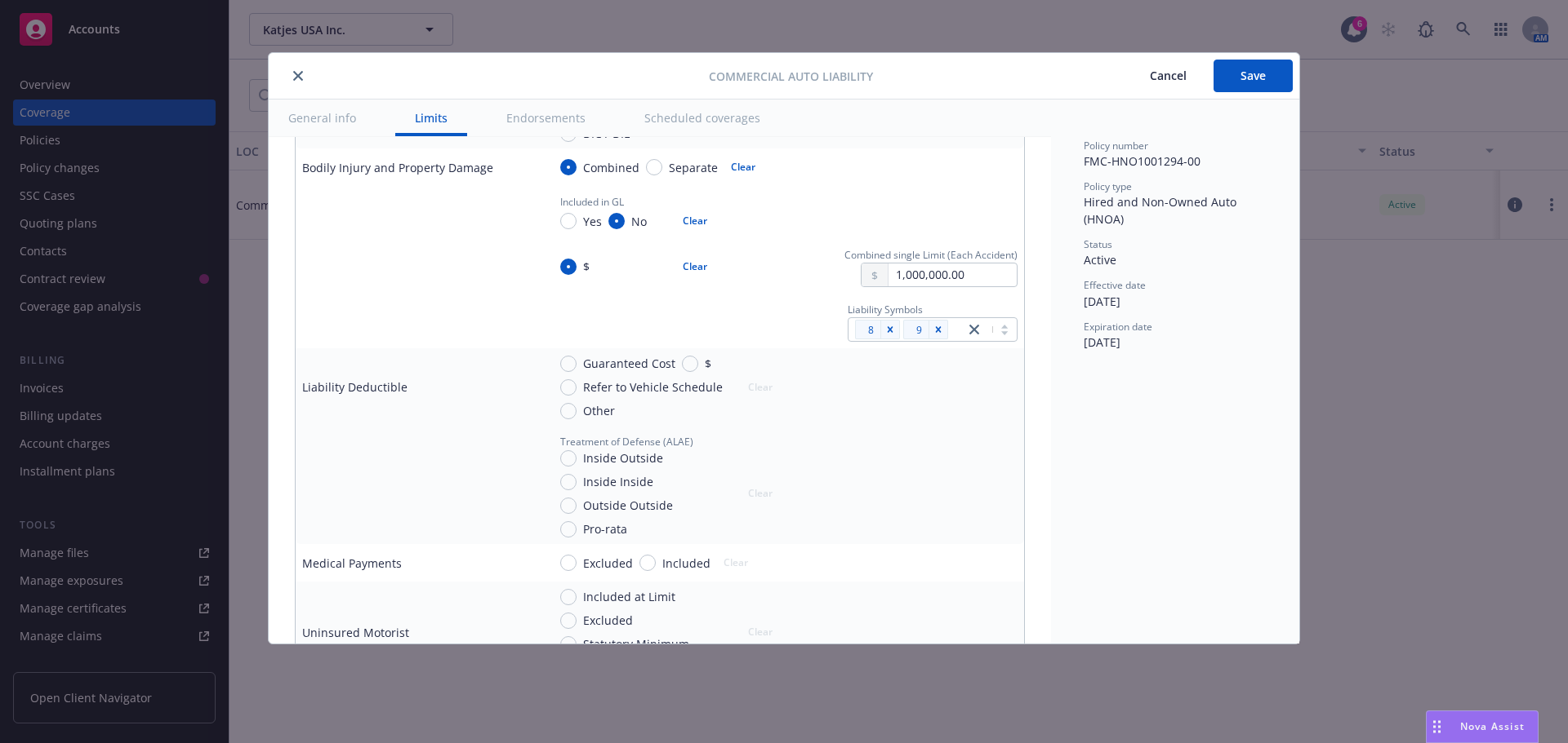
scroll to position [572, 0]
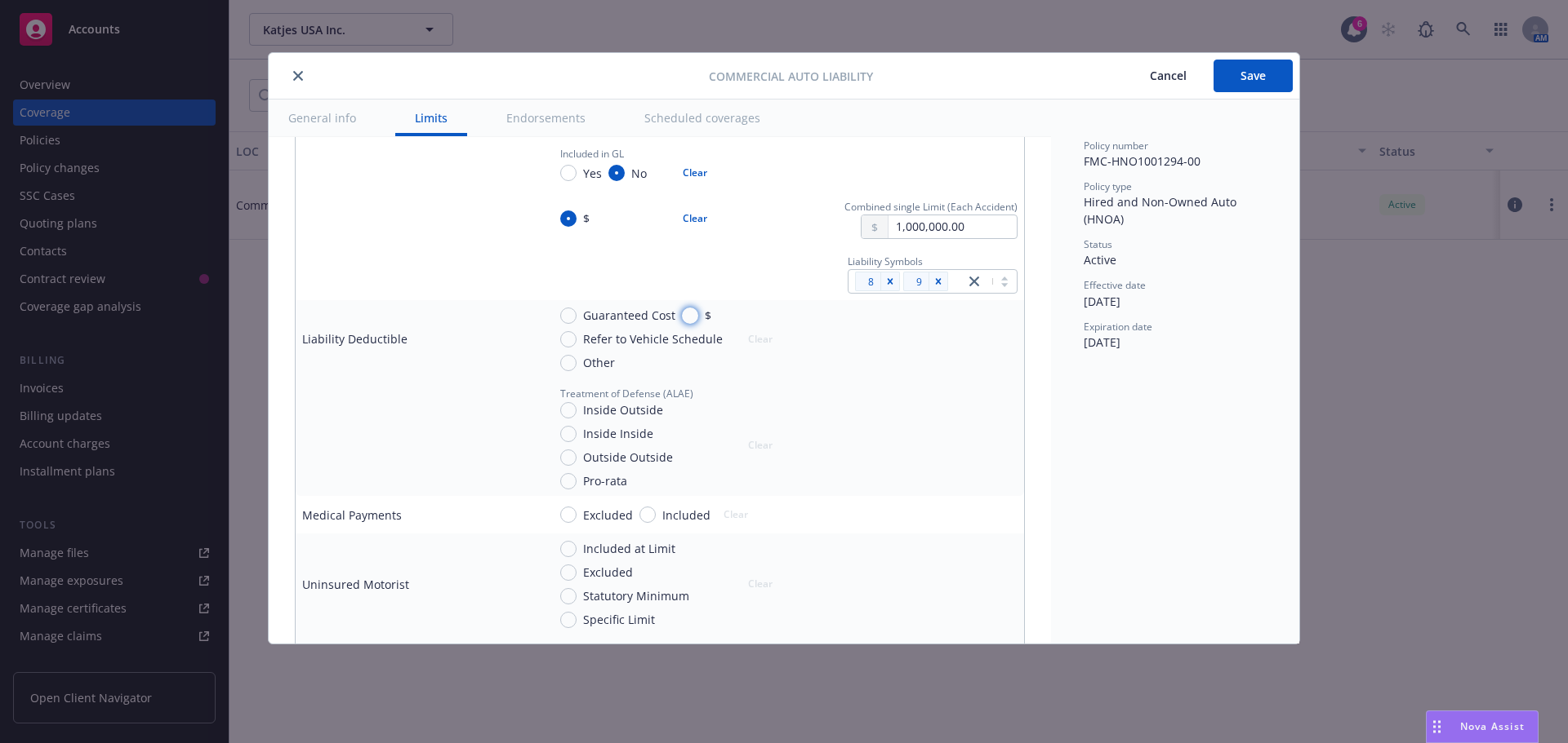
click at [691, 321] on input "$" at bounding box center [689, 315] width 16 height 16
radio input "true"
drag, startPoint x: 694, startPoint y: 321, endPoint x: 691, endPoint y: 310, distance: 11.4
click at [691, 310] on input "$" at bounding box center [689, 315] width 16 height 16
click at [973, 355] on input "text" at bounding box center [952, 359] width 128 height 23
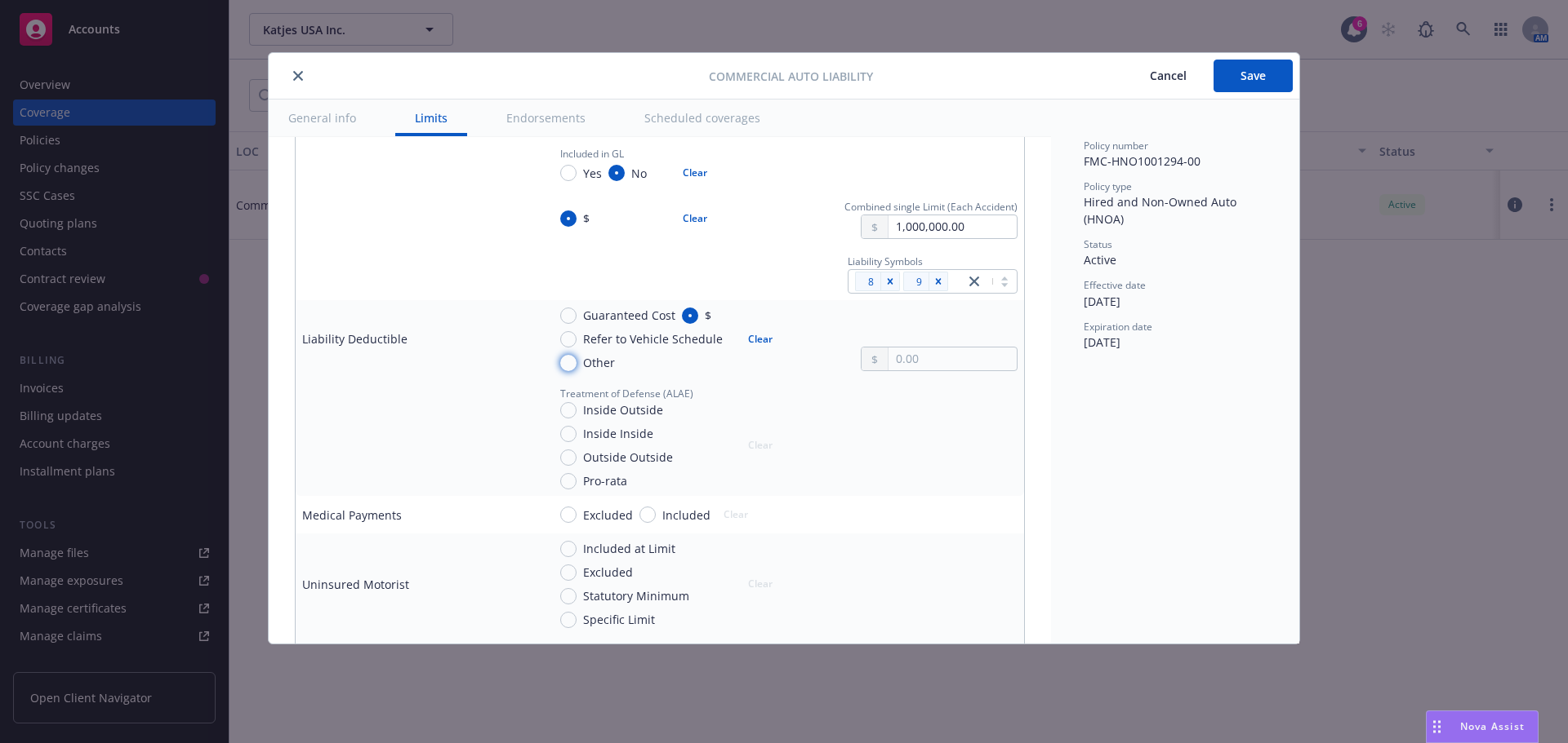
click at [566, 361] on input "Other" at bounding box center [568, 363] width 16 height 16
radio input "true"
click at [870, 347] on textarea at bounding box center [938, 349] width 157 height 45
type textarea "x"
type textarea "$"
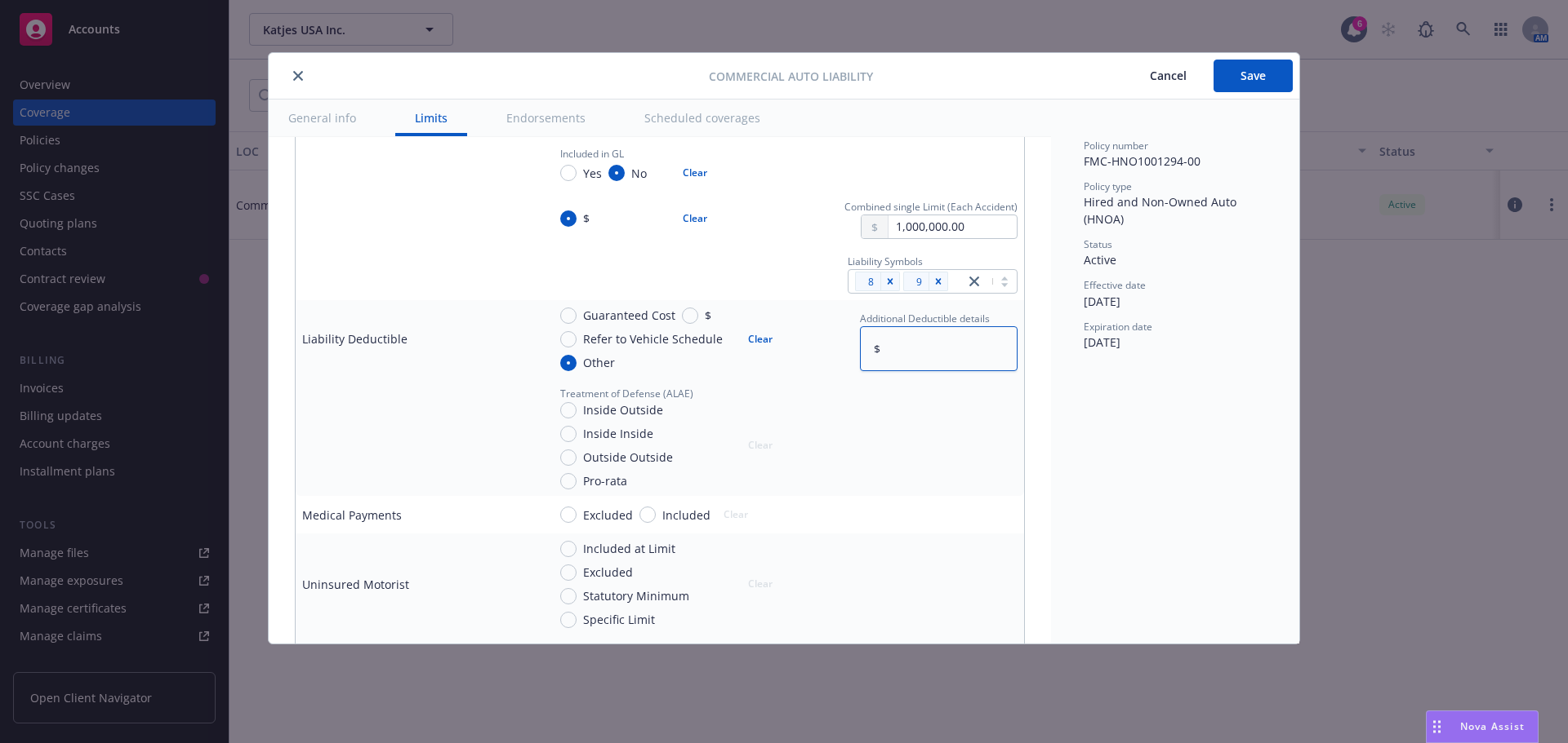
type textarea "x"
type textarea "$5"
type textarea "x"
type textarea "$5,"
type textarea "x"
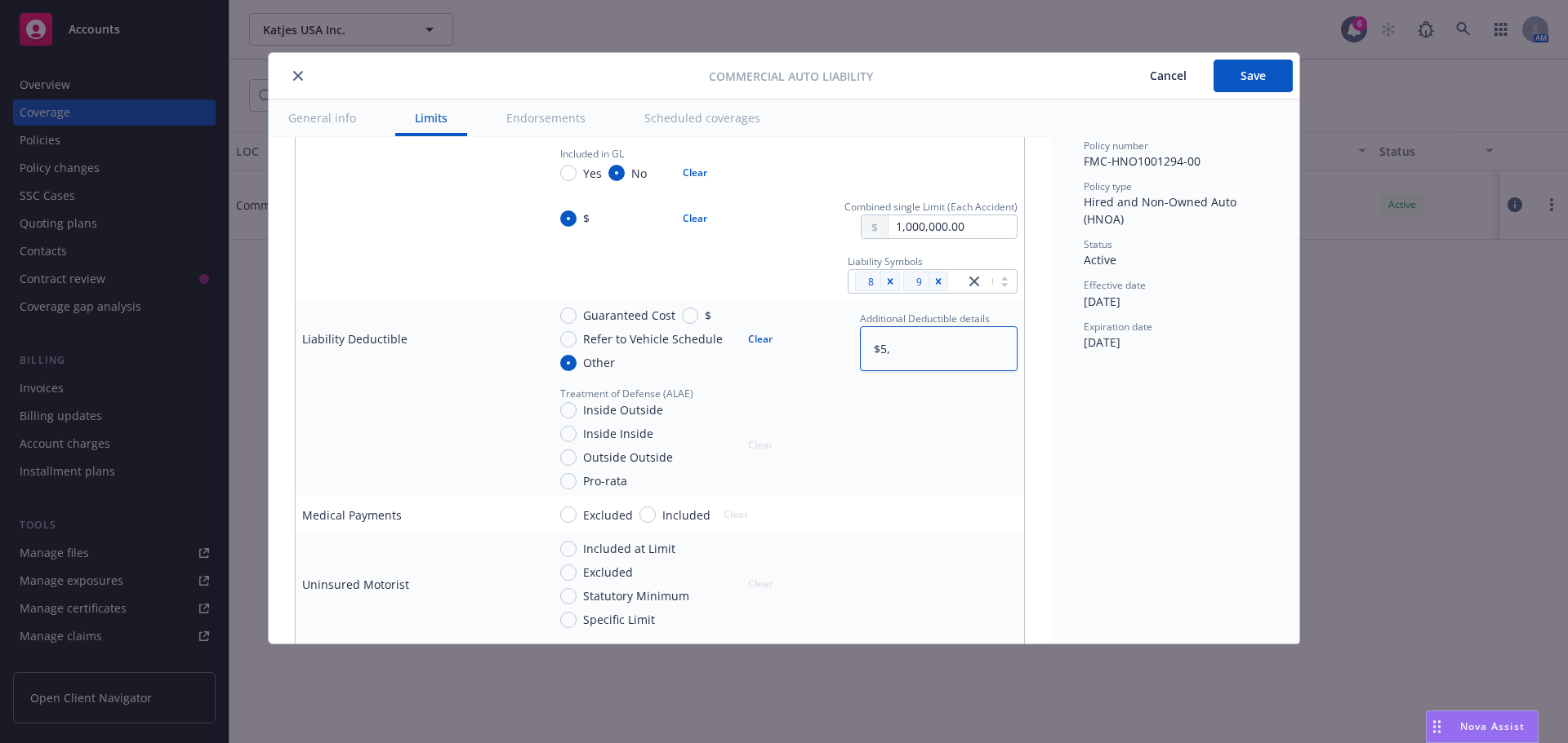
type textarea "$5,0"
type textarea "x"
type textarea "$5,00"
type textarea "x"
type textarea "$5,000"
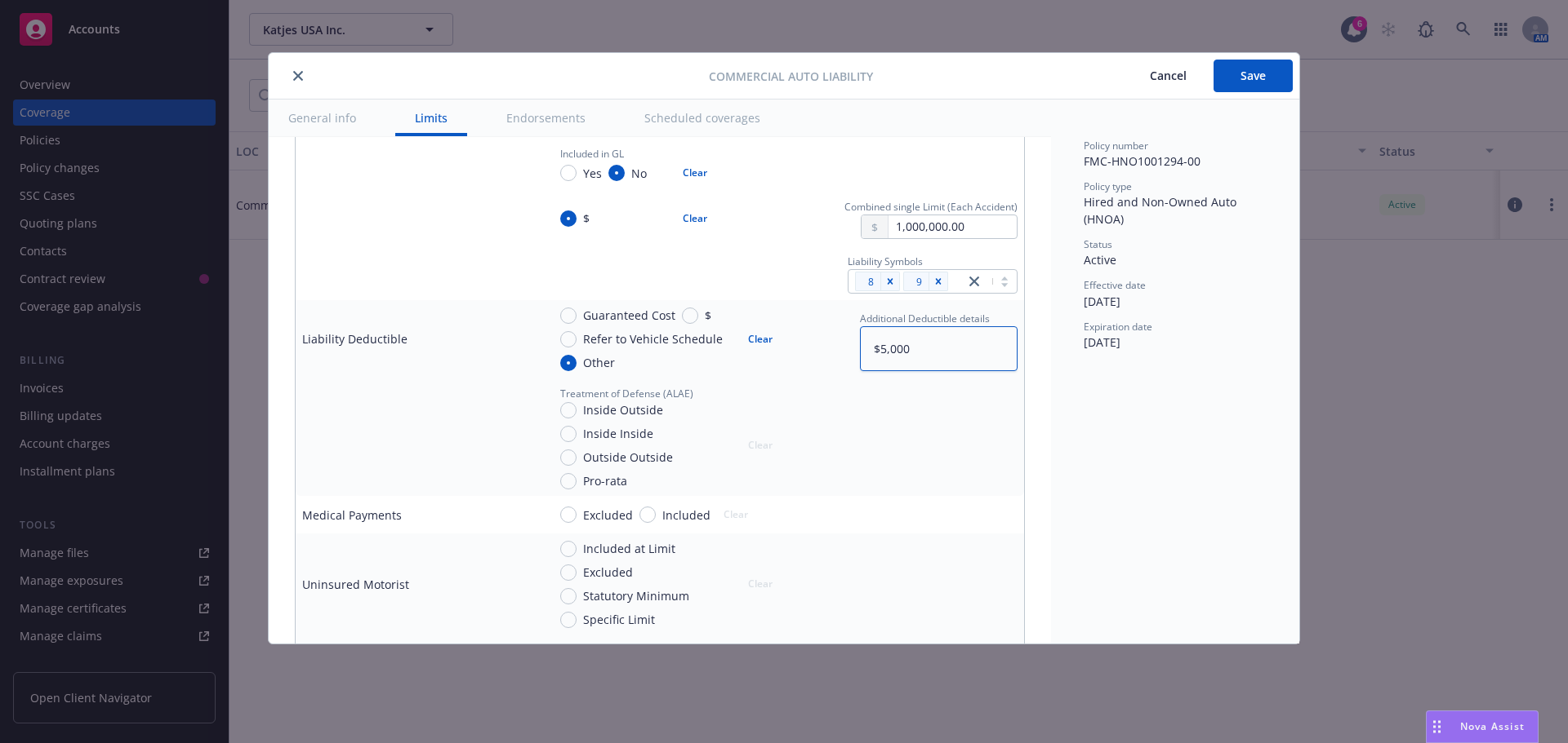
type textarea "x"
drag, startPoint x: 872, startPoint y: 352, endPoint x: 777, endPoint y: 327, distance: 98.2
click at [777, 327] on div "Guaranteed Cost $ Refer to Vehicle Schedule Other Clear Additional Deductible d…" at bounding box center [782, 339] width 470 height 65
click at [757, 334] on button "Clear" at bounding box center [760, 339] width 44 height 23
radio input "false"
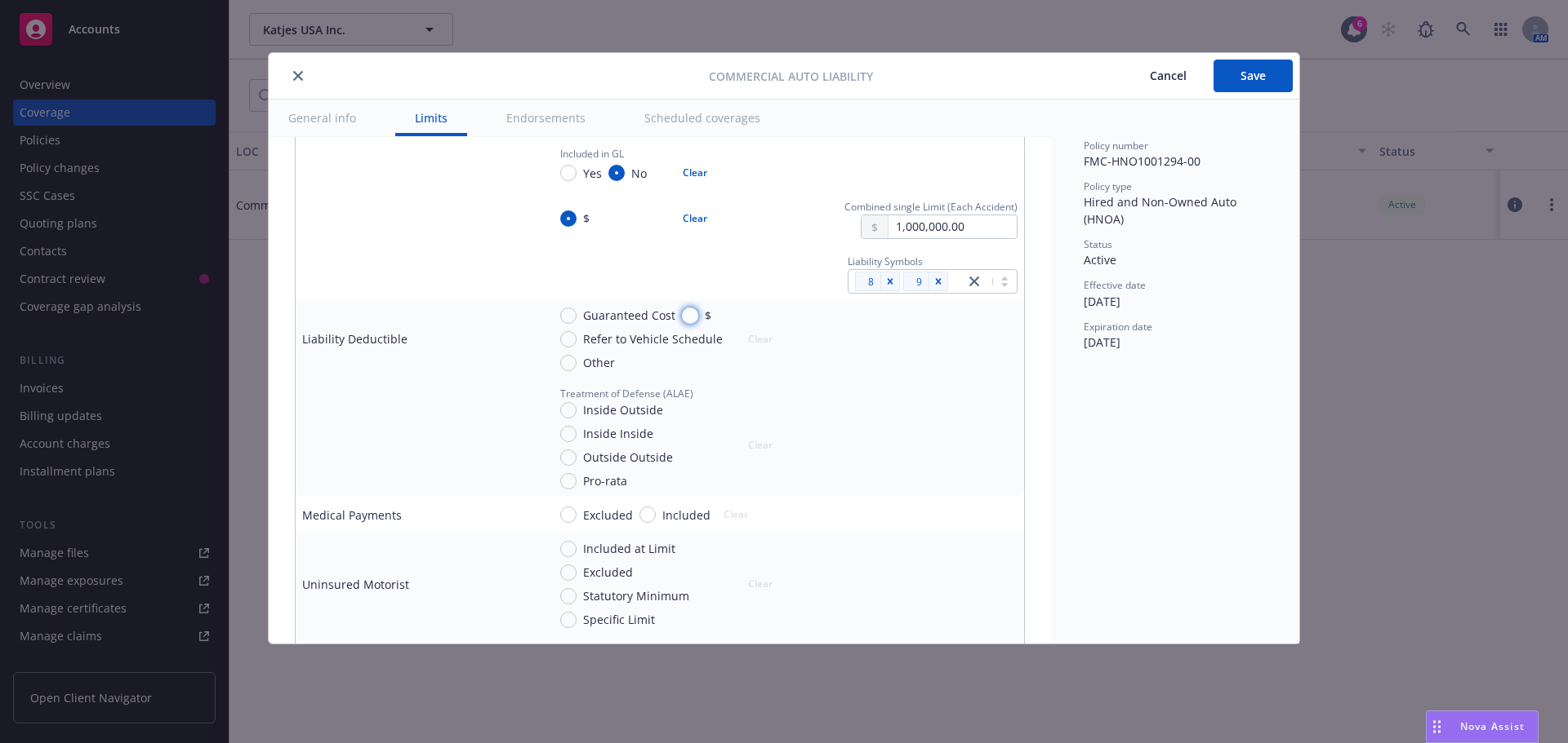
click at [689, 315] on input "$" at bounding box center [689, 315] width 16 height 16
radio input "true"
click at [977, 356] on input "text" at bounding box center [952, 359] width 128 height 23
type input "5,000.00"
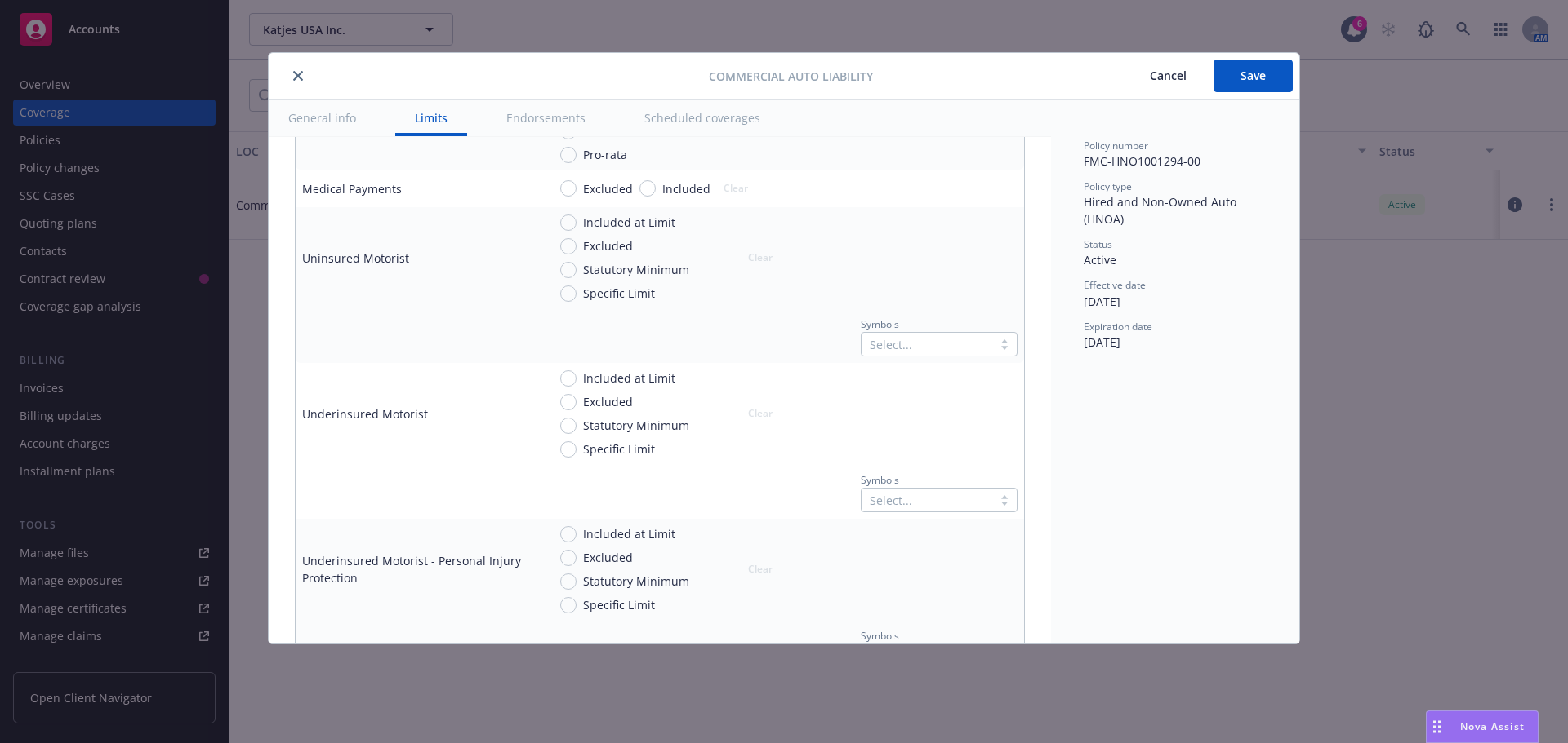
scroll to position [408, 0]
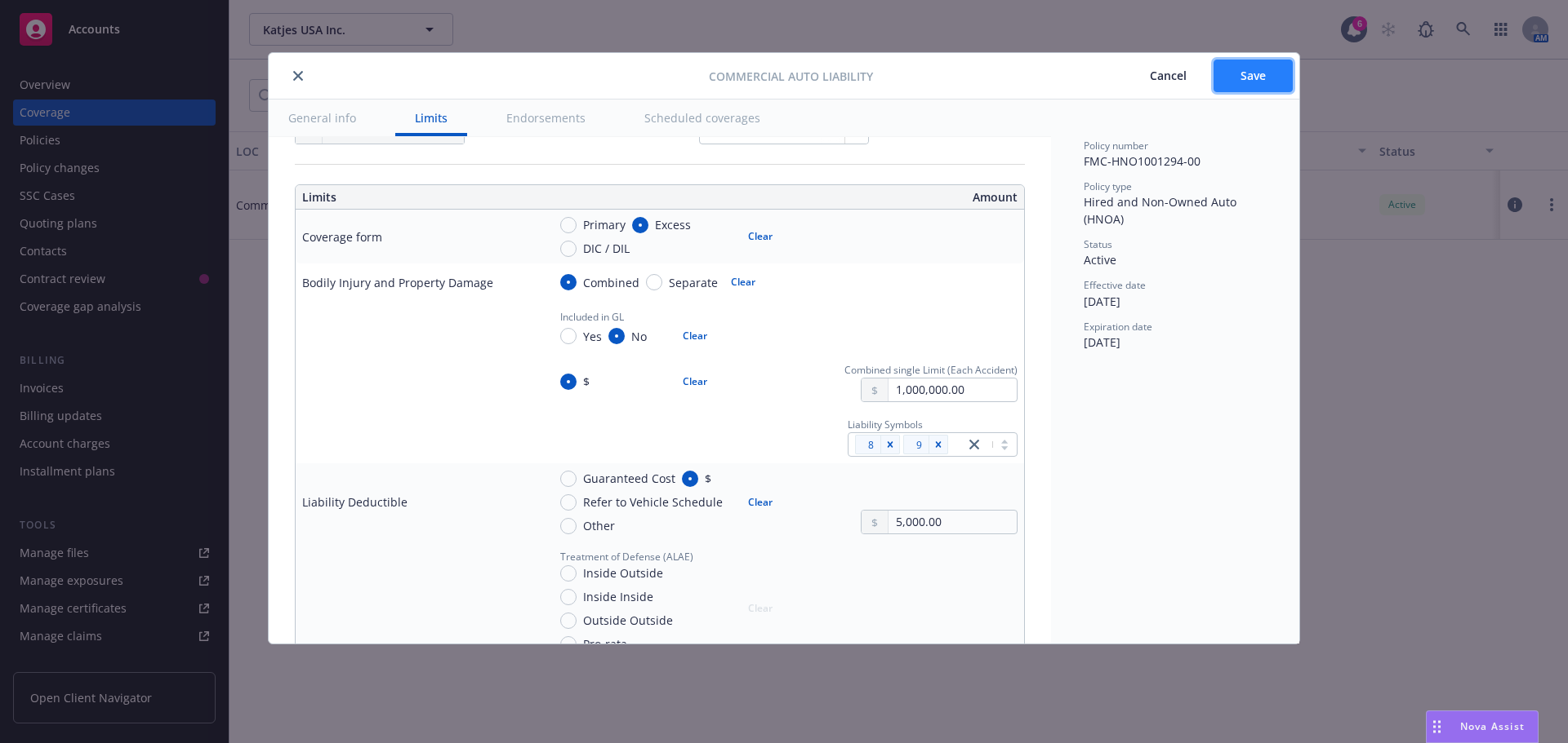
click at [1260, 70] on span "Save" at bounding box center [1252, 75] width 26 height 15
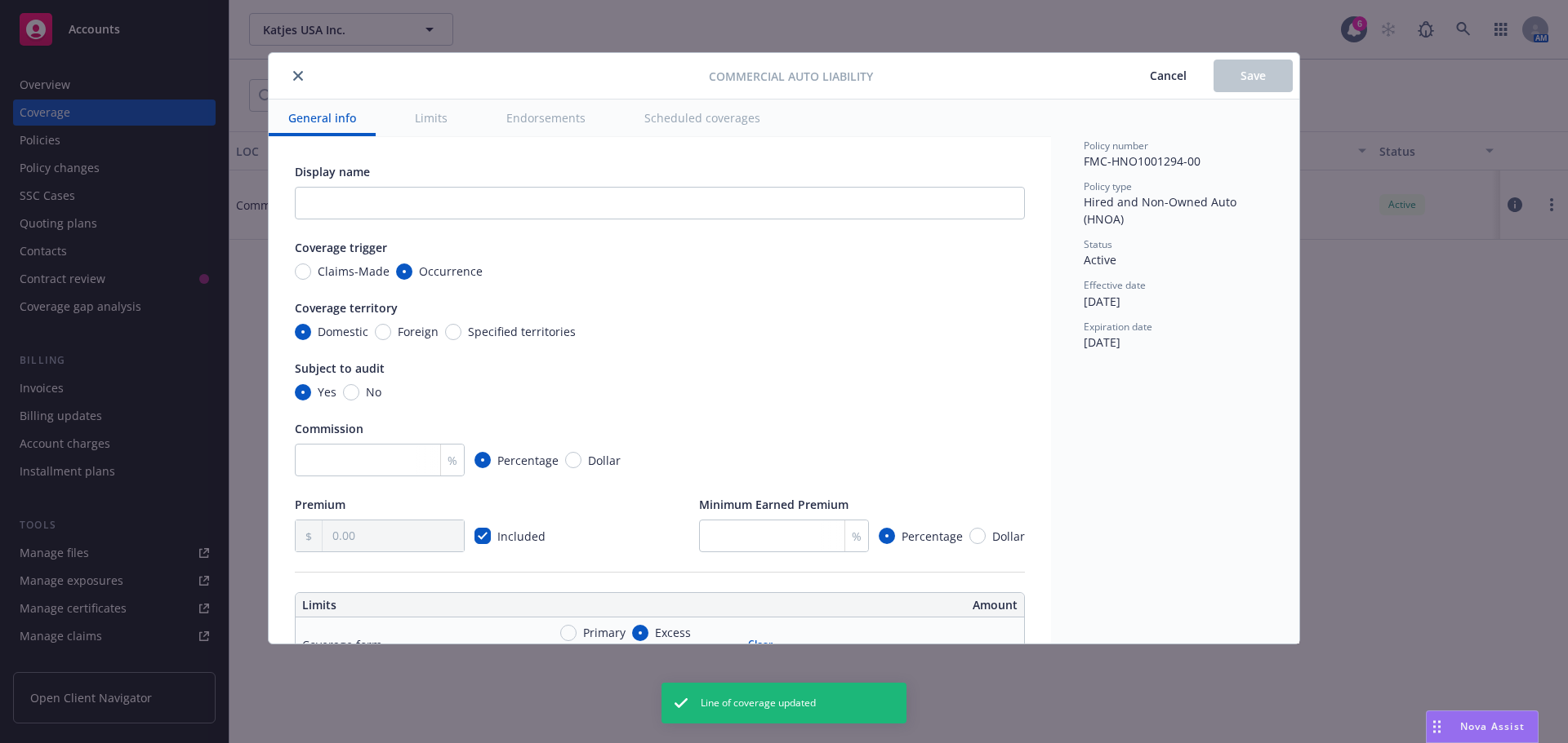
radio input "true"
click at [295, 70] on button "close" at bounding box center [297, 75] width 20 height 20
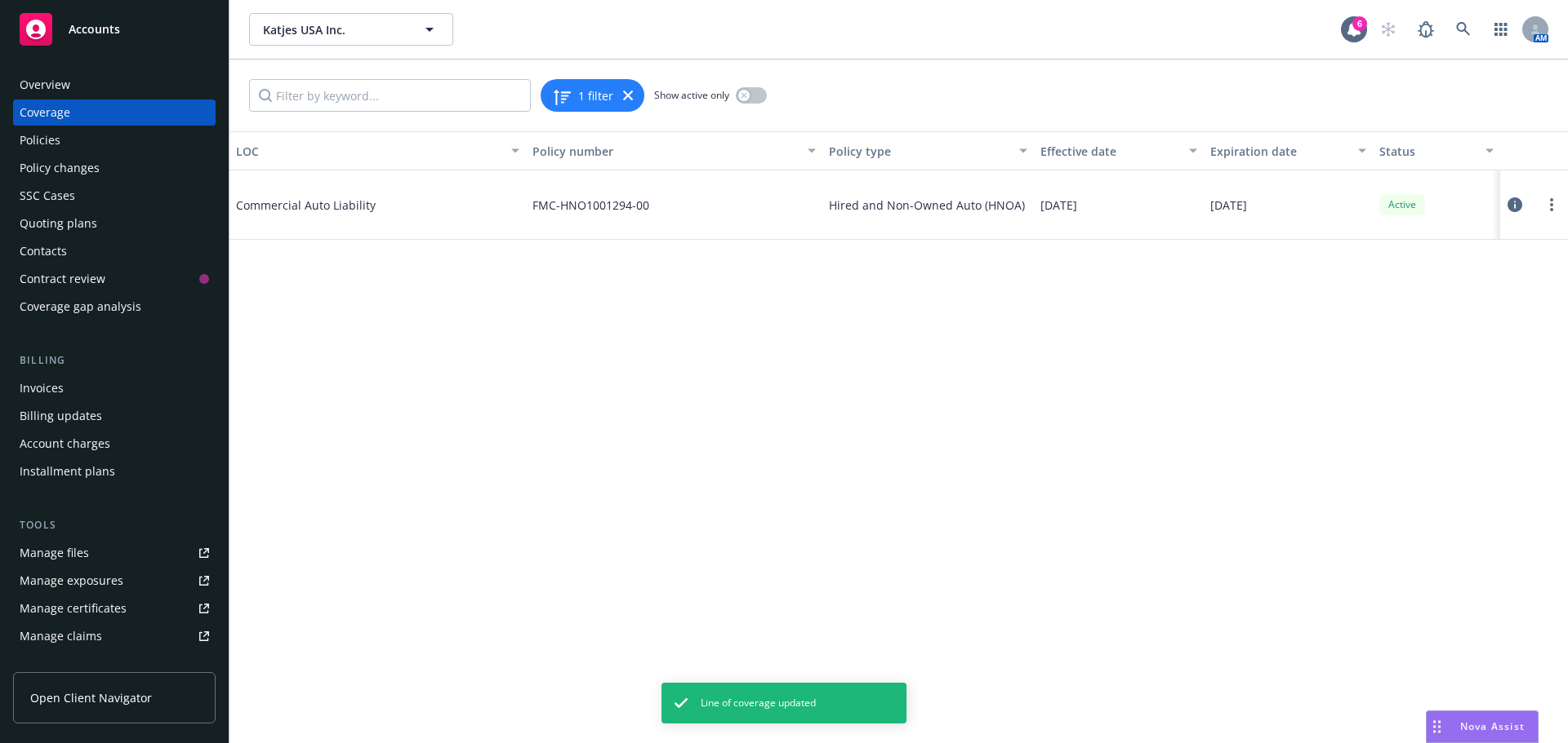
click at [71, 600] on div "Manage certificates" at bounding box center [73, 608] width 107 height 26
click at [60, 389] on div "Invoices" at bounding box center [42, 388] width 44 height 26
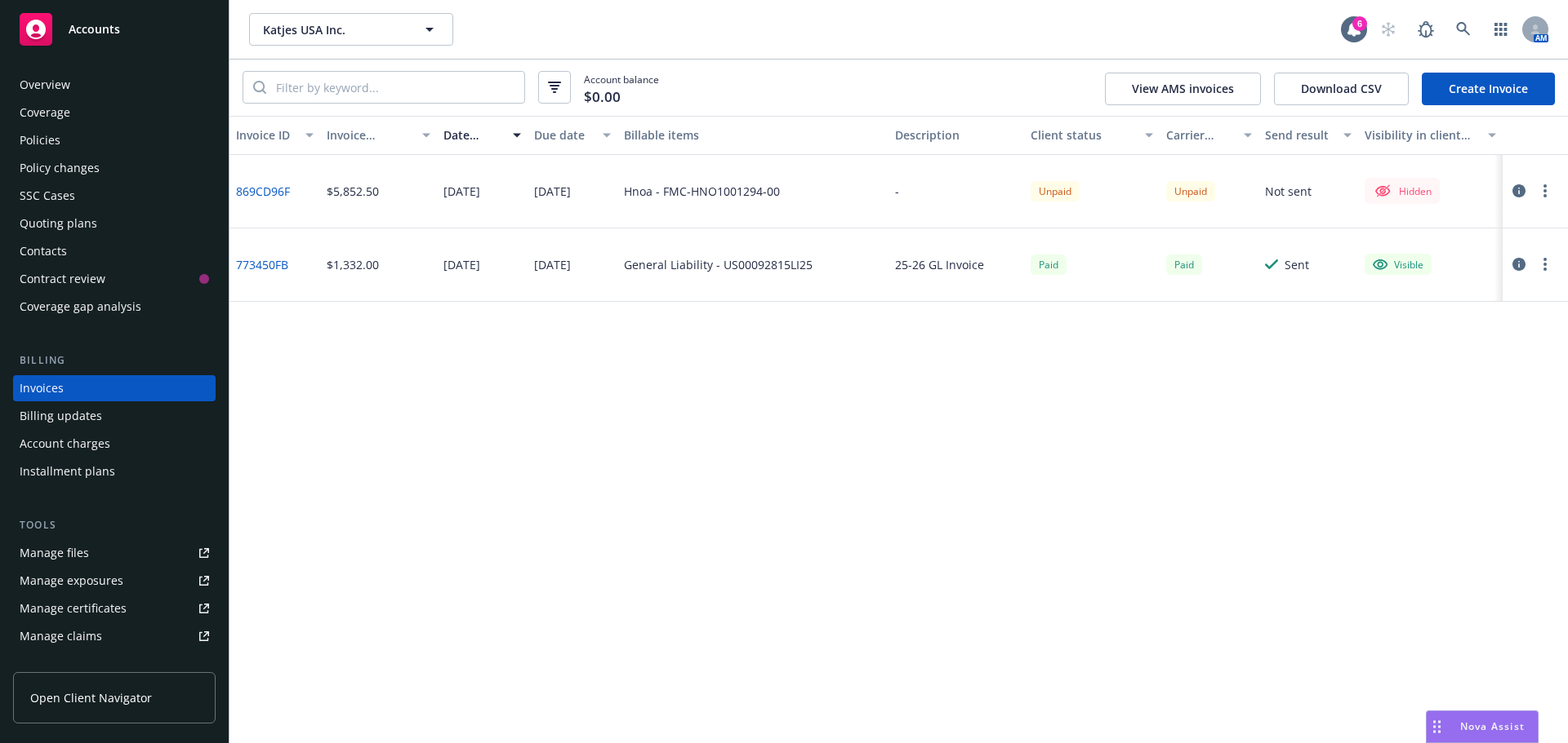
click at [1547, 191] on button "button" at bounding box center [1544, 191] width 20 height 20
drag, startPoint x: 1428, startPoint y: 296, endPoint x: 1552, endPoint y: 253, distance: 131.2
click at [1428, 296] on link "Copy invoice URL" at bounding box center [1450, 290] width 208 height 32
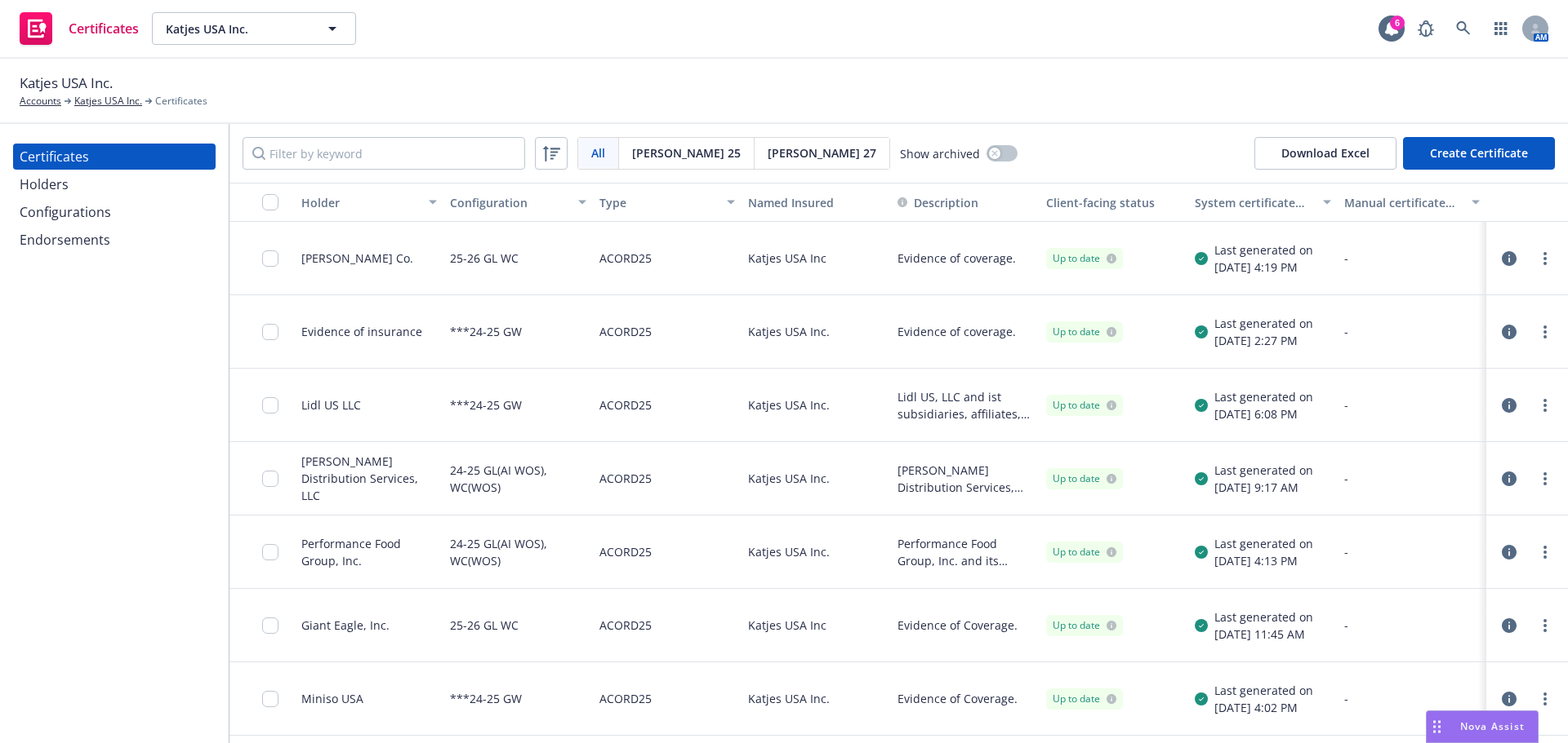
click at [1501, 475] on icon "button" at bounding box center [1508, 478] width 14 height 14
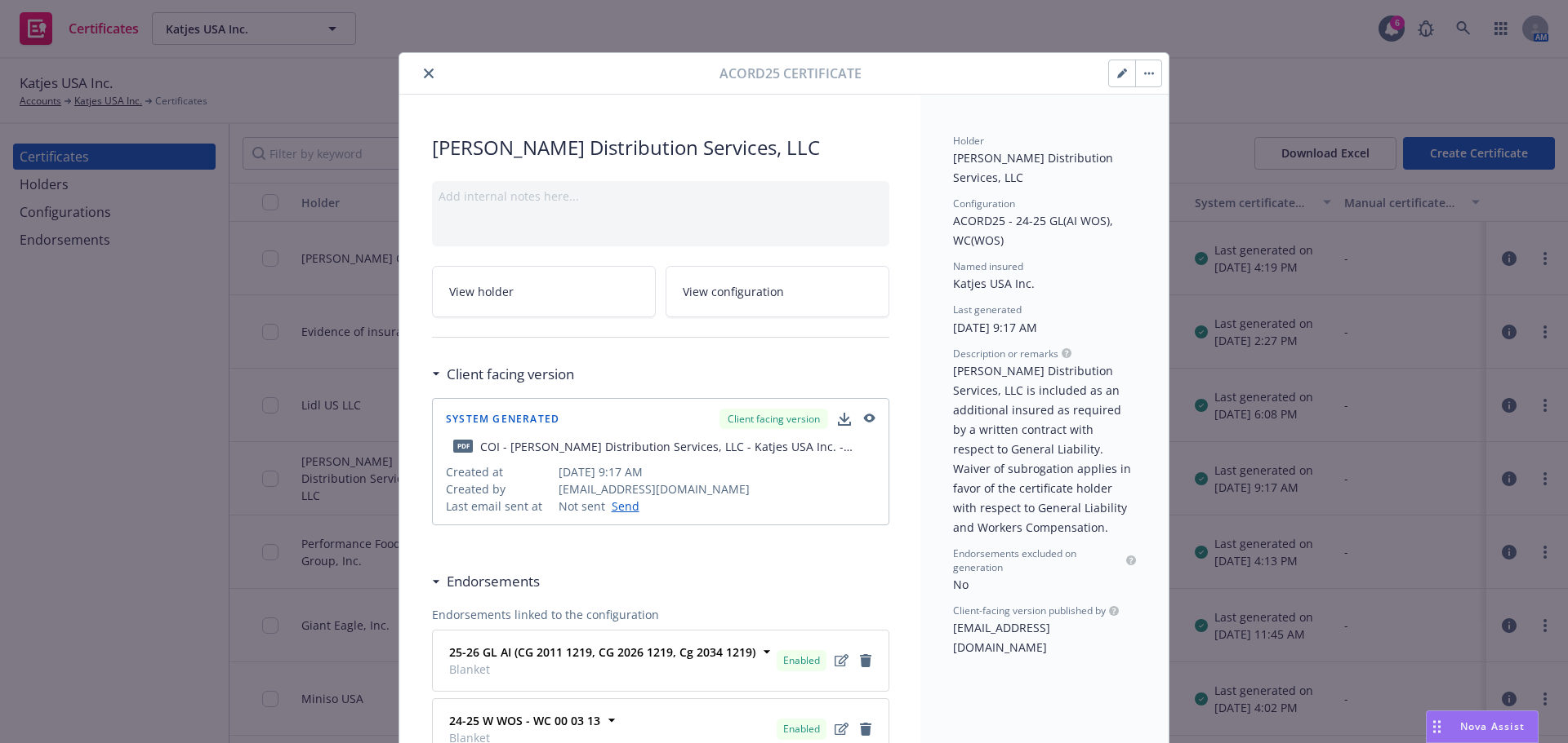
click at [1142, 77] on button "button" at bounding box center [1148, 72] width 26 height 26
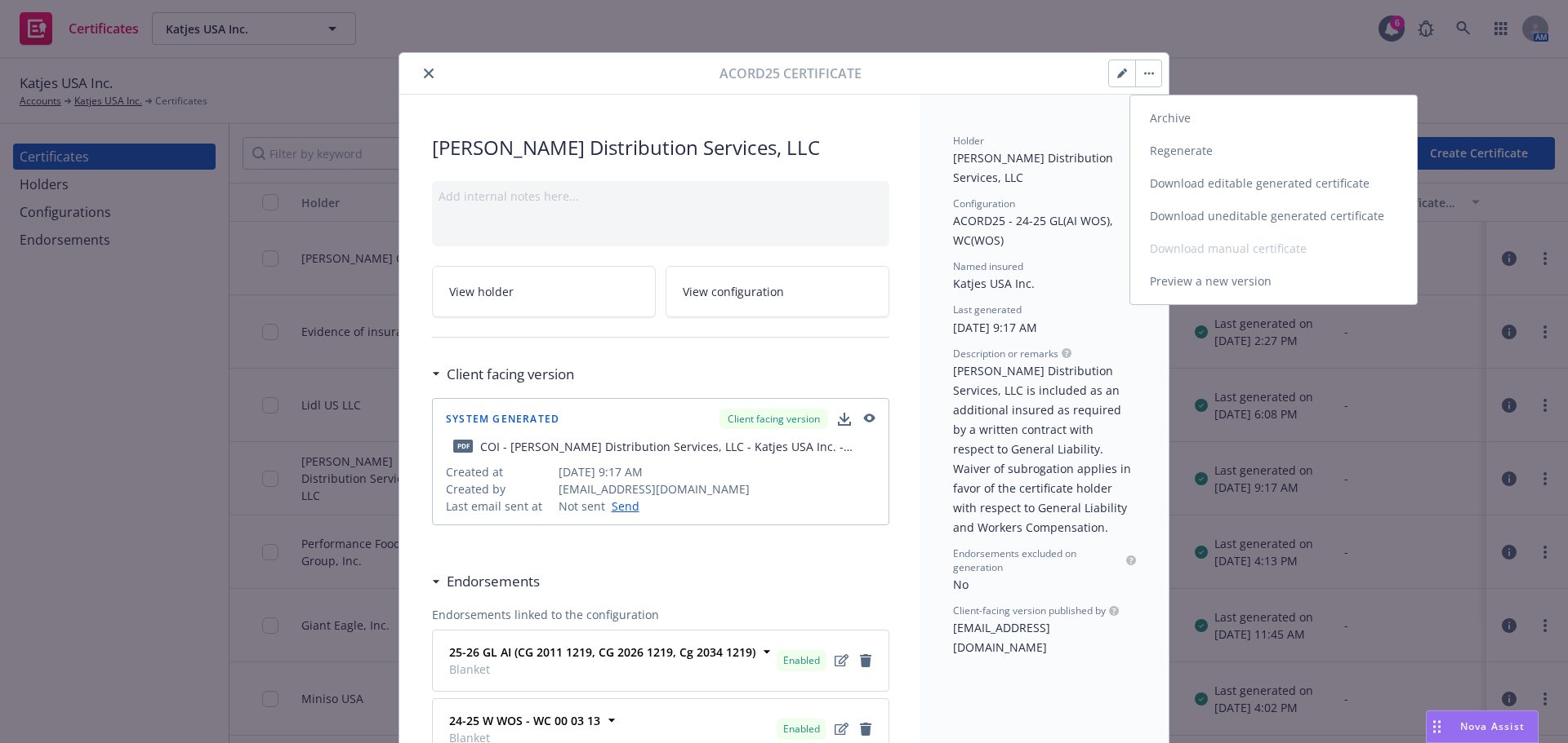
click at [1192, 185] on link "Download editable generated certificate" at bounding box center [1273, 184] width 287 height 32
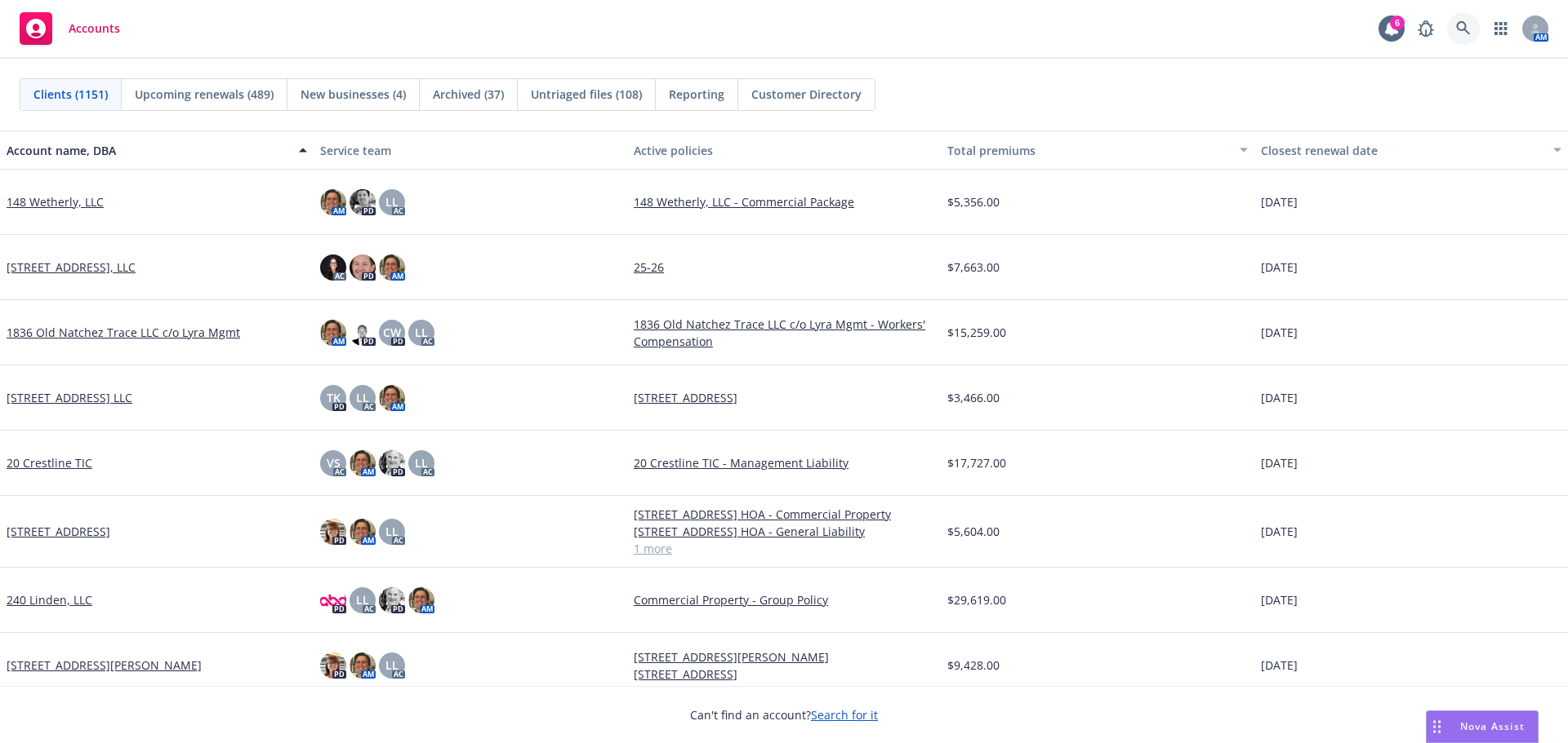
click at [1463, 26] on icon at bounding box center [1462, 28] width 14 height 14
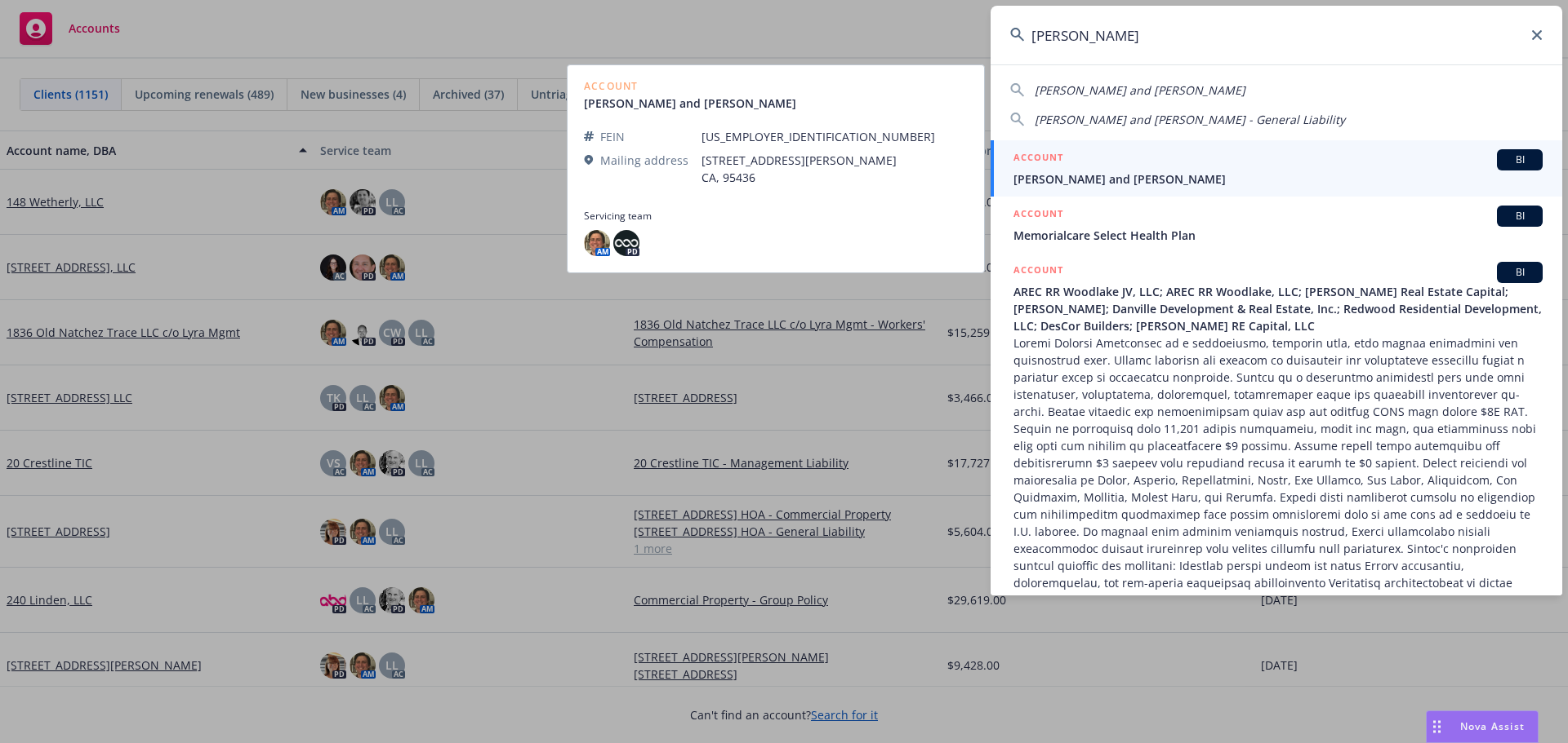
type input "[PERSON_NAME]"
click at [1186, 179] on span "Alan Siegle and Xander Bakx" at bounding box center [1277, 179] width 529 height 17
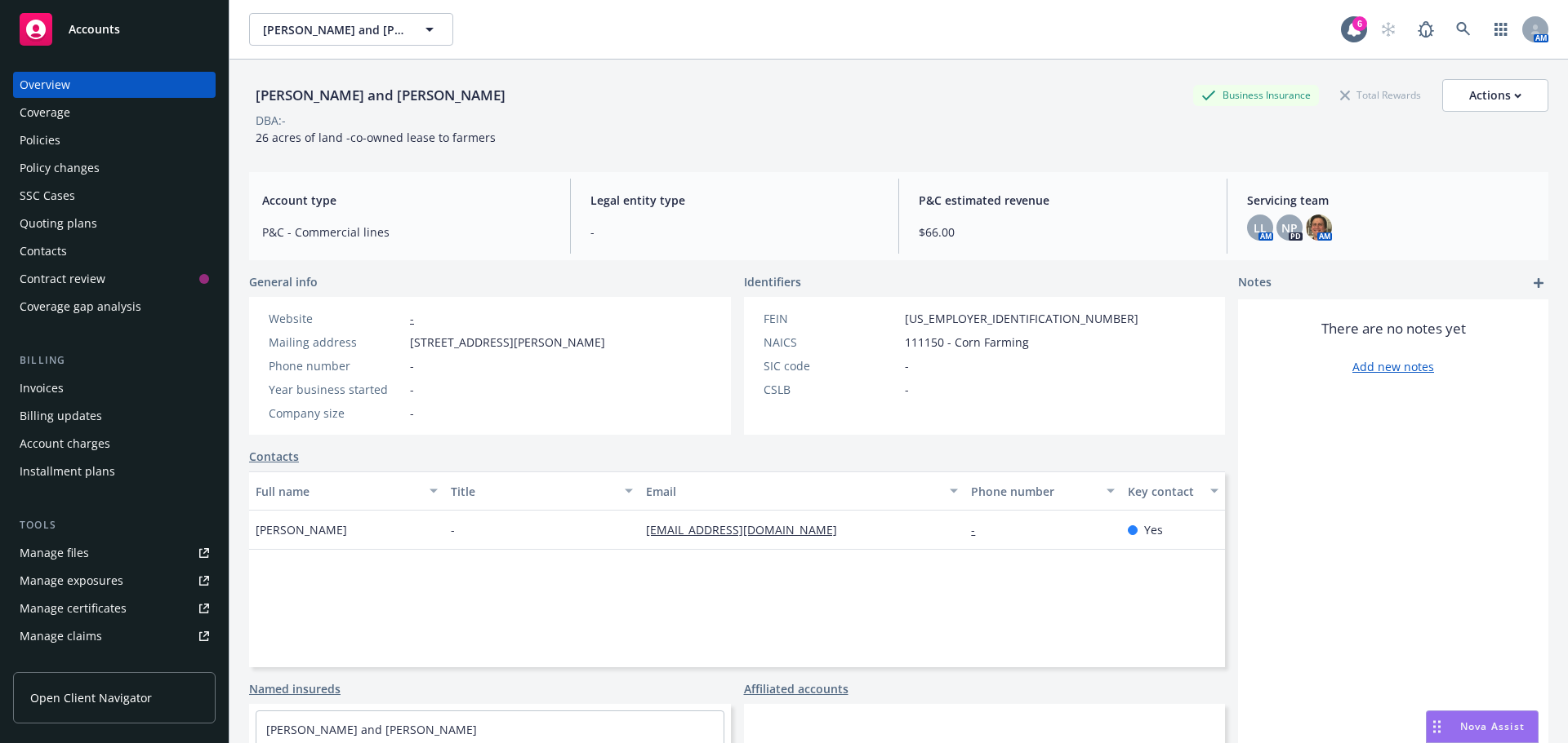
click at [49, 144] on div "Policies" at bounding box center [40, 140] width 41 height 26
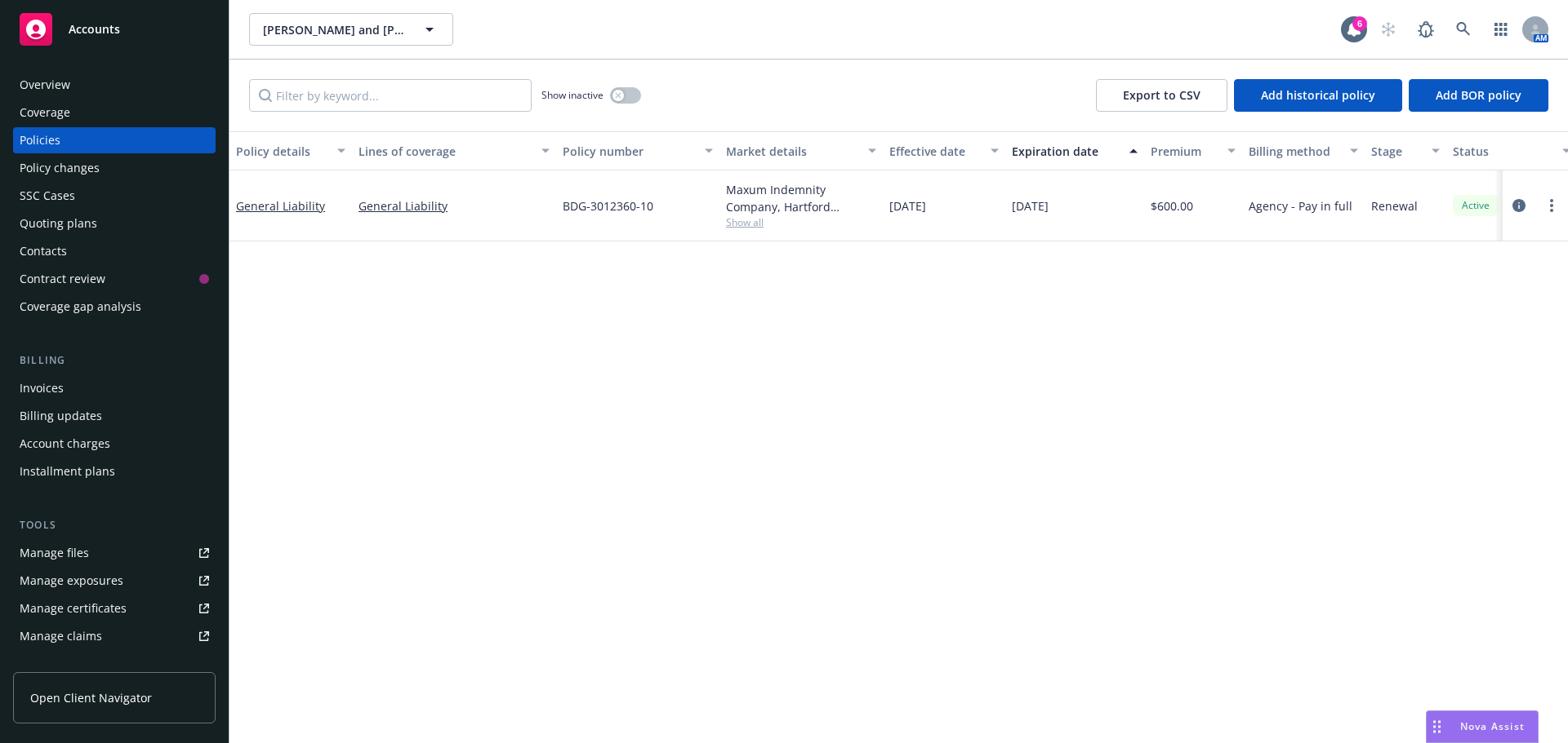
click at [757, 230] on span "Show all" at bounding box center [801, 222] width 151 height 14
click at [1232, 314] on div "Policy details Lines of coverage Policy number Market details Effective date Ex…" at bounding box center [899, 437] width 1338 height 612
click at [65, 256] on div "Contacts" at bounding box center [44, 251] width 48 height 26
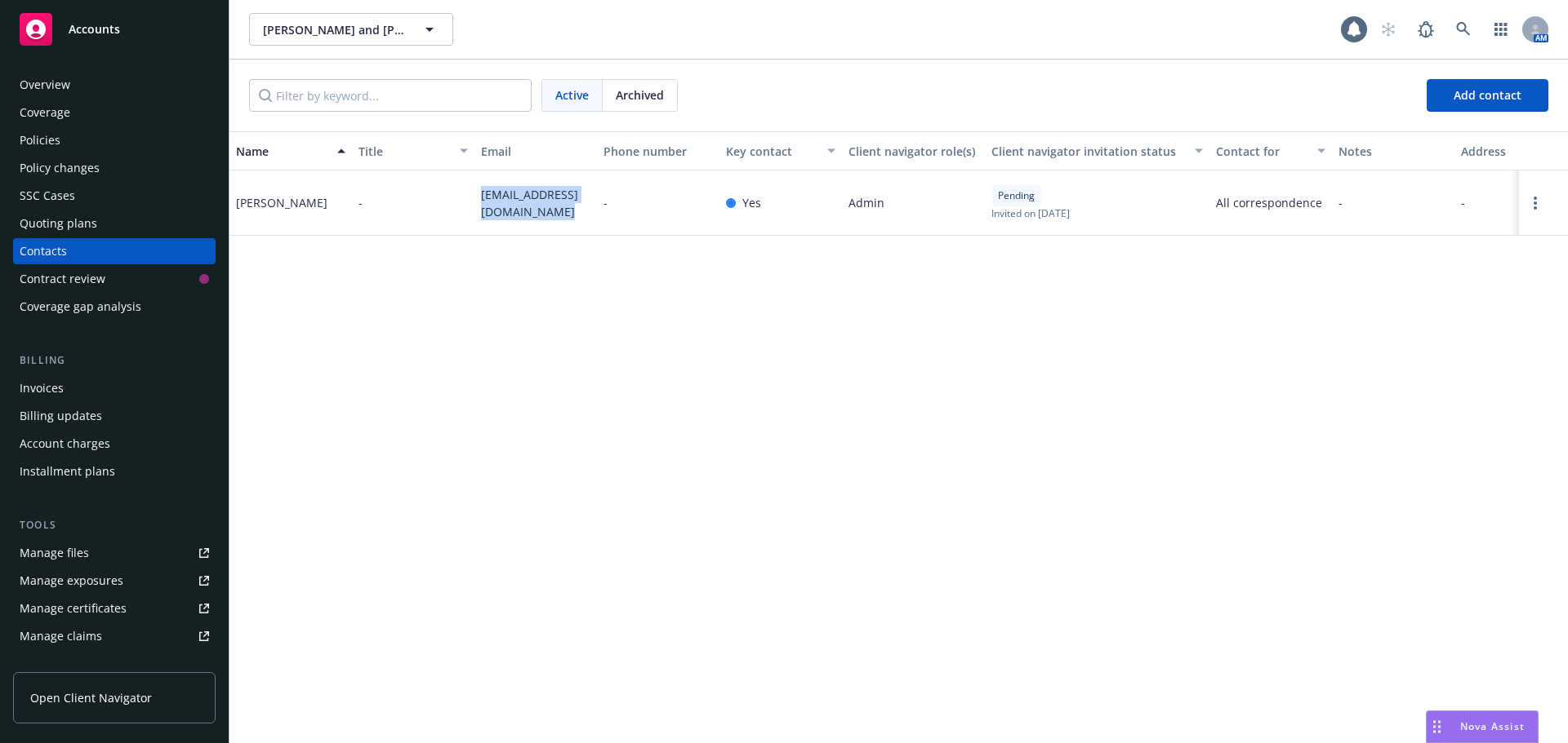
drag, startPoint x: 451, startPoint y: 182, endPoint x: 561, endPoint y: 231, distance: 120.4
click at [561, 231] on div "Alan Siegle - alansiegle@sonomacompost.com - Yes Admin Pending Invited on March…" at bounding box center [899, 203] width 1338 height 66
copy div "alansiegle@sonomacompost.com"
click at [104, 141] on div "Policies" at bounding box center [114, 140] width 190 height 26
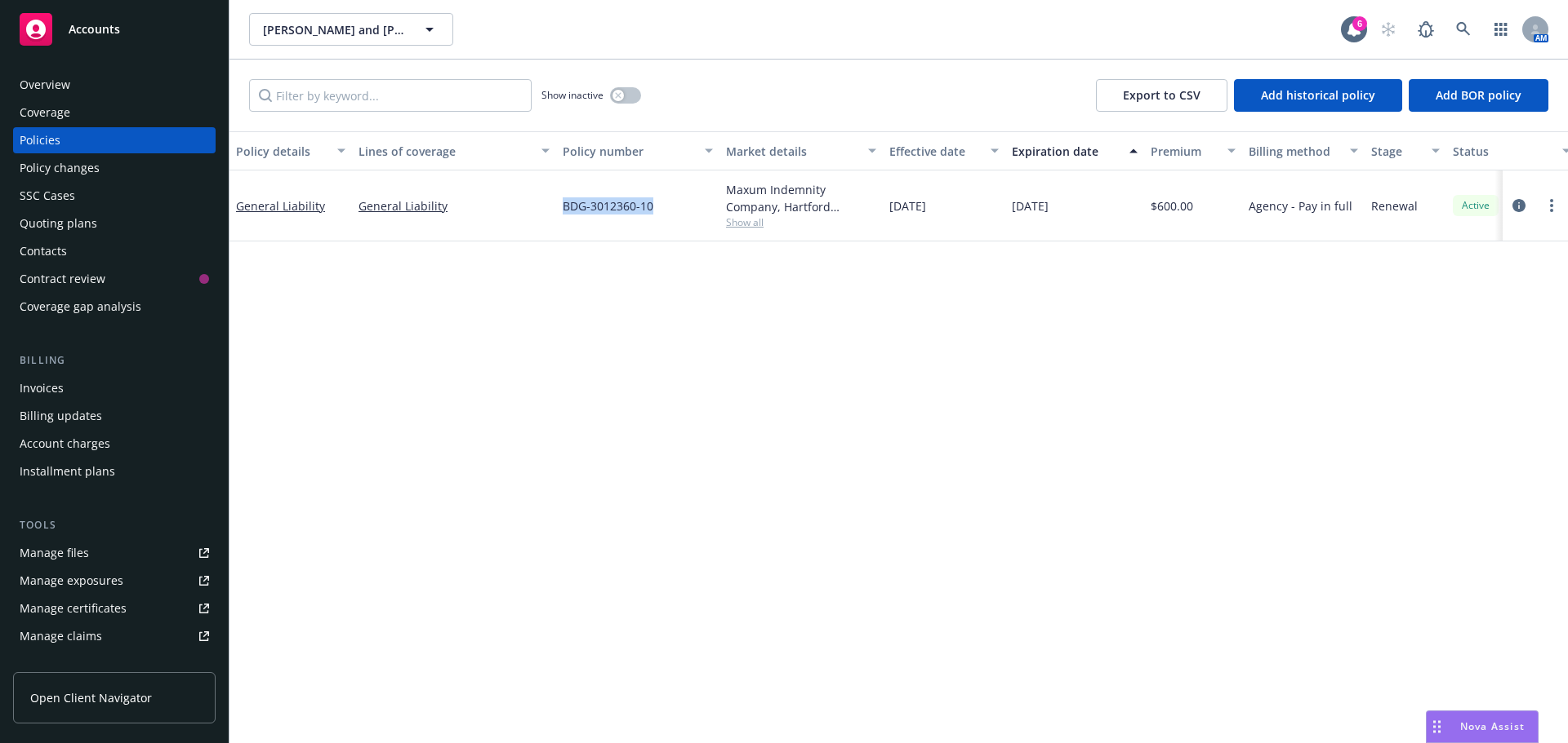
drag, startPoint x: 543, startPoint y: 202, endPoint x: 654, endPoint y: 202, distance: 111.0
click at [654, 202] on div "General Liability General Liability BDG-3012360-10 Maxum Indemnity Company, Har…" at bounding box center [1017, 206] width 1576 height 71
copy div "BDG-3012360-10"
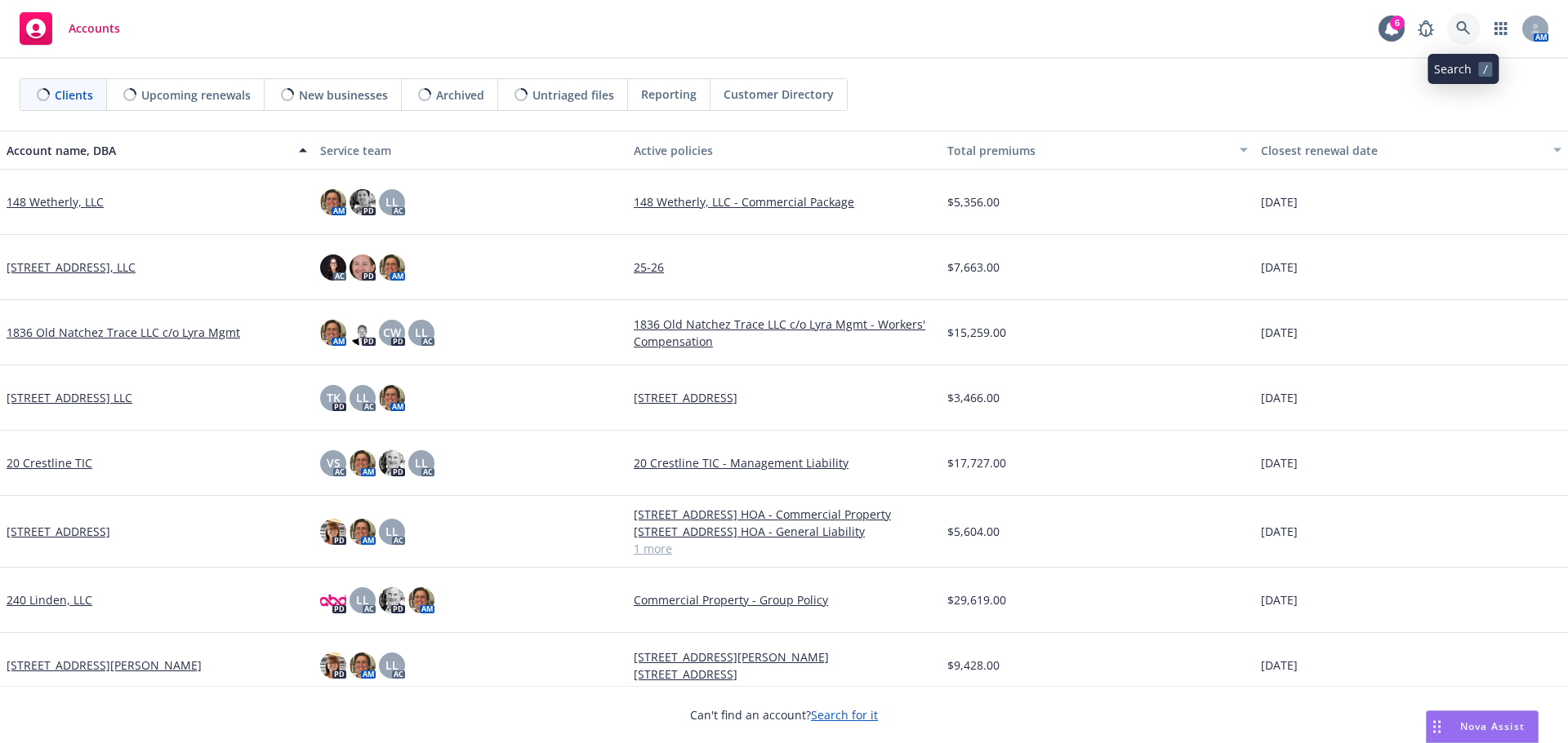
click at [1465, 28] on icon at bounding box center [1462, 28] width 14 height 14
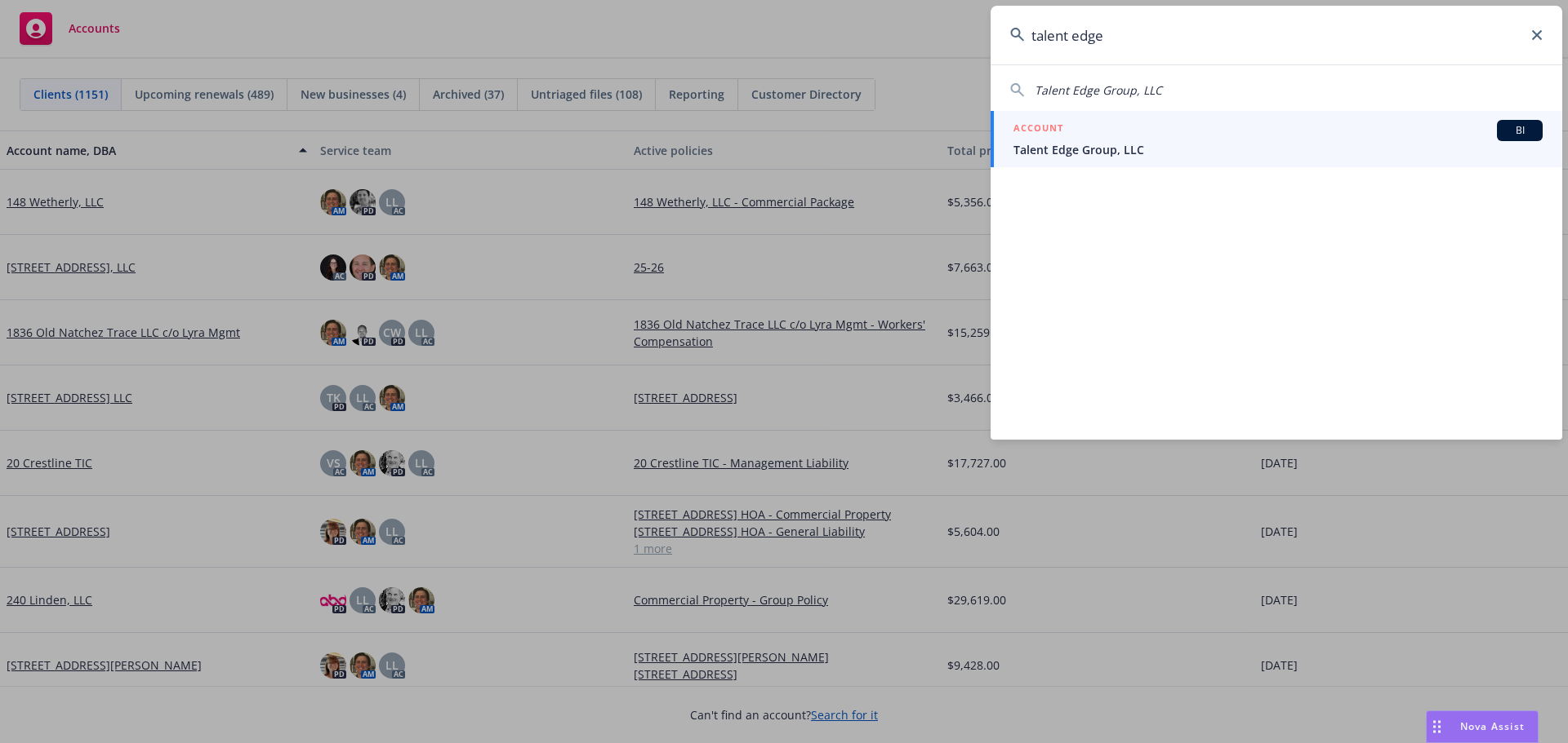
type input "talent edge"
click at [1102, 147] on span "Talent Edge Group, LLC" at bounding box center [1277, 150] width 529 height 17
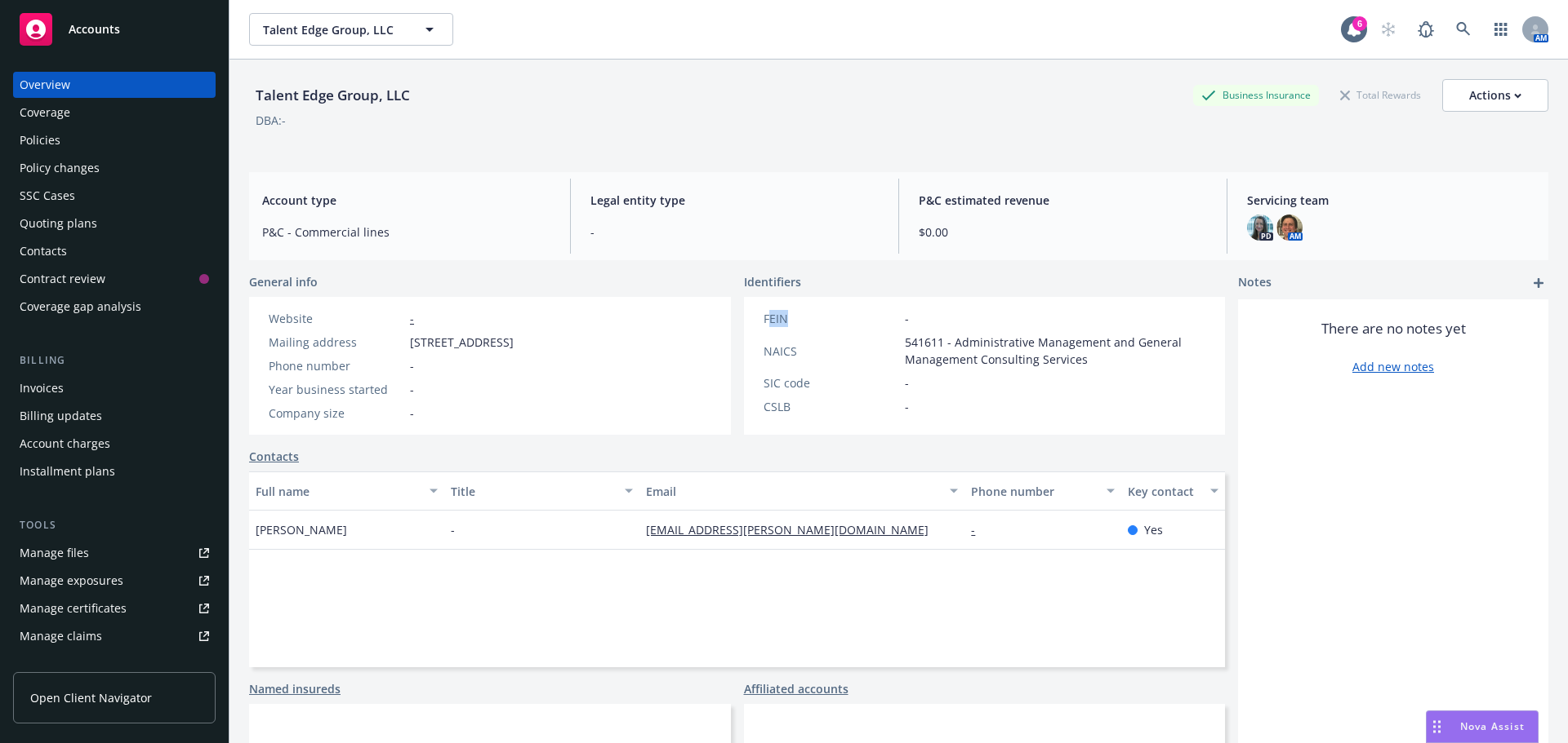
drag, startPoint x: 808, startPoint y: 321, endPoint x: 762, endPoint y: 307, distance: 48.1
click at [762, 307] on div "FEIN - NAICS 541611 - Administrative Management and General Management Consulti…" at bounding box center [984, 366] width 481 height 138
click at [794, 325] on div "FEIN" at bounding box center [830, 318] width 134 height 17
drag, startPoint x: 758, startPoint y: 318, endPoint x: 789, endPoint y: 319, distance: 31.0
click at [789, 319] on div "FEIN" at bounding box center [830, 318] width 134 height 17
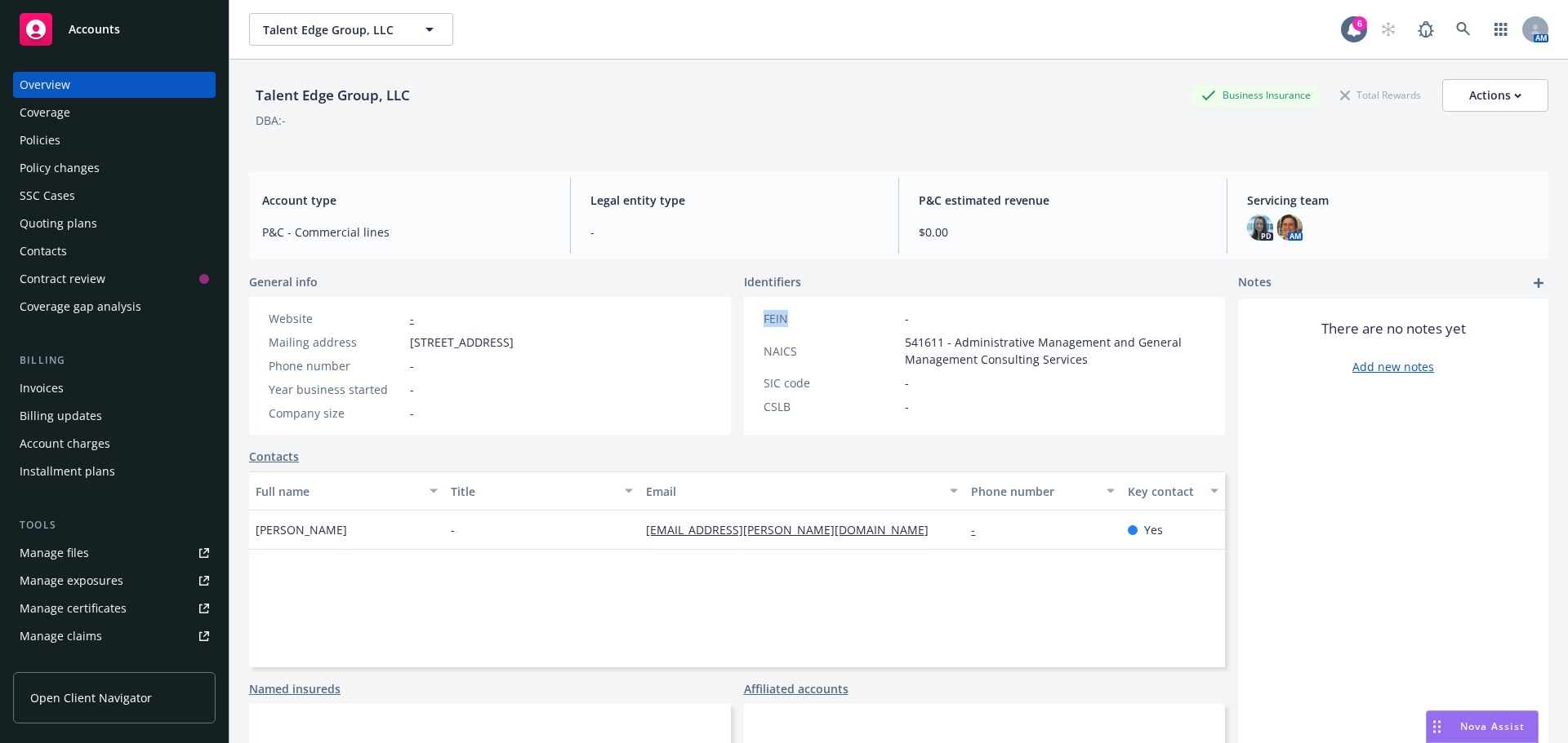
click at [789, 319] on div "FEIN" at bounding box center [830, 318] width 134 height 17
drag, startPoint x: 760, startPoint y: 314, endPoint x: 769, endPoint y: 312, distance: 9.2
click at [769, 312] on div "FEIN" at bounding box center [830, 318] width 134 height 17
click at [774, 312] on div "FEIN" at bounding box center [830, 318] width 134 height 17
click at [757, 315] on div "FEIN -" at bounding box center [985, 318] width 456 height 17
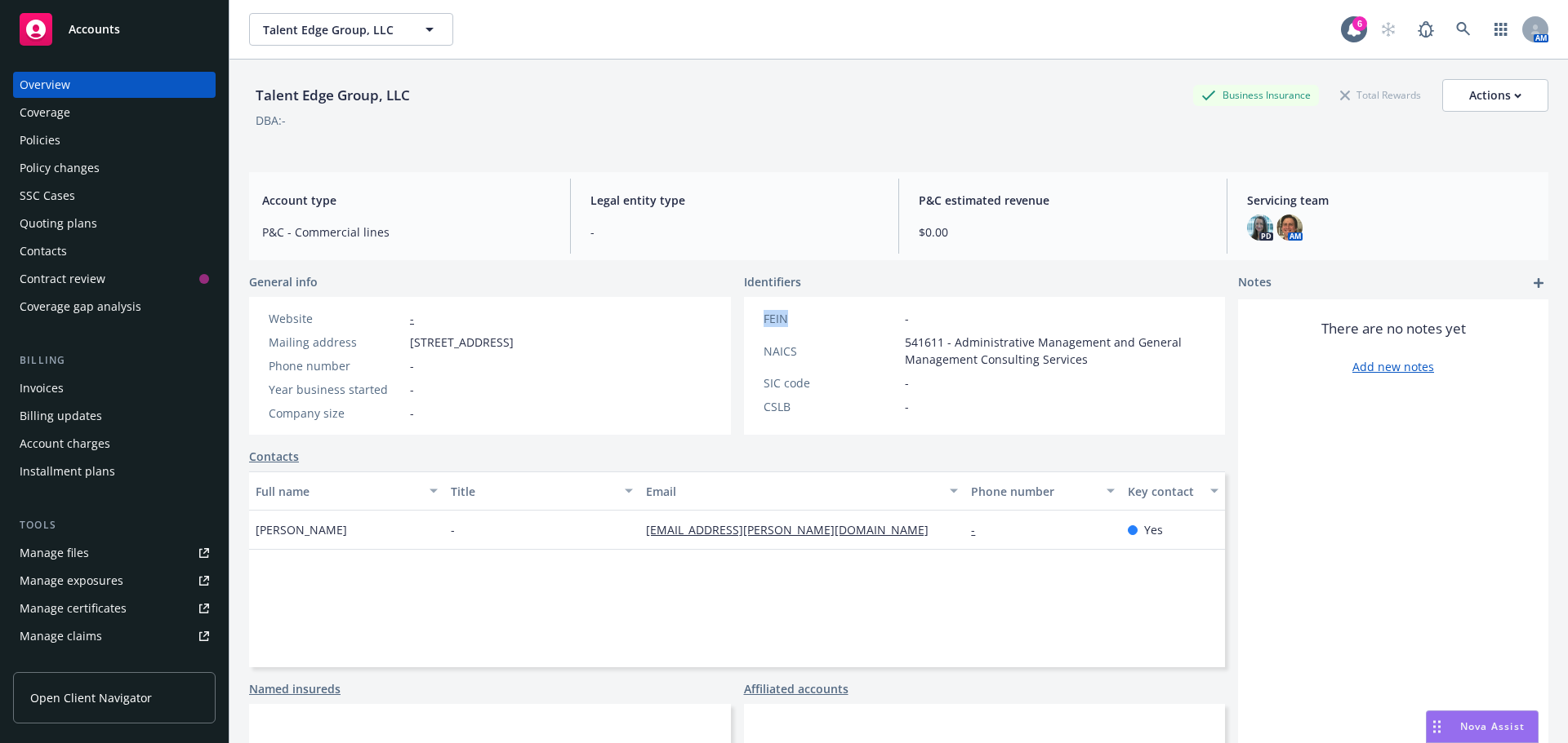
click at [782, 315] on div "FEIN" at bounding box center [830, 318] width 134 height 17
click at [770, 321] on div "FEIN" at bounding box center [830, 318] width 134 height 17
drag, startPoint x: 759, startPoint y: 319, endPoint x: 786, endPoint y: 319, distance: 27.0
click at [786, 319] on div "FEIN" at bounding box center [830, 318] width 134 height 17
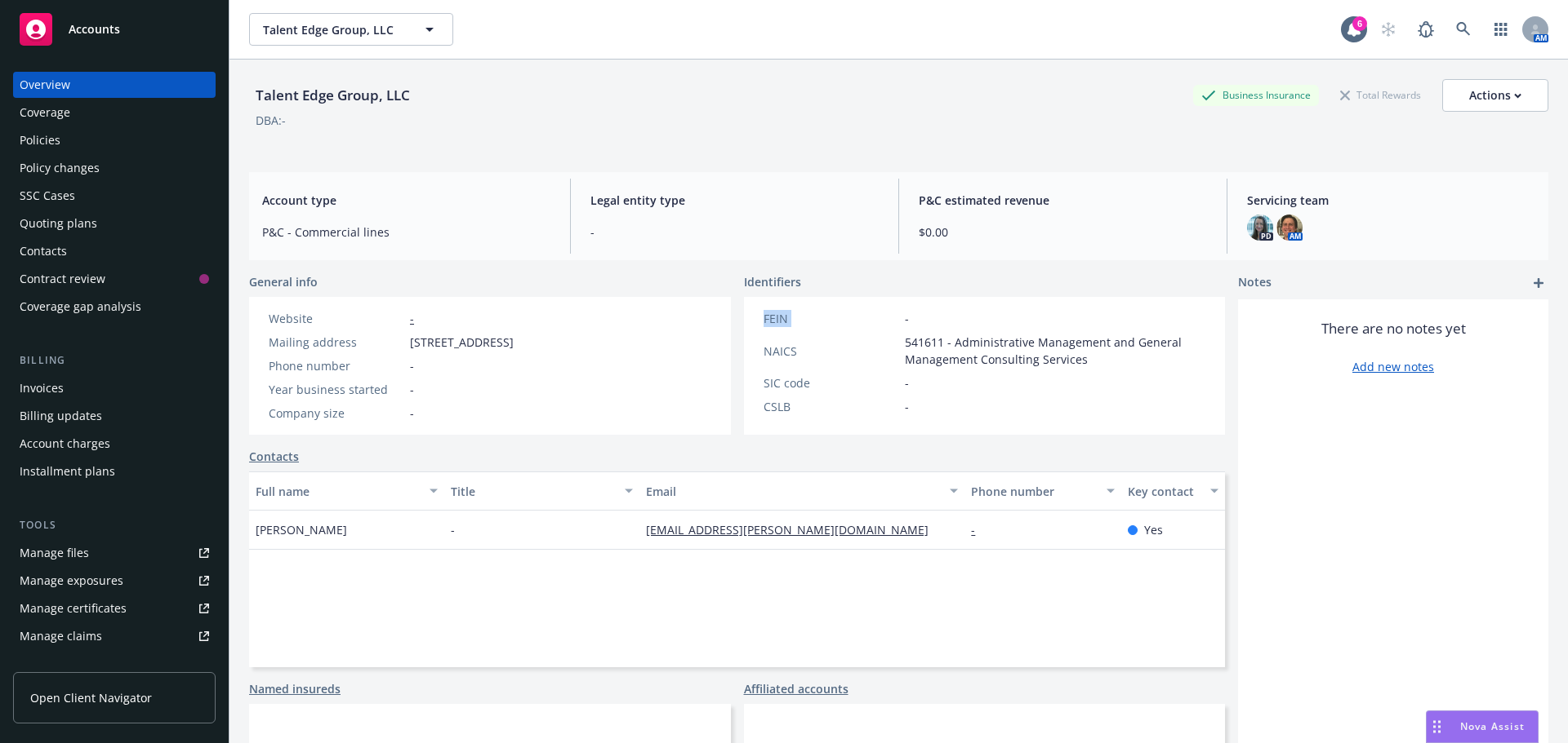
drag, startPoint x: 785, startPoint y: 321, endPoint x: 752, endPoint y: 321, distance: 33.0
click at [757, 321] on div "FEIN -" at bounding box center [985, 318] width 456 height 17
click at [777, 328] on div "FEIN - NAICS 541611 - Administrative Management and General Management Consulti…" at bounding box center [985, 362] width 456 height 105
click at [764, 322] on div "FEIN" at bounding box center [830, 318] width 134 height 17
click at [777, 326] on div "FEIN" at bounding box center [830, 318] width 134 height 17
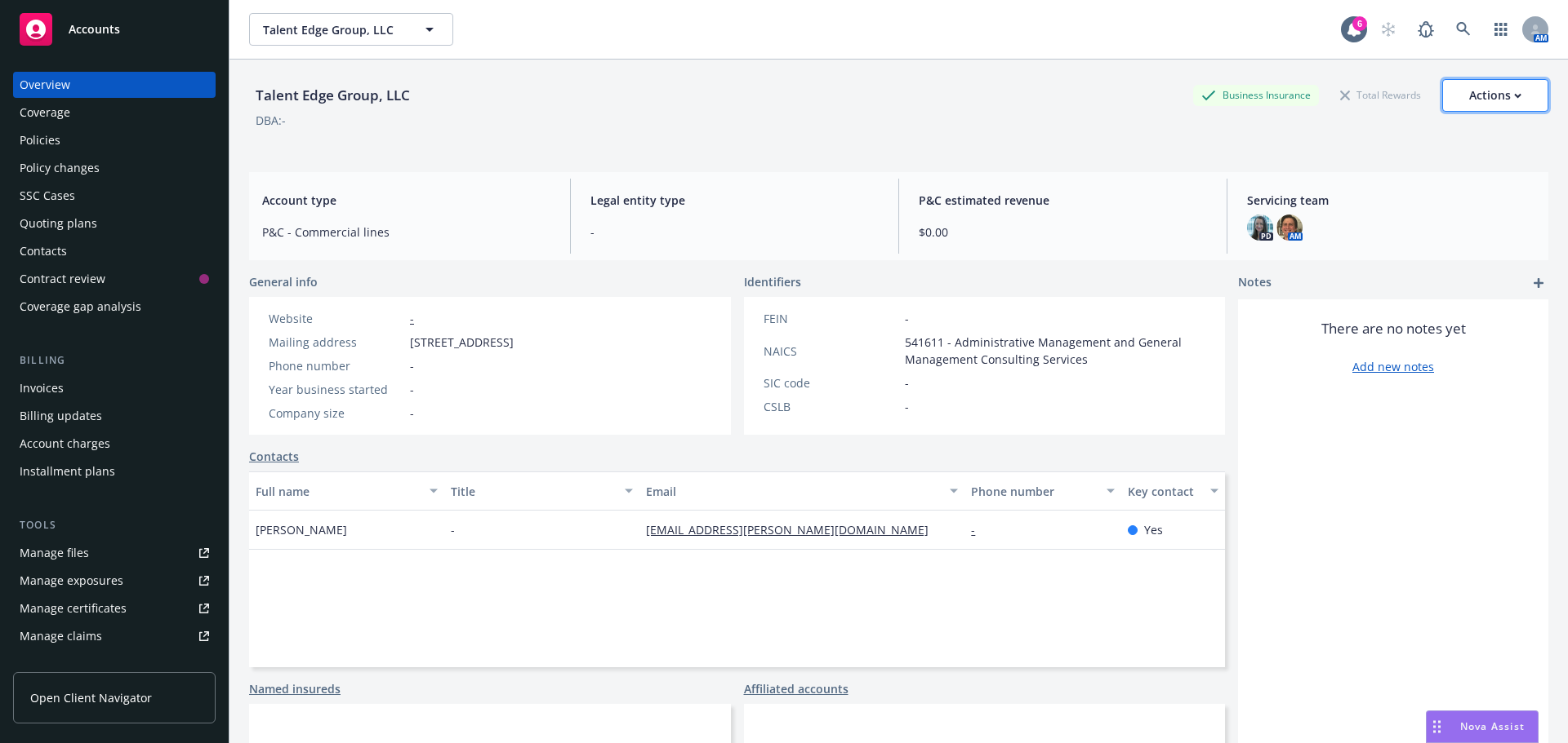
click at [1495, 96] on div "Actions" at bounding box center [1495, 95] width 52 height 31
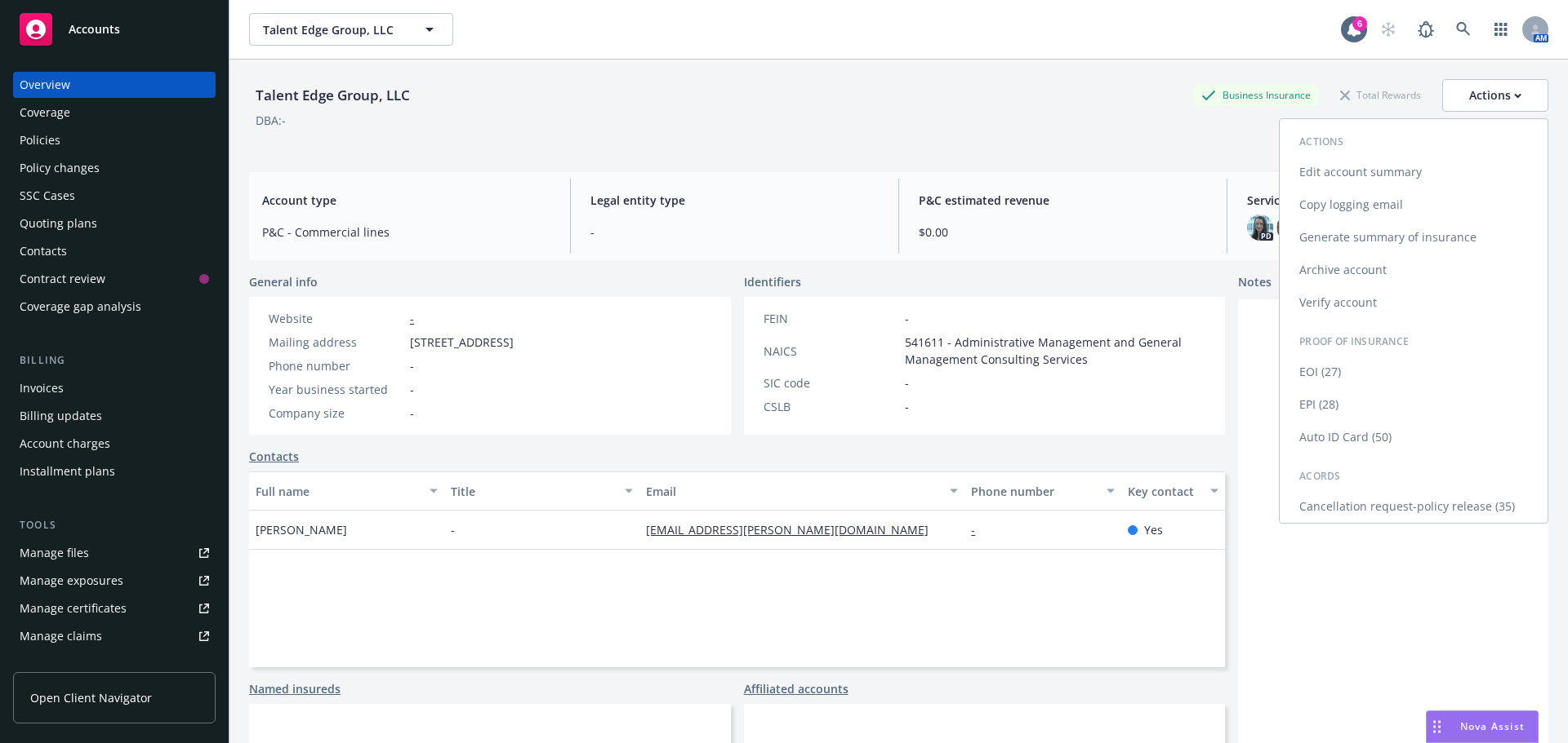
click at [1351, 167] on link "Edit account summary" at bounding box center [1413, 172] width 268 height 32
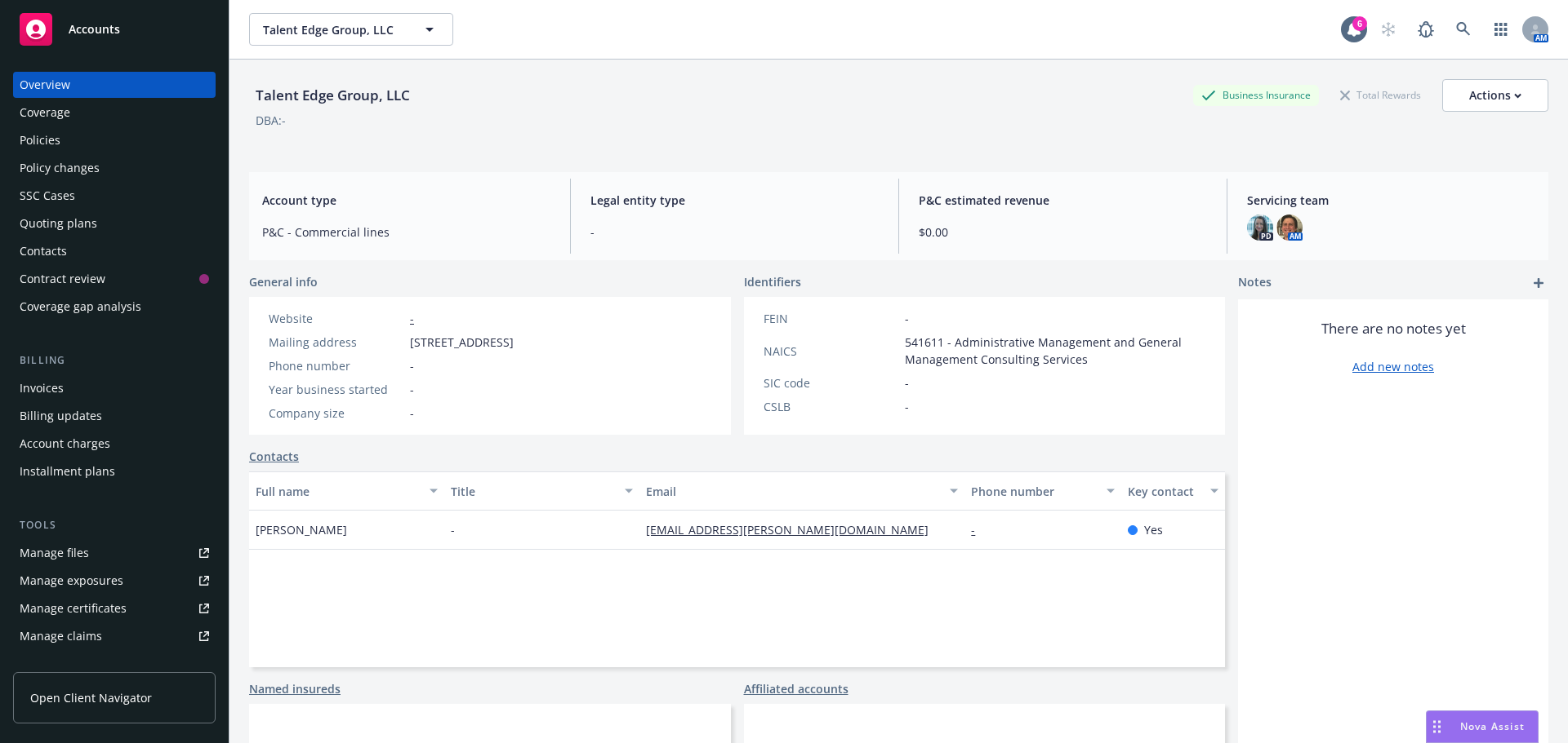
select select "US"
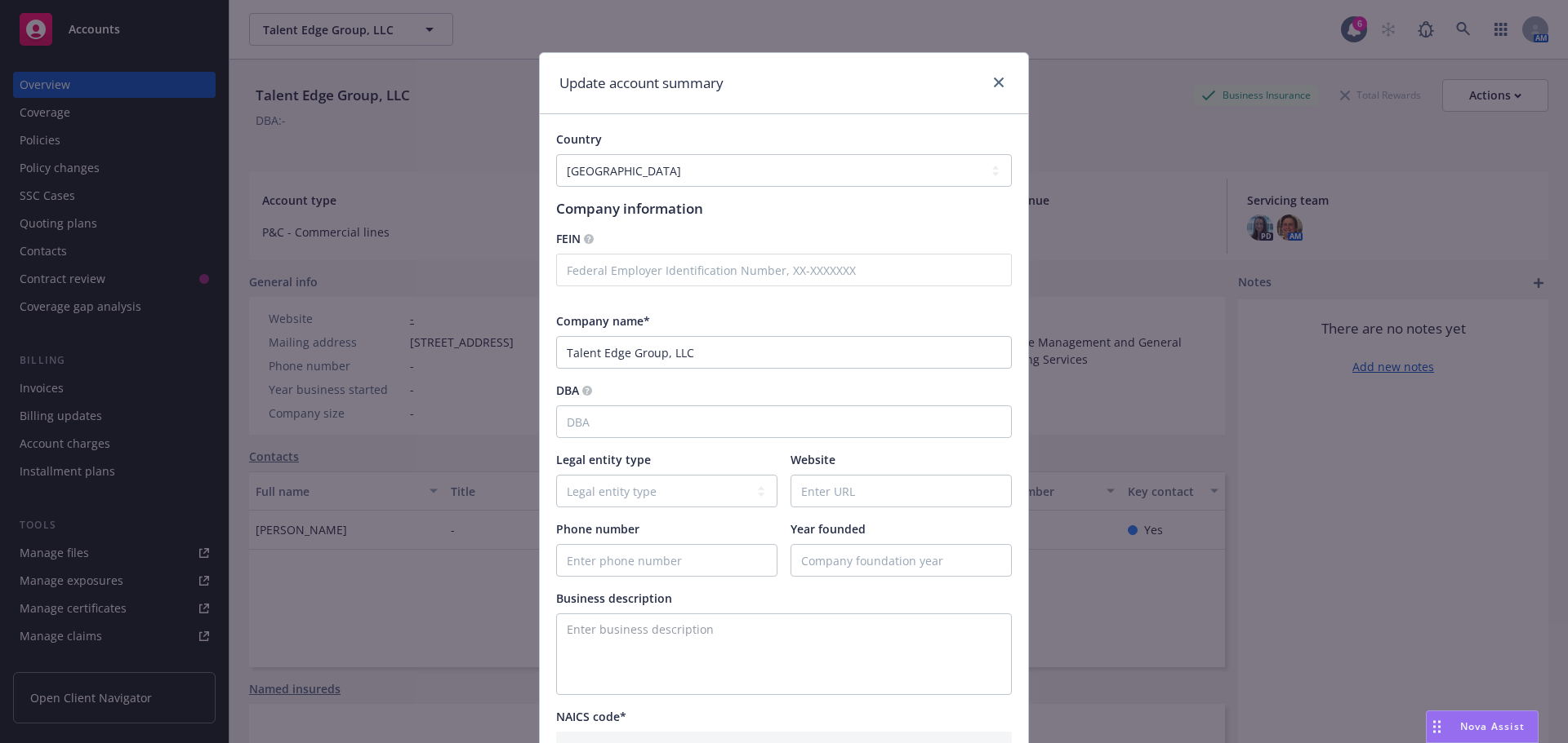
click at [574, 288] on div "FEIN" at bounding box center [784, 265] width 456 height 70
click at [590, 271] on input "text" at bounding box center [784, 270] width 456 height 32
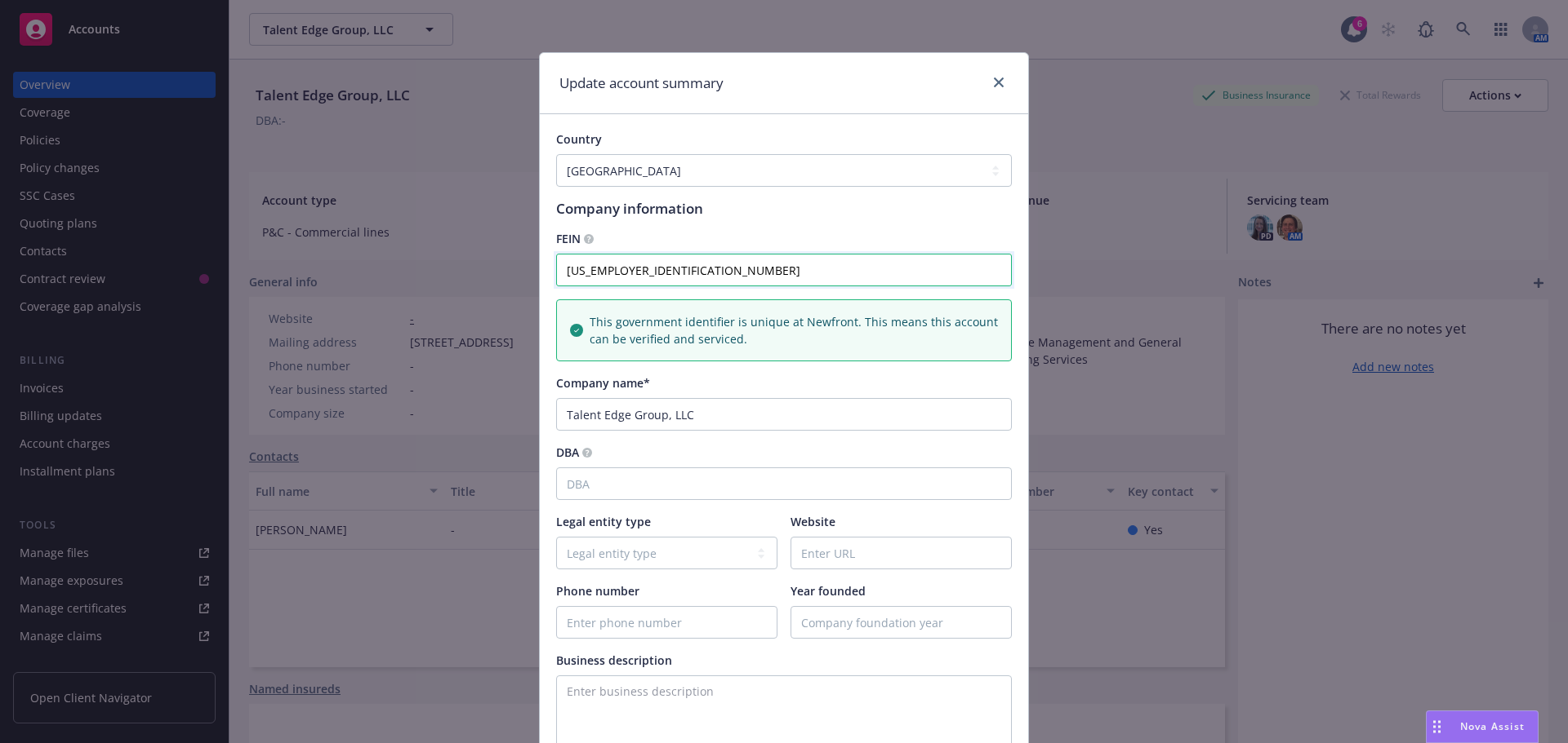
type input "39-2313873"
click at [694, 234] on div "FEIN" at bounding box center [784, 239] width 456 height 17
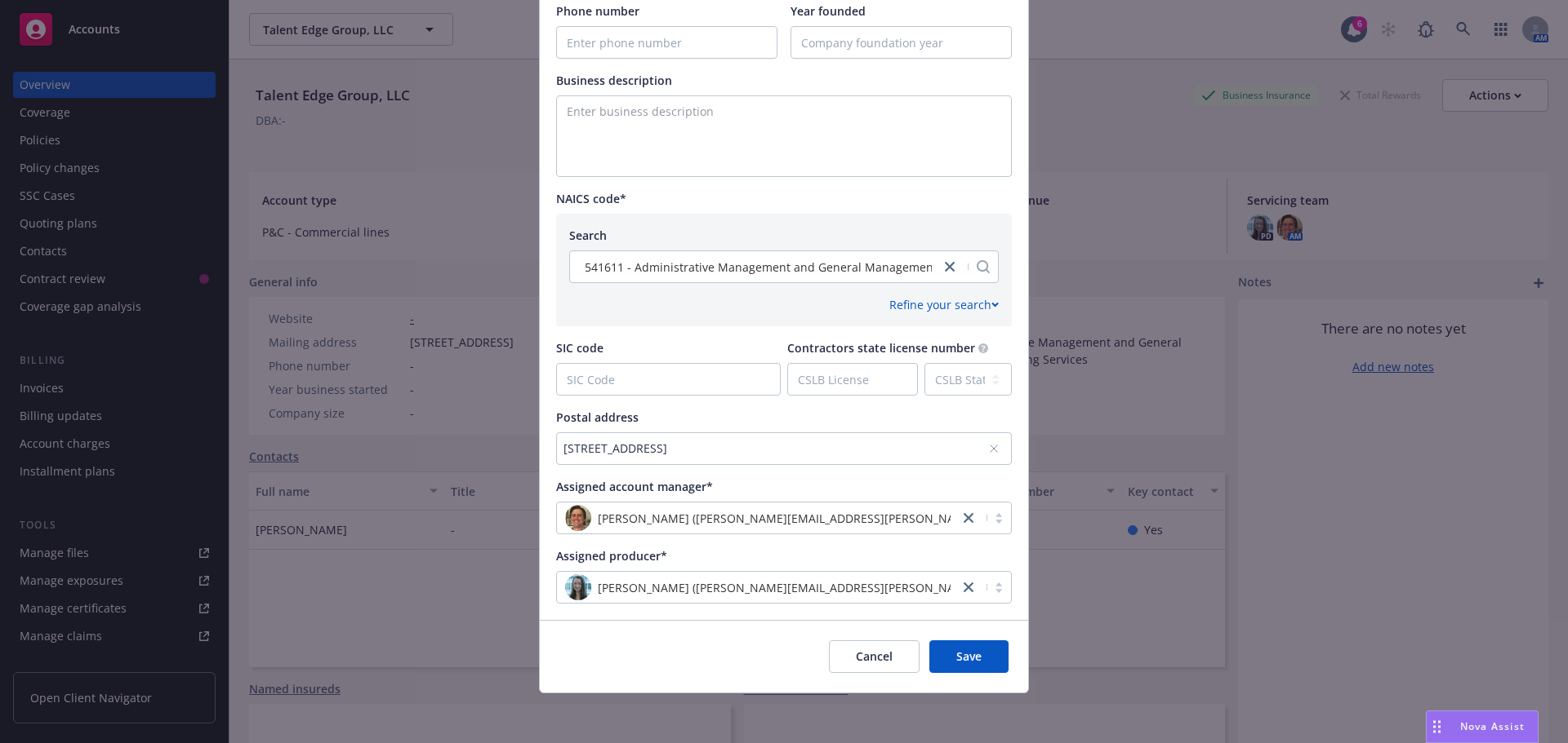
scroll to position [583, 0]
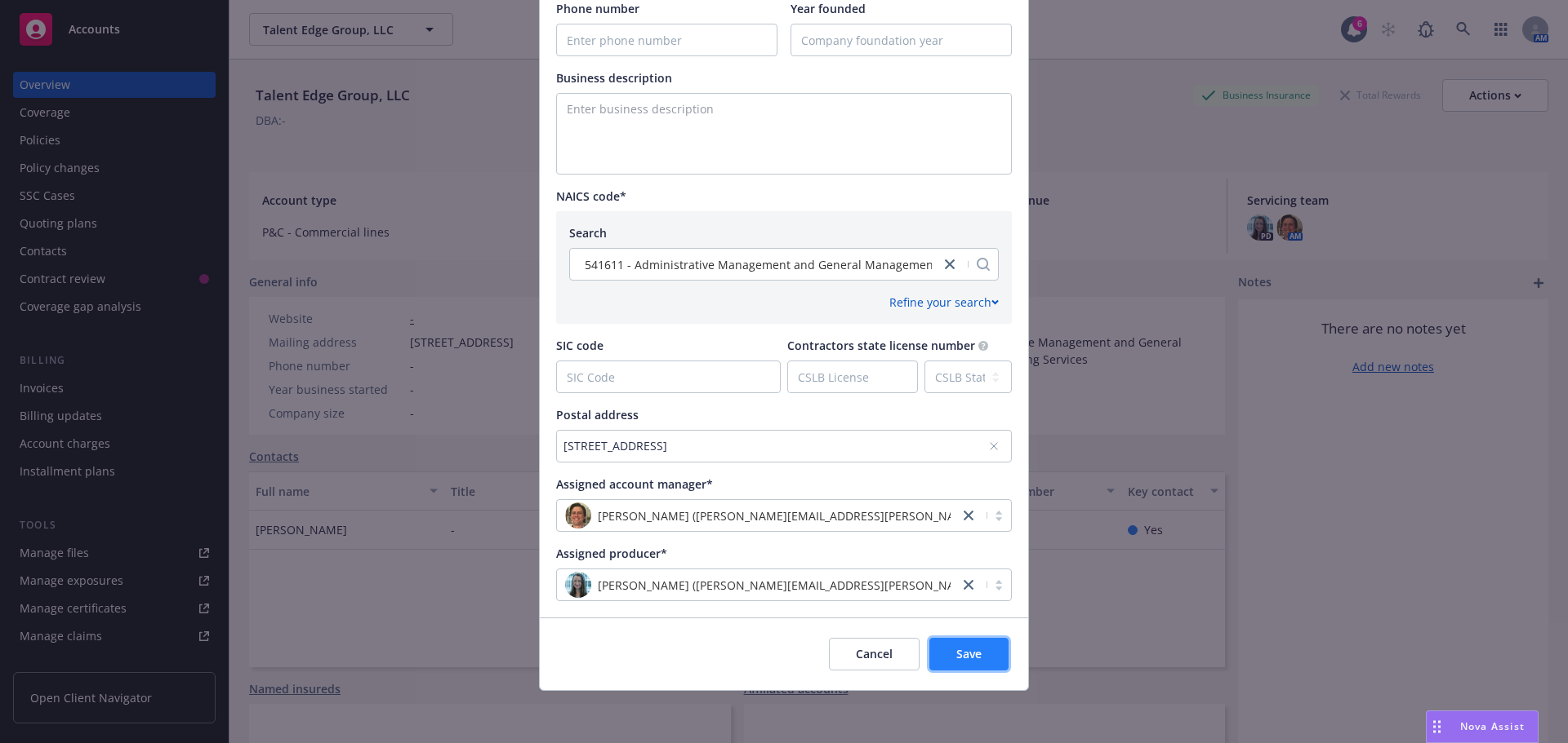
click at [950, 644] on button "Save" at bounding box center [968, 654] width 79 height 32
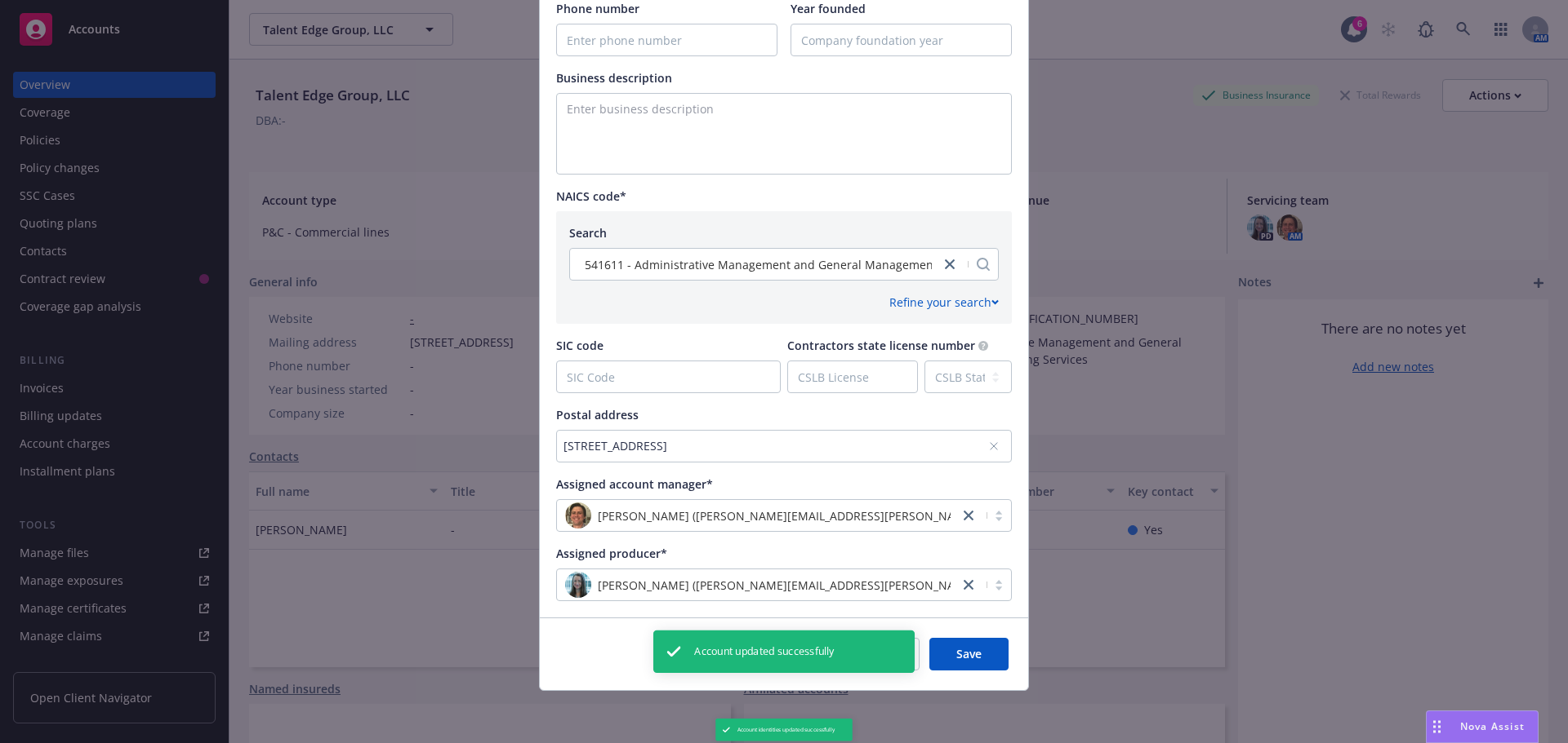
scroll to position [0, 0]
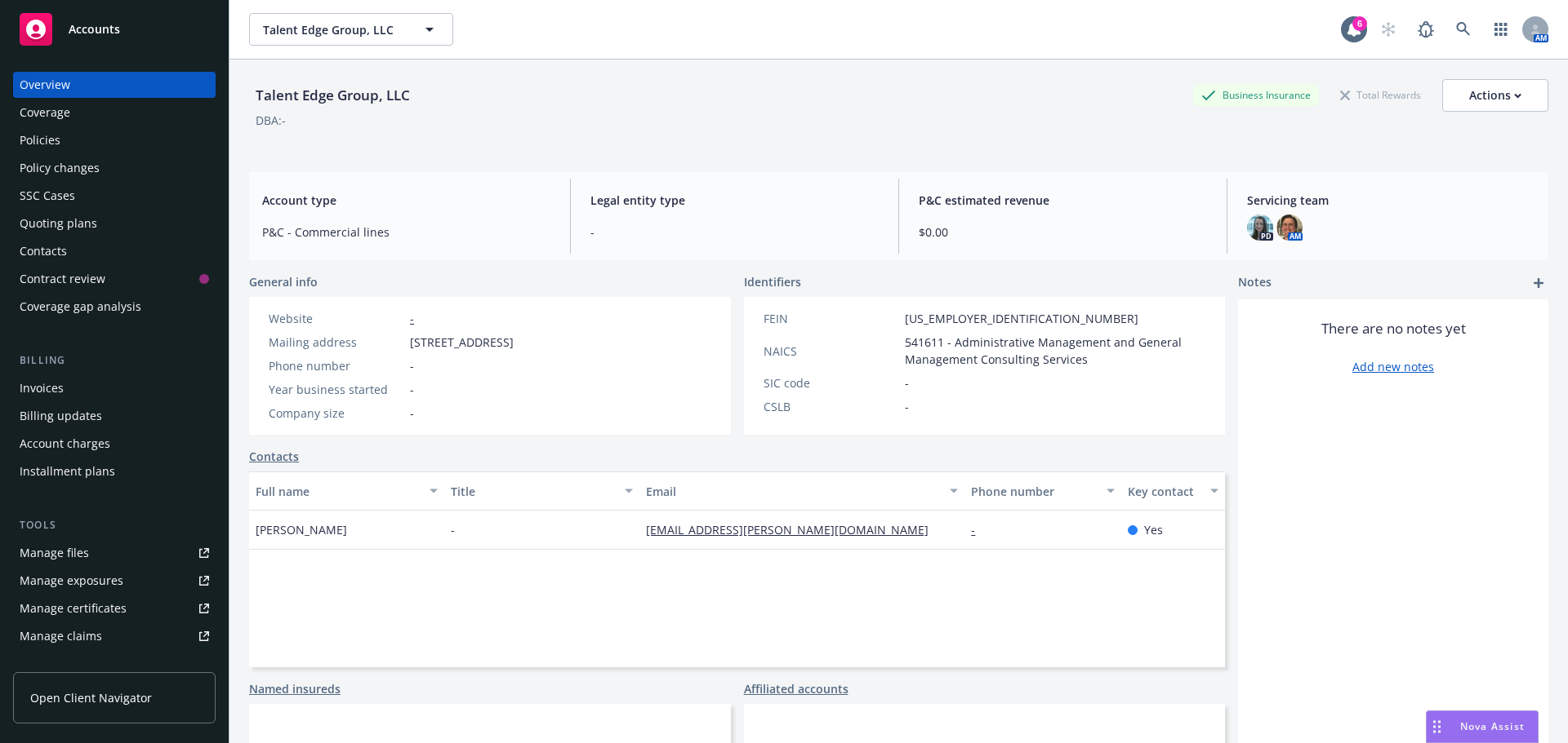
click at [1487, 718] on div "Nova Assist" at bounding box center [1481, 727] width 111 height 31
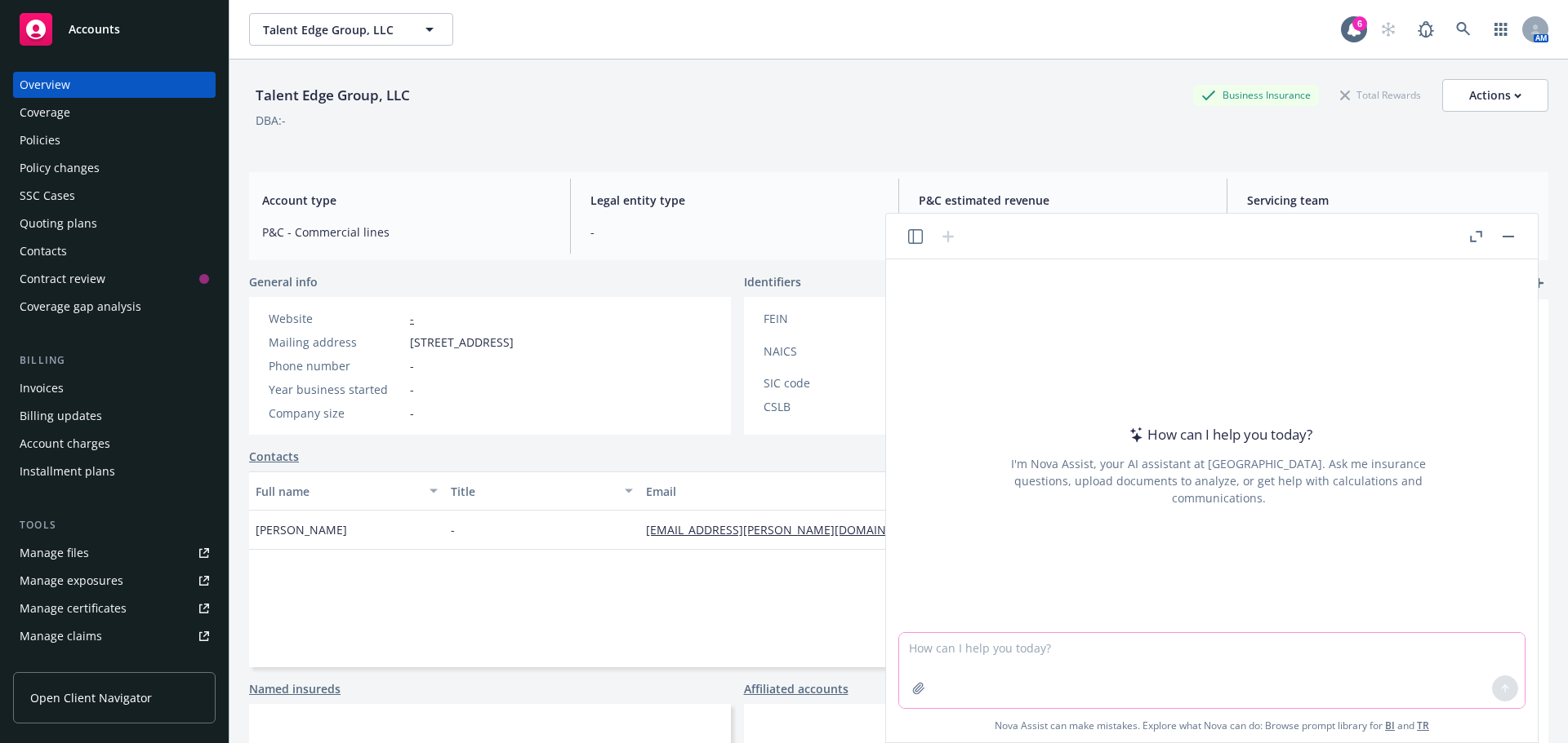
click at [1156, 663] on textarea at bounding box center [1212, 671] width 625 height 75
type textarea "what is SIC code for Talent Edge Group, LLC"
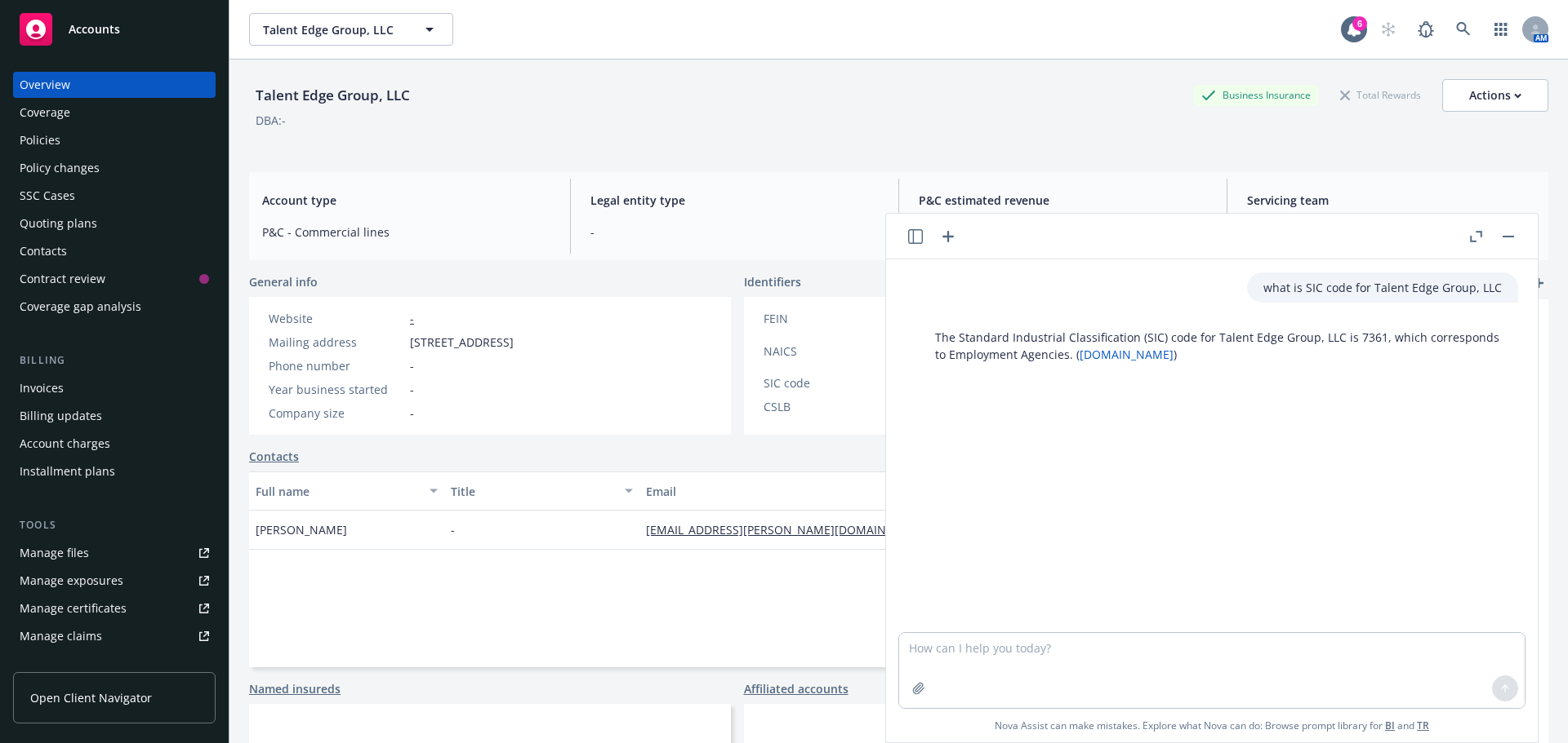
drag, startPoint x: 1513, startPoint y: 238, endPoint x: 1447, endPoint y: 229, distance: 66.6
click at [1513, 238] on button "button" at bounding box center [1508, 236] width 20 height 20
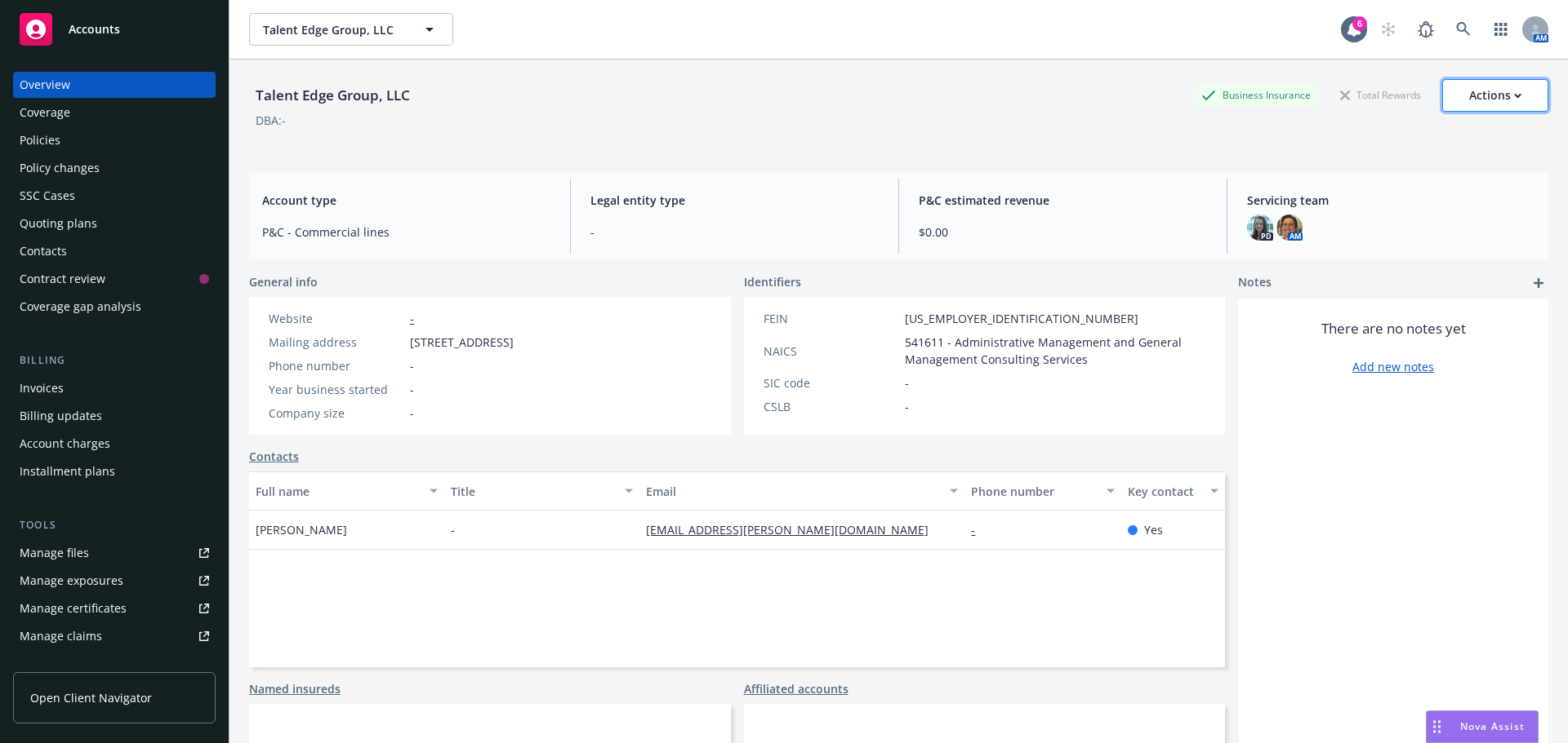
click at [1514, 94] on icon "button" at bounding box center [1517, 96] width 8 height 6
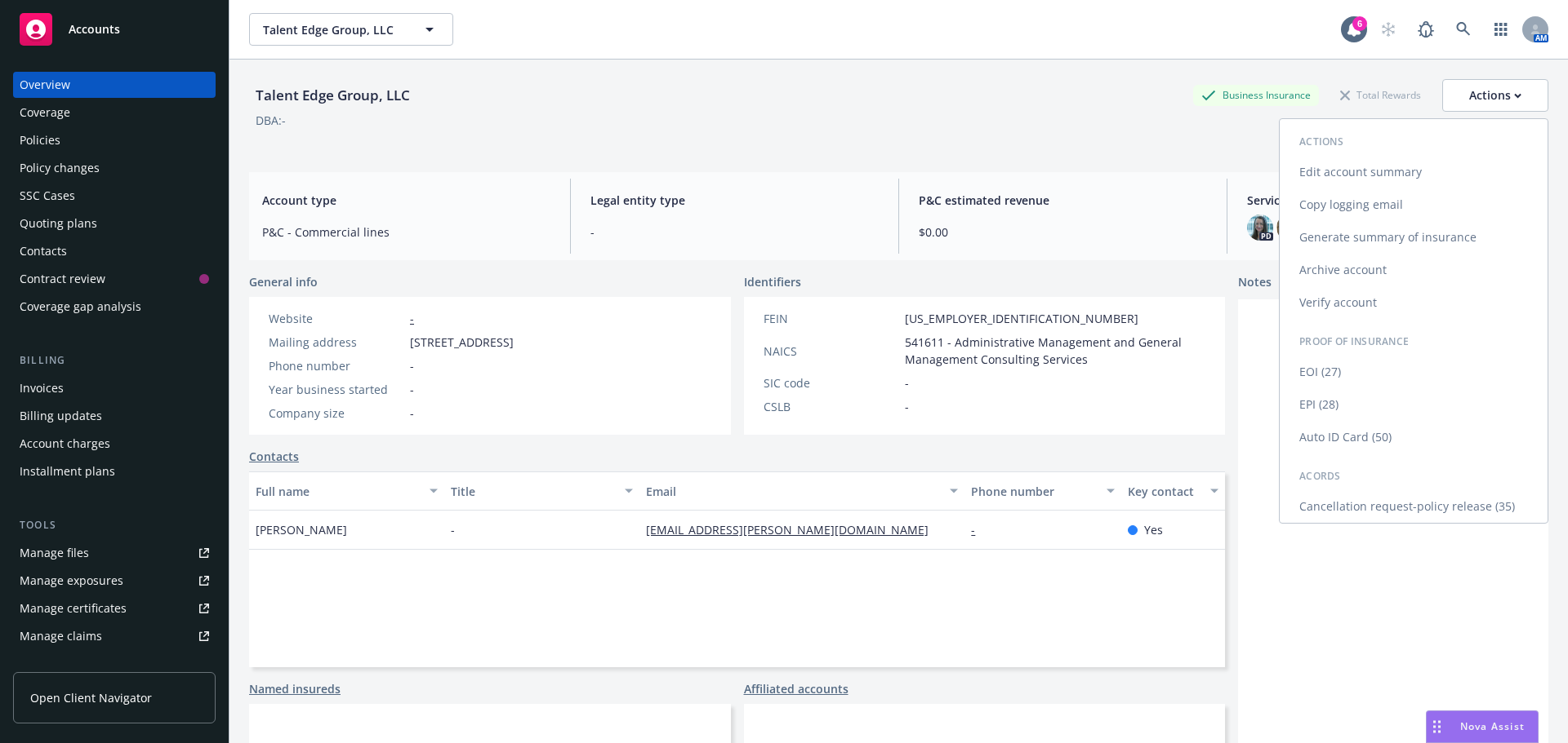
click at [1336, 174] on link "Edit account summary" at bounding box center [1413, 172] width 268 height 32
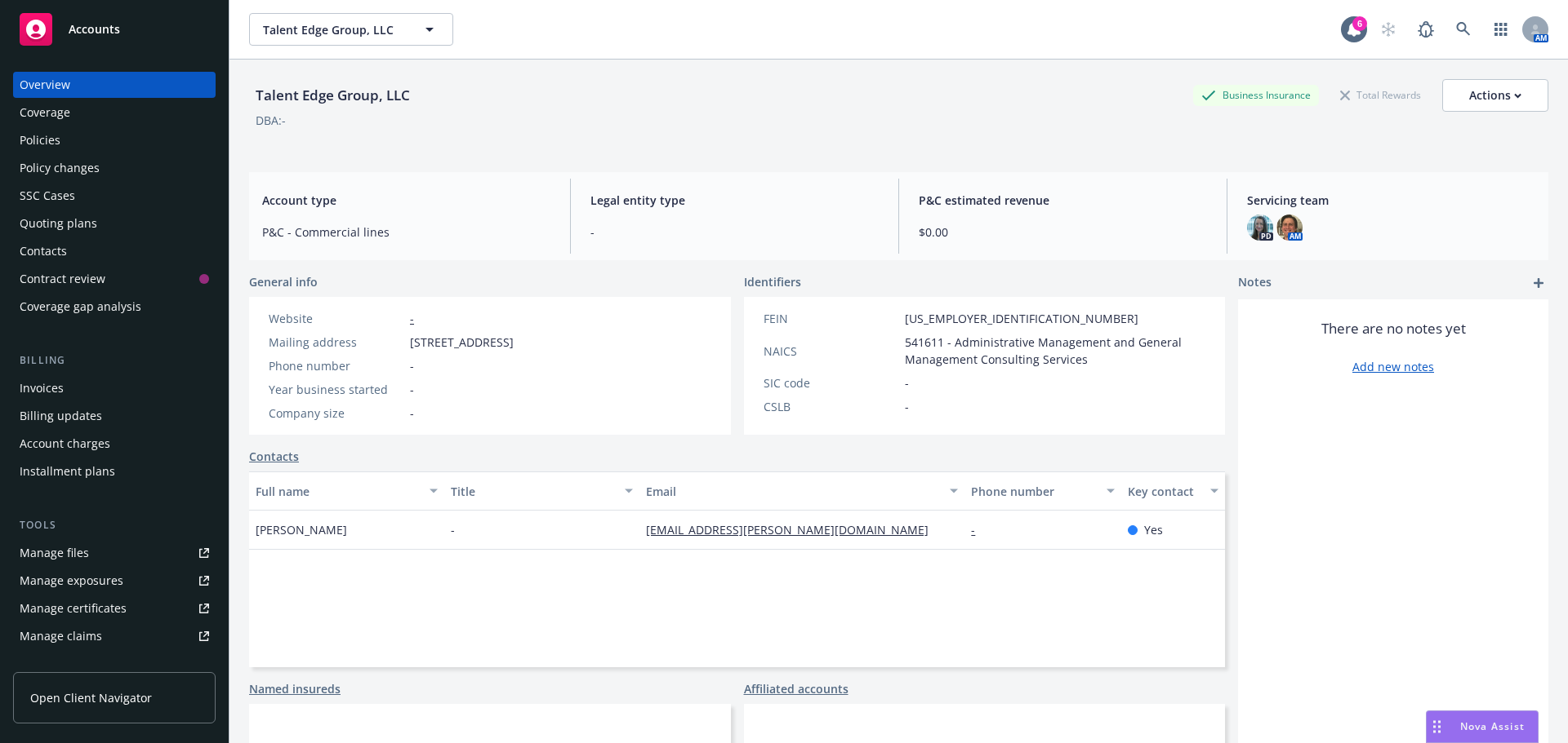
select select "US"
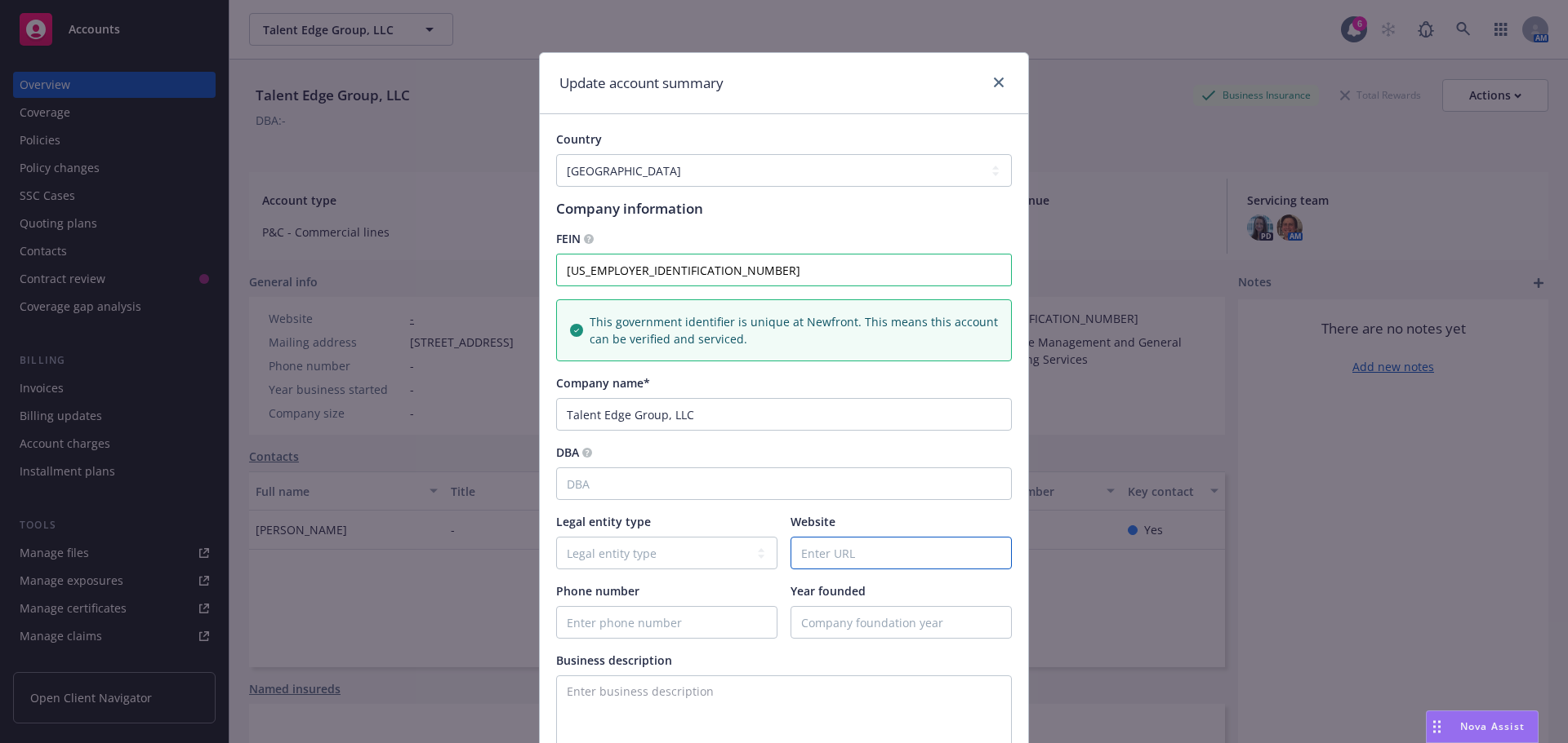
click at [848, 544] on input "Website" at bounding box center [901, 552] width 219 height 31
paste input "[URL][DOMAIN_NAME]"
type input "[URL][DOMAIN_NAME]"
click at [836, 629] on input "Year founded" at bounding box center [901, 622] width 219 height 31
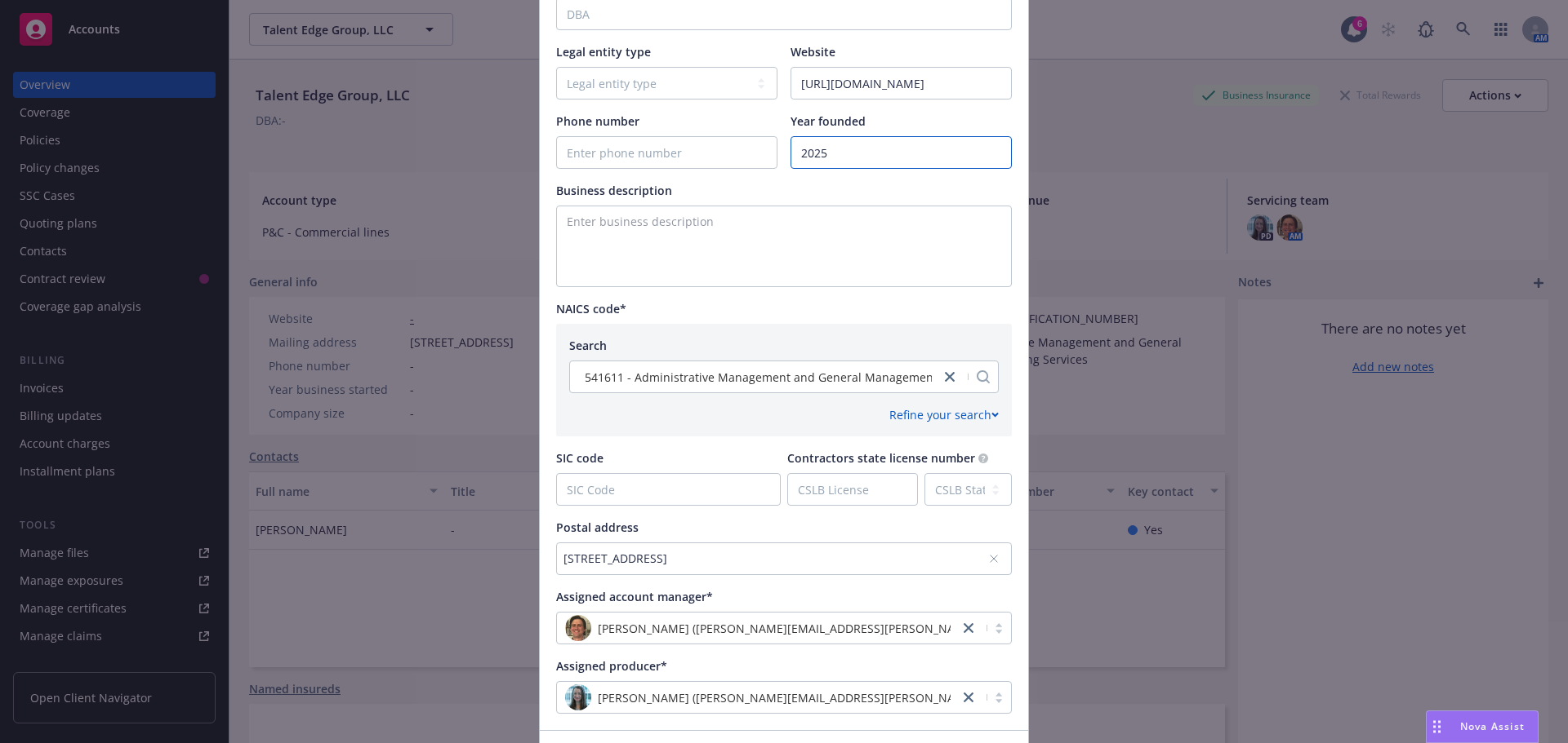
scroll to position [583, 0]
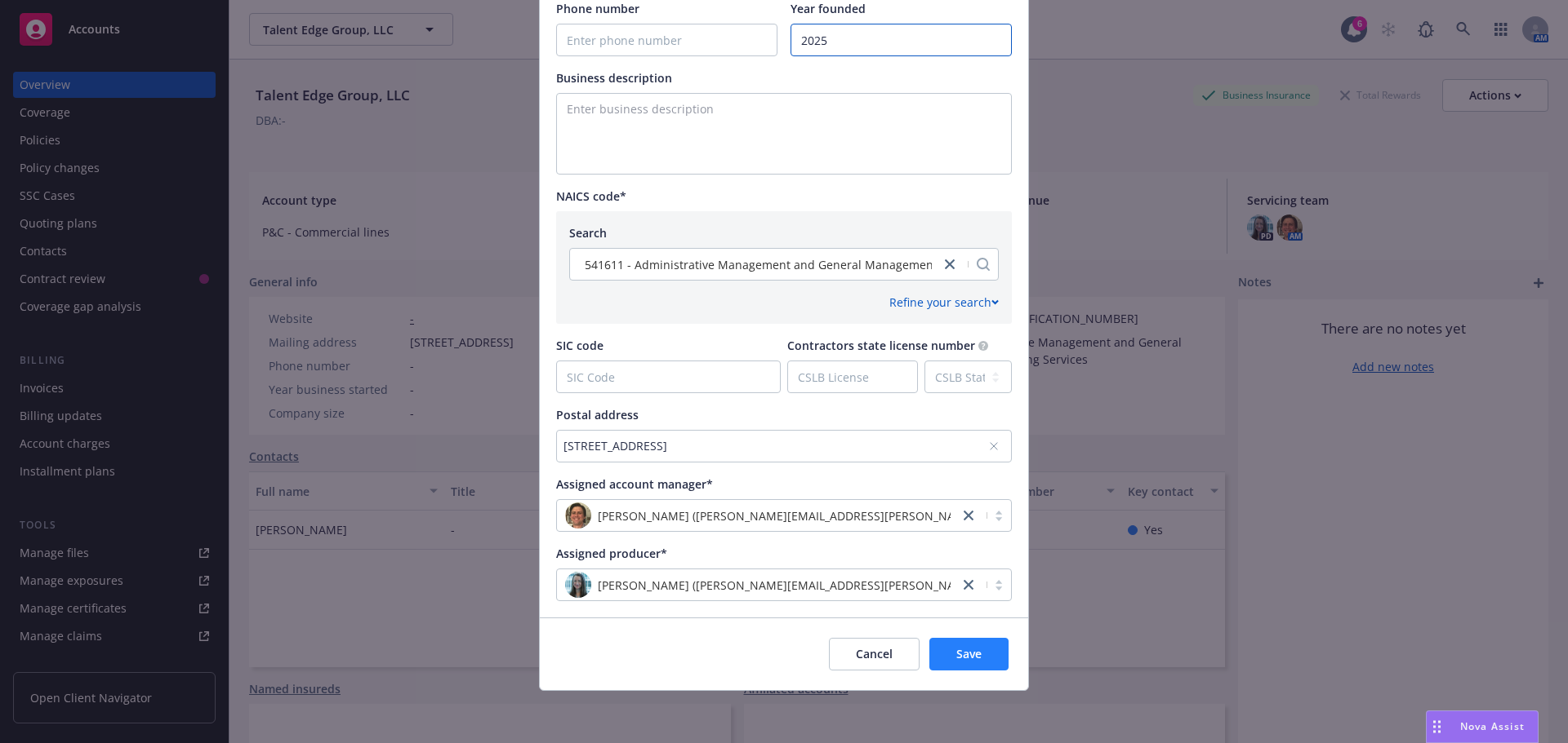
type input "2025"
click at [967, 646] on span "Save" at bounding box center [968, 653] width 26 height 15
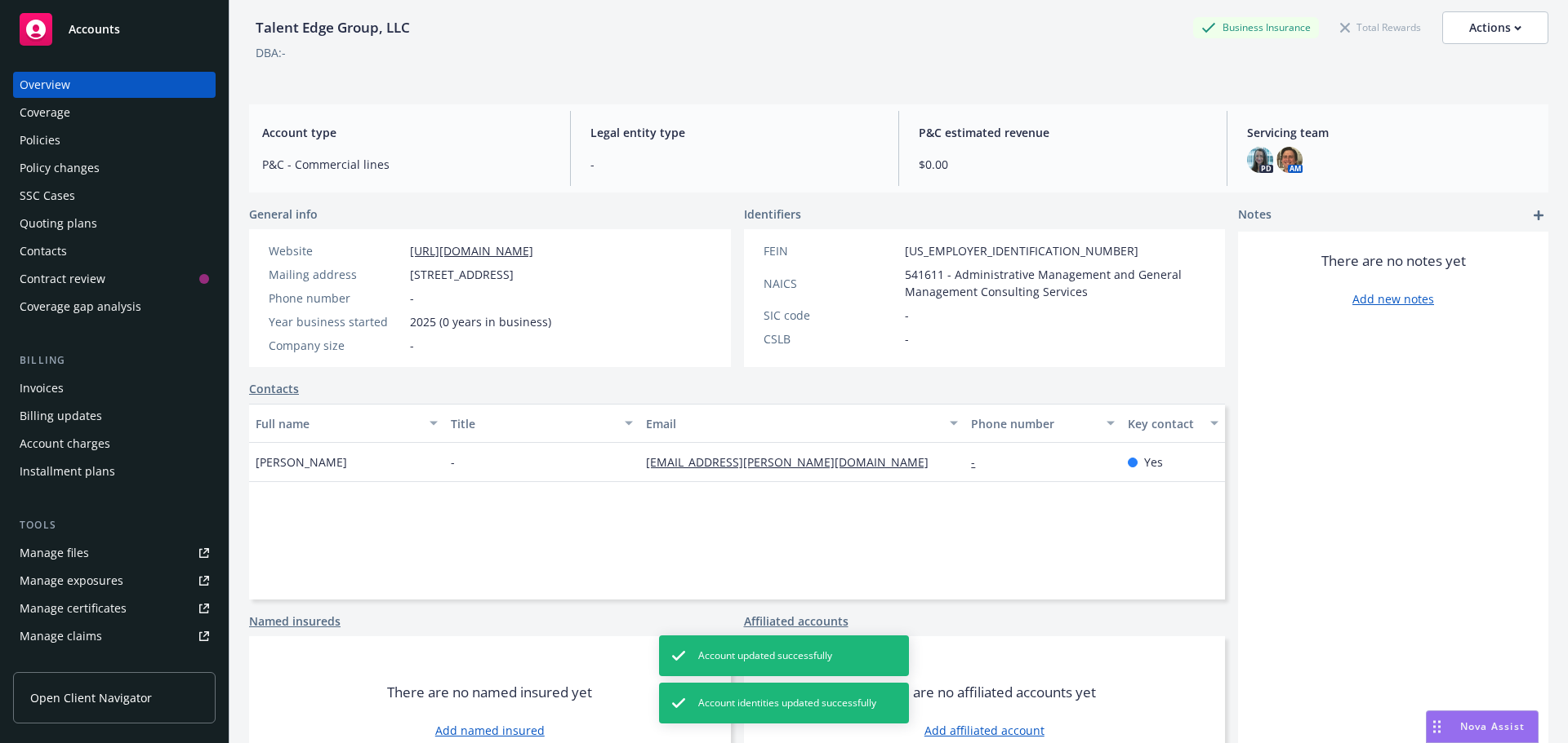
scroll to position [128, 0]
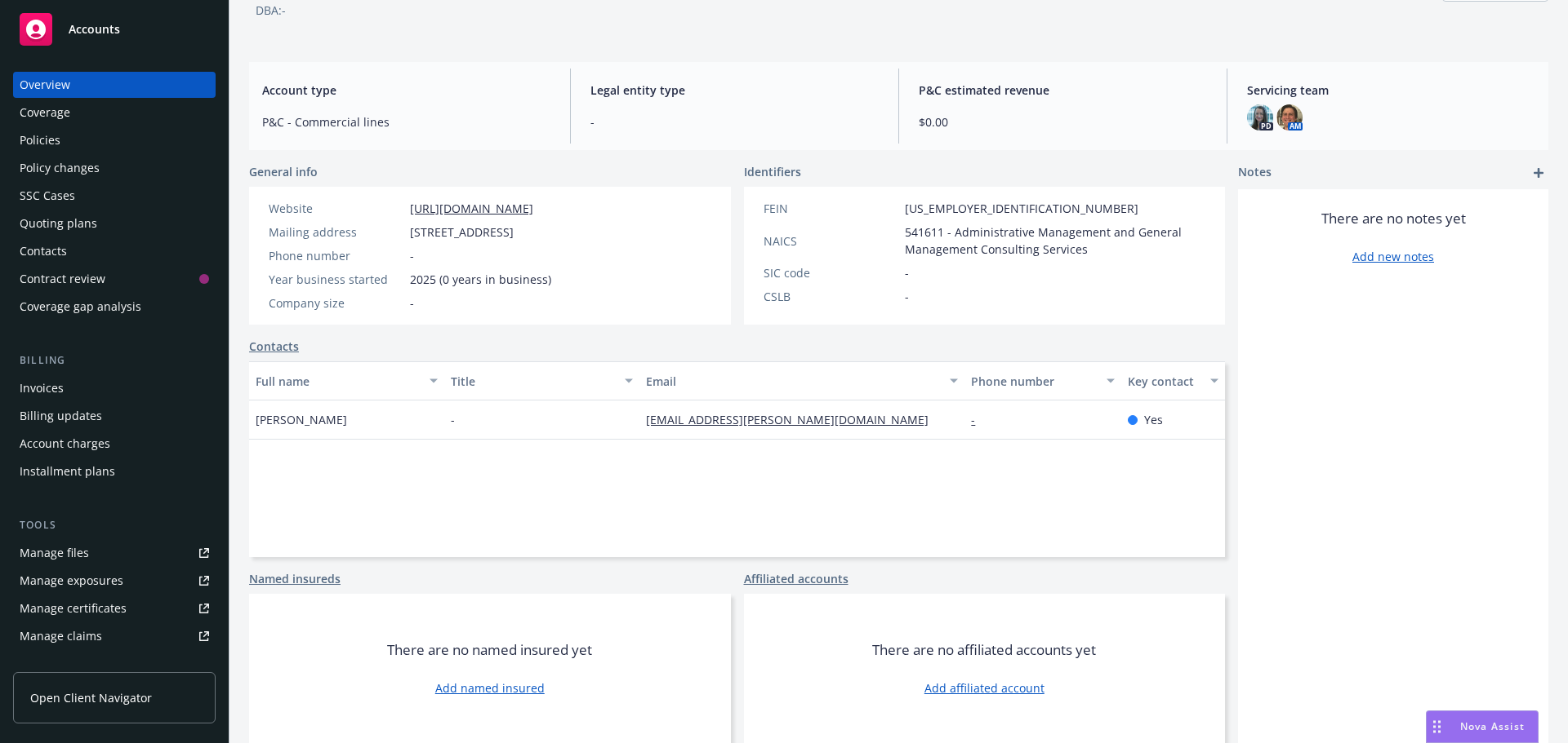
click at [1474, 729] on span "Nova Assist" at bounding box center [1492, 726] width 65 height 14
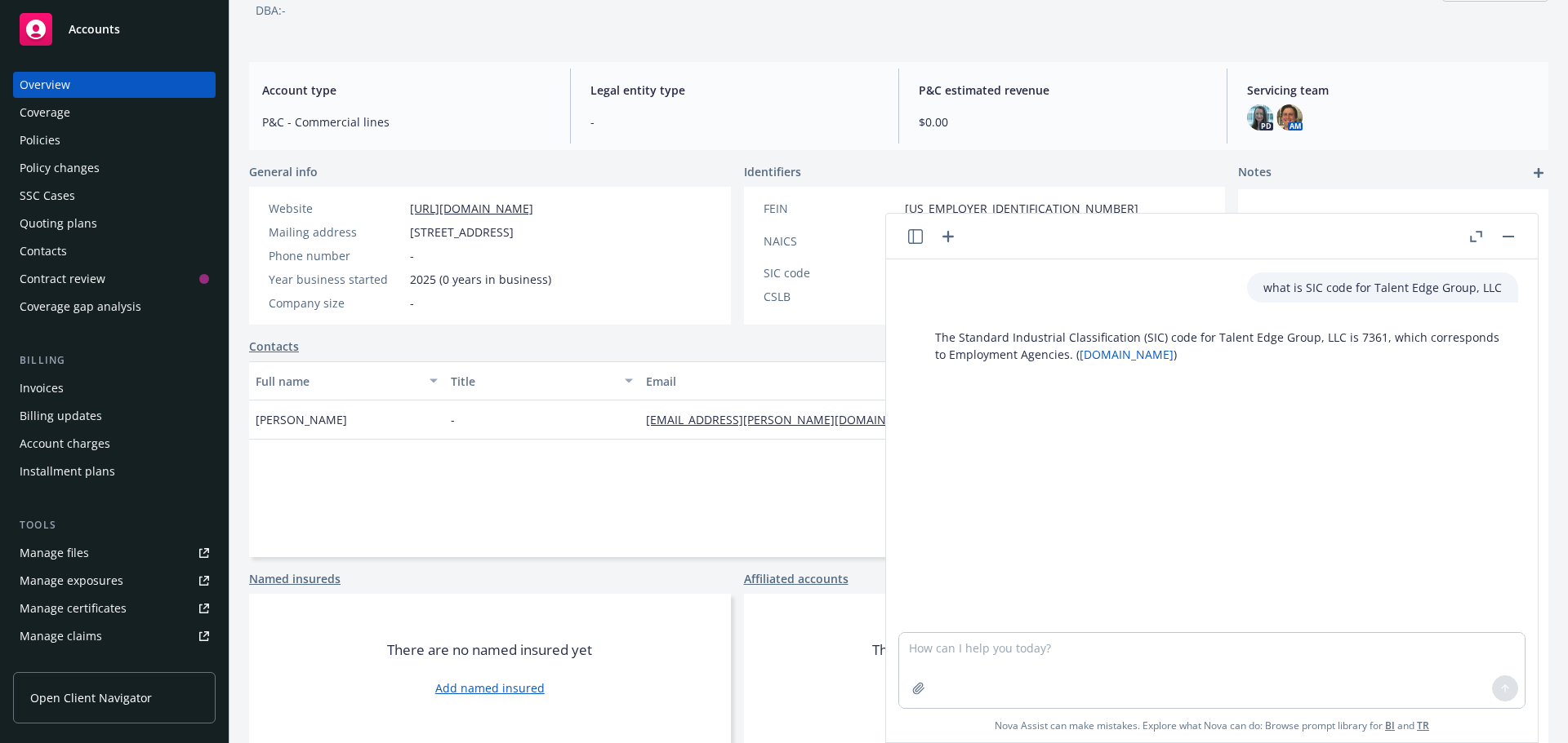
click at [1508, 236] on rect "button" at bounding box center [1508, 237] width 11 height 2
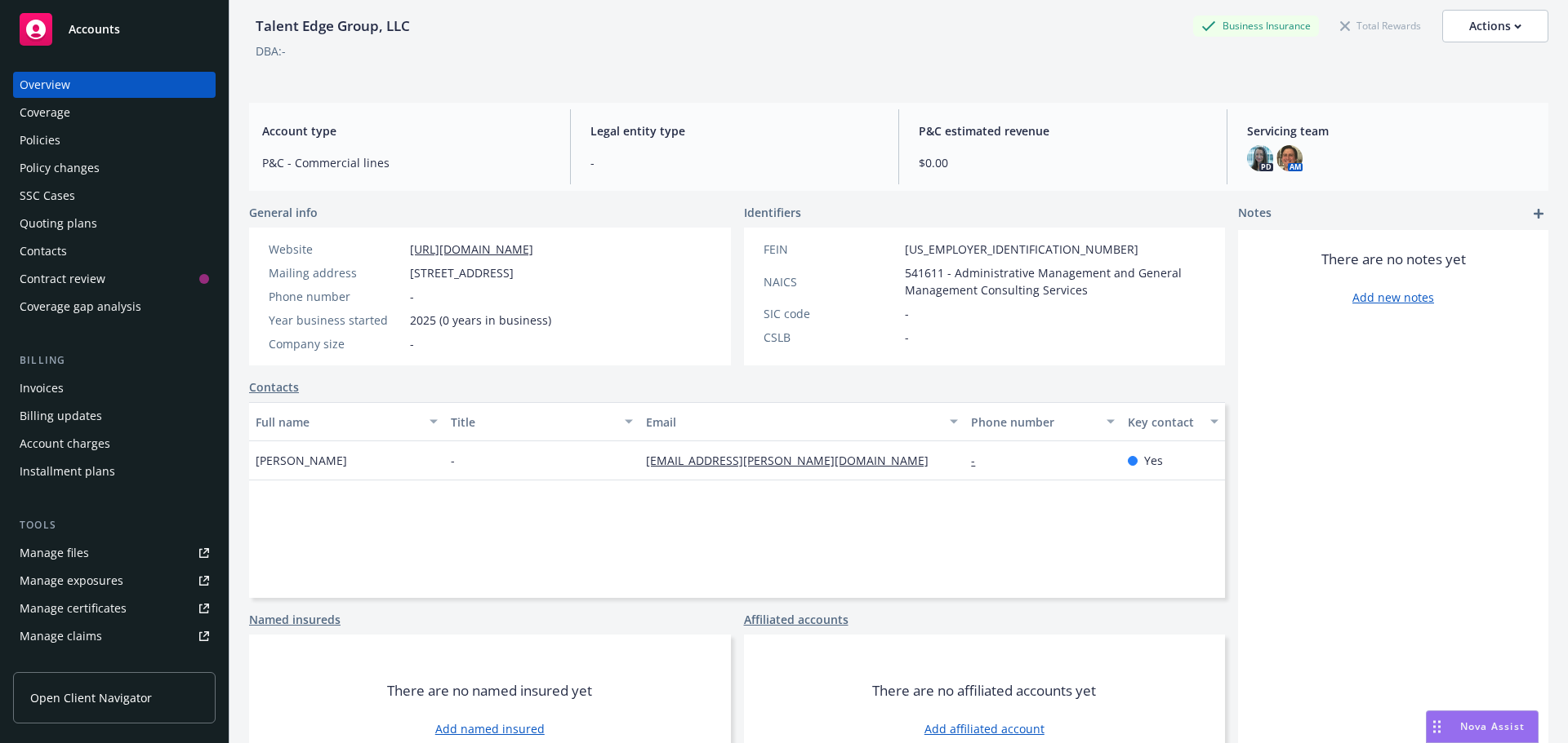
scroll to position [0, 0]
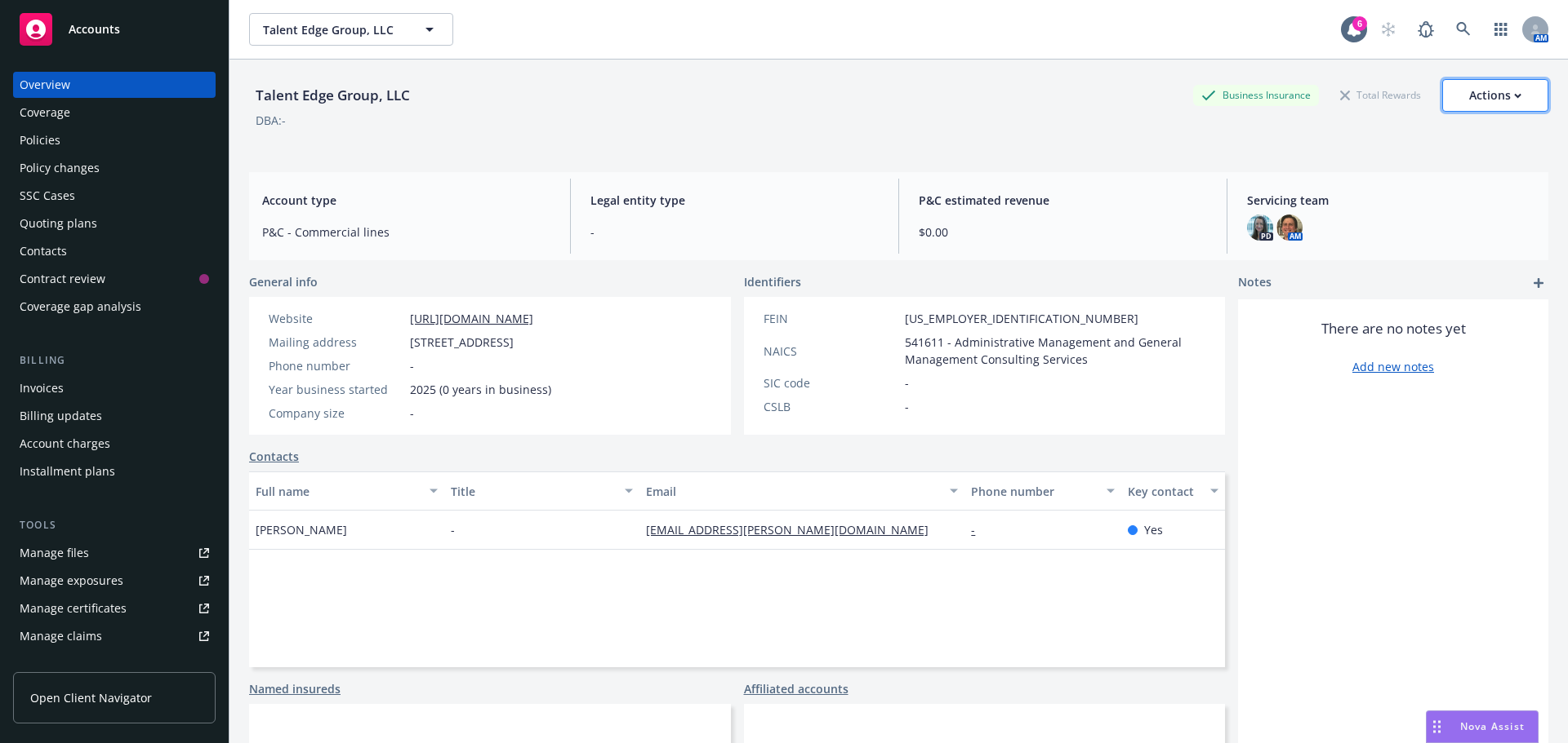
click at [1469, 99] on div "Actions" at bounding box center [1495, 95] width 52 height 31
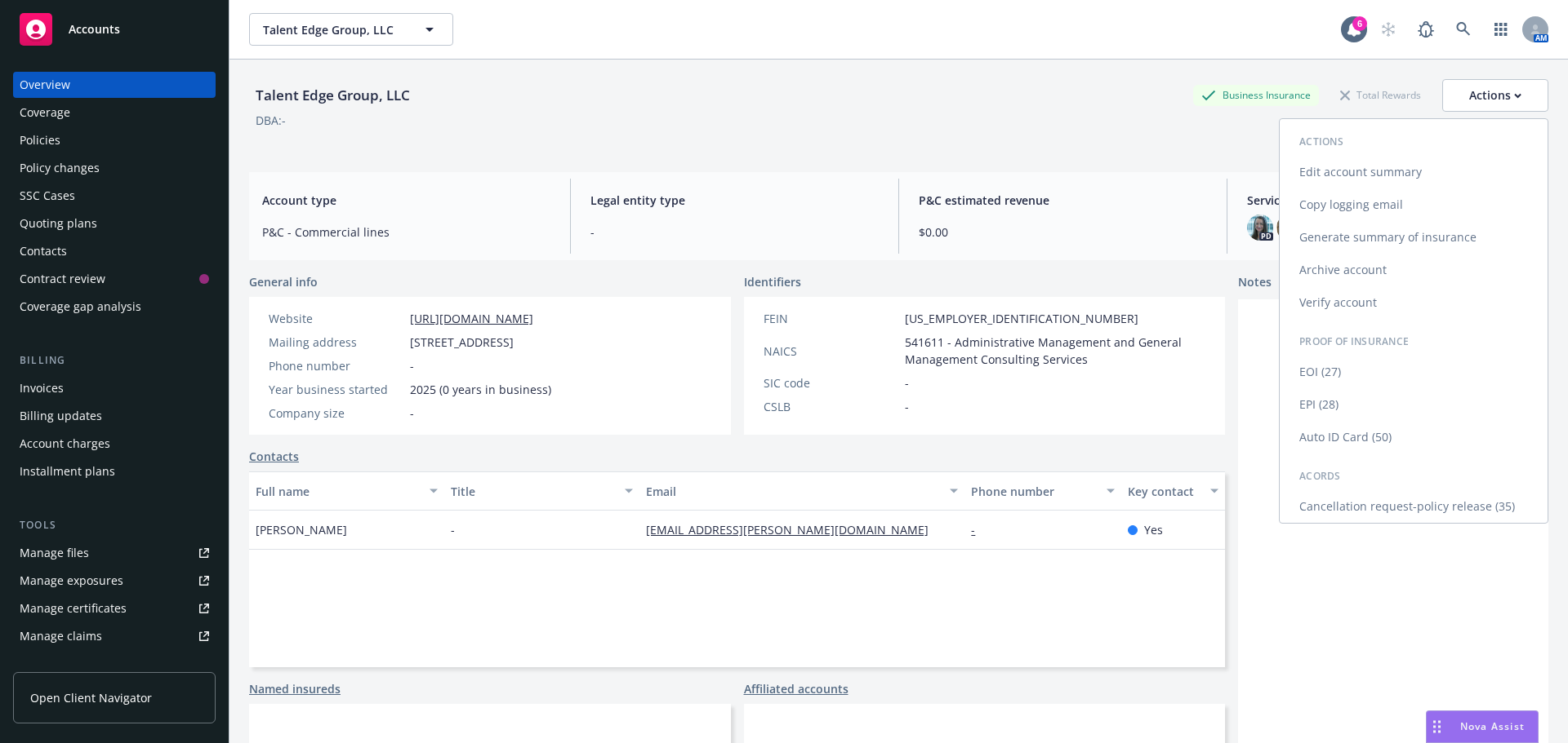
click at [1353, 186] on link "Edit account summary" at bounding box center [1413, 172] width 268 height 32
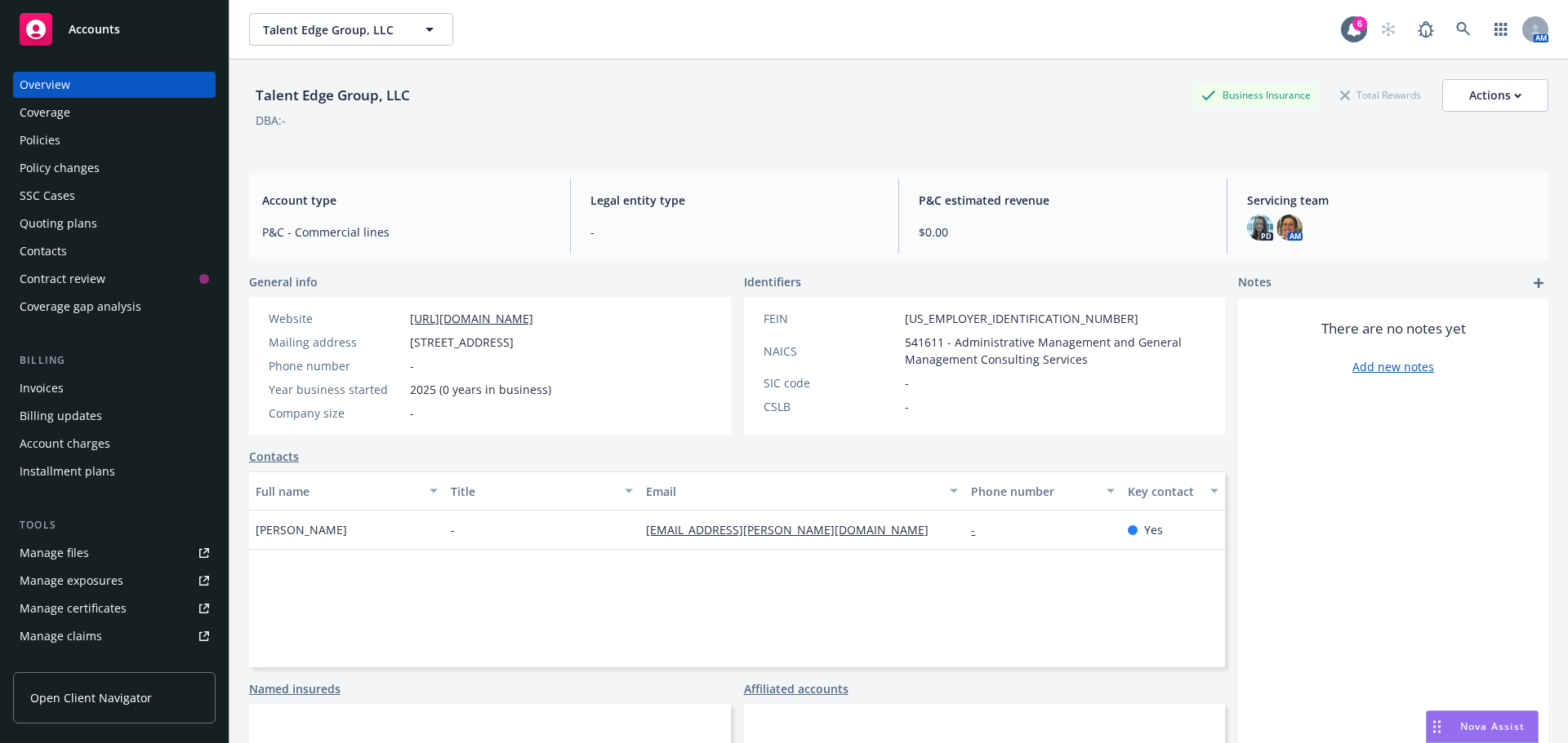
select select "US"
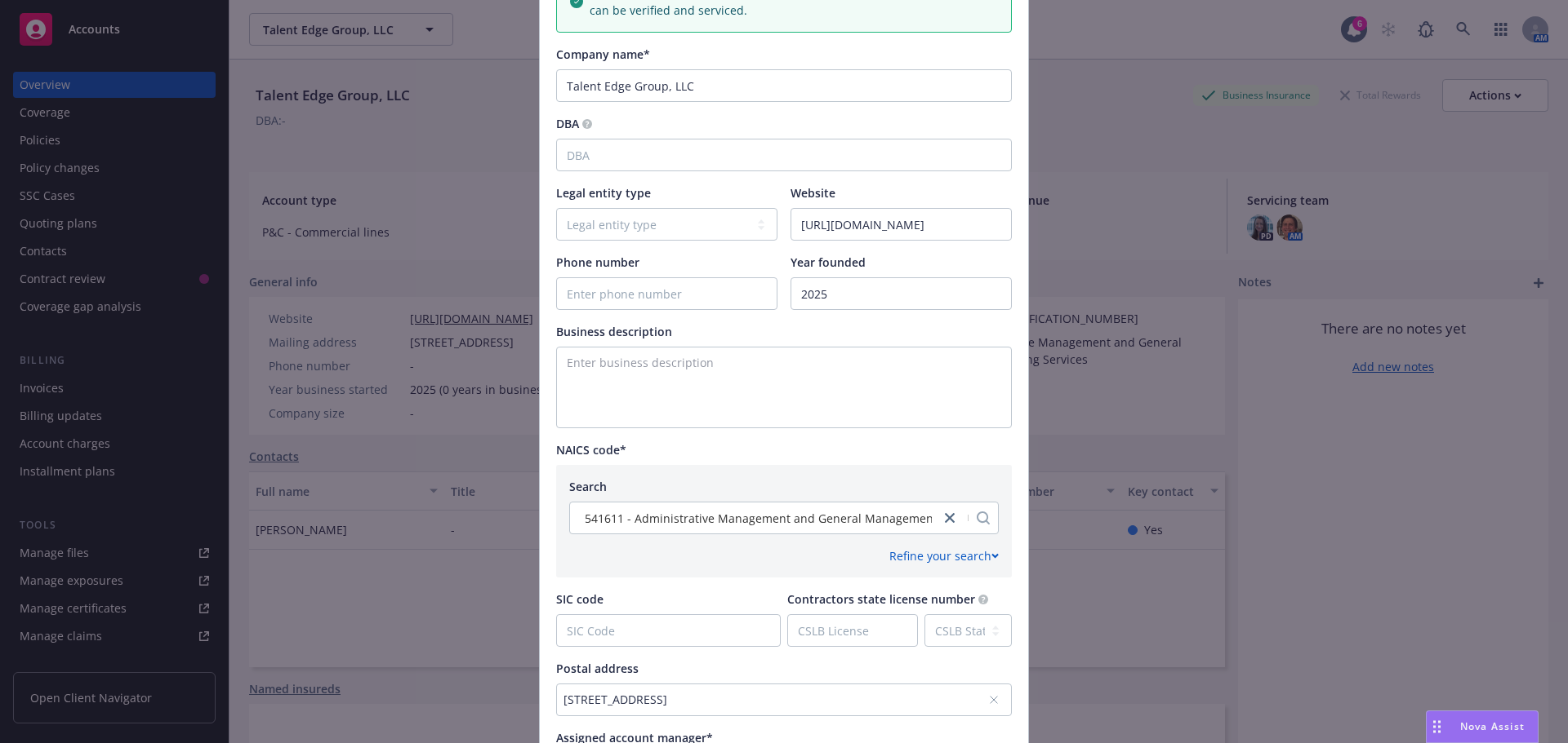
scroll to position [408, 0]
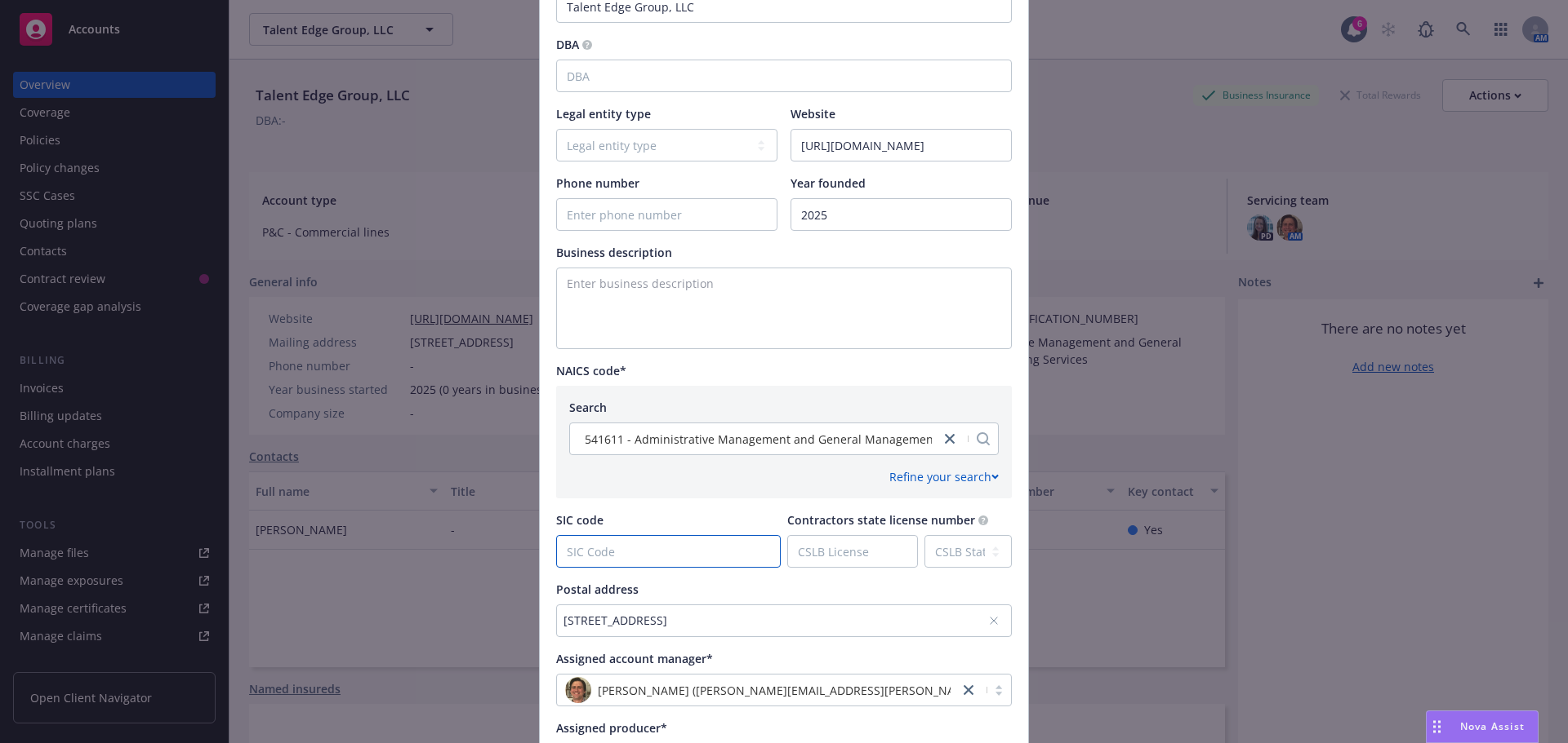
click at [641, 554] on input "SIC code" at bounding box center [668, 552] width 223 height 31
type input "7361"
click at [660, 509] on div "Country Afghanistan Albania Algeria American Samoa Andorra Angola Anguilla Anta…" at bounding box center [784, 250] width 456 height 1054
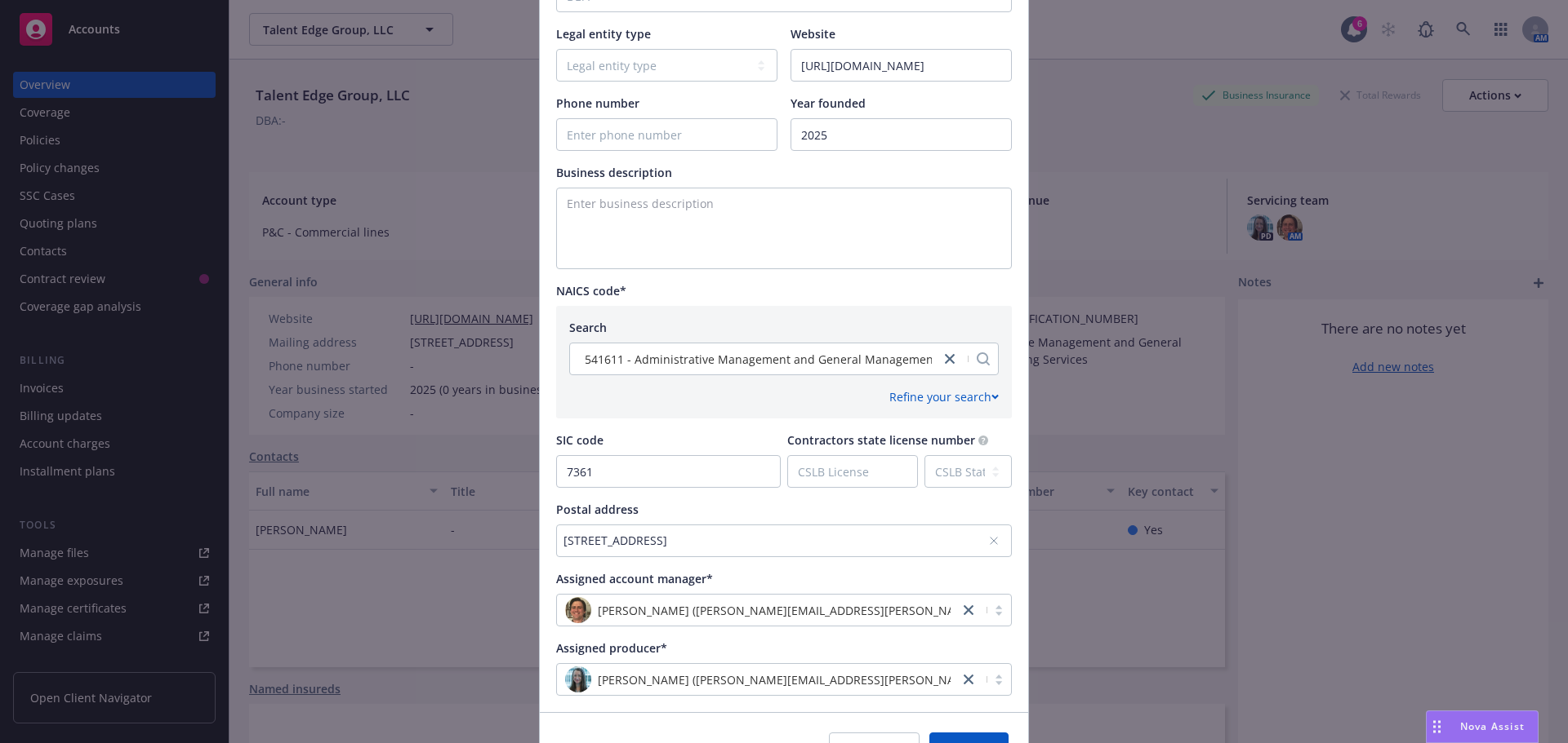
scroll to position [583, 0]
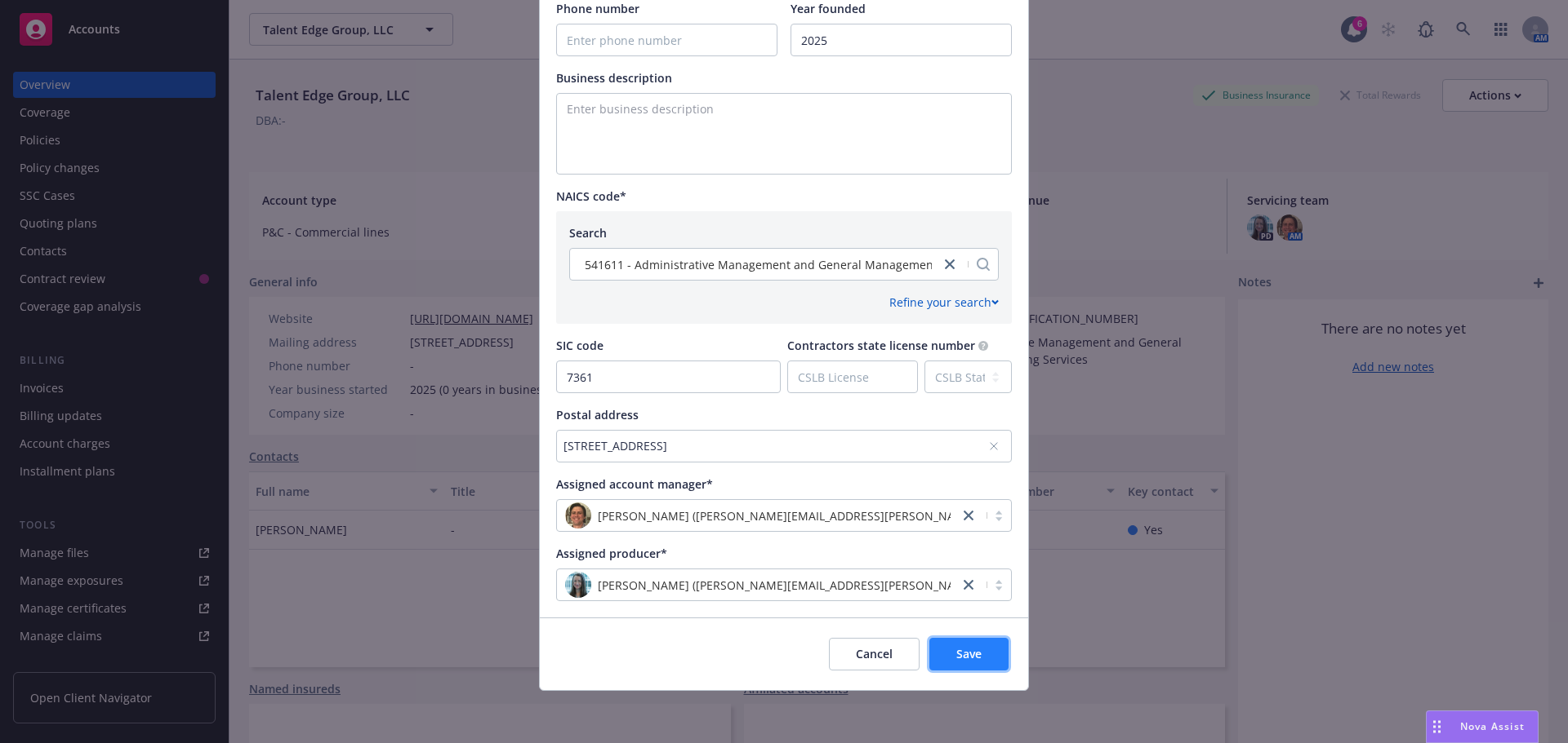
click at [968, 652] on span "Save" at bounding box center [968, 653] width 26 height 15
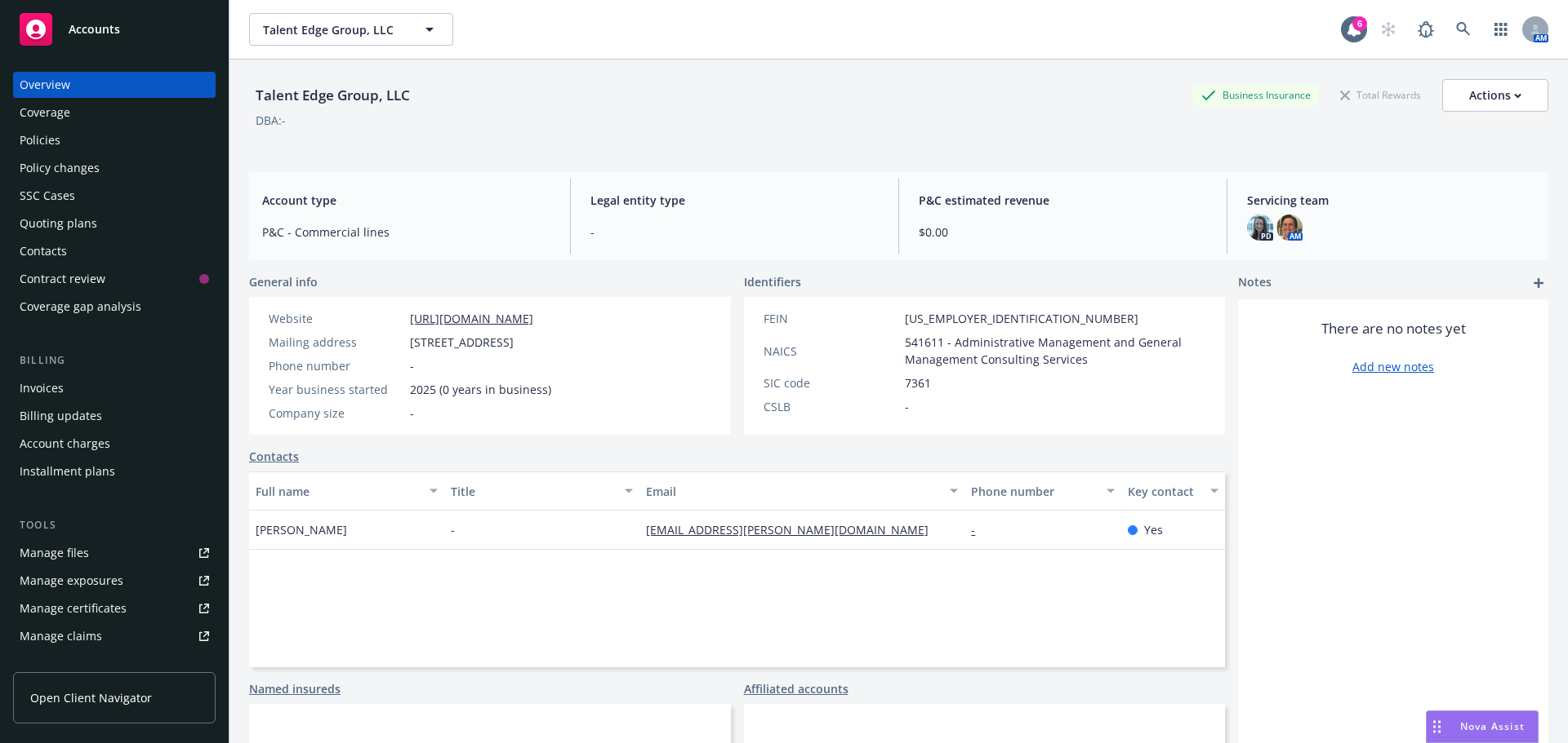
click at [43, 143] on div "Policies" at bounding box center [40, 140] width 41 height 26
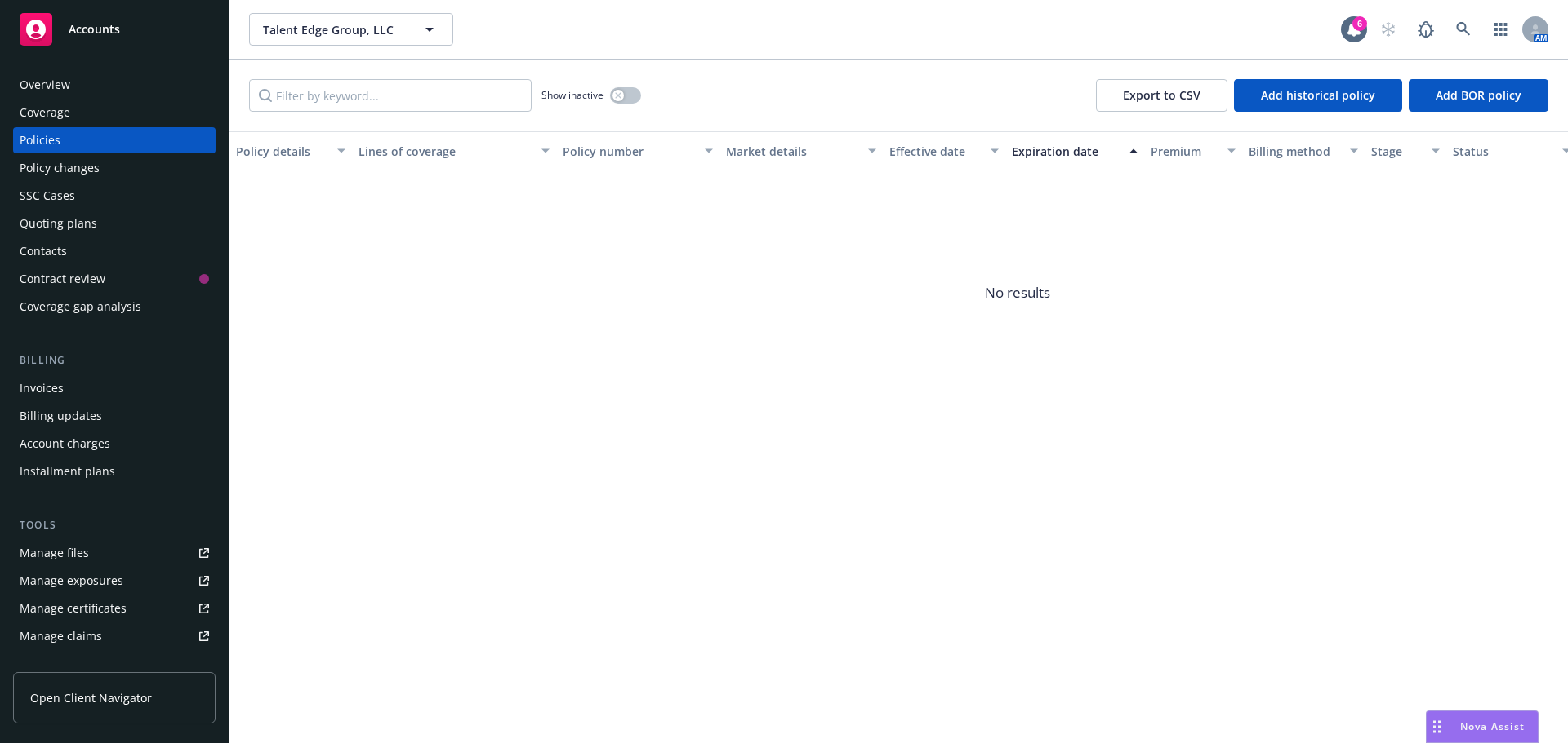
click at [66, 85] on div "Overview" at bounding box center [45, 84] width 51 height 26
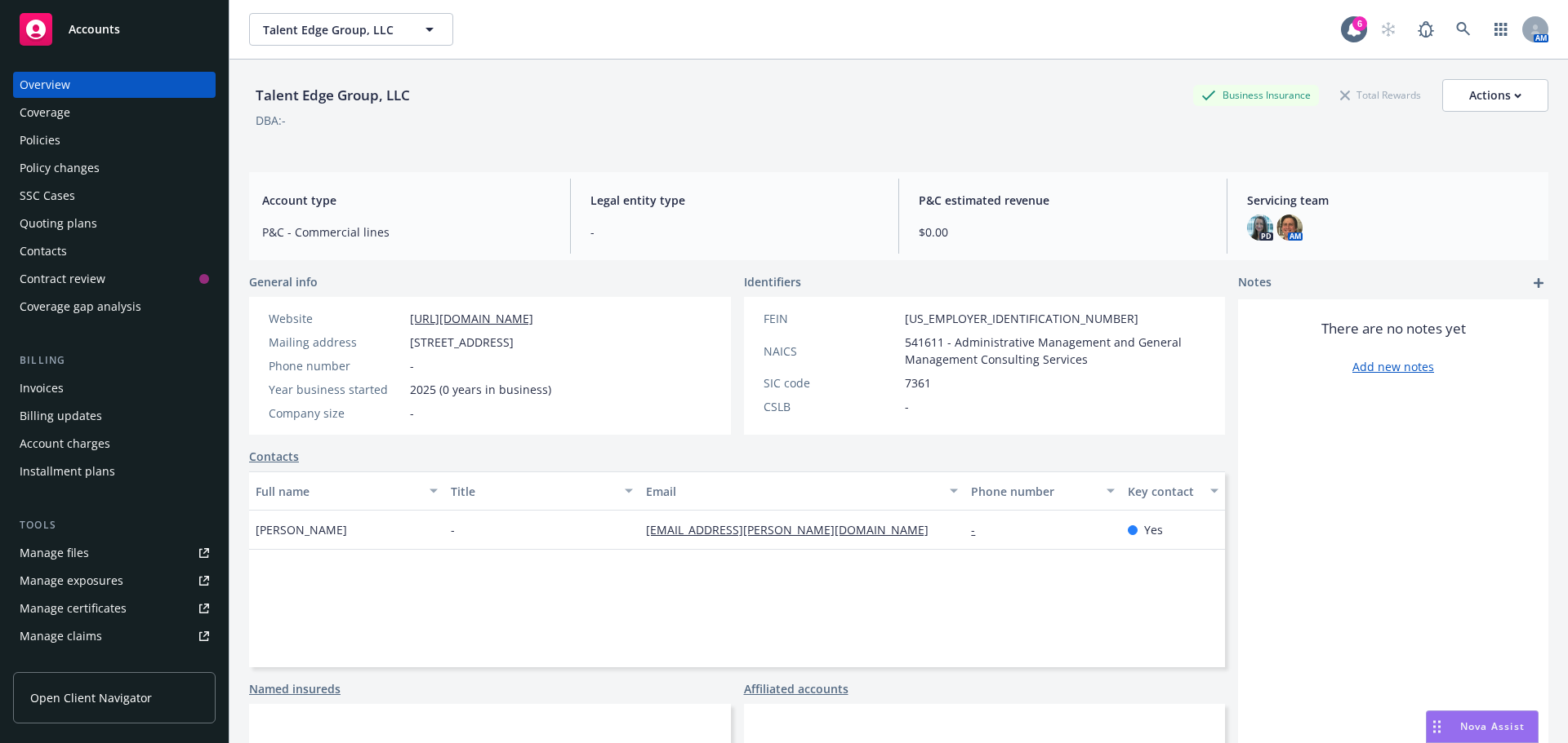
click at [100, 227] on div "Quoting plans" at bounding box center [114, 223] width 190 height 26
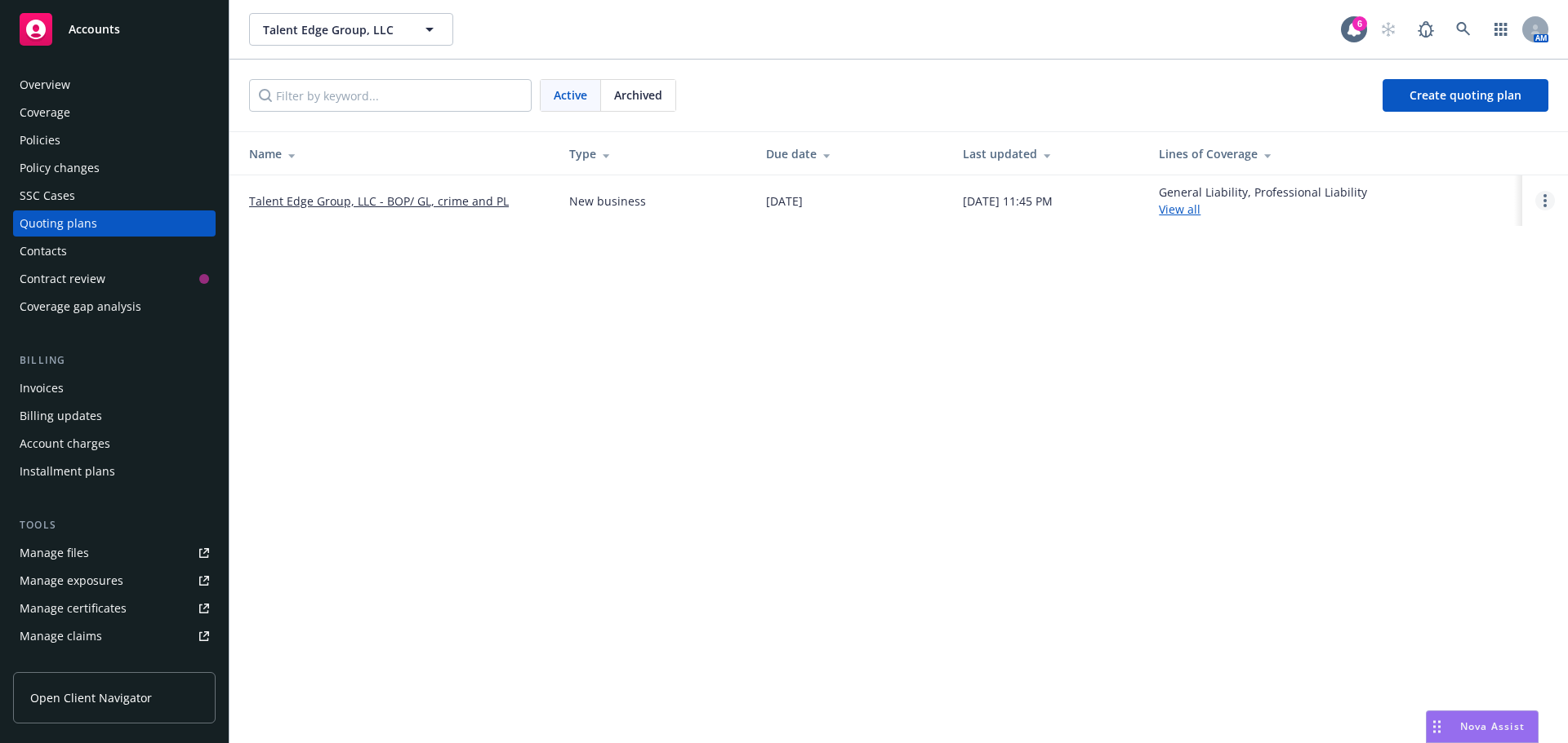
click at [1547, 200] on link "Open options" at bounding box center [1544, 200] width 20 height 20
click at [1331, 251] on div "Talent Edge Group, LLC Talent Edge Group, LLC 6 AM Active Archived Create quoti…" at bounding box center [899, 372] width 1338 height 743
click at [307, 205] on link "Talent Edge Group, LLC - BOP/ GL, crime and PL" at bounding box center [378, 201] width 259 height 17
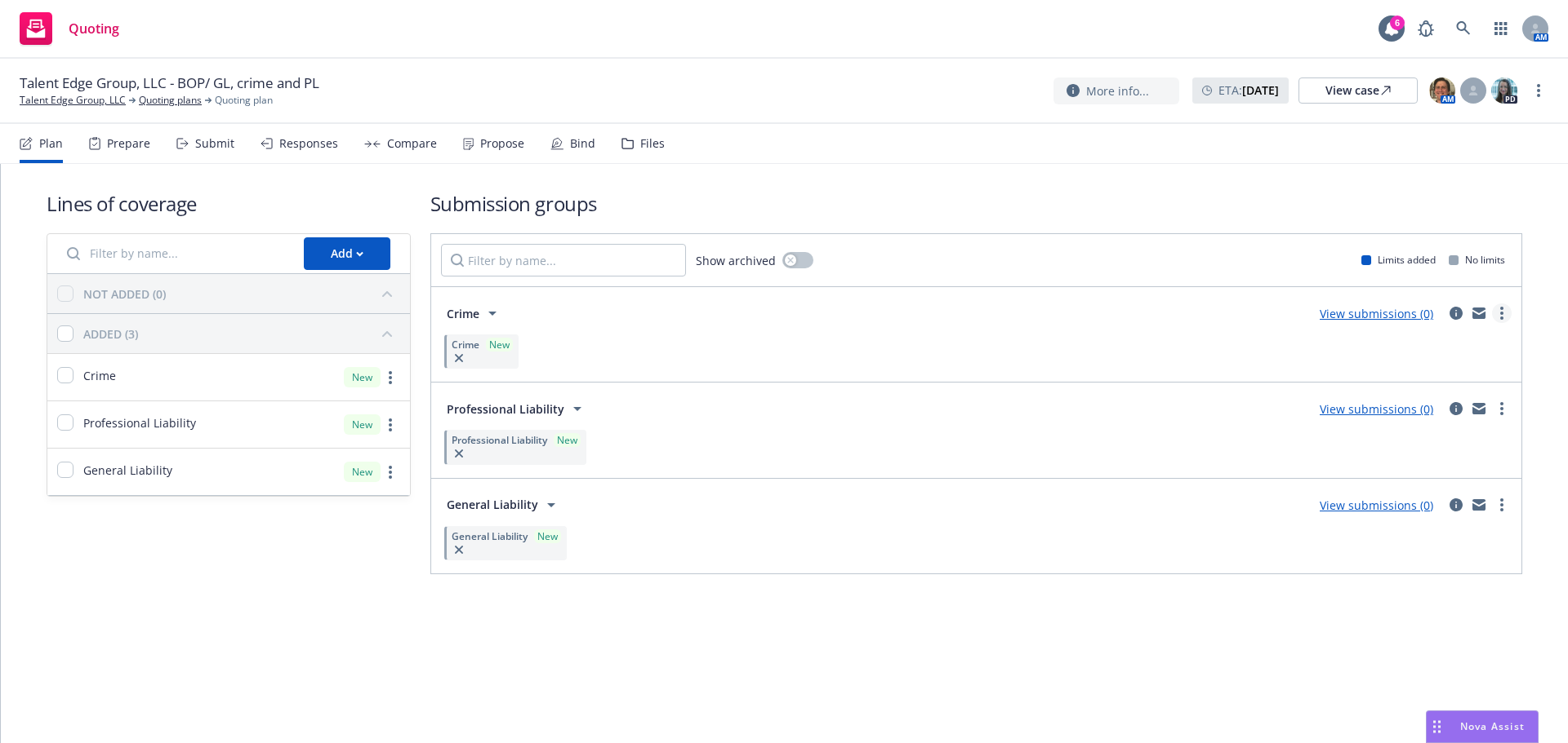
click at [1505, 317] on link "more" at bounding box center [1501, 313] width 20 height 20
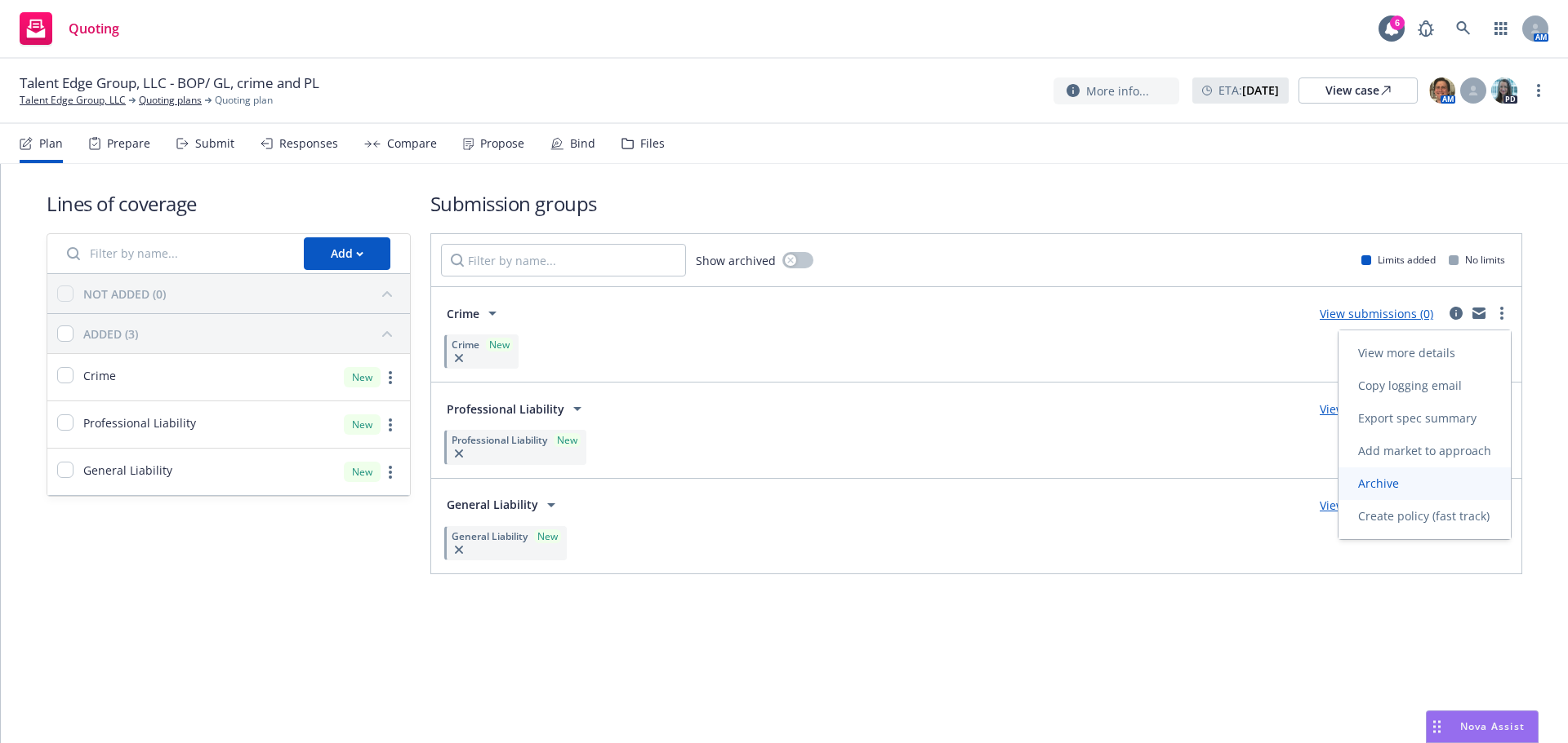
click at [1407, 493] on link "Archive" at bounding box center [1424, 484] width 173 height 32
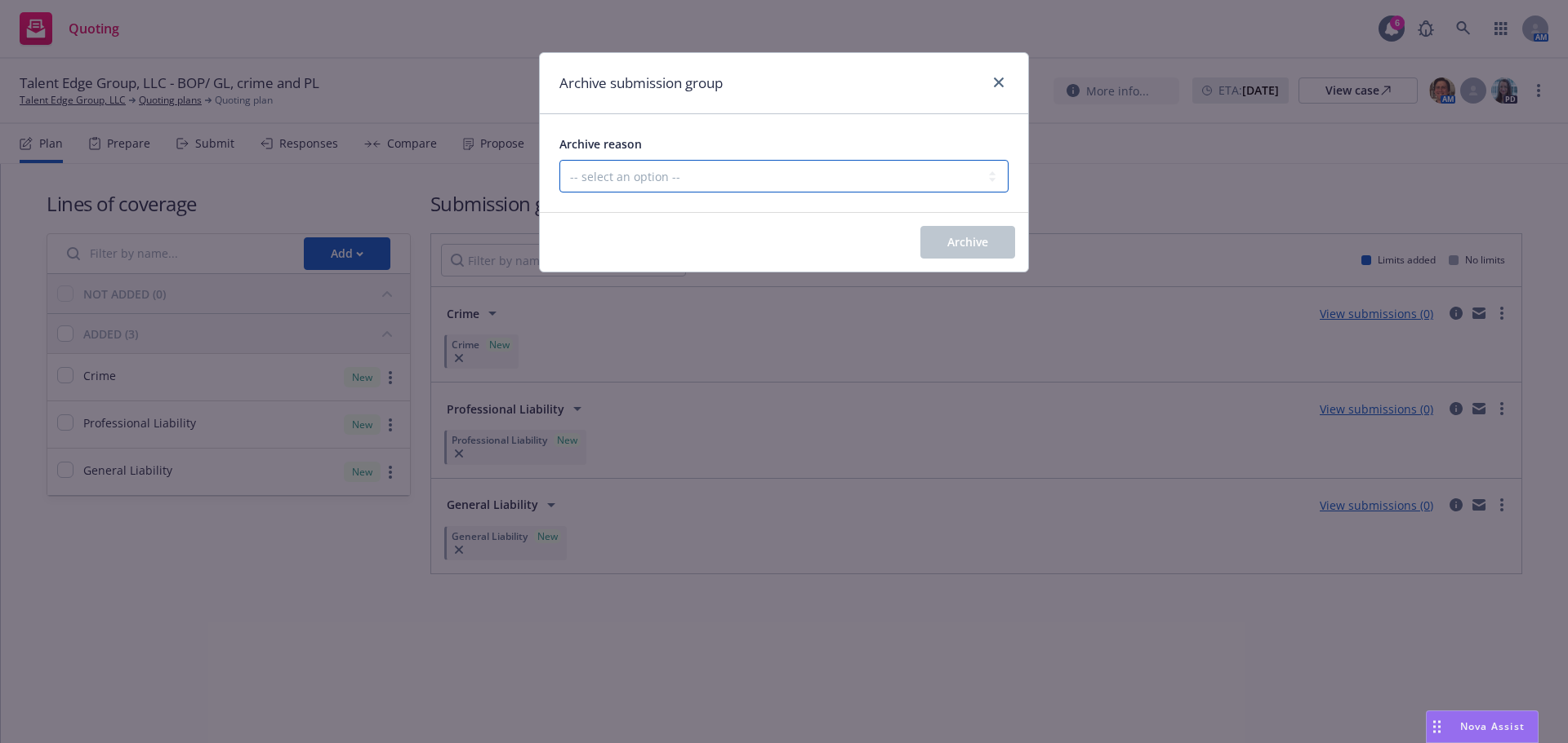
click at [834, 188] on select "-- select an option -- Customer no longer needs this coverage Duplicate Histori…" at bounding box center [784, 176] width 449 height 32
select select "CUSTOMER_NO_LONGER_NEEDS_THIS_COVERAGE"
click at [560, 160] on select "-- select an option -- Customer no longer needs this coverage Duplicate Histori…" at bounding box center [784, 176] width 449 height 32
click at [977, 247] on span "Archive" at bounding box center [967, 242] width 41 height 15
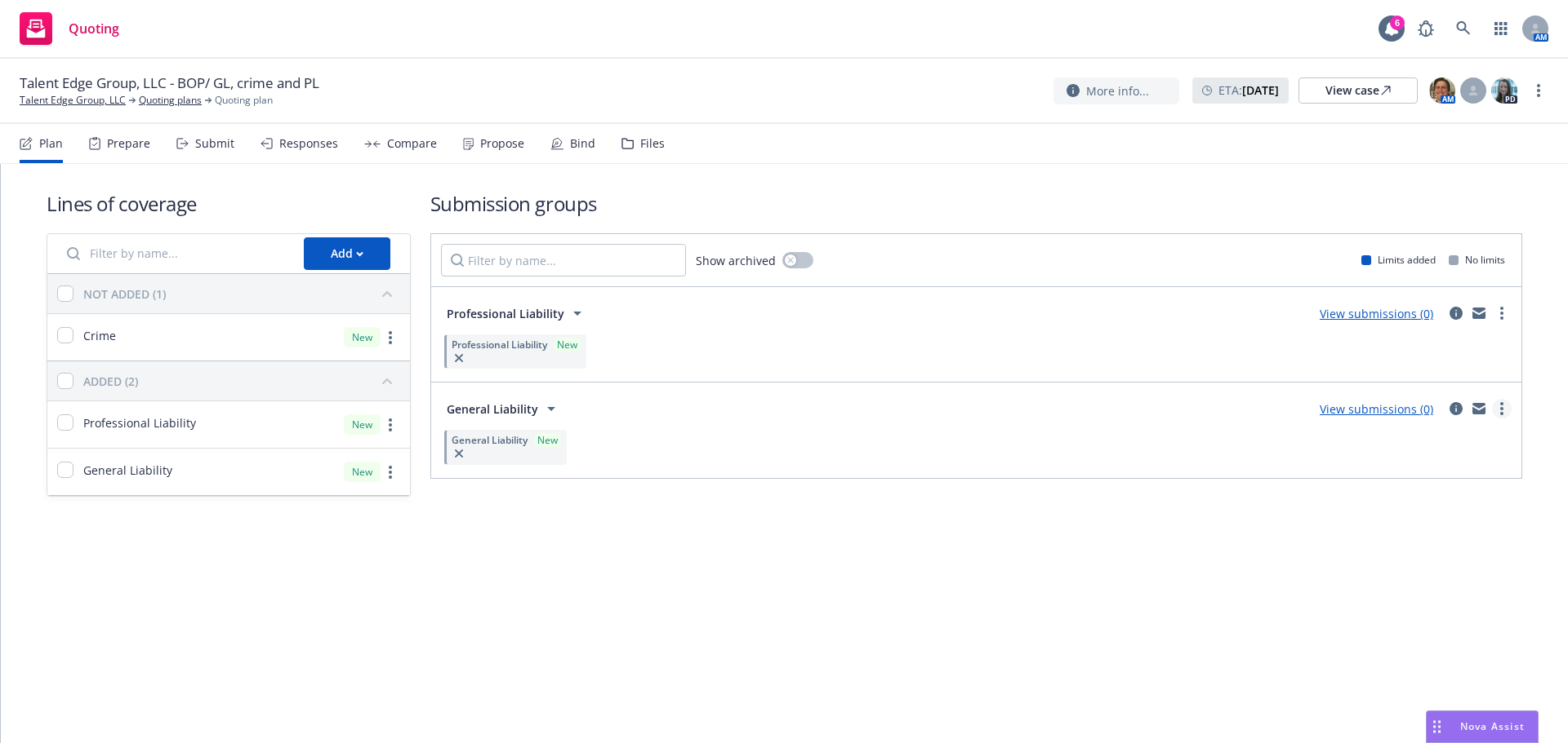
click at [1506, 410] on link "more" at bounding box center [1501, 409] width 20 height 20
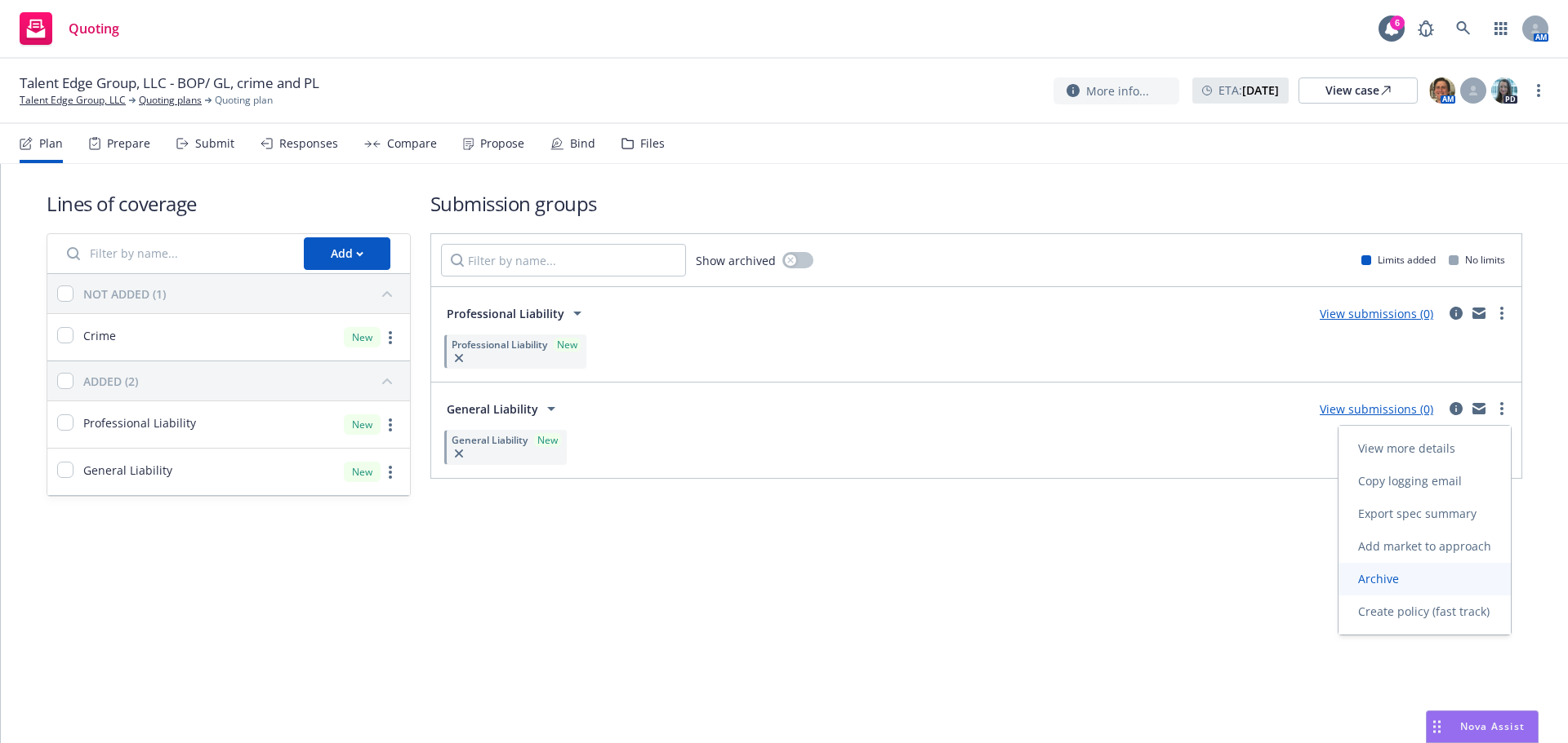
click at [1415, 579] on span "Archive" at bounding box center [1378, 579] width 80 height 15
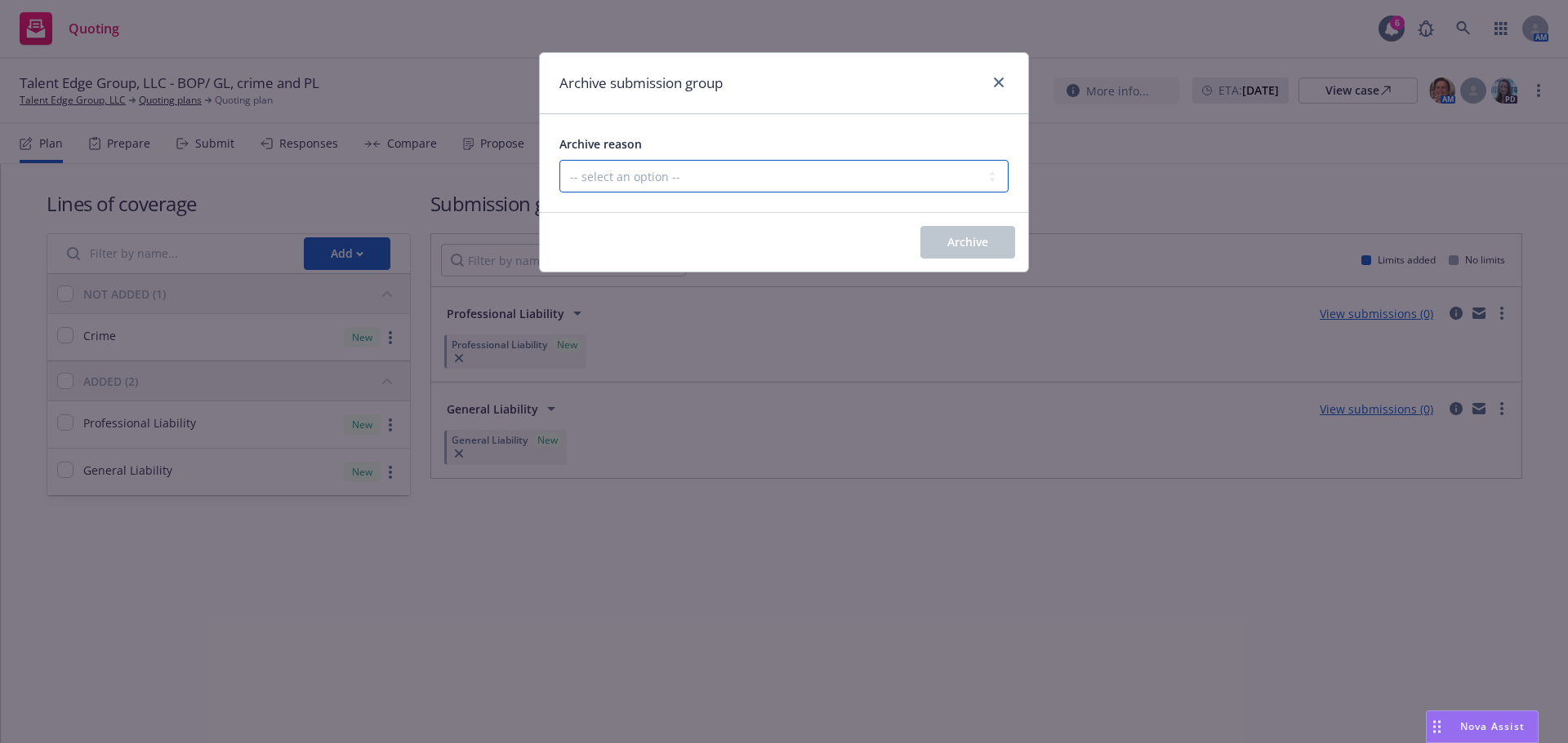
click at [840, 171] on select "-- select an option -- Customer no longer needs this coverage Duplicate Histori…" at bounding box center [784, 176] width 449 height 32
select select "CUSTOMER_NO_LONGER_NEEDS_THIS_COVERAGE"
click at [560, 160] on select "-- select an option -- Customer no longer needs this coverage Duplicate Histori…" at bounding box center [784, 176] width 449 height 32
click at [989, 247] on button "Archive" at bounding box center [967, 242] width 94 height 32
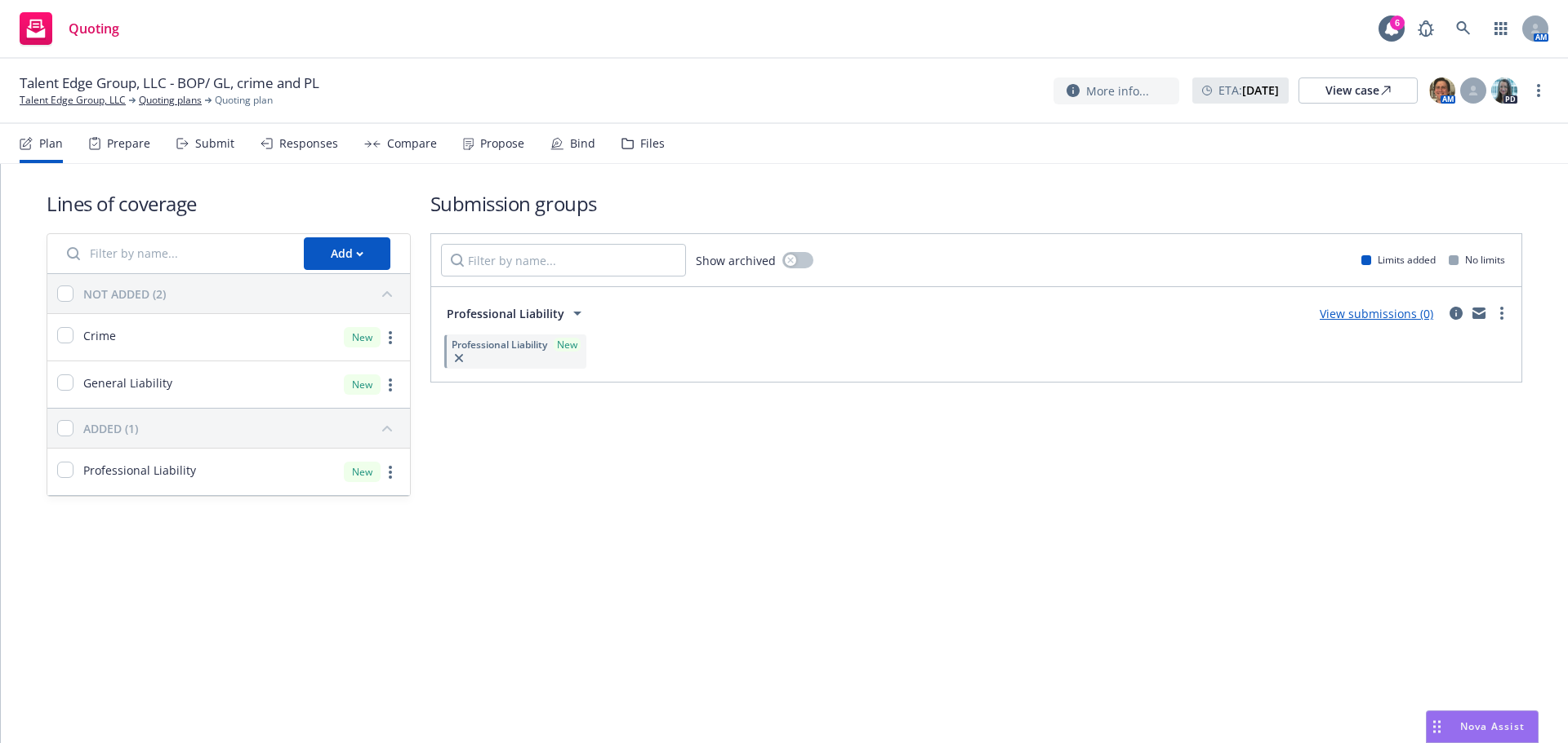
click at [1366, 322] on div "View submissions (0)" at bounding box center [1376, 313] width 133 height 20
click at [1509, 321] on div "View submissions (0)" at bounding box center [1411, 313] width 202 height 20
click at [1536, 89] on link "more" at bounding box center [1537, 90] width 20 height 20
click at [1476, 158] on link "Rename quoting plan" at bounding box center [1456, 156] width 182 height 32
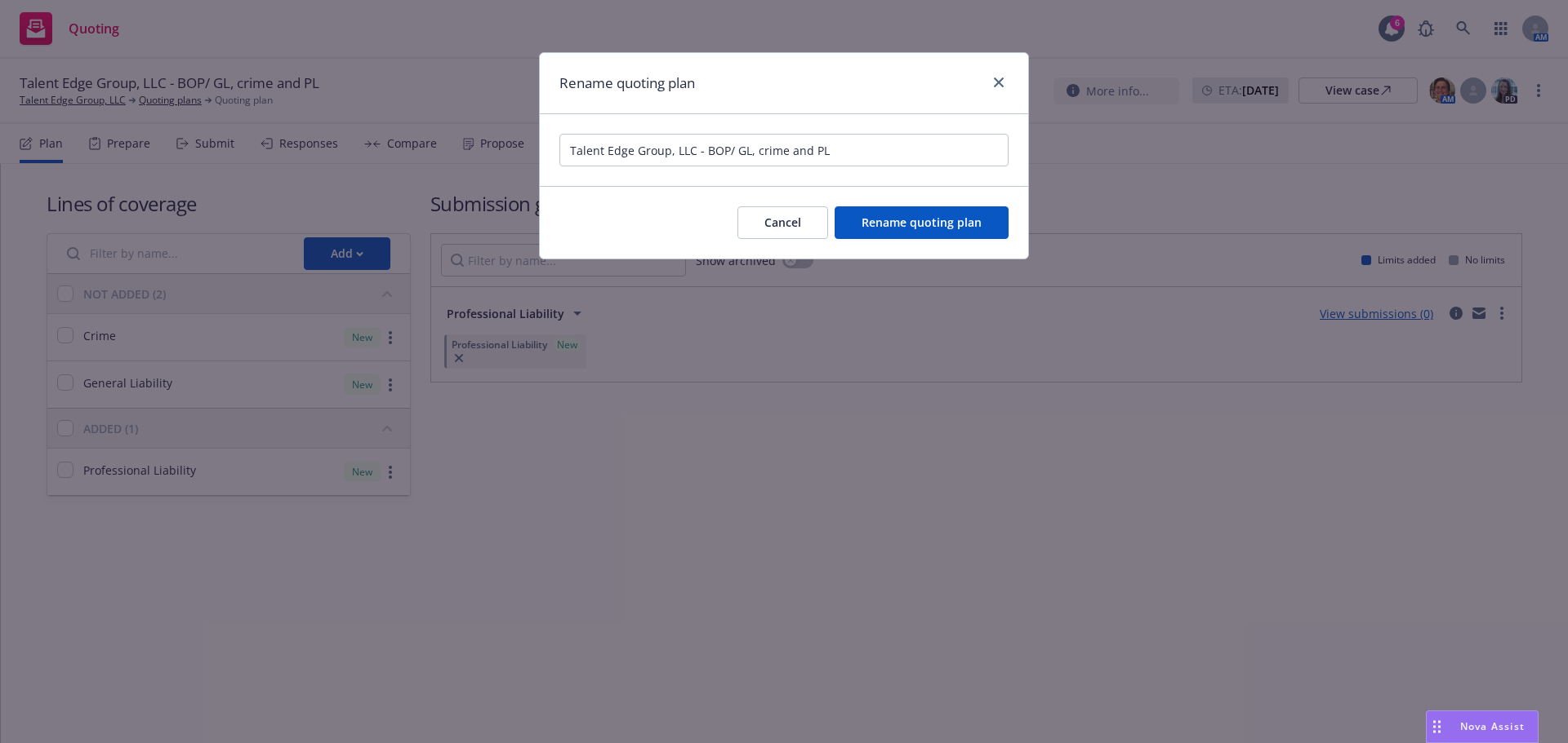
click at [752, 153] on input "Talent Edge Group, LLC - BOP/ GL, crime and PL" at bounding box center [784, 150] width 449 height 32
drag, startPoint x: 843, startPoint y: 166, endPoint x: 1043, endPoint y: 185, distance: 200.9
click at [1039, 189] on div "Rename quoting plan Talent Edge Group, LLC - BOP/ GL, crime and PL Cancel Renam…" at bounding box center [784, 372] width 1568 height 743
type input "Talent Edge Group, LLC - PL & Cyber"
click at [955, 213] on button "Rename quoting plan" at bounding box center [921, 223] width 173 height 32
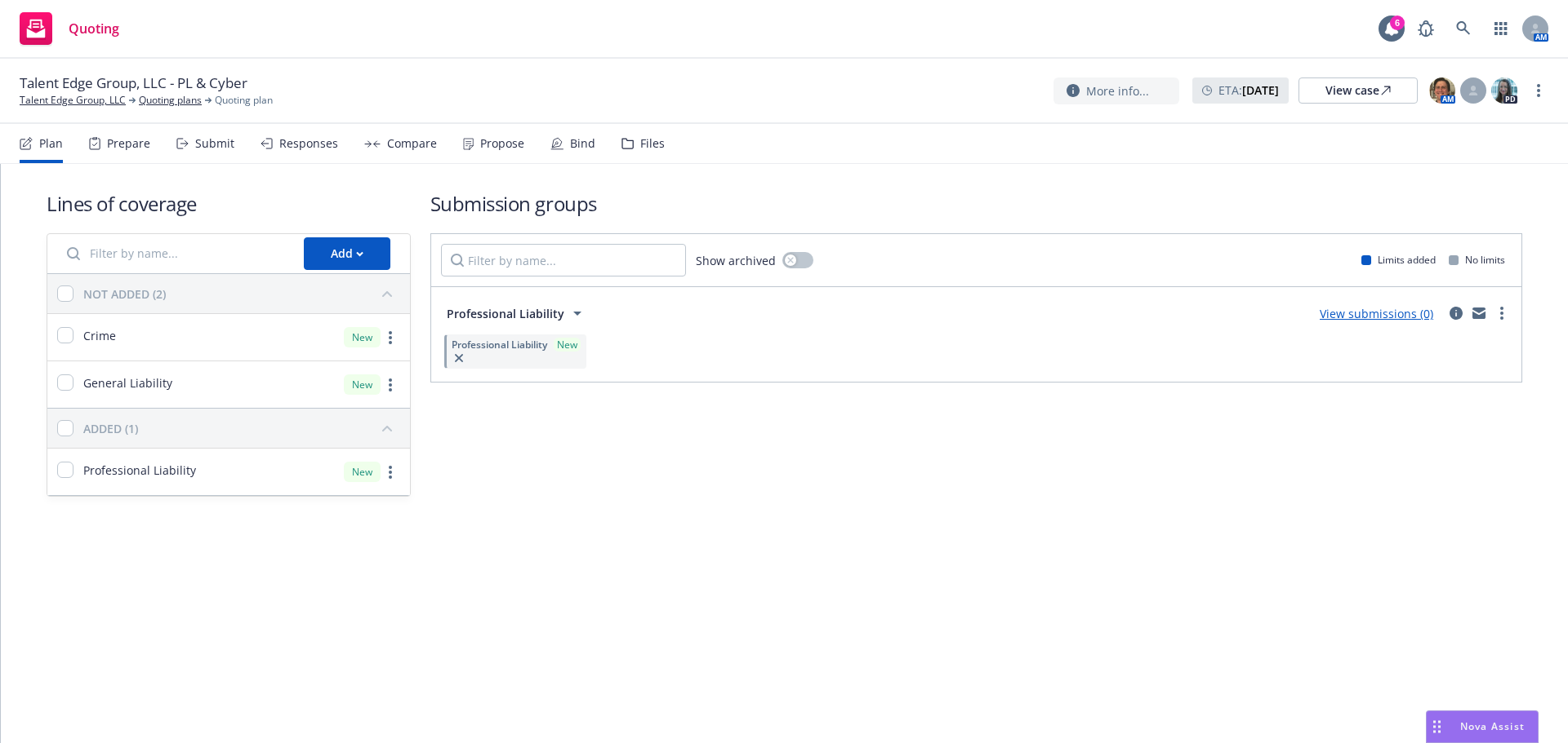
click at [1066, 504] on div "Lines of coverage Add NOT ADDED (2) Crime New General Liability New ADDED (1) P…" at bounding box center [784, 343] width 1476 height 359
click at [349, 248] on div "Add" at bounding box center [347, 253] width 32 height 31
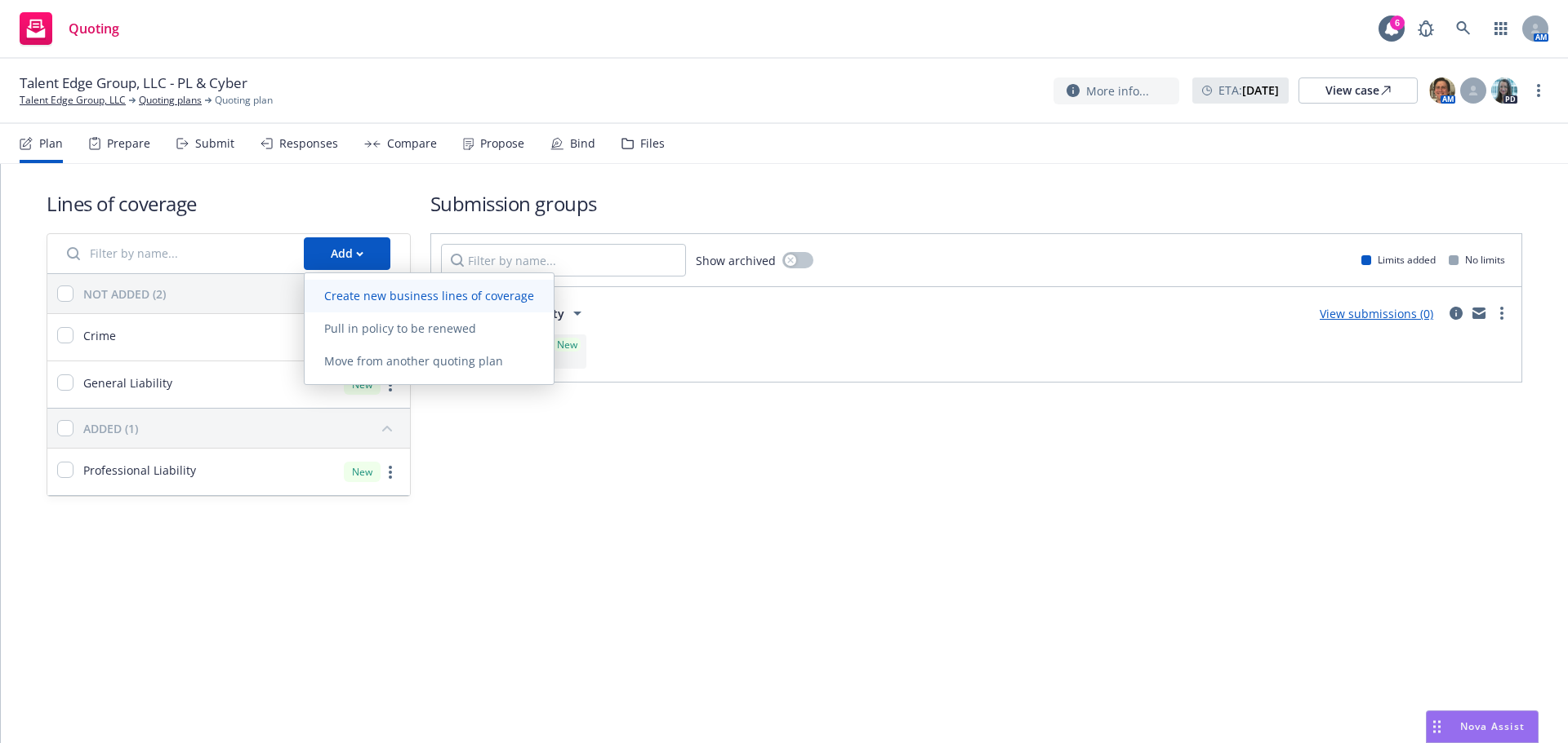
click at [363, 291] on span "Create new business lines of coverage" at bounding box center [428, 295] width 249 height 15
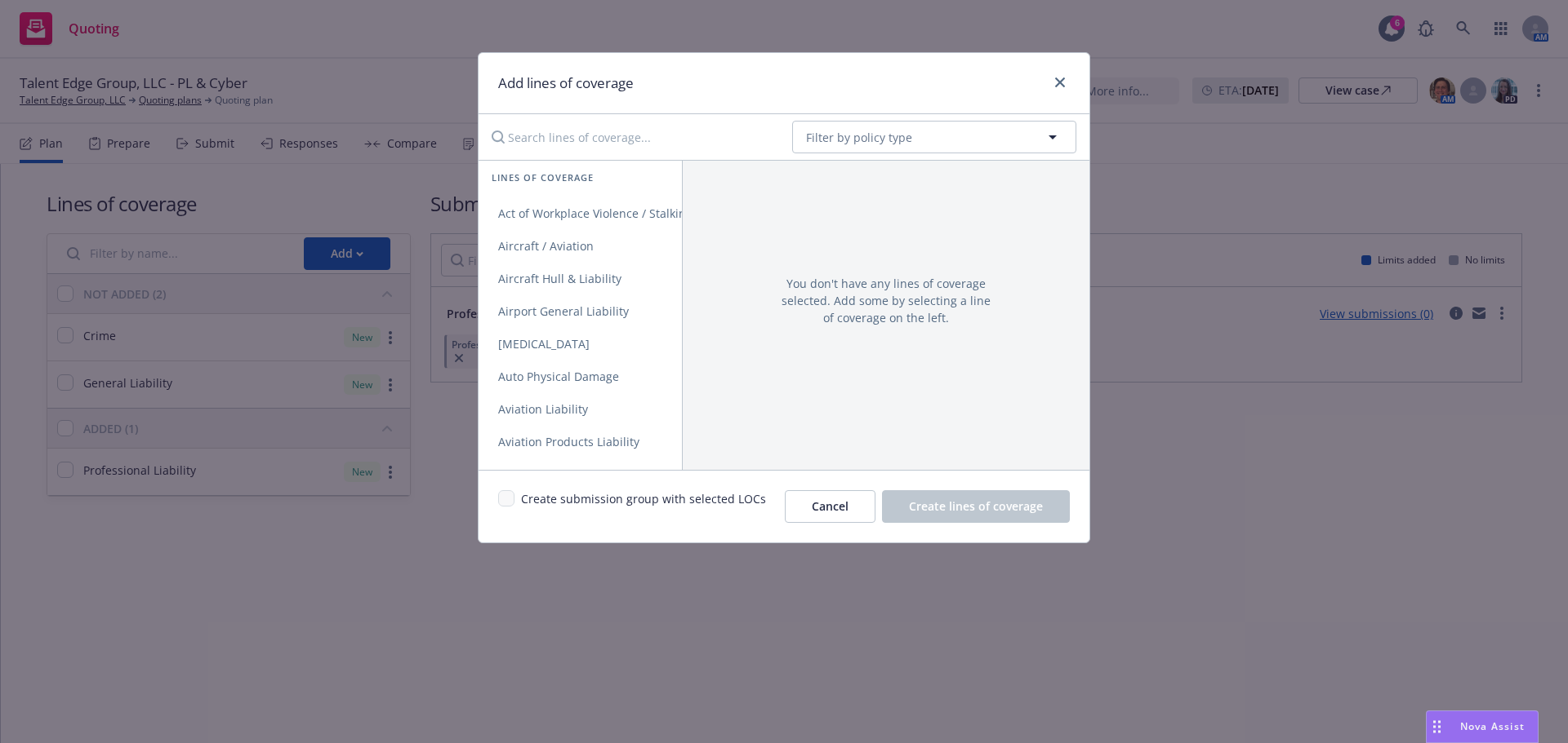
click at [652, 133] on input "Search lines of coverage..." at bounding box center [630, 137] width 297 height 32
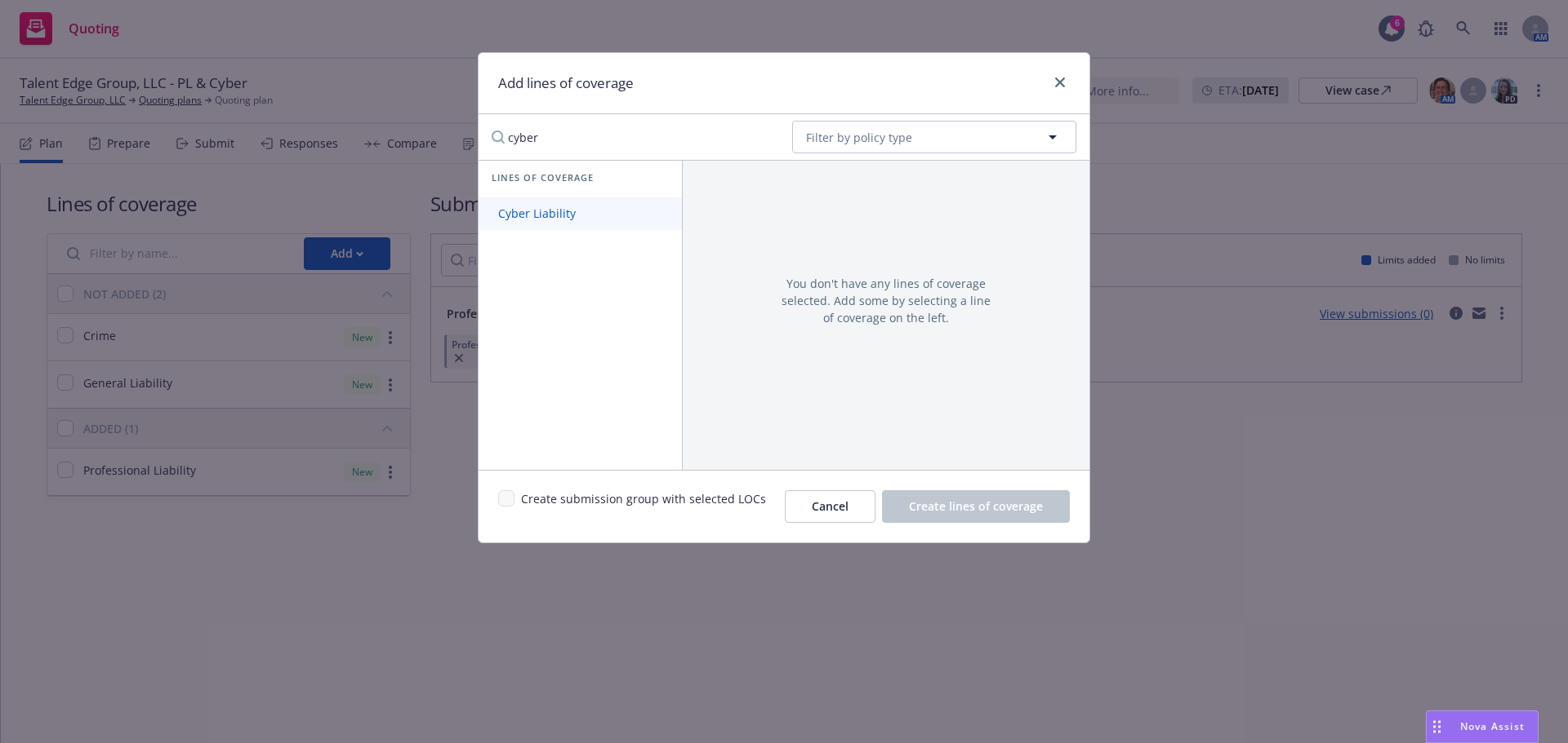
type input "cyber"
click at [592, 204] on link "Cyber Liability" at bounding box center [580, 213] width 203 height 32
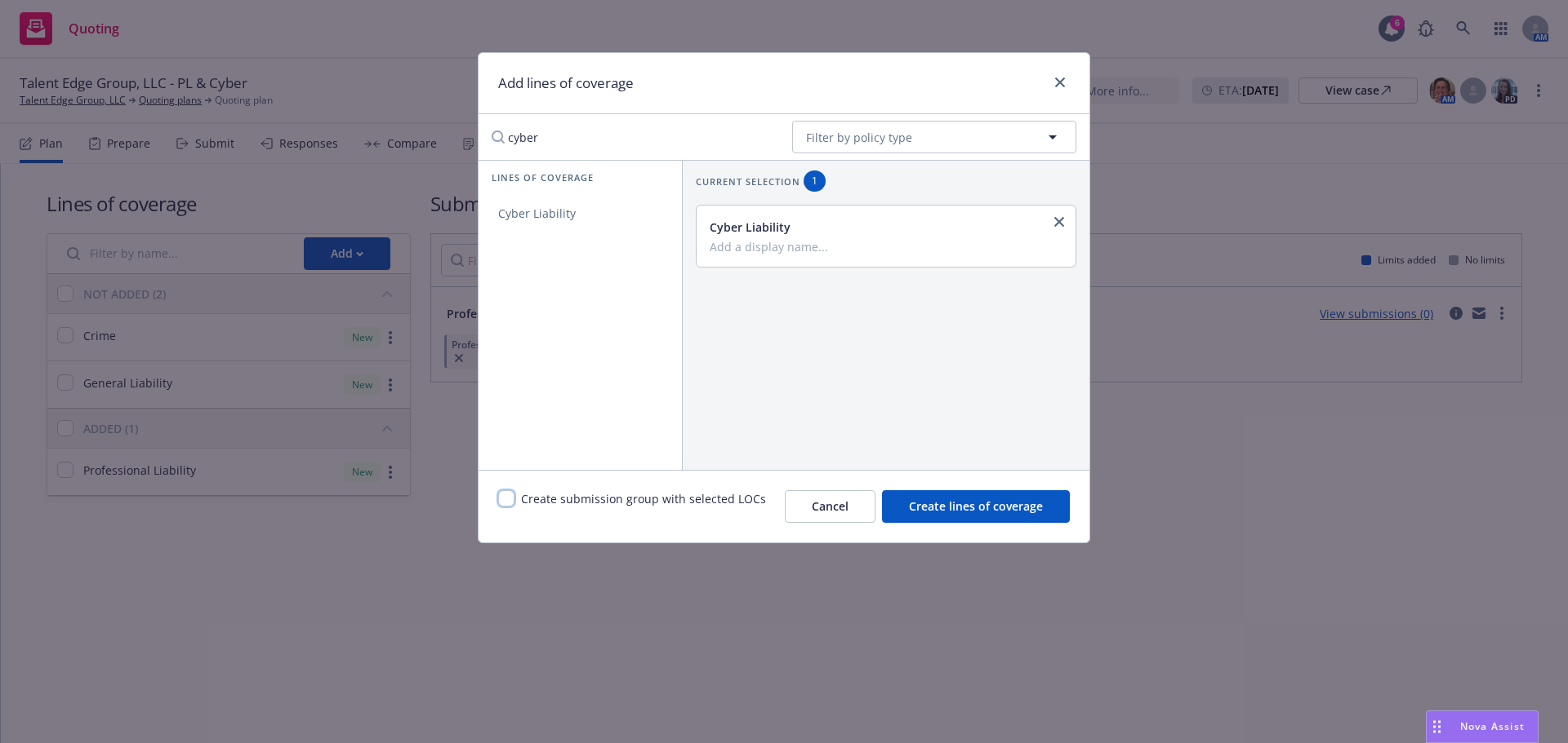
click at [505, 494] on input "checkbox" at bounding box center [505, 498] width 16 height 16
checkbox input "true"
click at [1000, 518] on button "Create lines of coverage" at bounding box center [975, 507] width 188 height 32
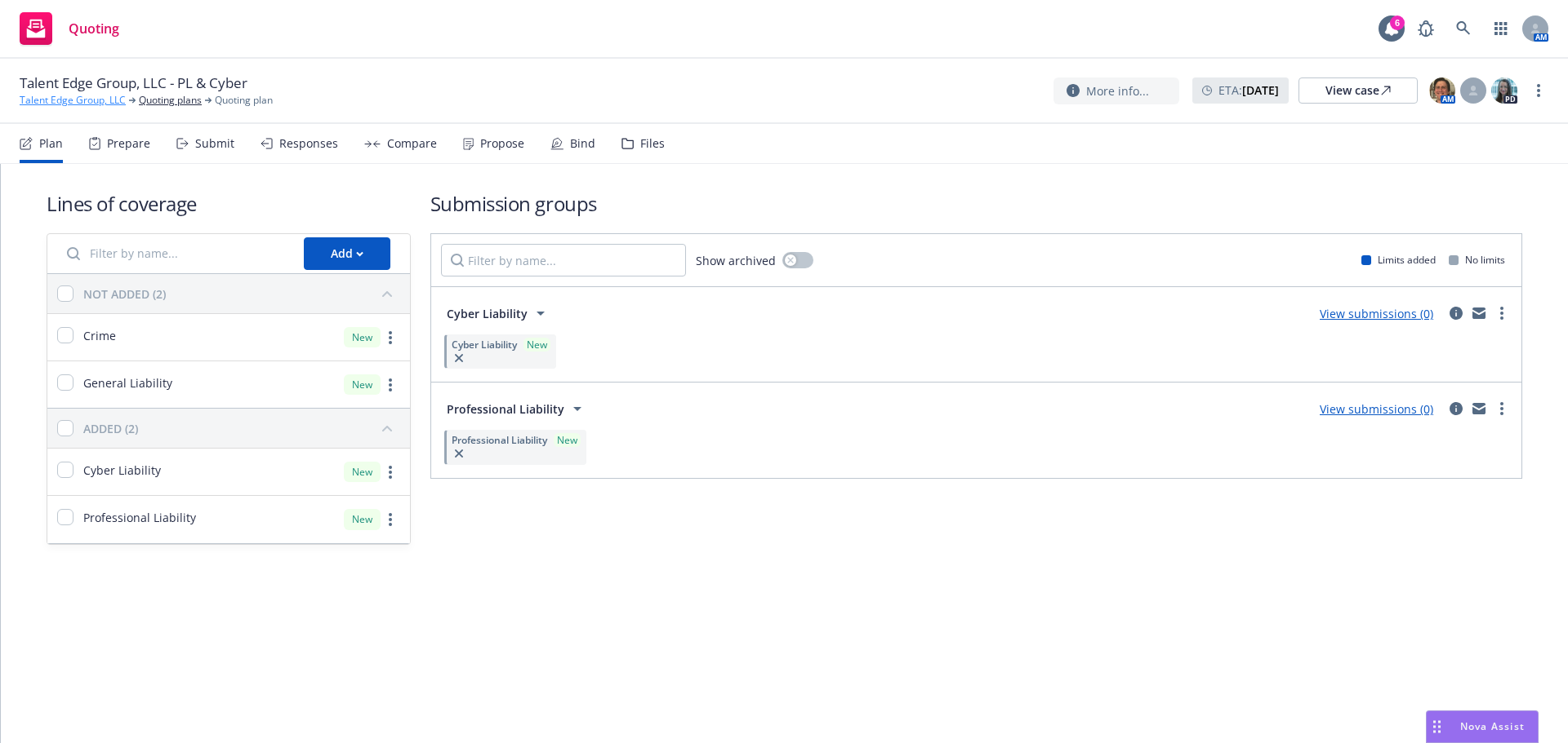
click at [95, 99] on link "Talent Edge Group, LLC" at bounding box center [72, 100] width 106 height 14
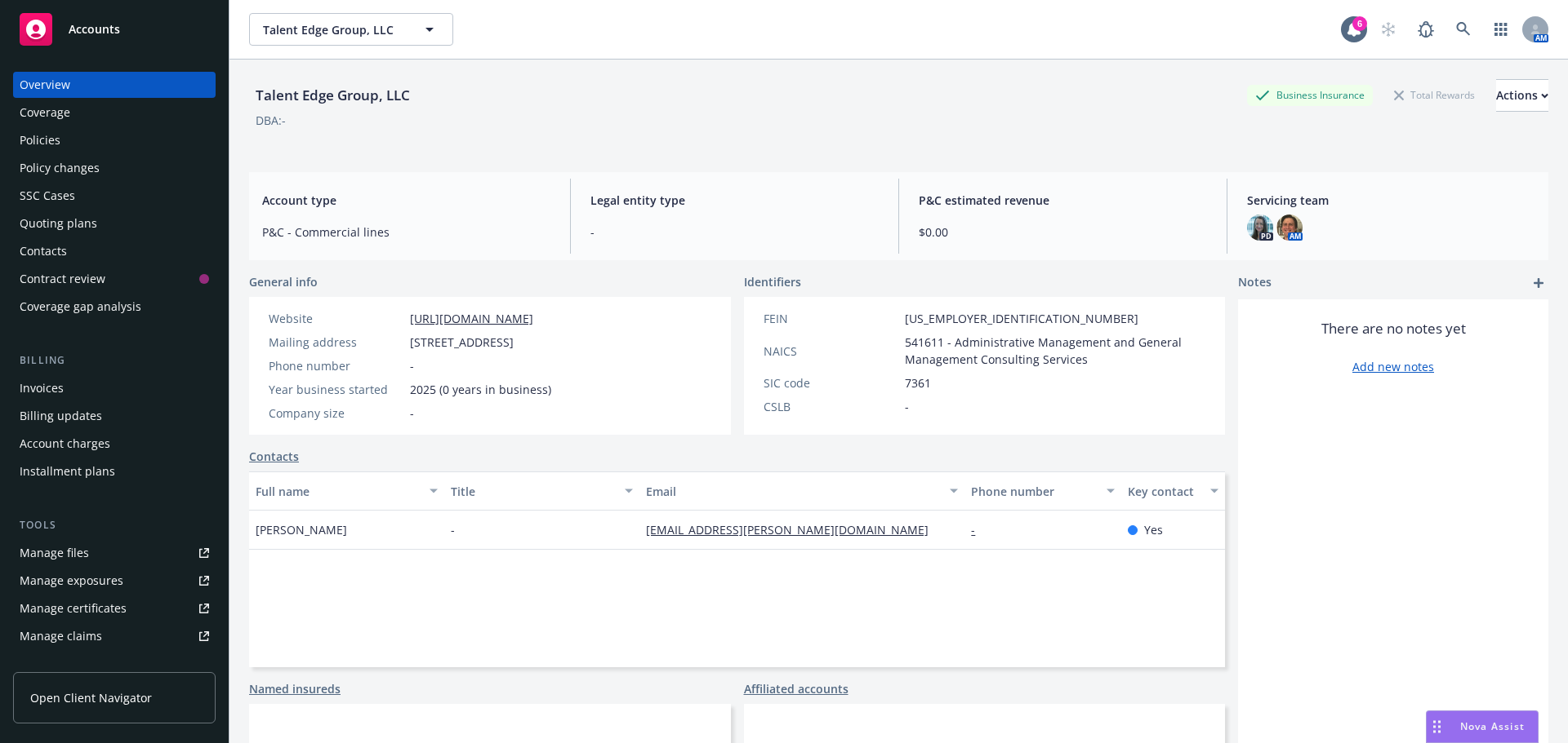
drag, startPoint x: 416, startPoint y: 317, endPoint x: 636, endPoint y: 320, distance: 220.0
click at [558, 320] on div "Website [URL][DOMAIN_NAME]" at bounding box center [410, 318] width 295 height 17
